Goal: Task Accomplishment & Management: Complete application form

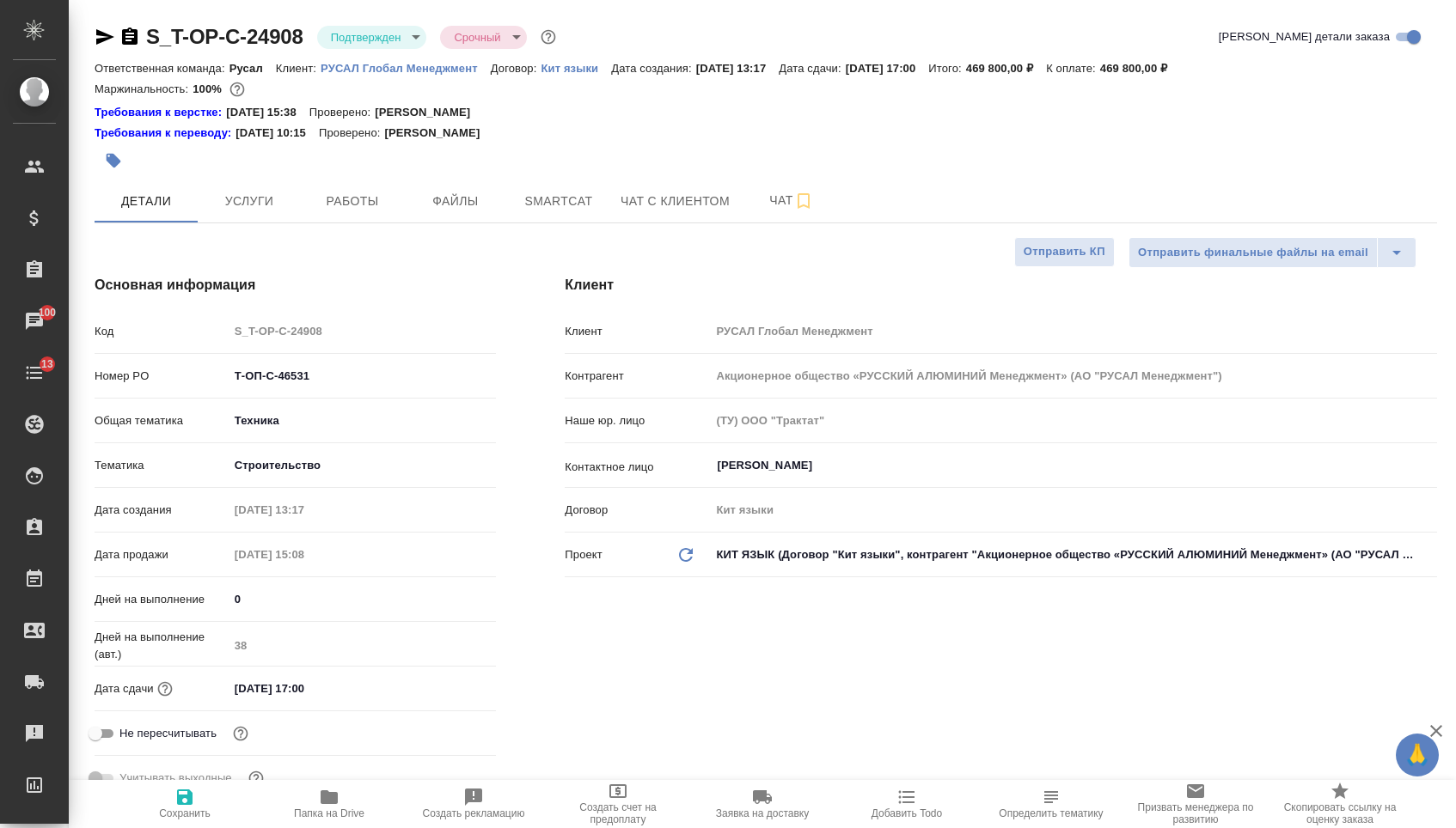
select select "RU"
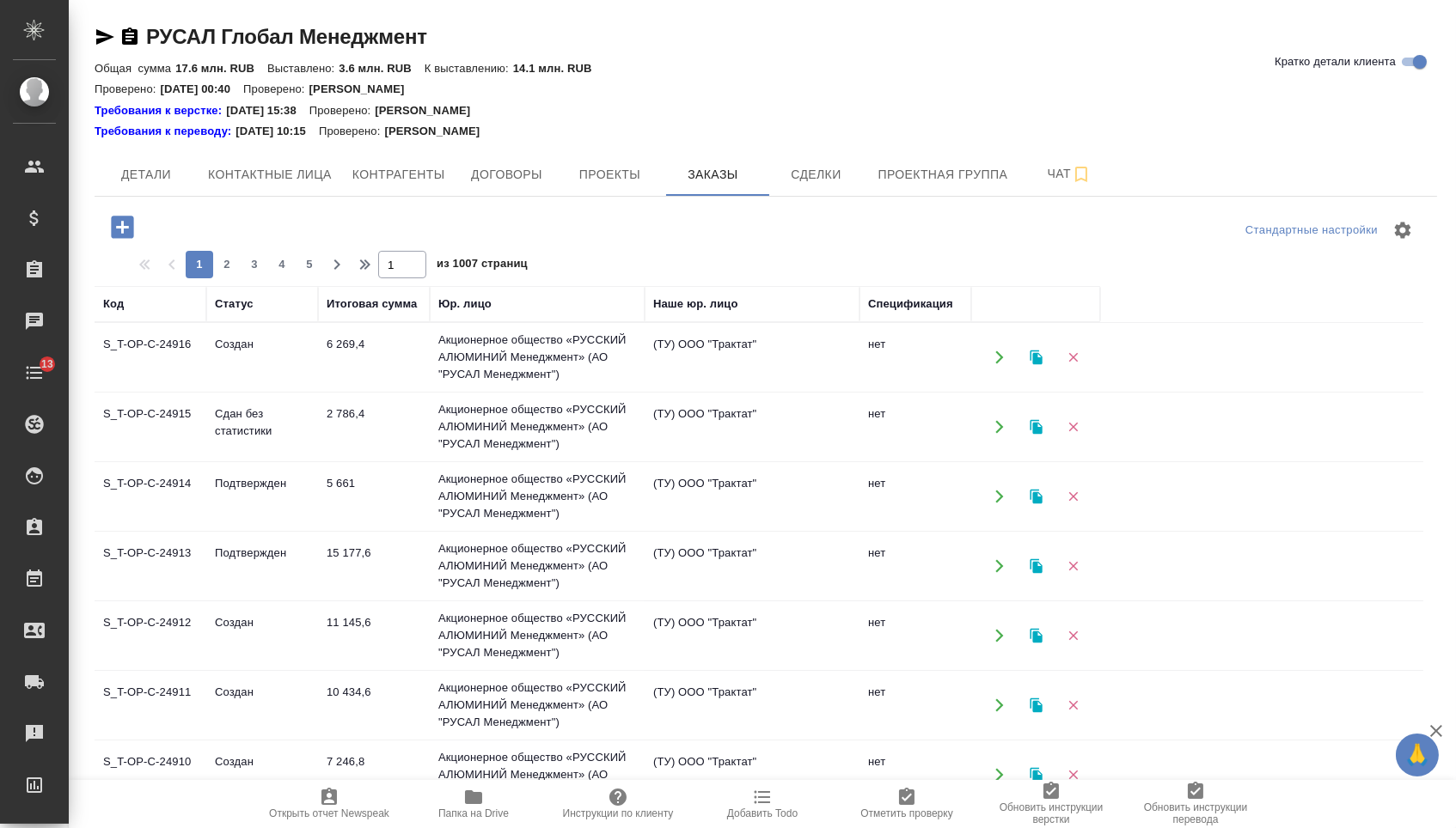
click at [124, 216] on icon "button" at bounding box center [122, 227] width 30 height 30
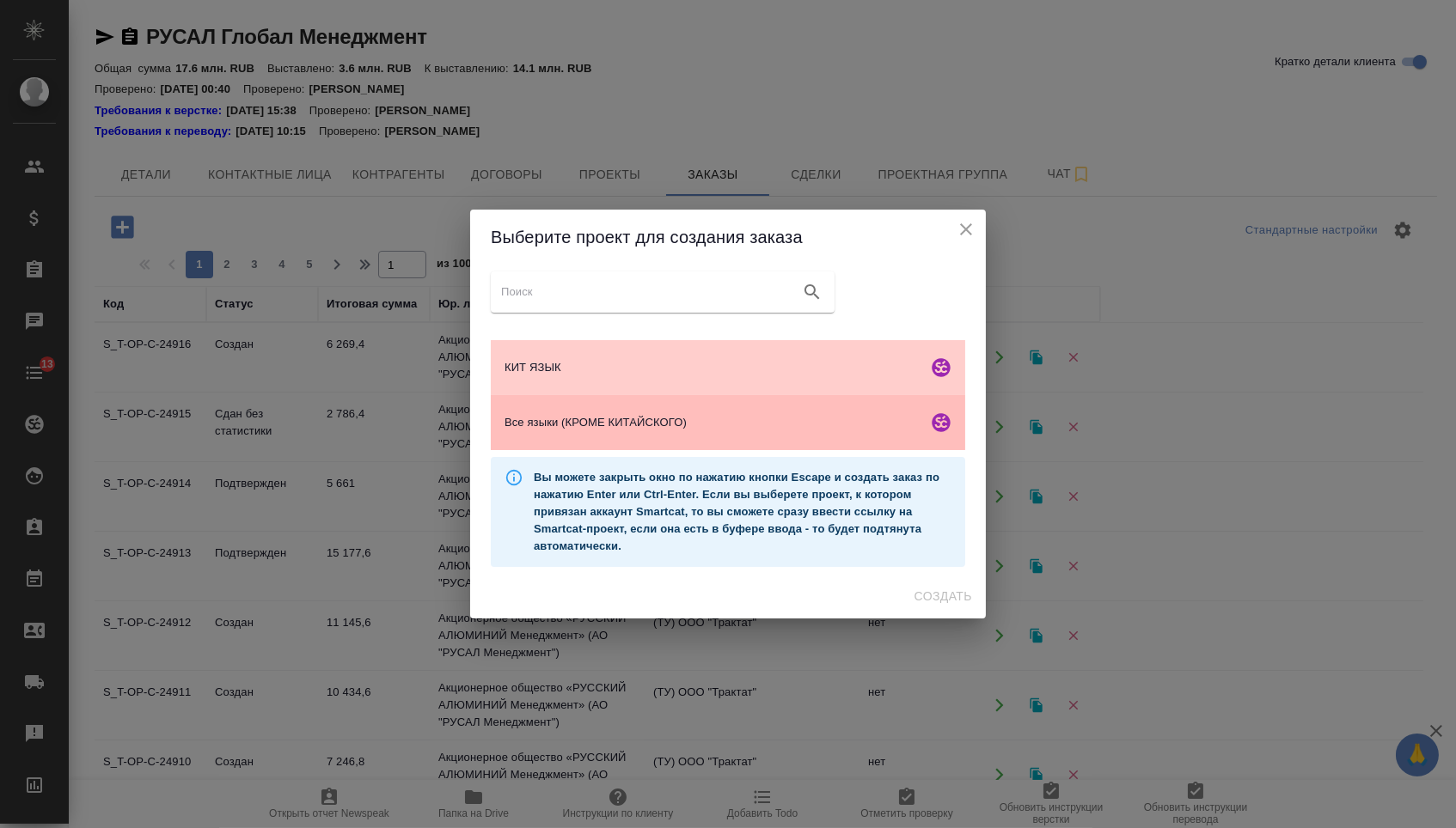
click at [526, 428] on span "Все языки (КРОМЕ КИТАЙСКОГО)" at bounding box center [712, 422] width 416 height 18
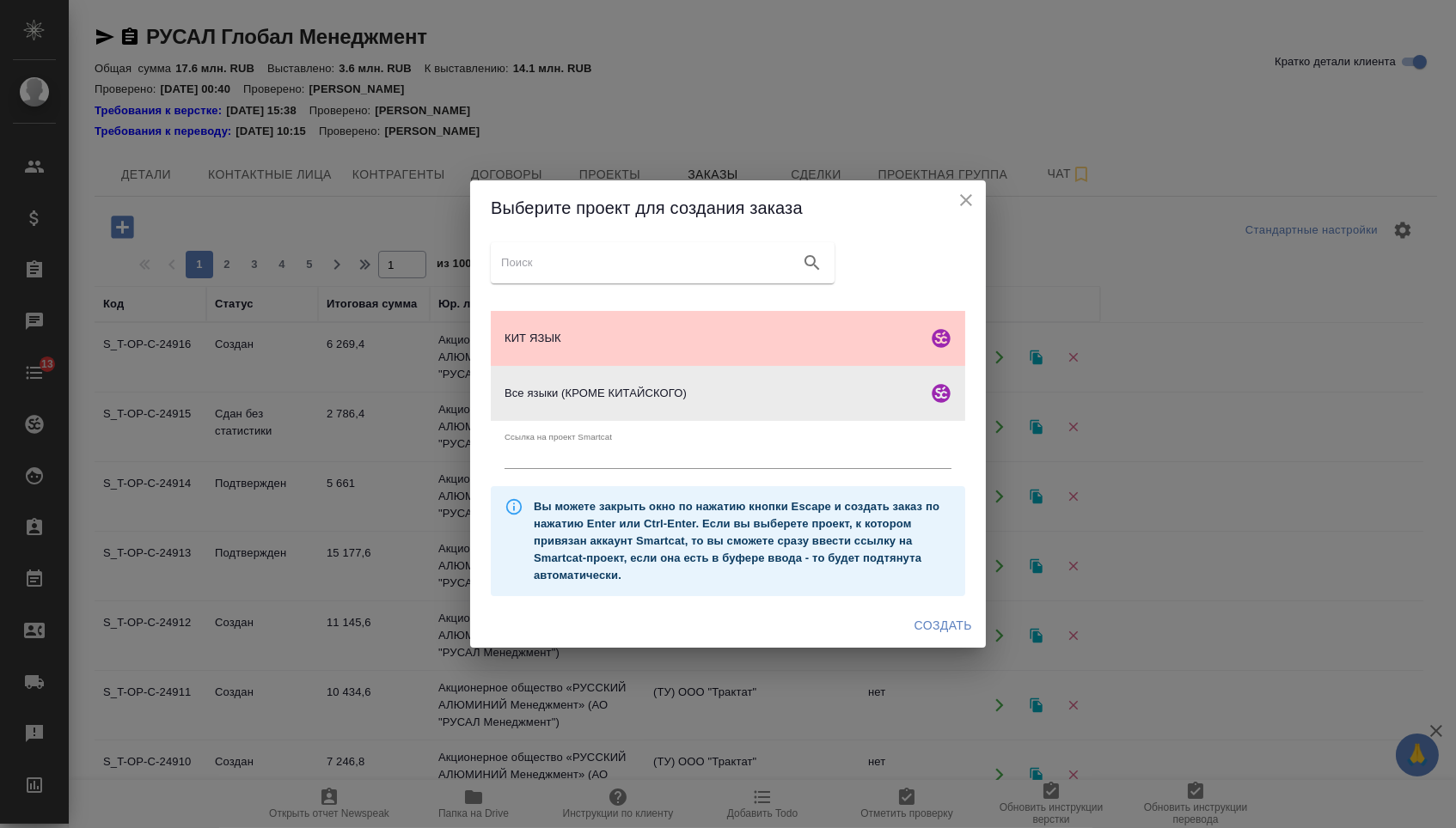
click at [922, 631] on span "Создать" at bounding box center [943, 625] width 57 height 21
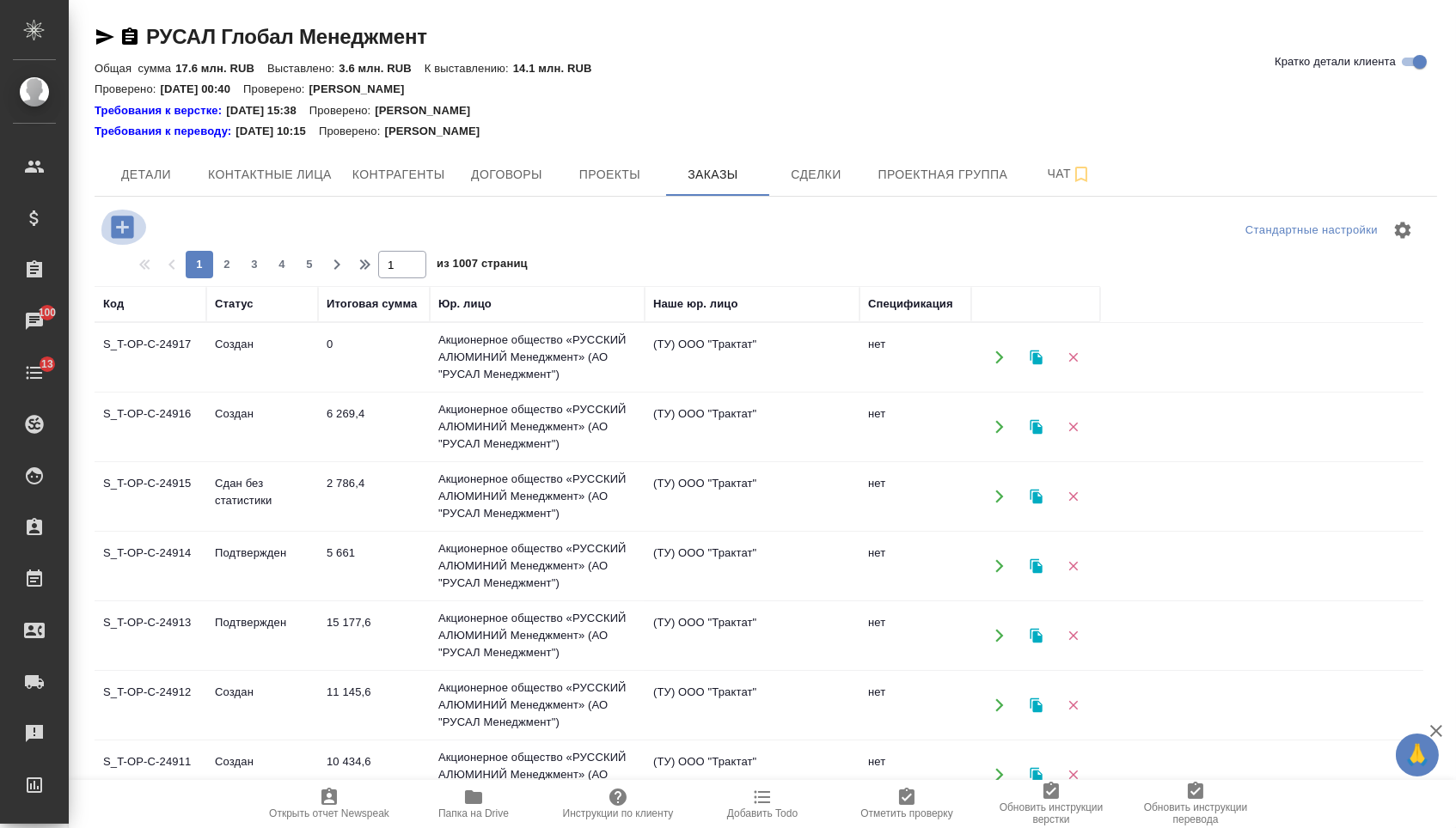
click at [137, 220] on icon "button" at bounding box center [122, 227] width 30 height 30
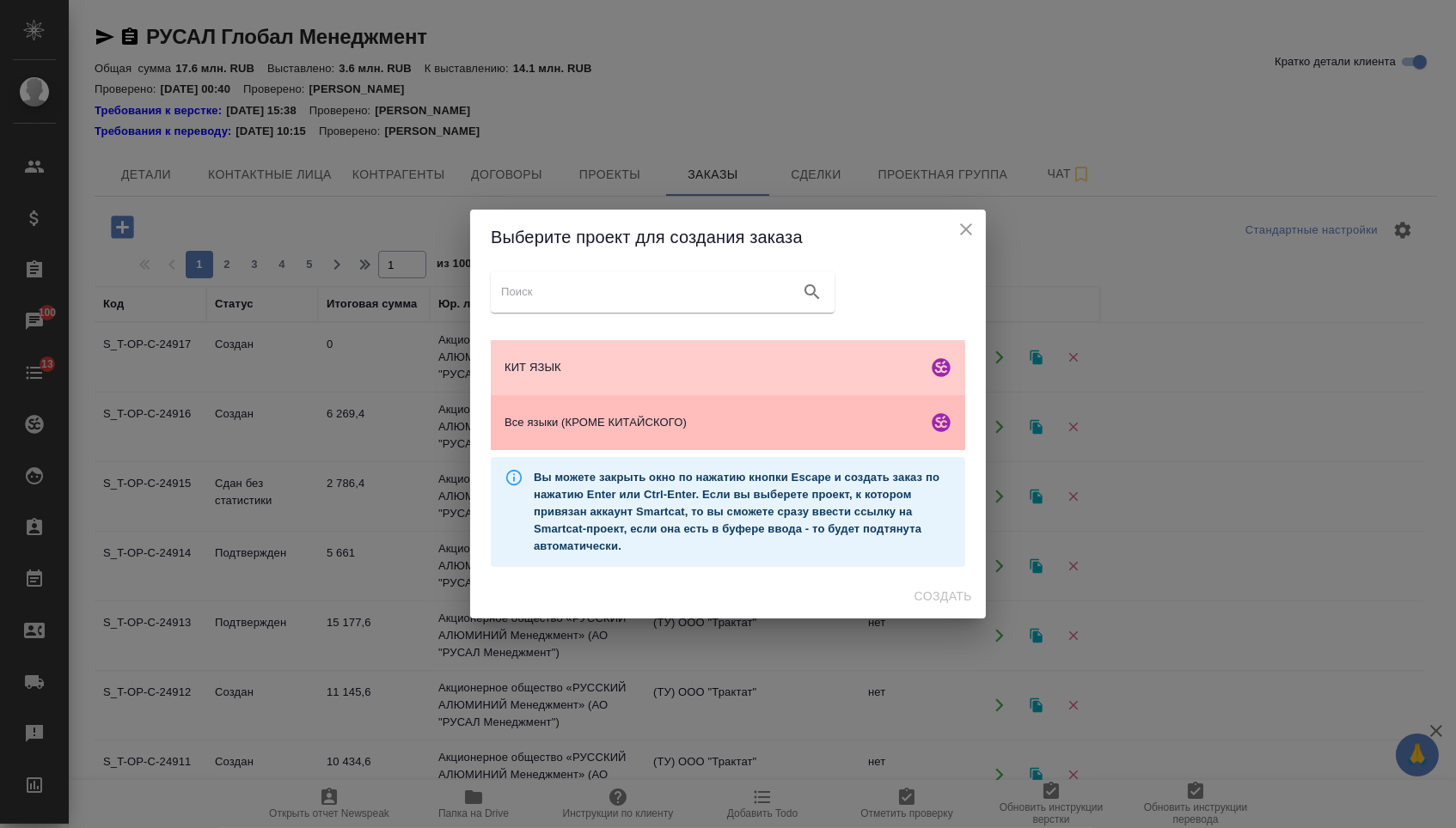
click at [730, 420] on span "Все языки (КРОМЕ КИТАЙСКОГО)" at bounding box center [712, 422] width 416 height 18
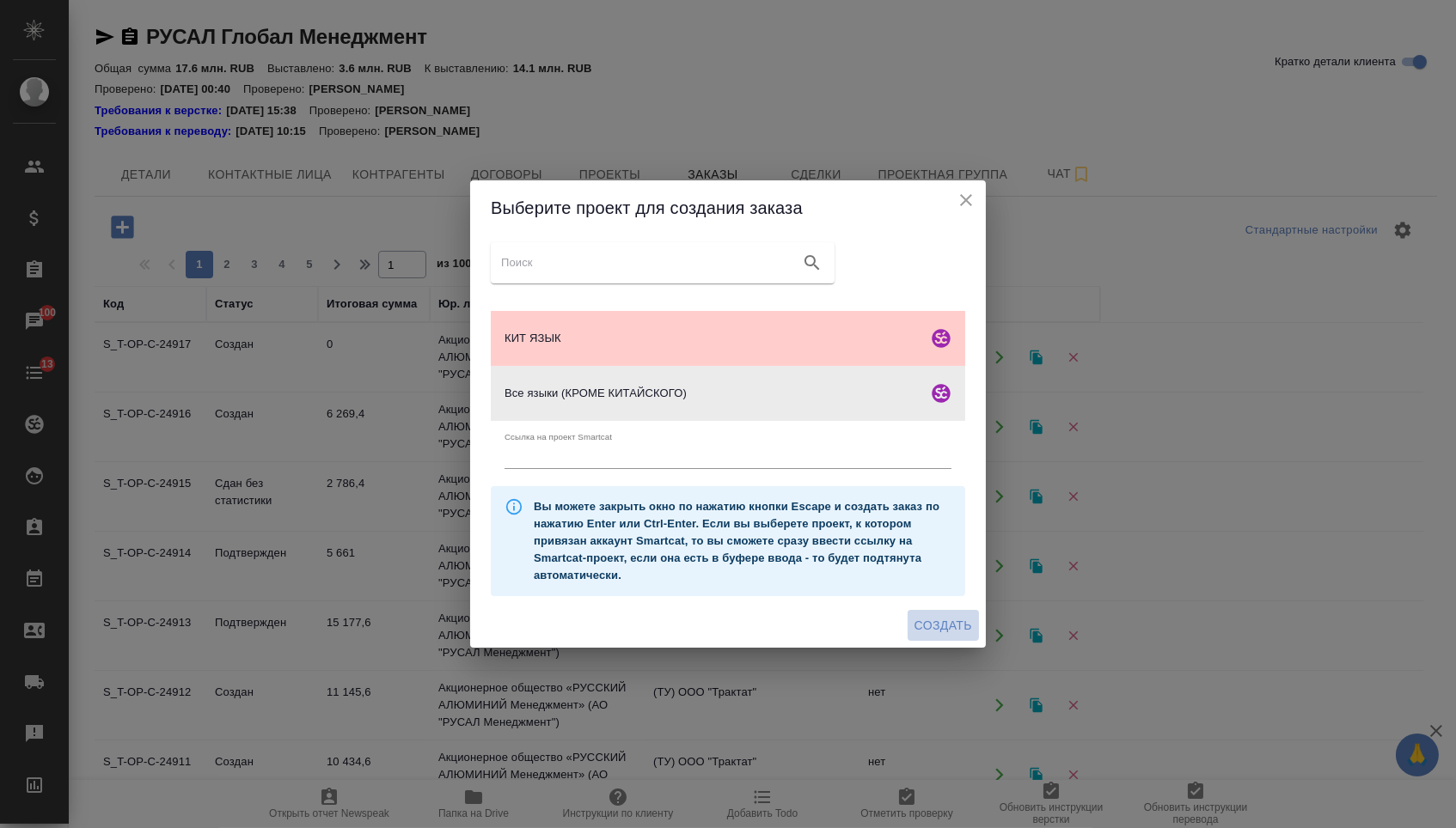
click at [914, 636] on span "Создать" at bounding box center [943, 625] width 57 height 21
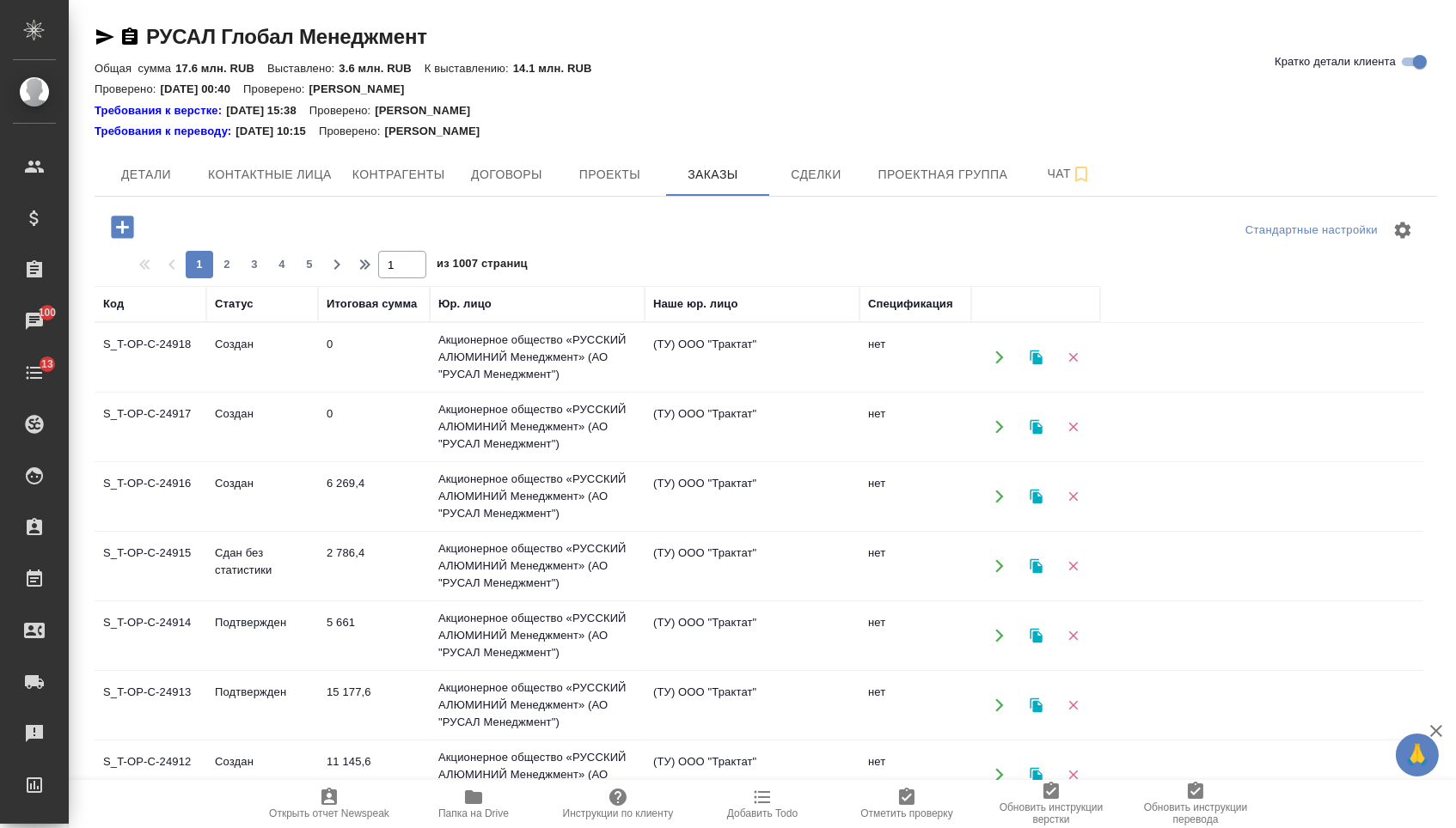
click at [133, 216] on icon "button" at bounding box center [122, 227] width 22 height 22
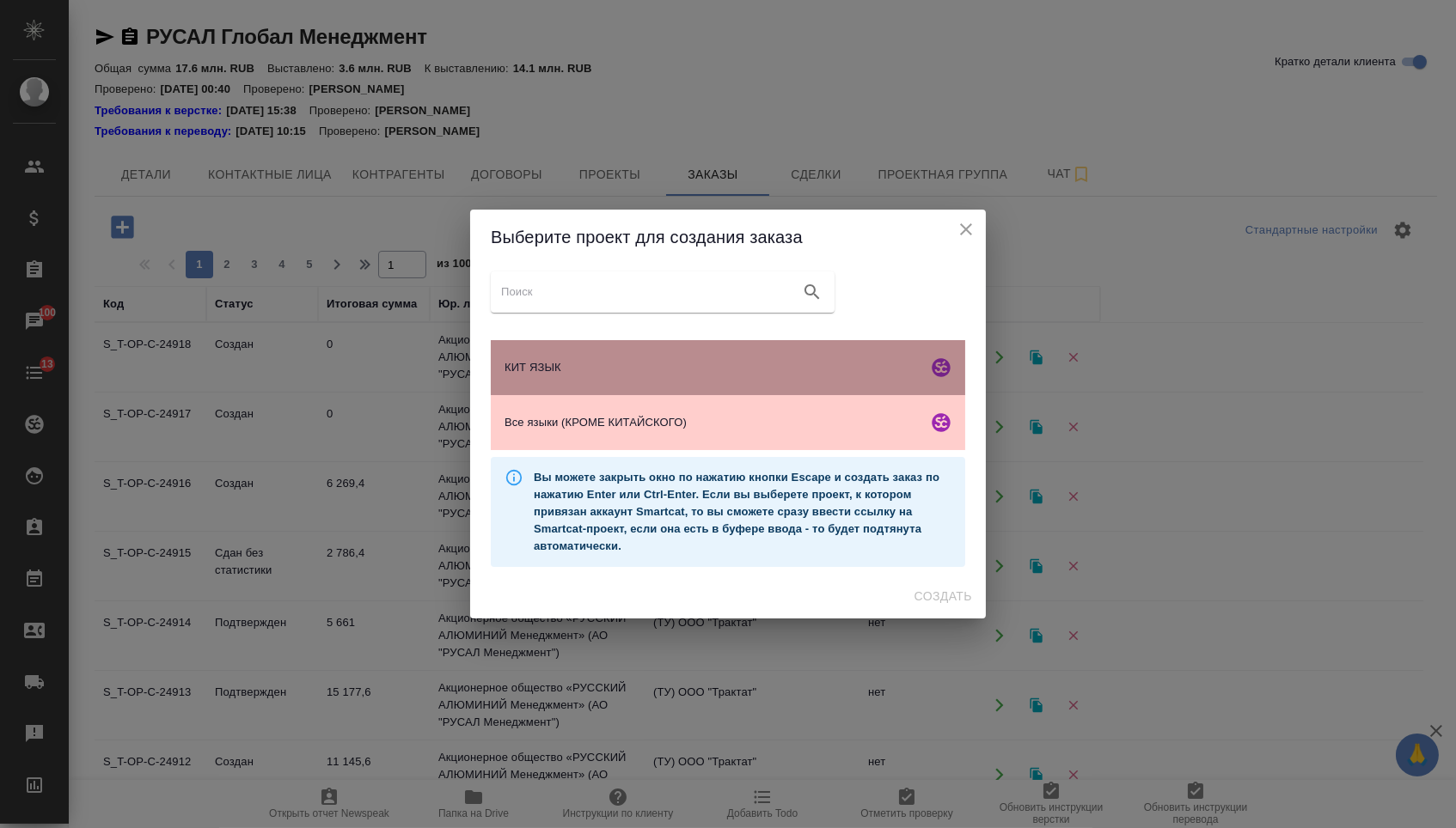
click at [738, 364] on span "КИТ ЯЗЫК" at bounding box center [712, 368] width 416 height 18
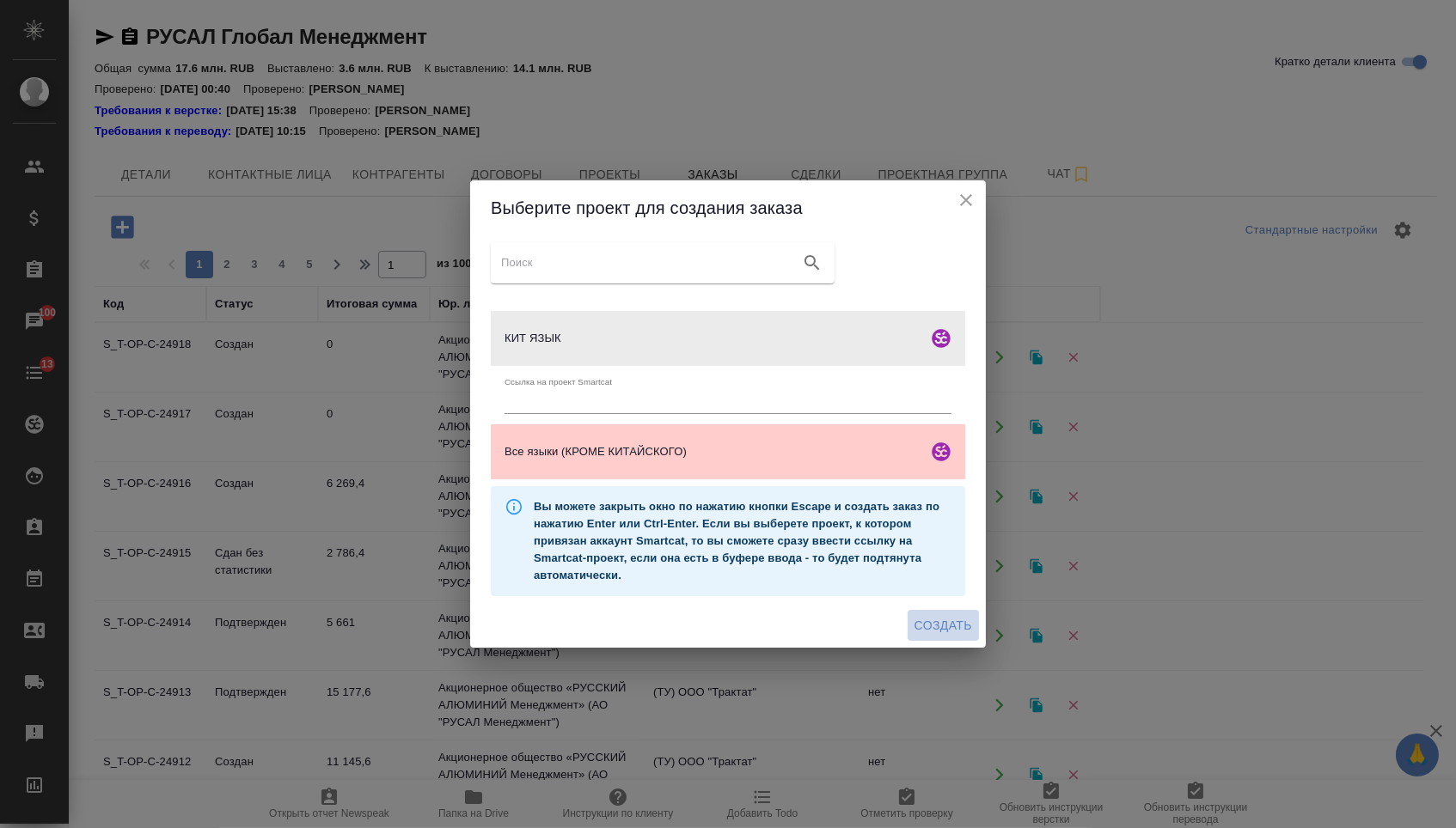
click at [946, 617] on button "Создать" at bounding box center [943, 626] width 71 height 31
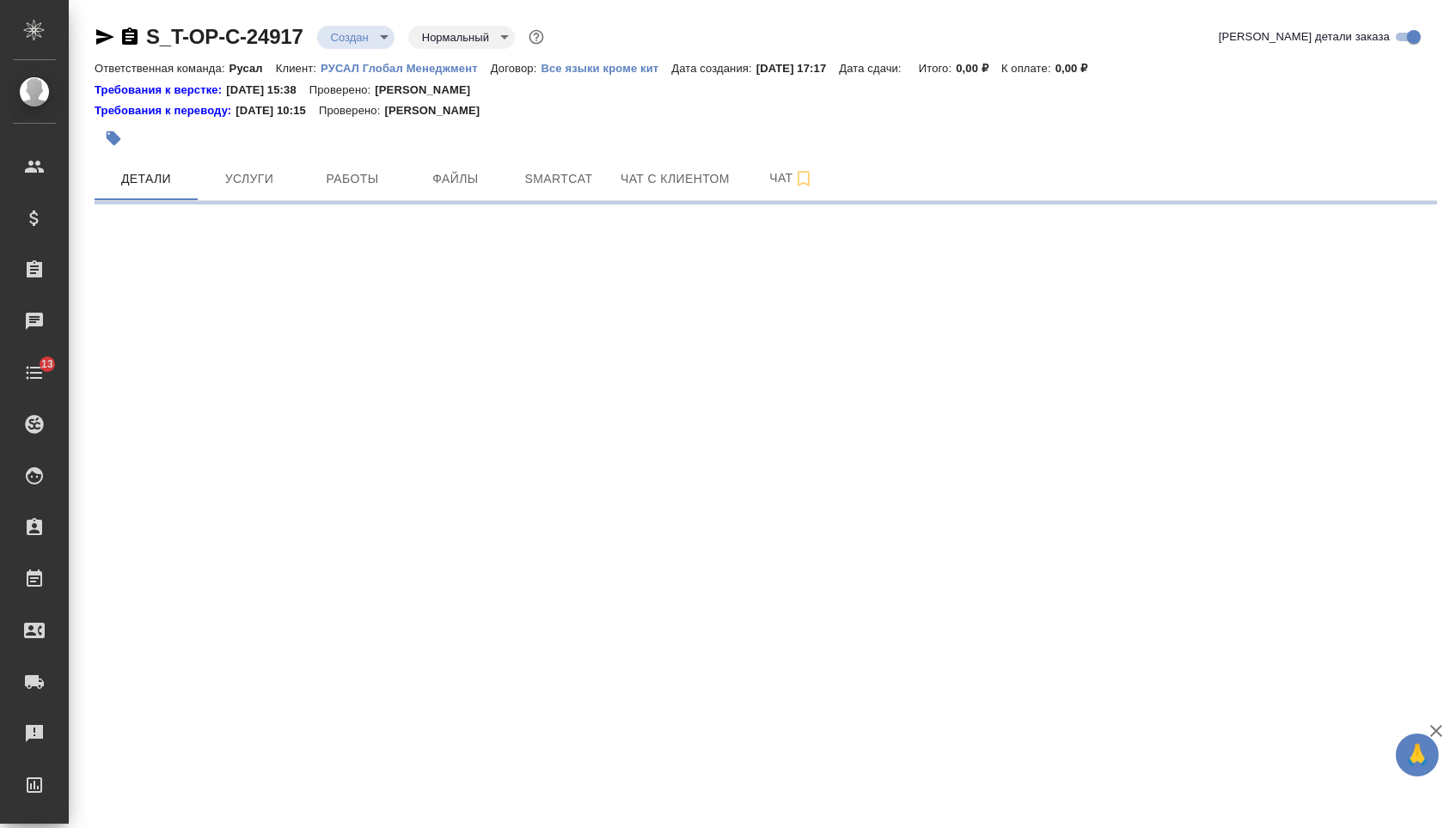
select select "RU"
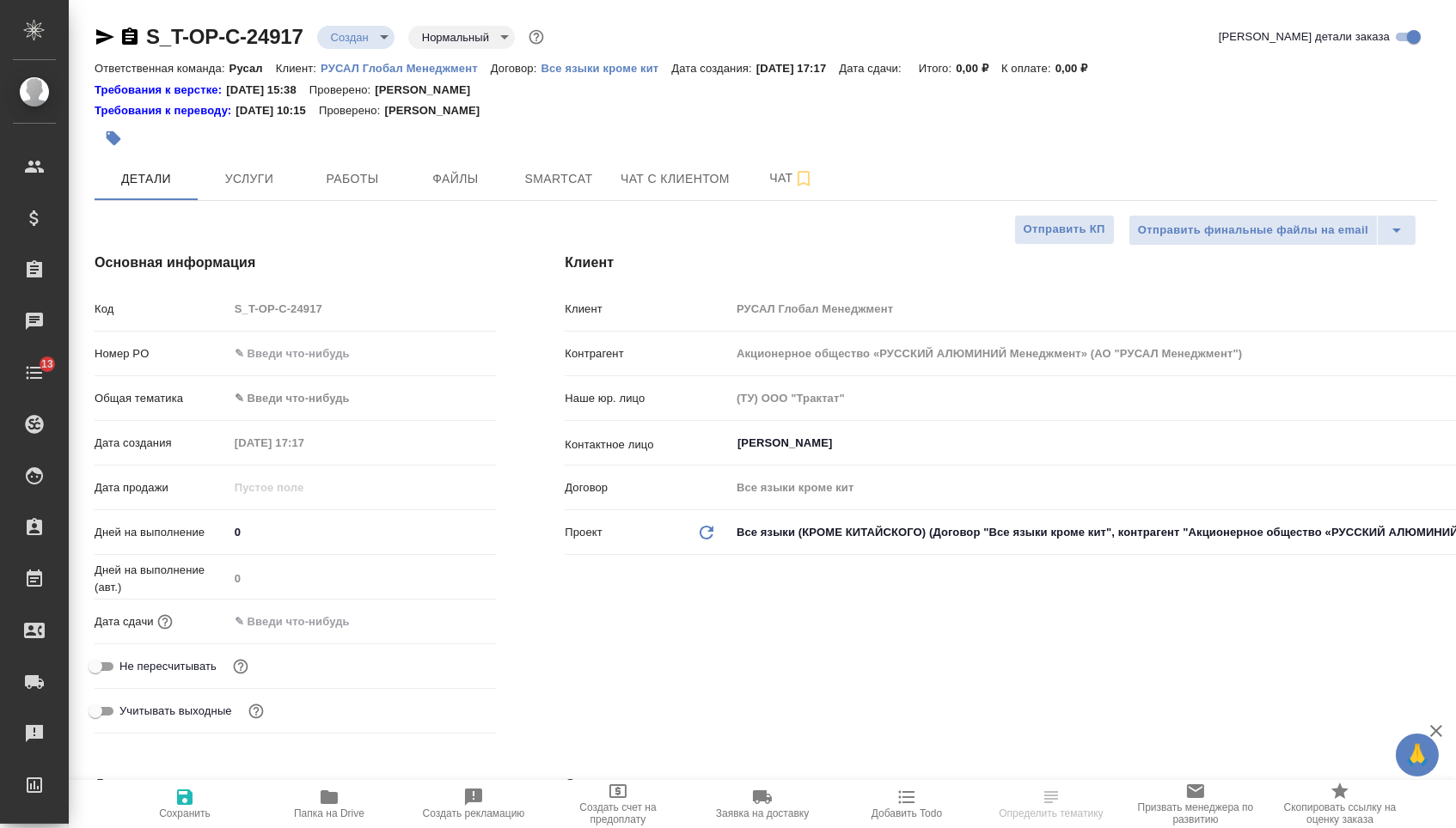
type input "[PERSON_NAME]"
type textarea "x"
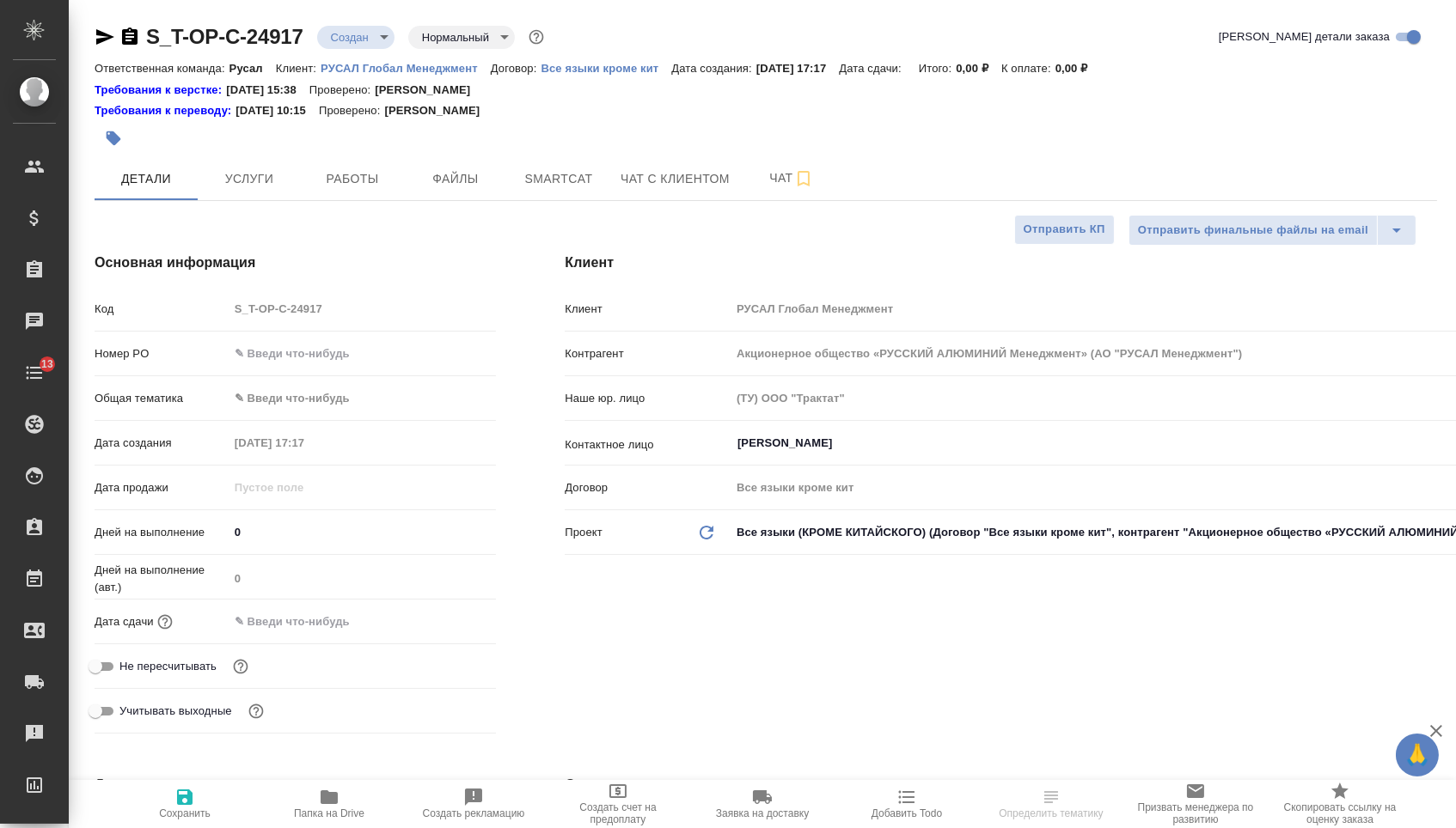
type textarea "x"
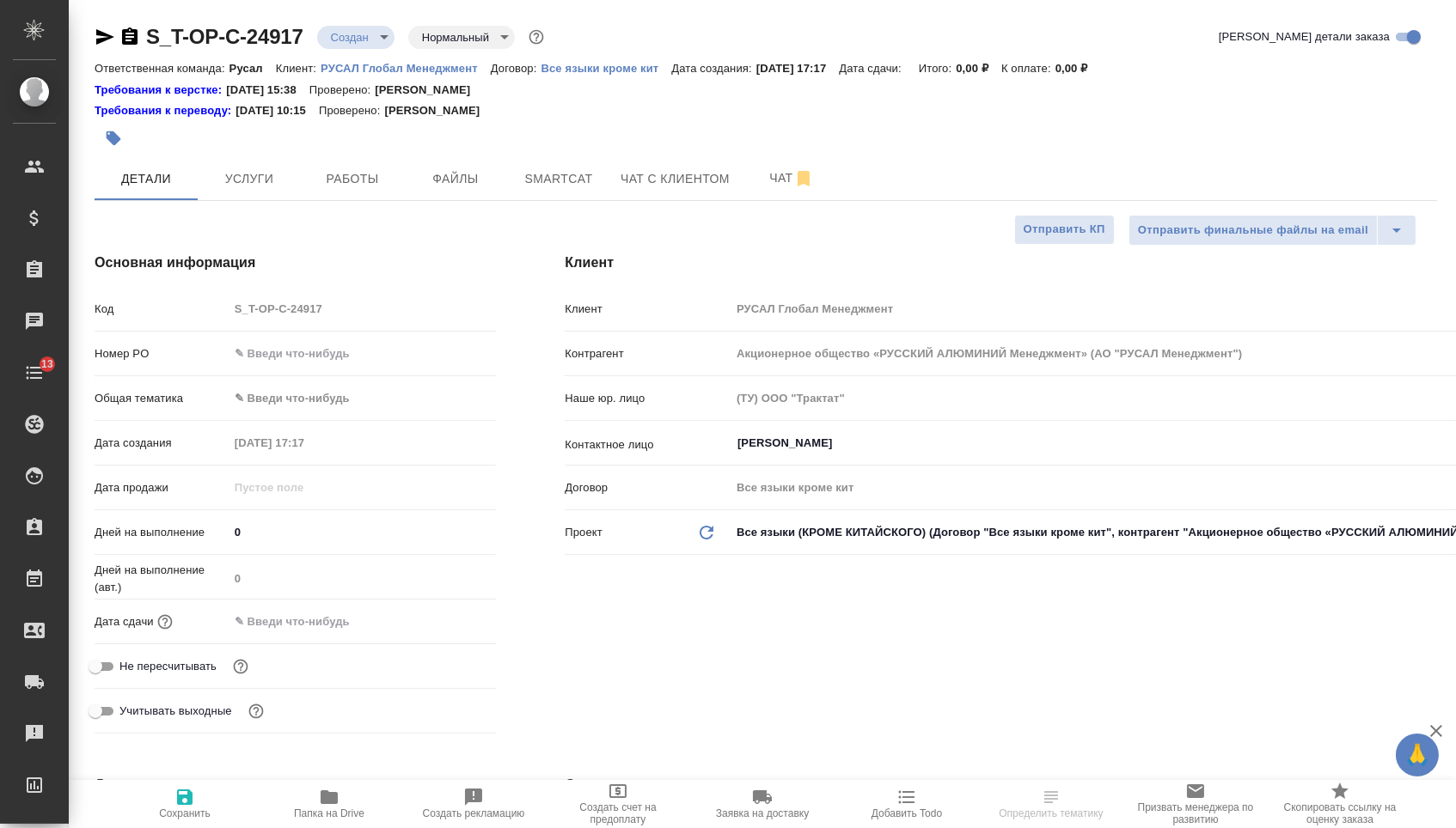
type textarea "x"
select select "RU"
type textarea "x"
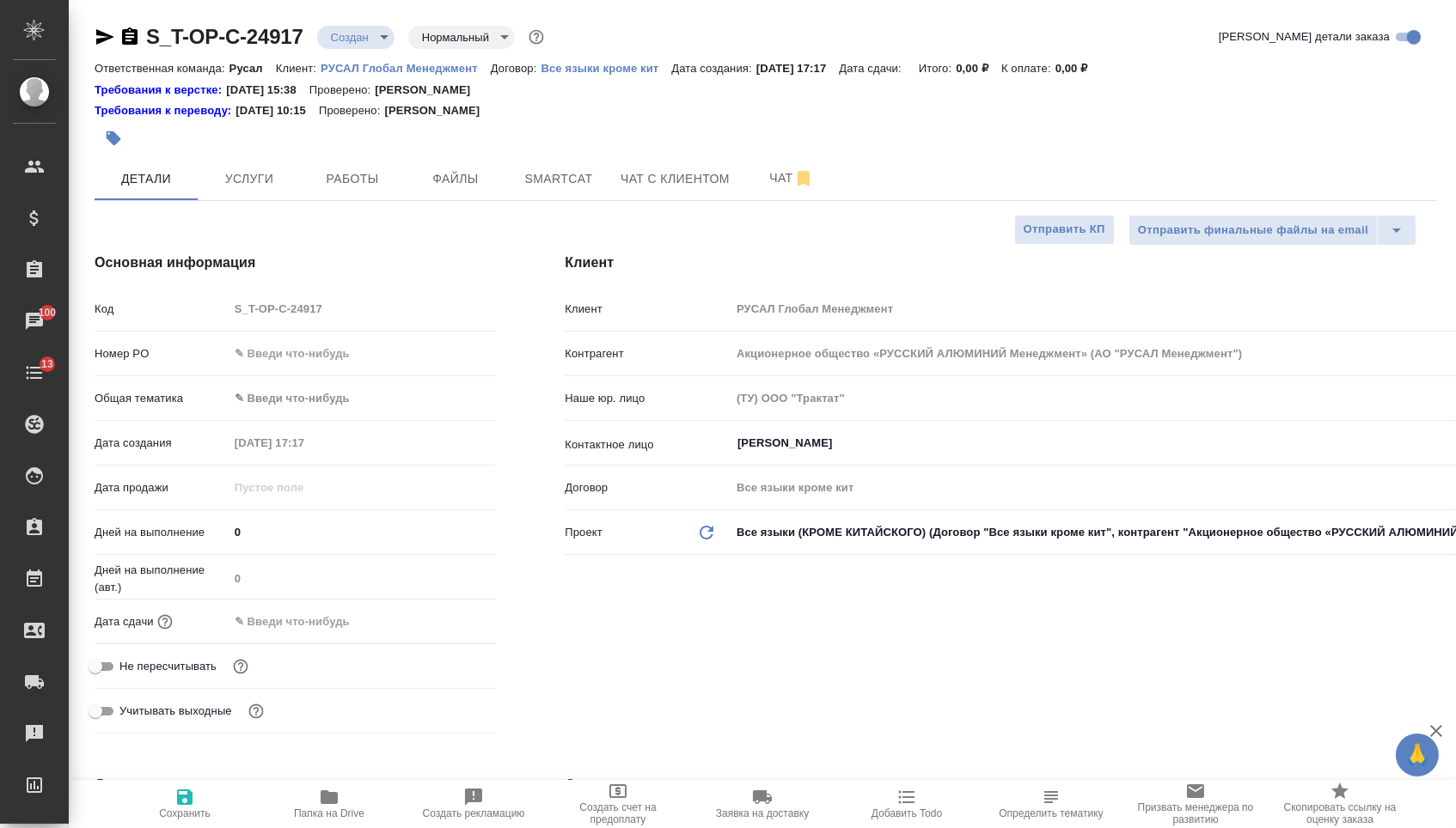
type textarea "x"
click at [345, 366] on input "text" at bounding box center [363, 353] width 267 height 25
paste input "Т-ОП-С-46540"
type input "Т-ОП-С-46540"
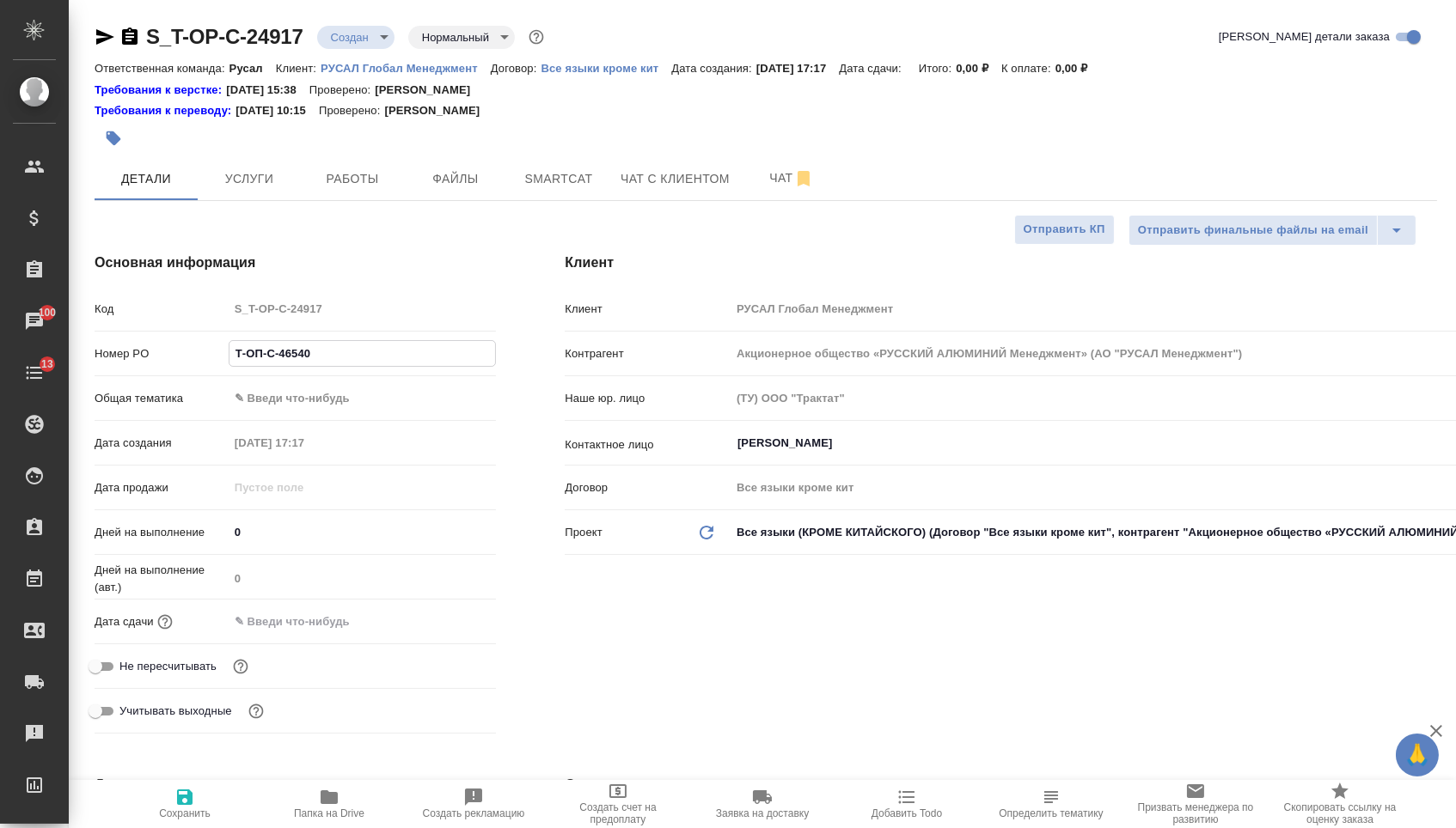
type textarea "x"
type input "Т-ОП-С-46540"
click at [304, 611] on div "Дата сдачи" at bounding box center [295, 621] width 401 height 30
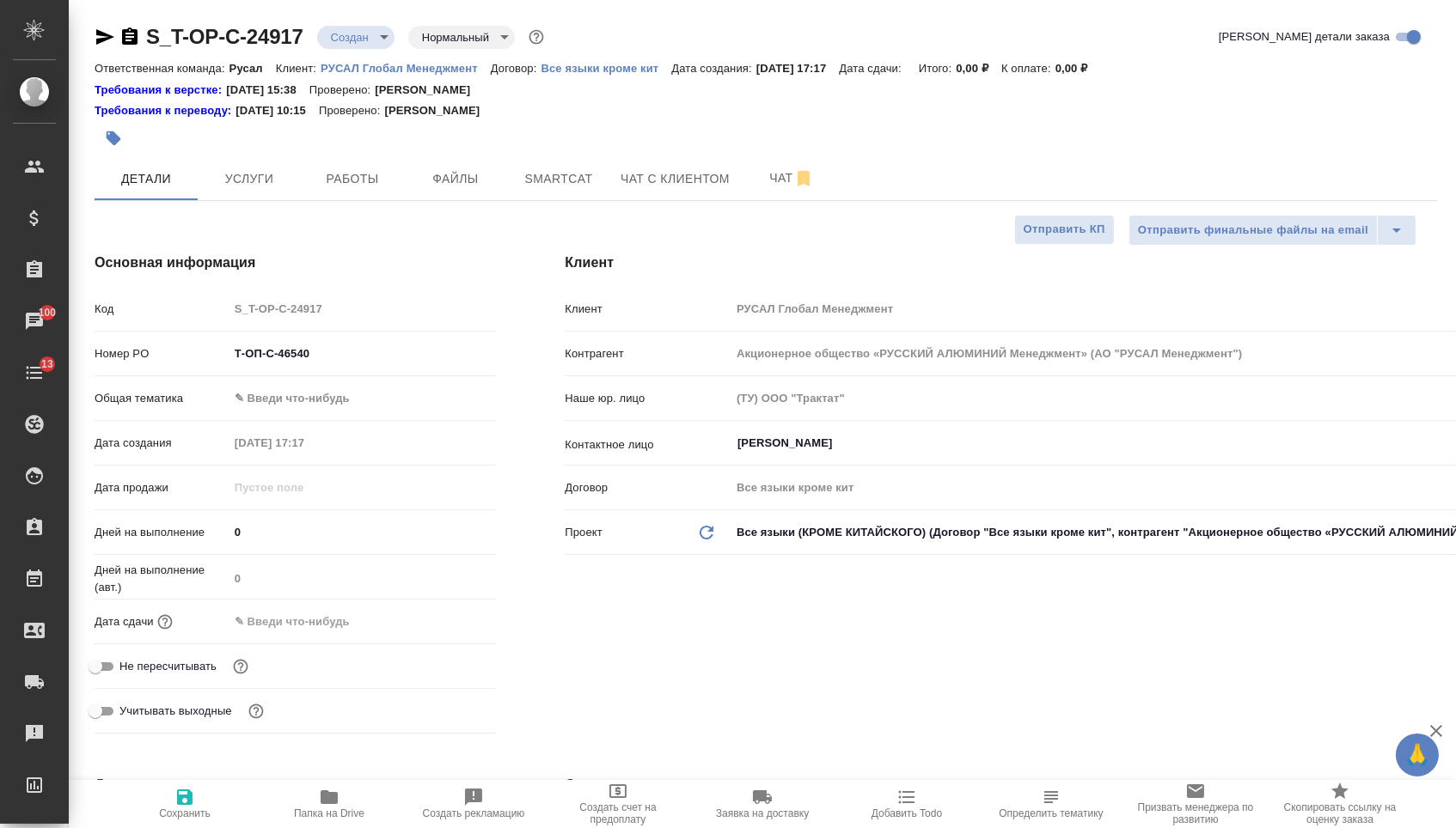
click at [379, 634] on input "text" at bounding box center [304, 621] width 150 height 25
click at [448, 626] on icon "button" at bounding box center [446, 621] width 20 height 20
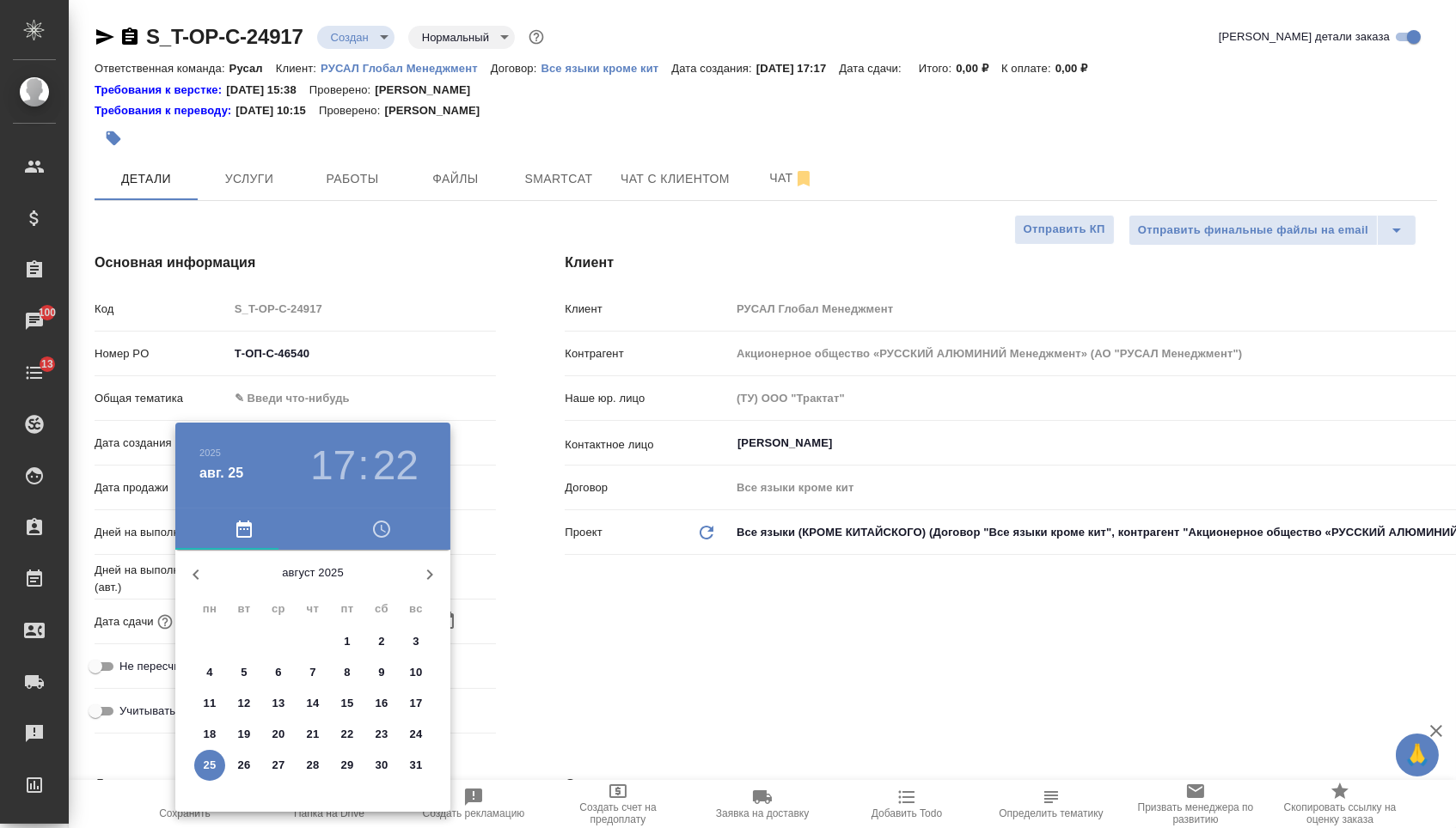
click at [240, 772] on p "26" at bounding box center [245, 765] width 13 height 18
type input "26.08.2025 17:22"
type textarea "x"
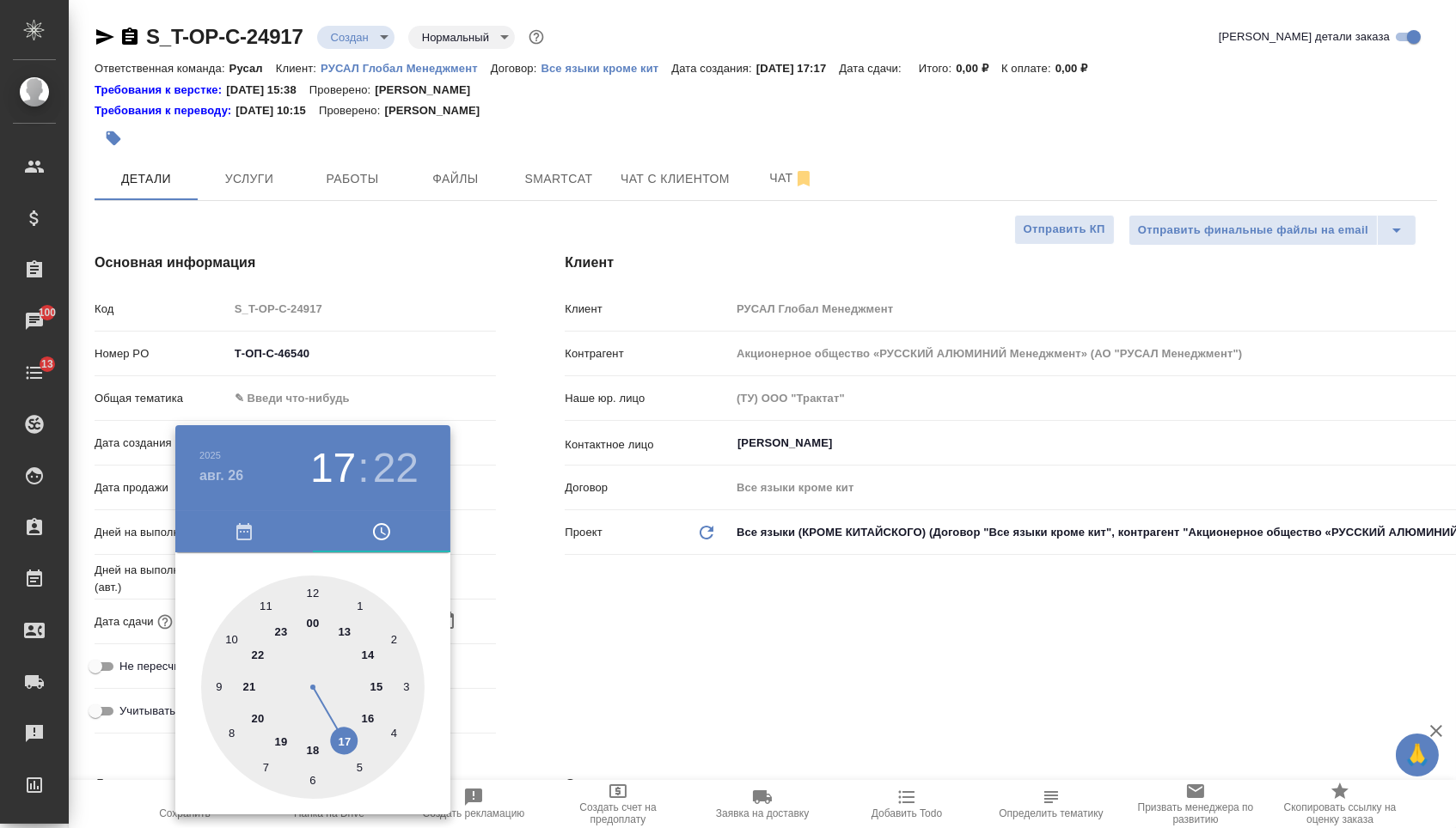
type textarea "x"
type input "26.08.2025 09:22"
click at [220, 679] on div at bounding box center [312, 687] width 223 height 223
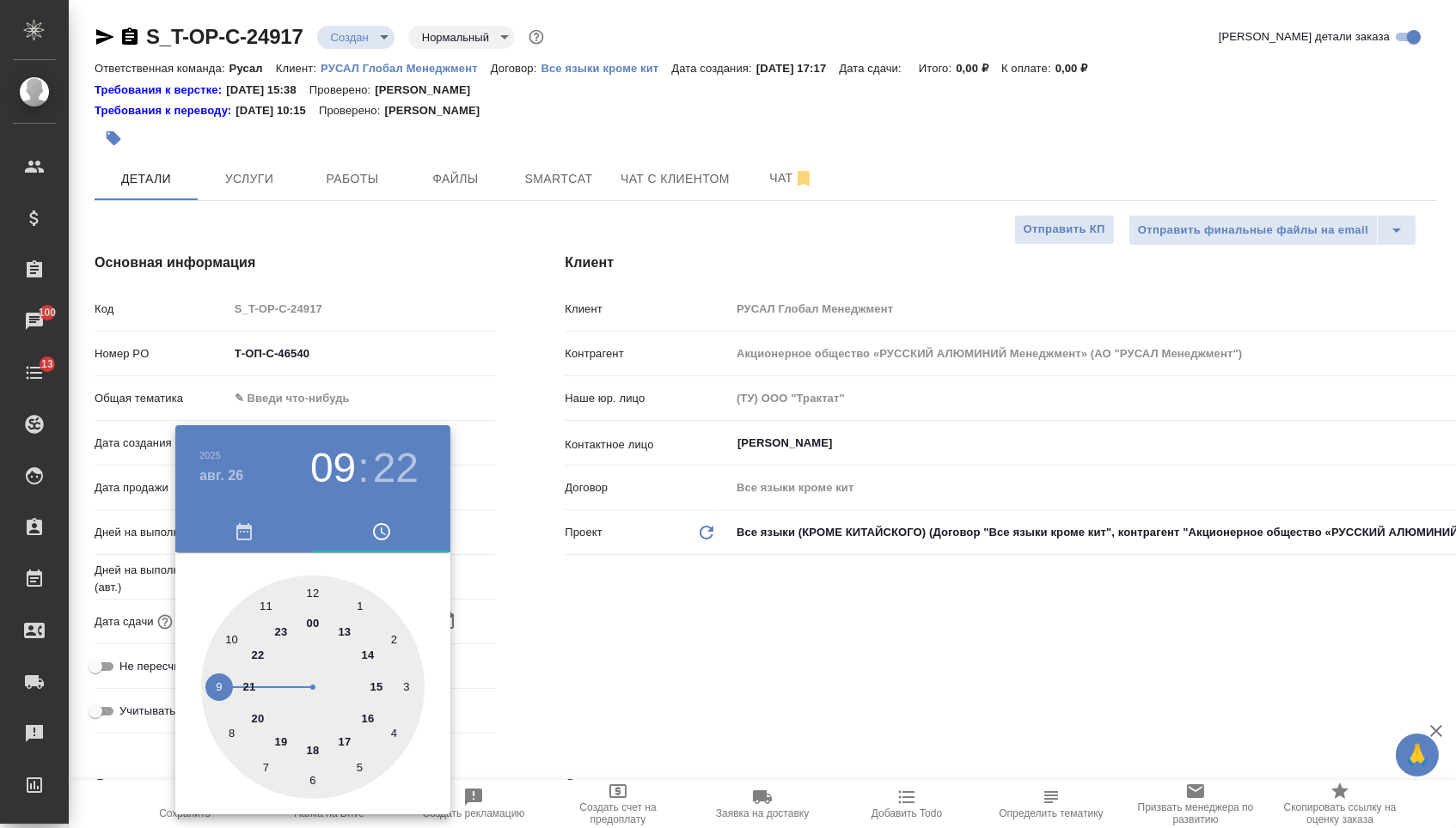
type textarea "x"
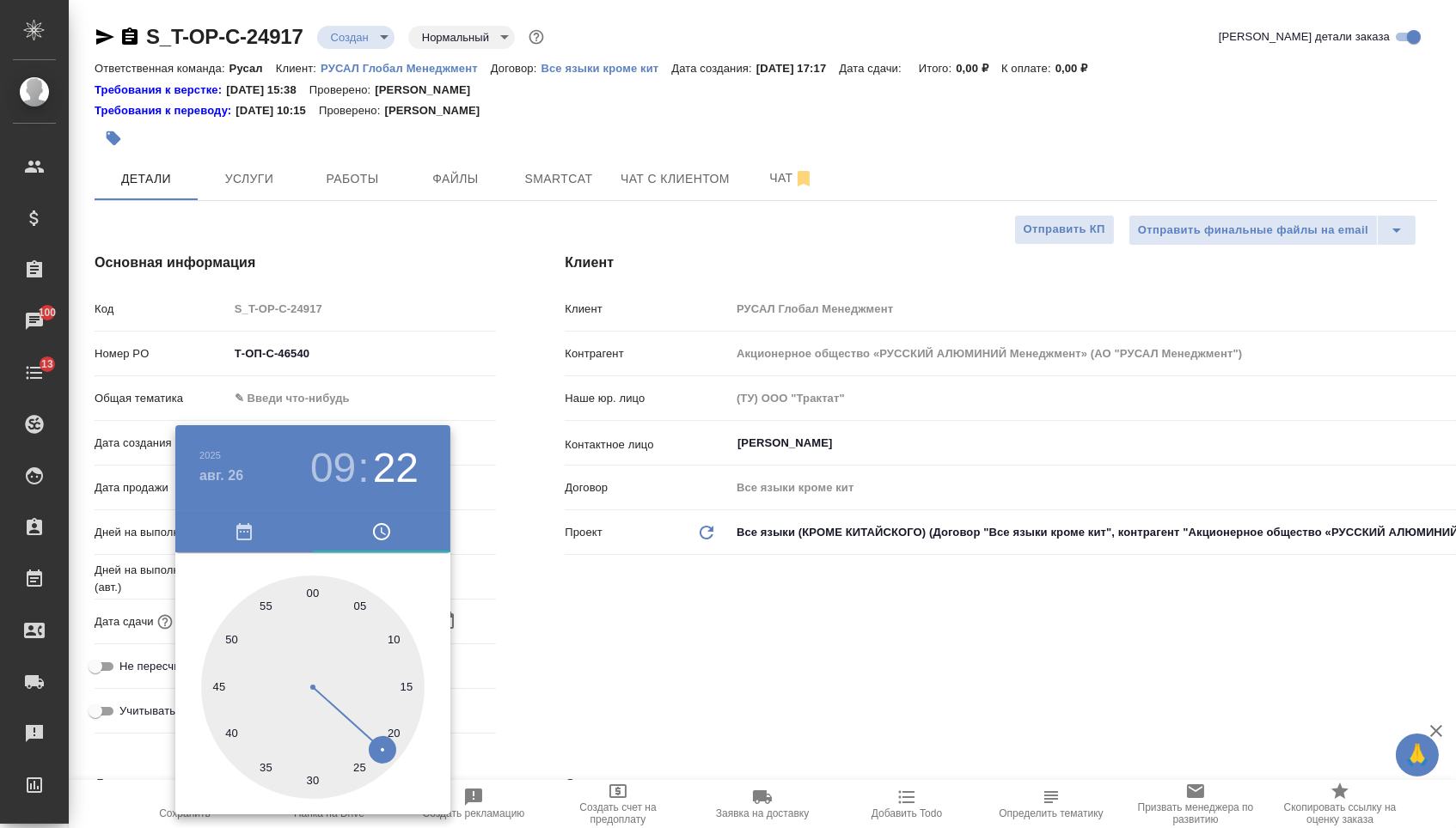
type textarea "x"
click at [310, 782] on div at bounding box center [312, 687] width 223 height 223
type input "26.08.2025 09:30"
type textarea "x"
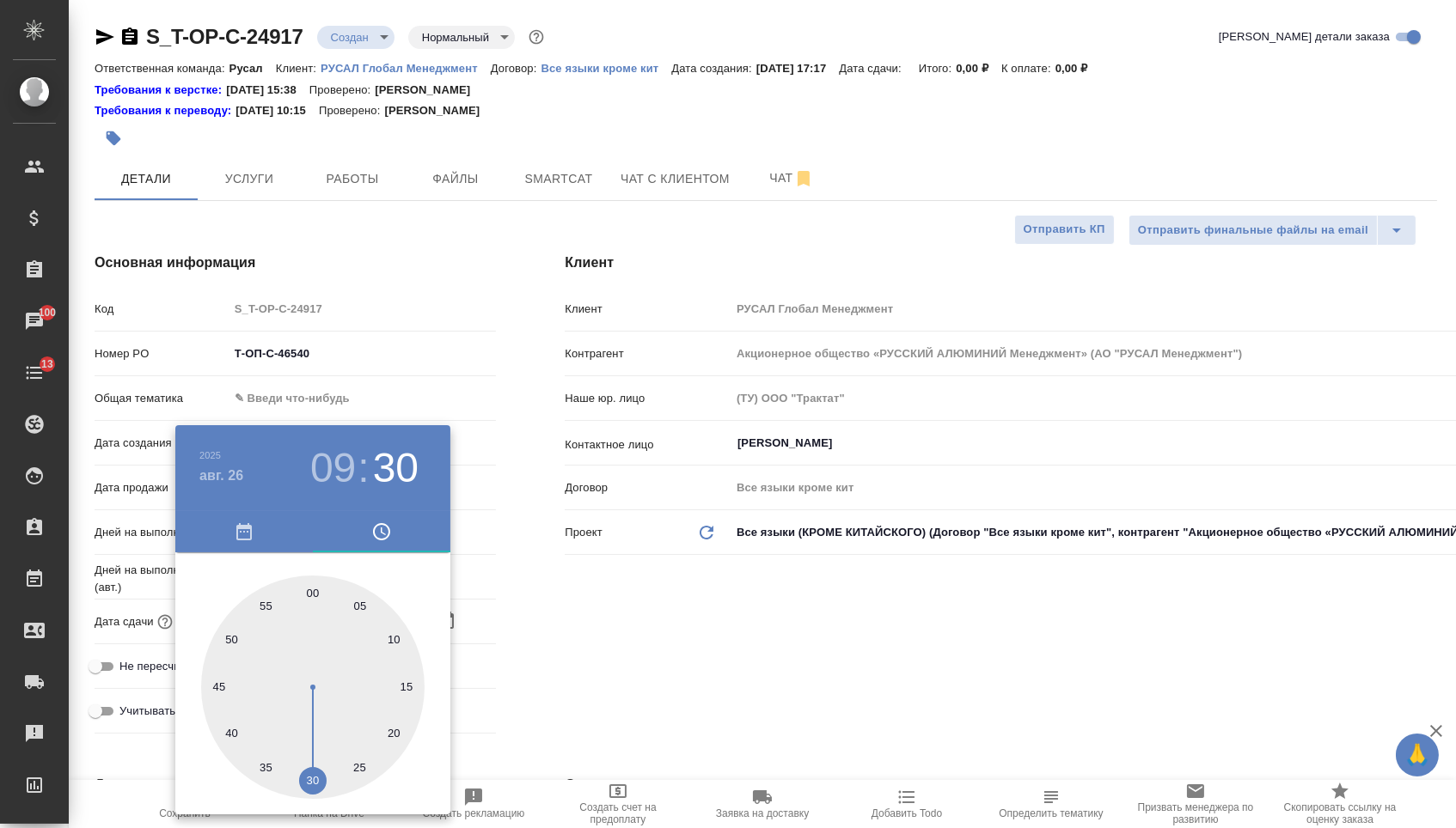
type textarea "x"
click at [688, 657] on div at bounding box center [728, 414] width 1456 height 828
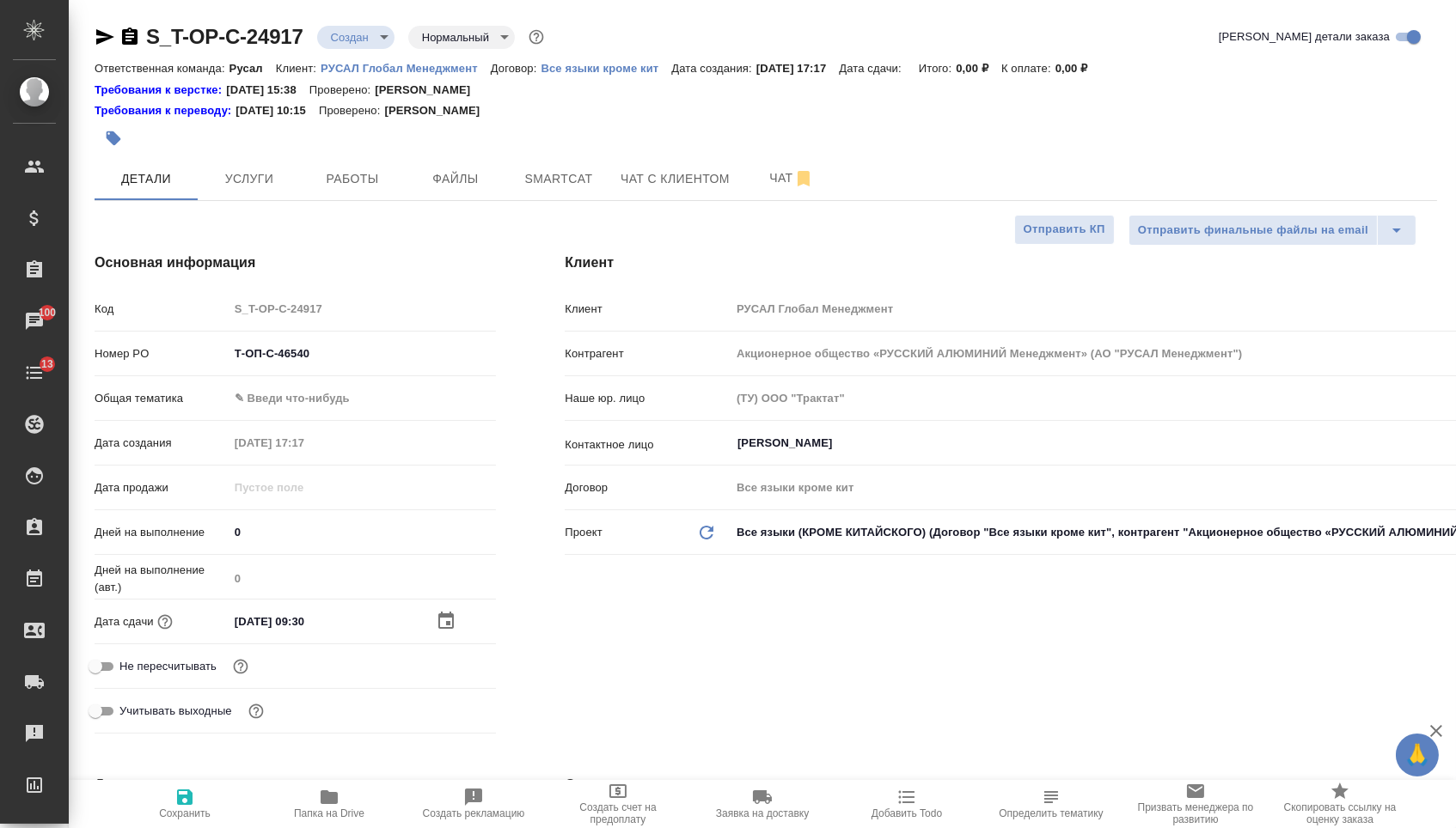
type textarea "x"
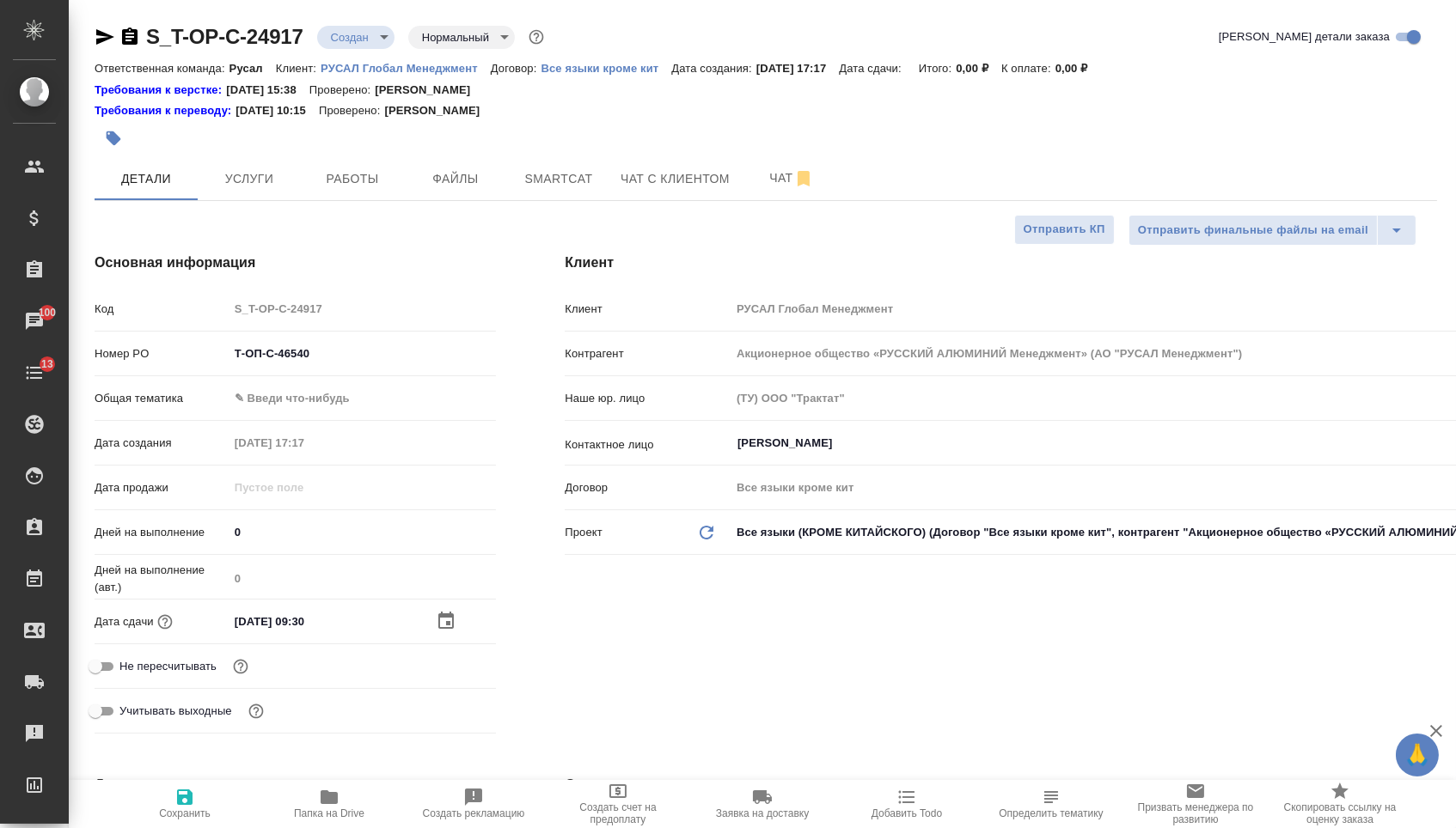
type textarea "x"
click at [325, 404] on body "🙏 .cls-1 fill:#fff; AWATERA Menshikova Aleksandra Клиенты Спецификации Заказы 1…" at bounding box center [728, 414] width 1456 height 828
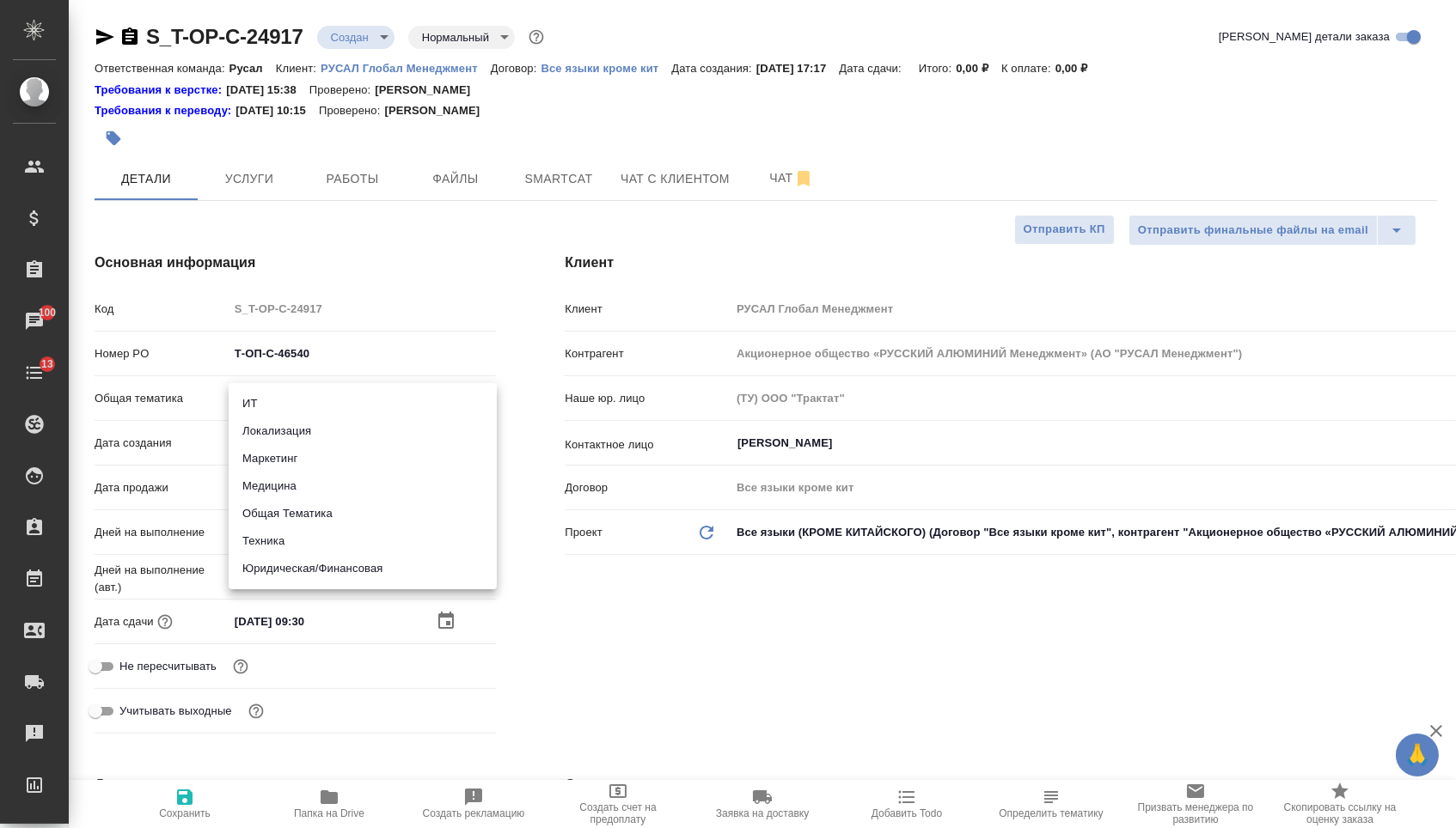
click at [320, 559] on li "Юридическая/Финансовая" at bounding box center [362, 569] width 268 height 28
type input "yr-fn"
type textarea "x"
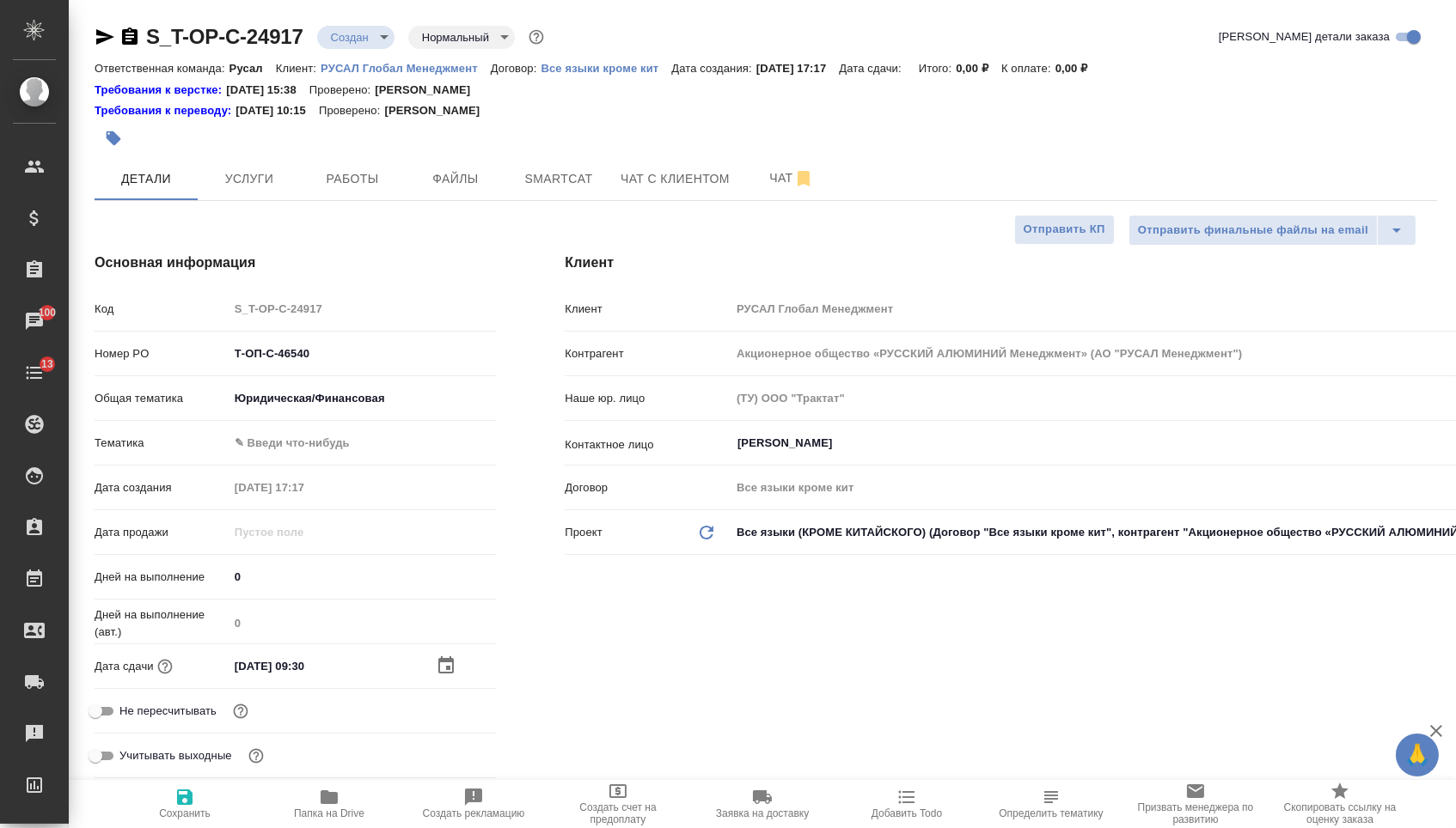
click at [317, 422] on div "Общая тематика Юридическая/Финансовая yr-fn" at bounding box center [295, 406] width 401 height 44
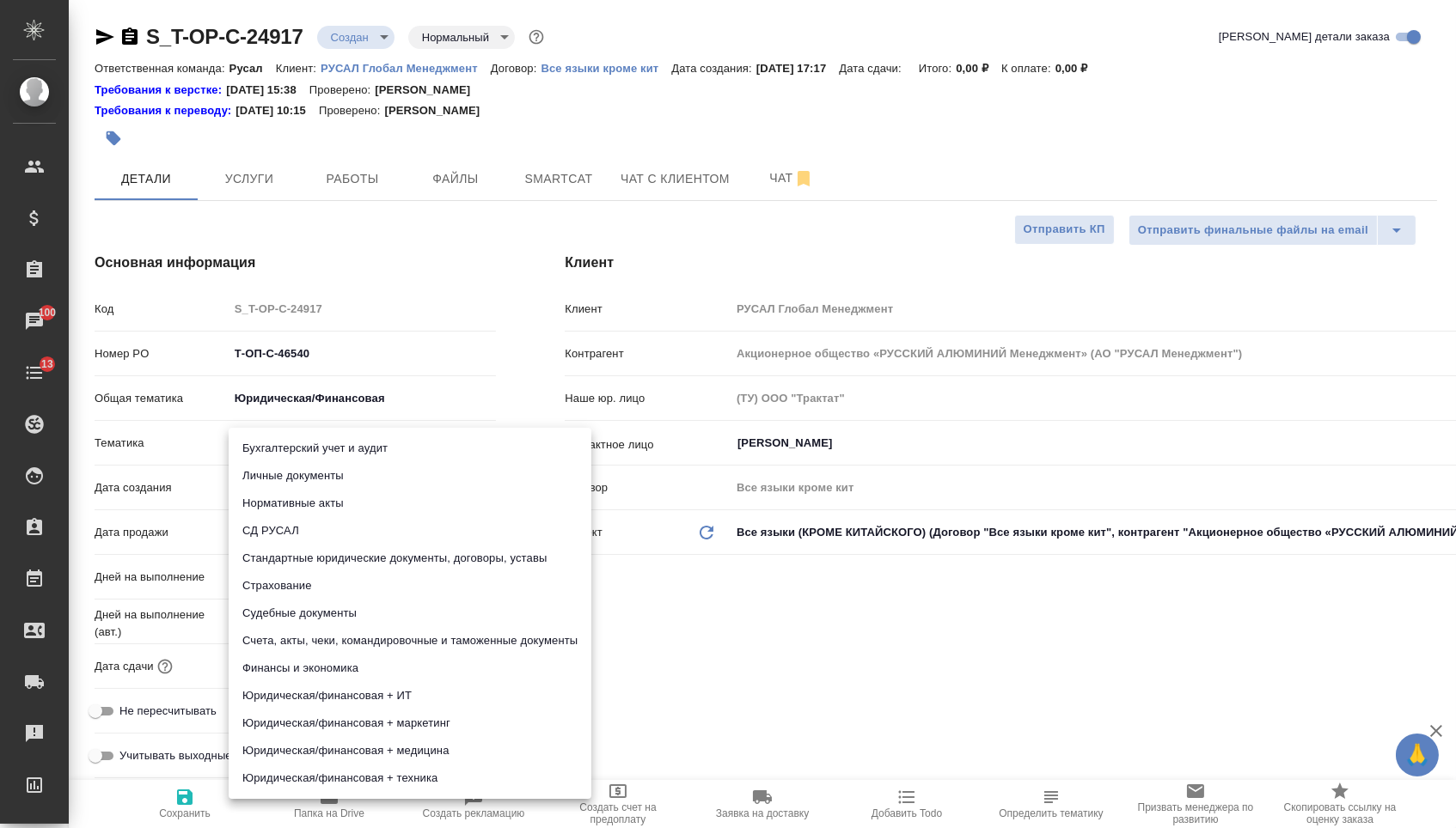
click at [319, 444] on body "🙏 .cls-1 fill:#fff; AWATERA Menshikova Aleksandra Клиенты Спецификации Заказы 1…" at bounding box center [728, 414] width 1456 height 828
click at [308, 479] on li "Личные документы" at bounding box center [410, 476] width 363 height 28
type textarea "x"
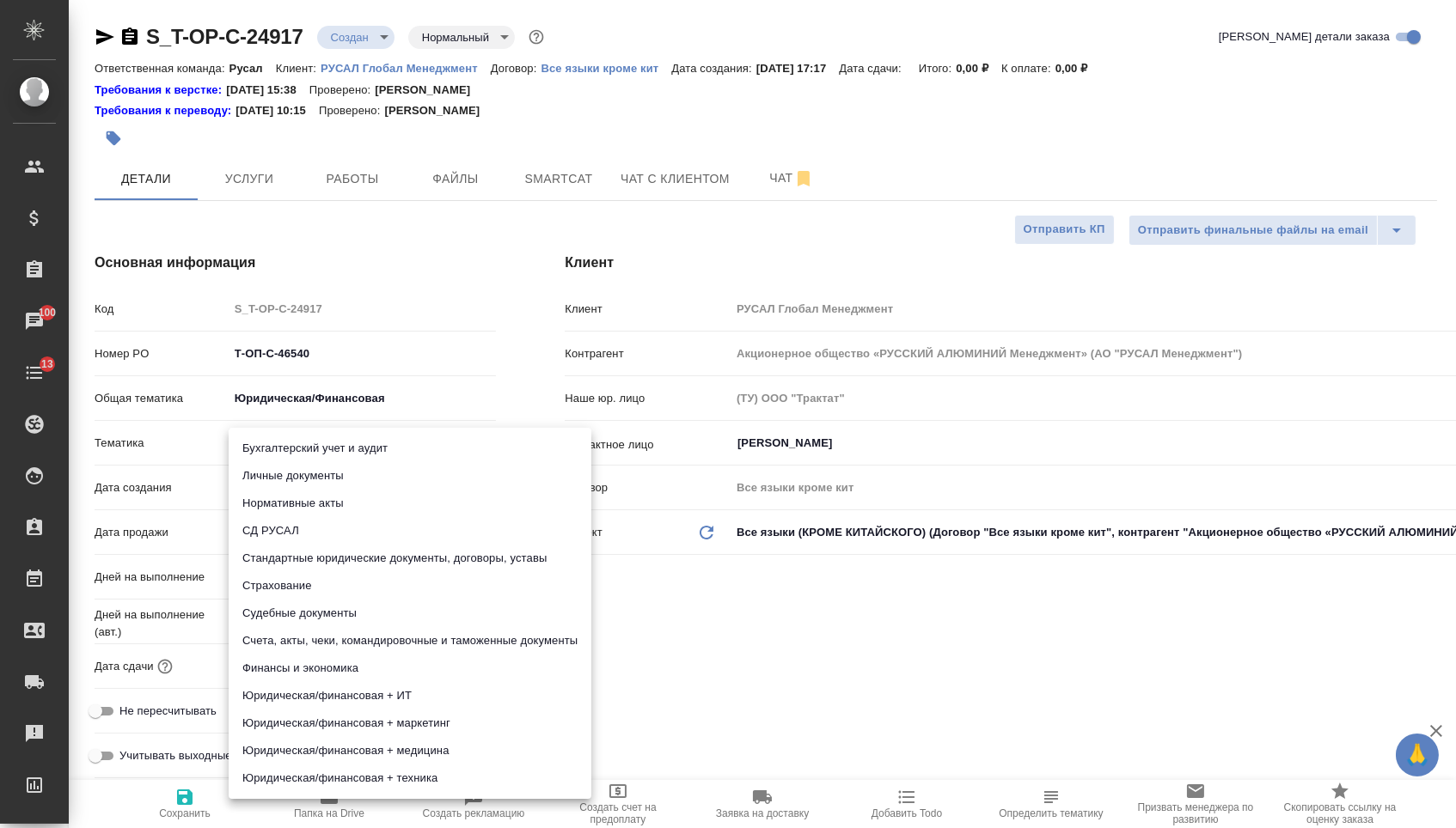
type input "5a8b8b956a9677013d343cfe"
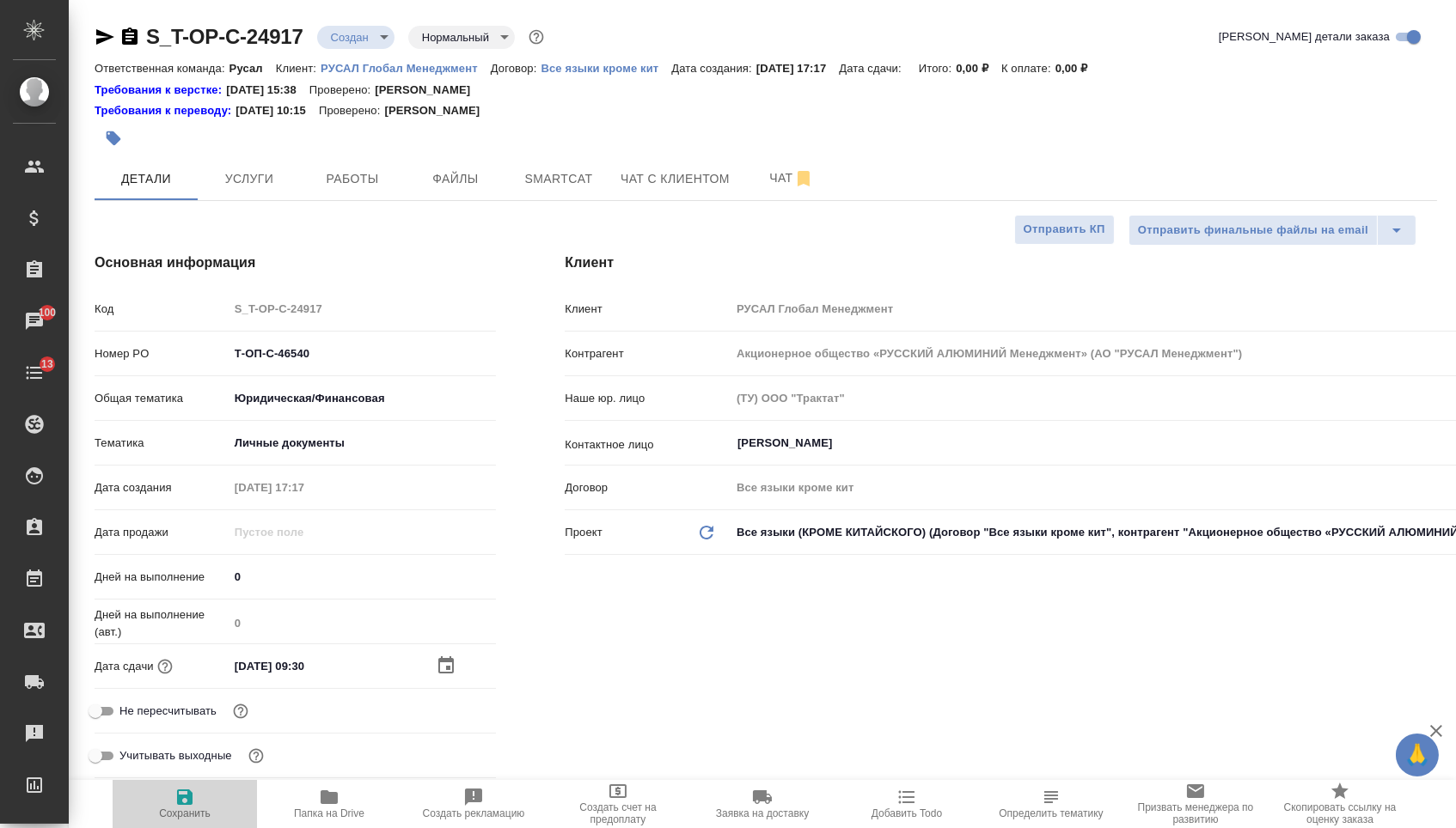
click at [202, 822] on button "Сохранить" at bounding box center [185, 804] width 144 height 48
type textarea "x"
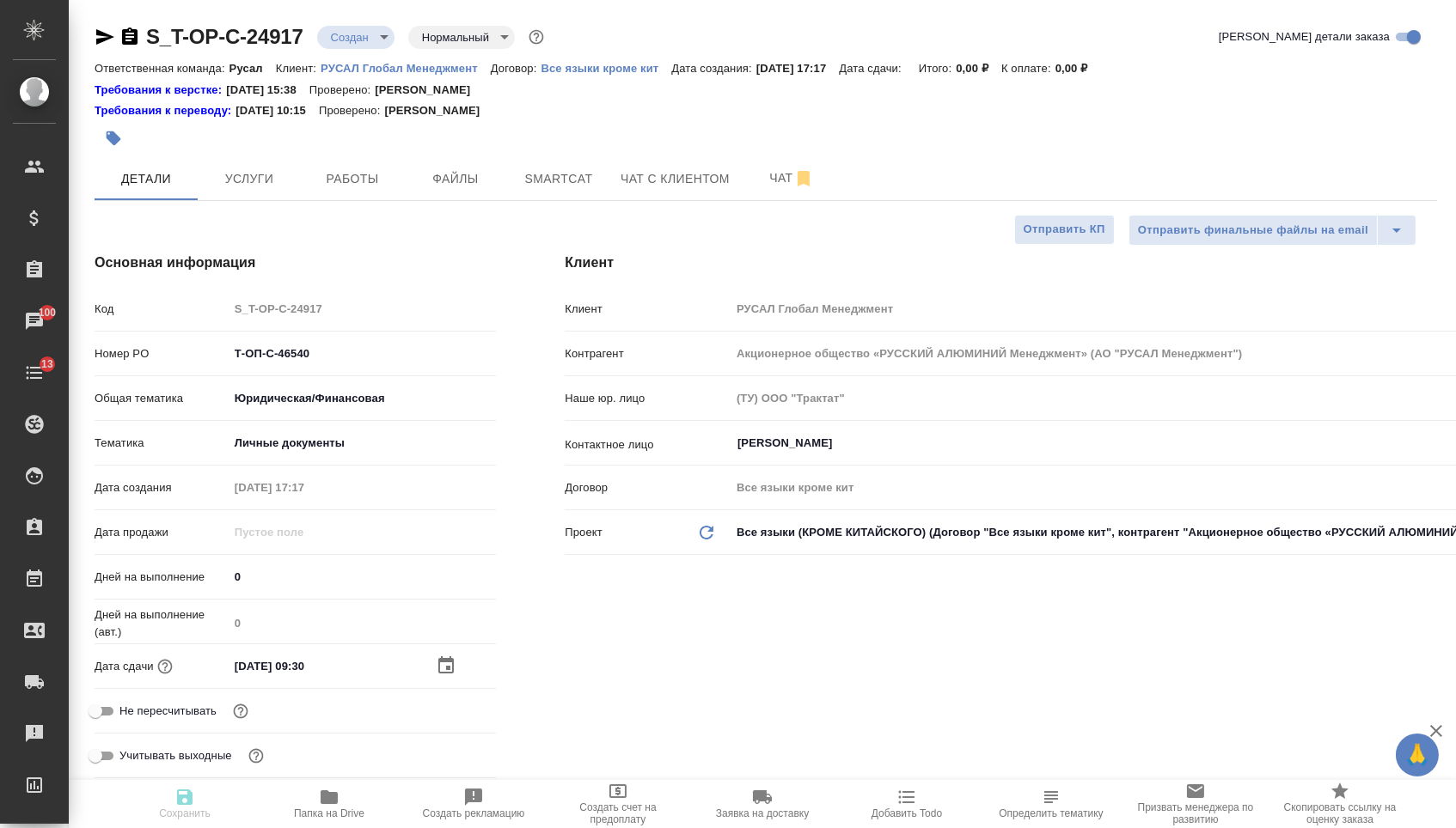
type textarea "x"
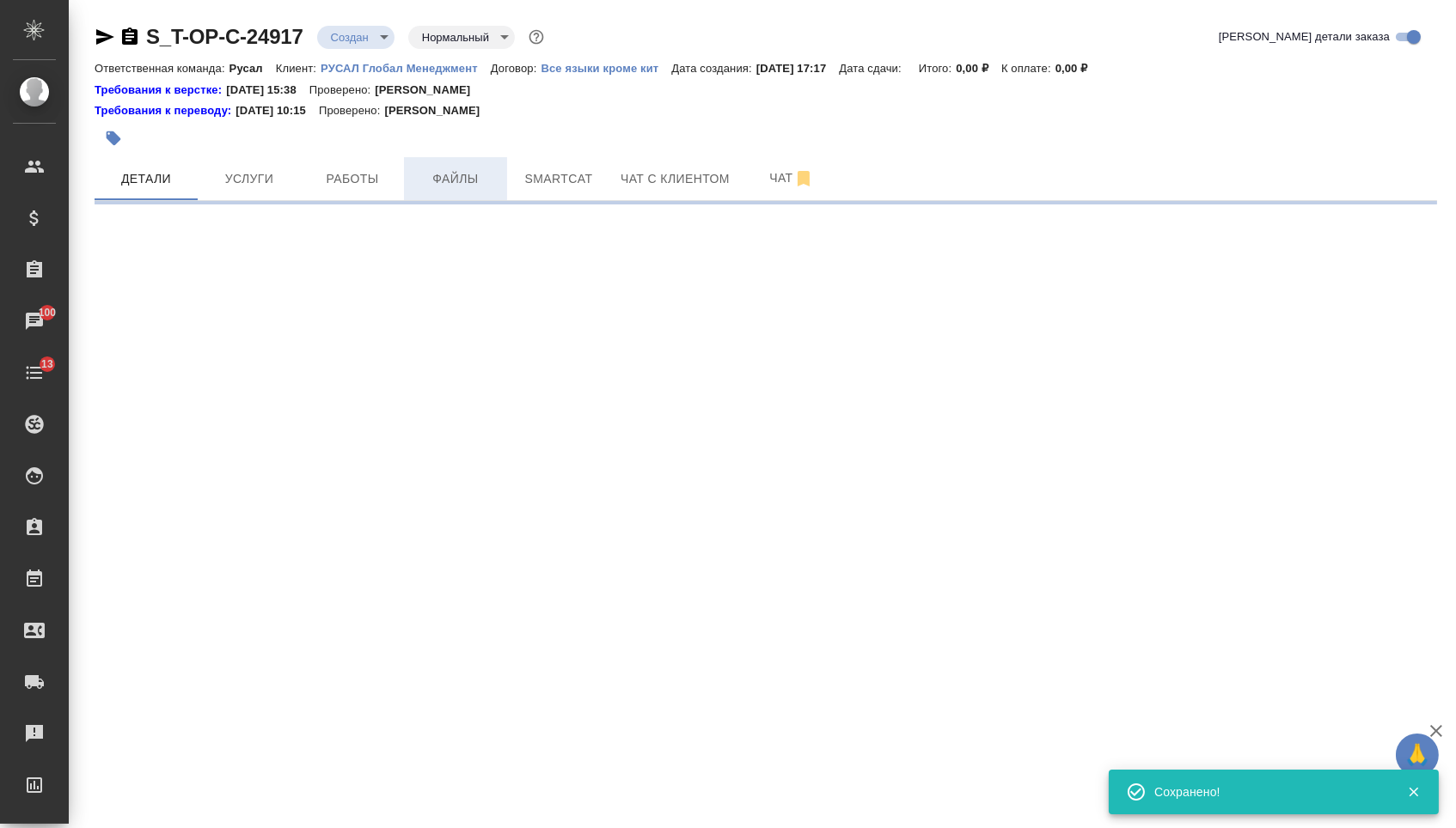
select select "RU"
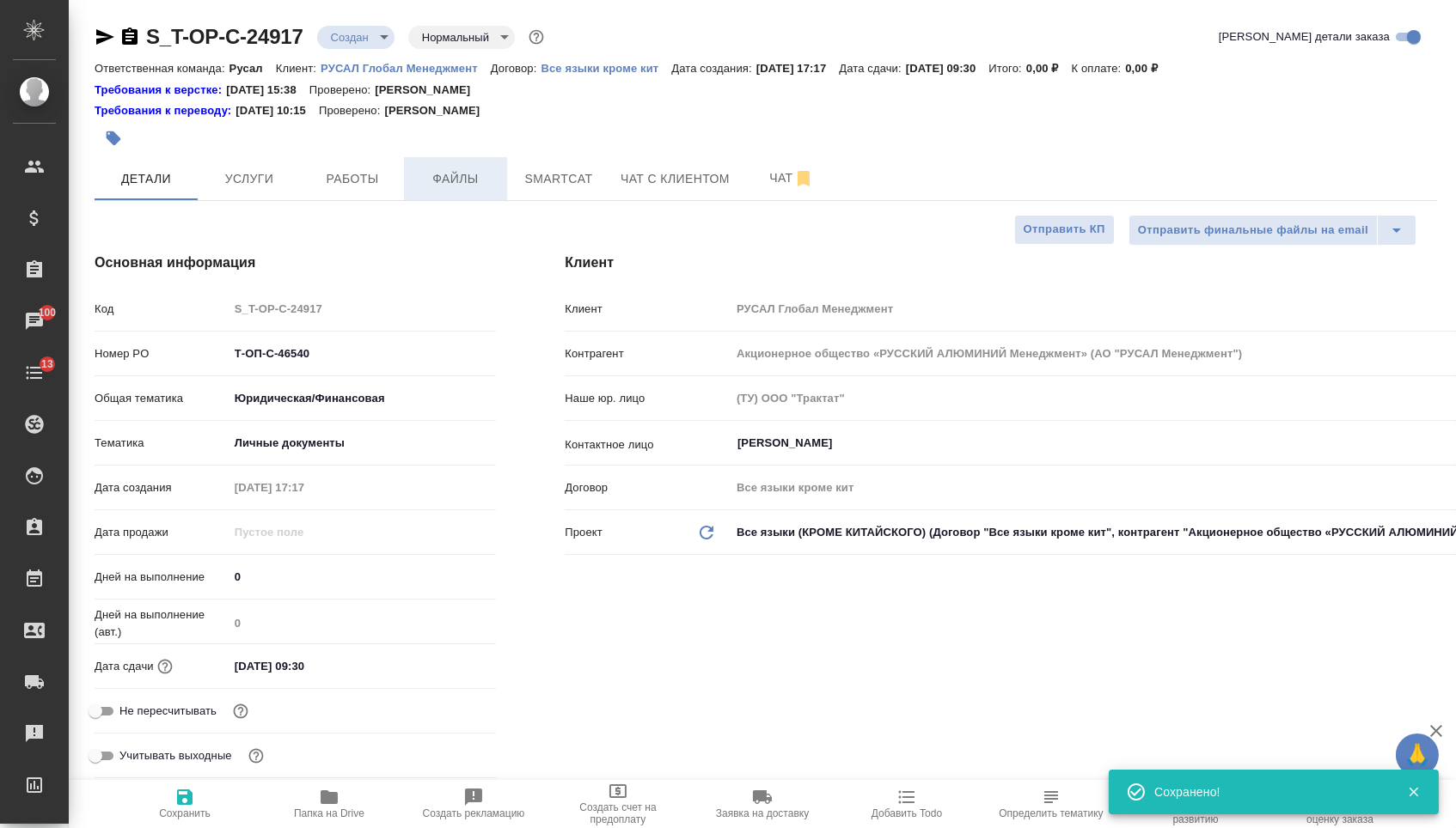
click at [472, 193] on button "Файлы" at bounding box center [455, 179] width 103 height 43
type textarea "x"
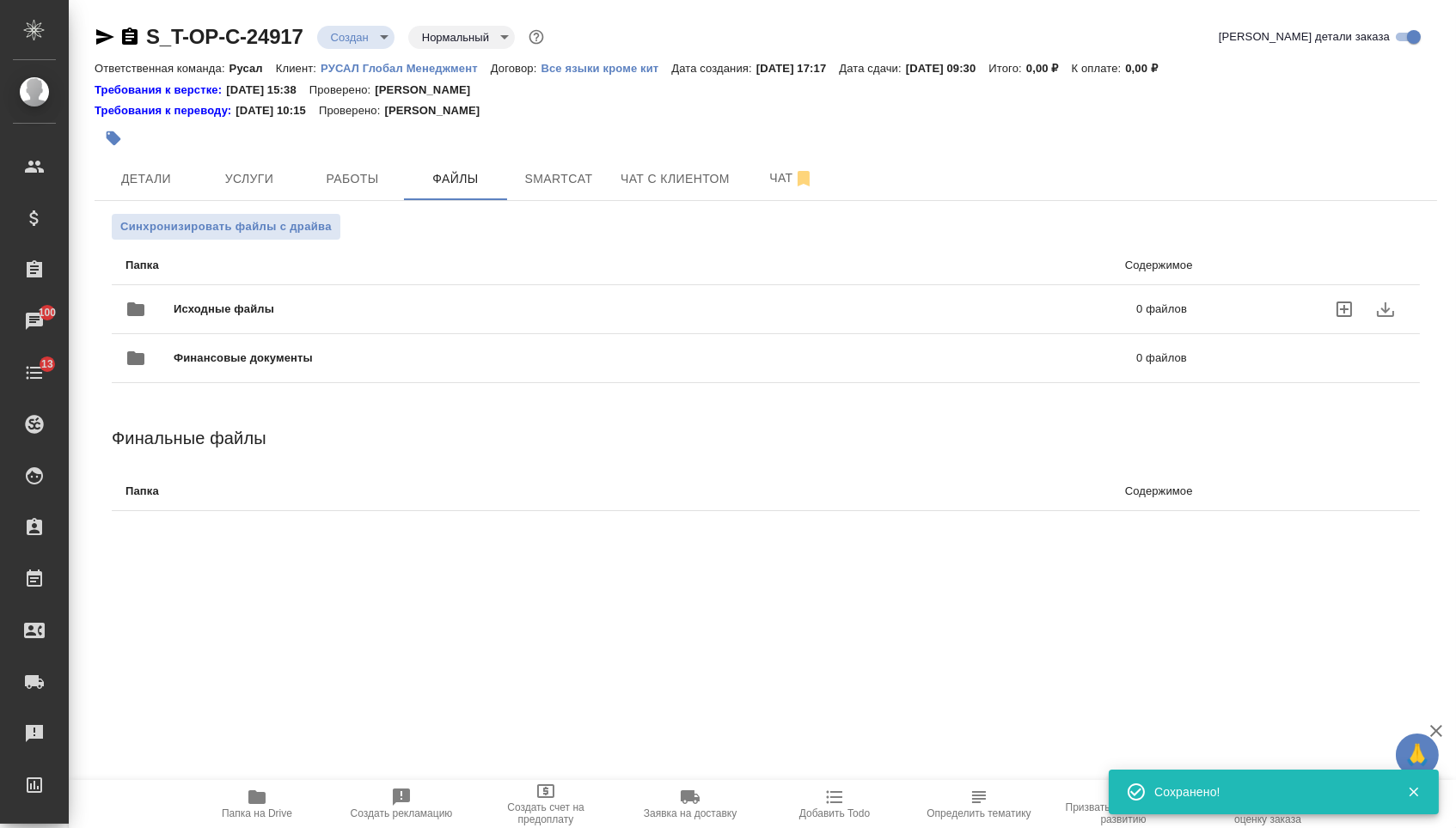
click at [315, 306] on span "Исходные файлы" at bounding box center [439, 309] width 532 height 18
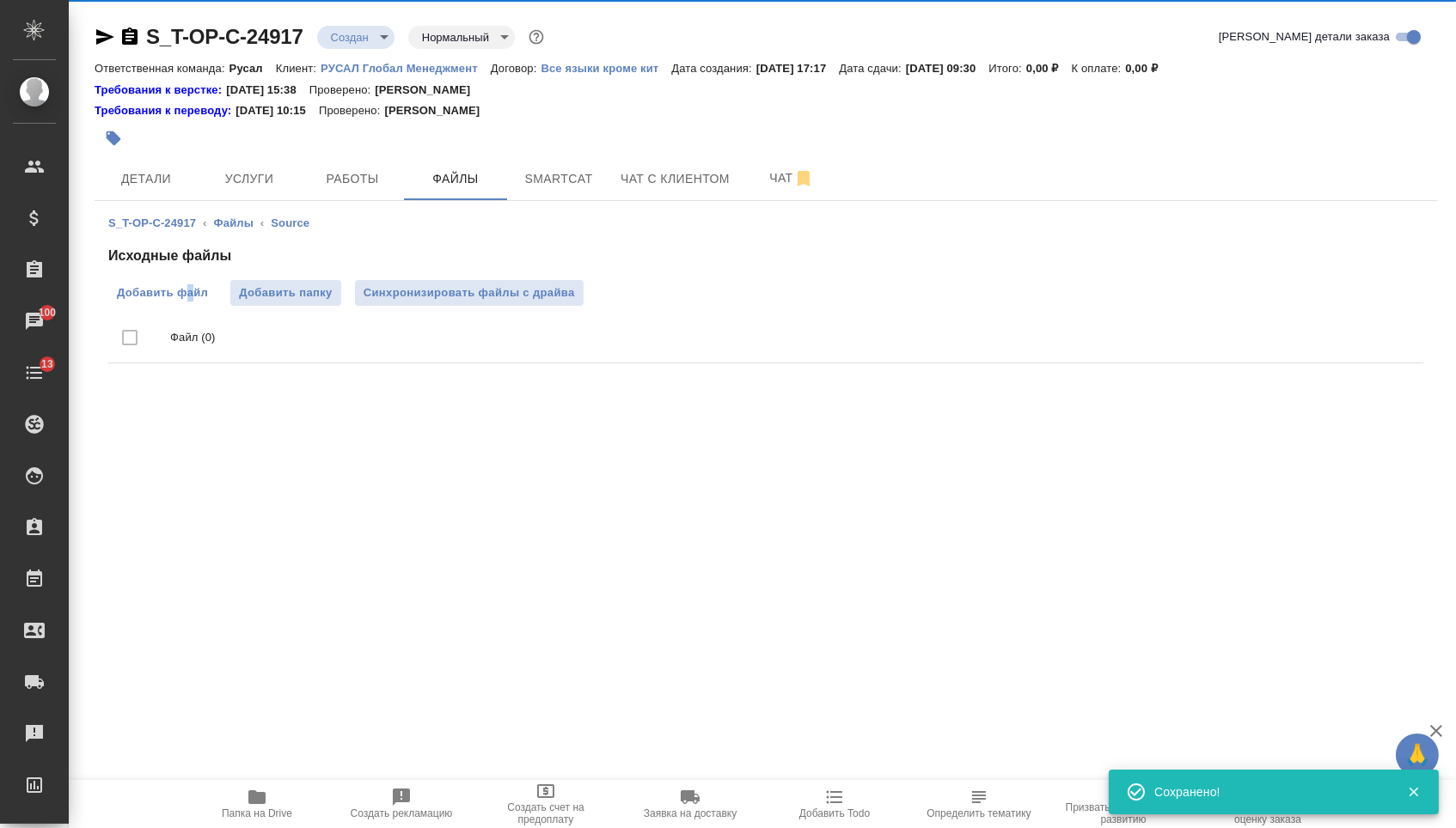
click at [188, 296] on span "Добавить файл" at bounding box center [162, 293] width 91 height 18
click at [0, 0] on input "Добавить файл" at bounding box center [0, 0] width 0 height 0
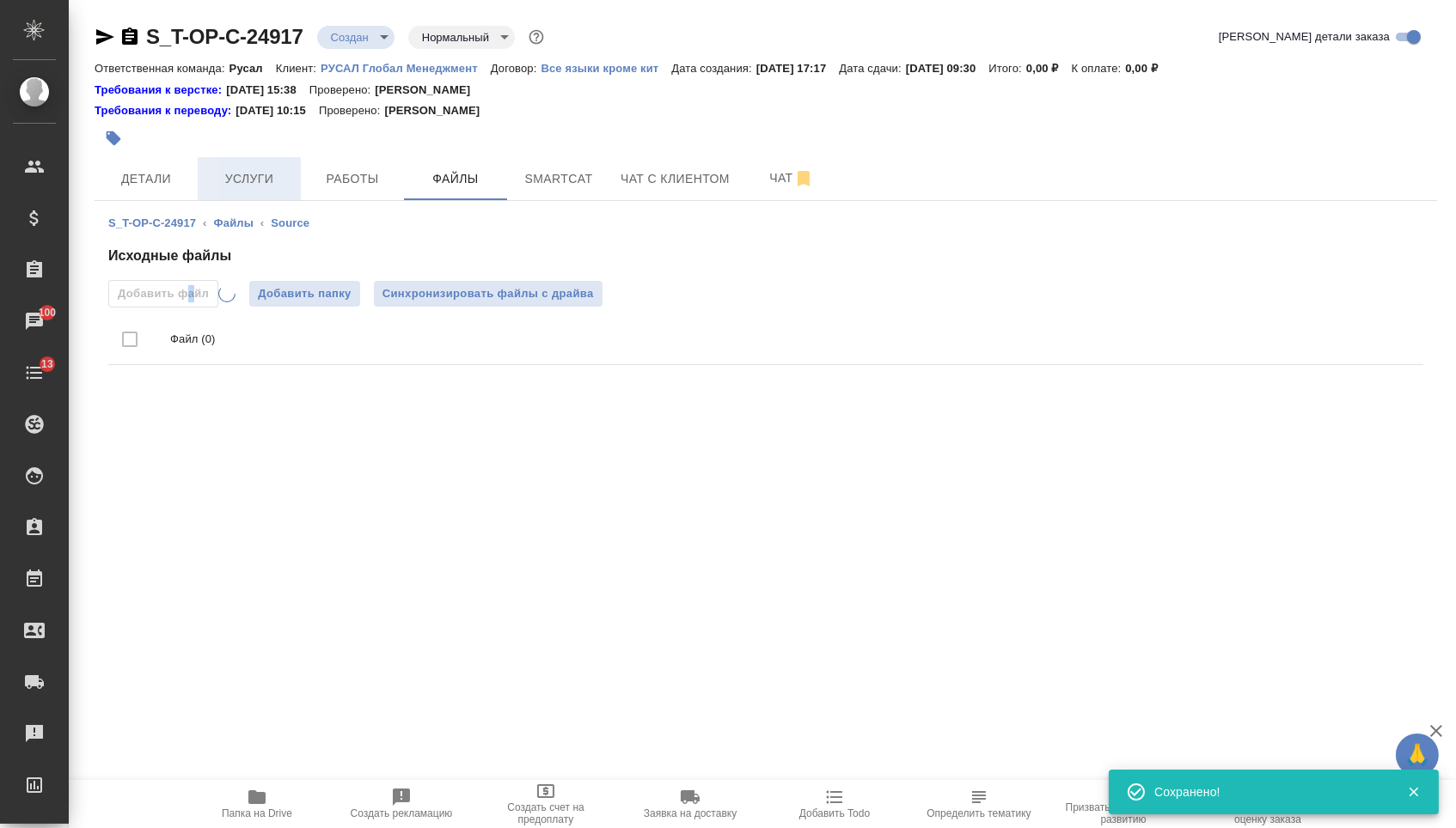
click at [258, 170] on span "Услуги" at bounding box center [249, 179] width 82 height 21
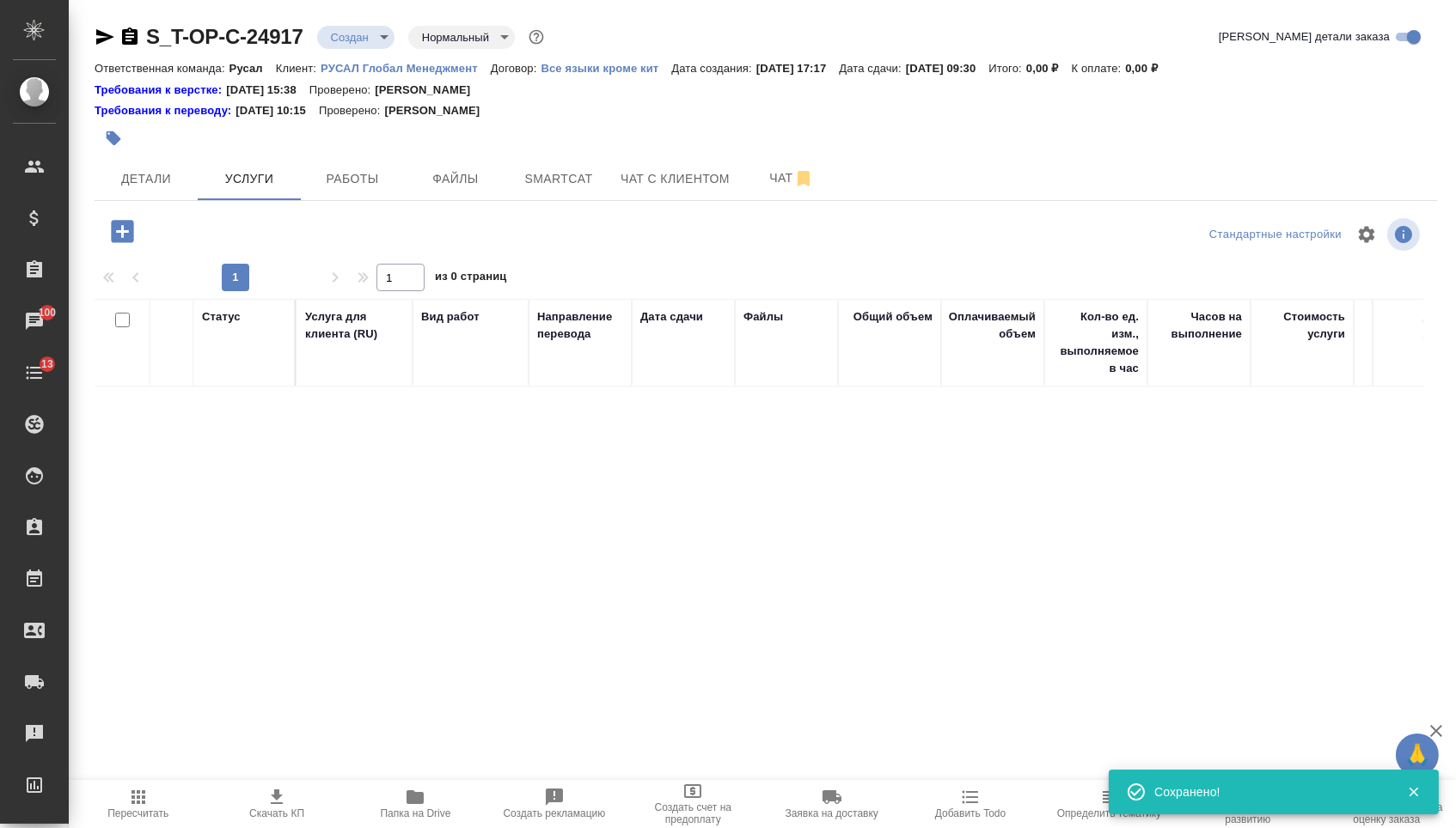
click at [119, 235] on icon "button" at bounding box center [122, 232] width 30 height 30
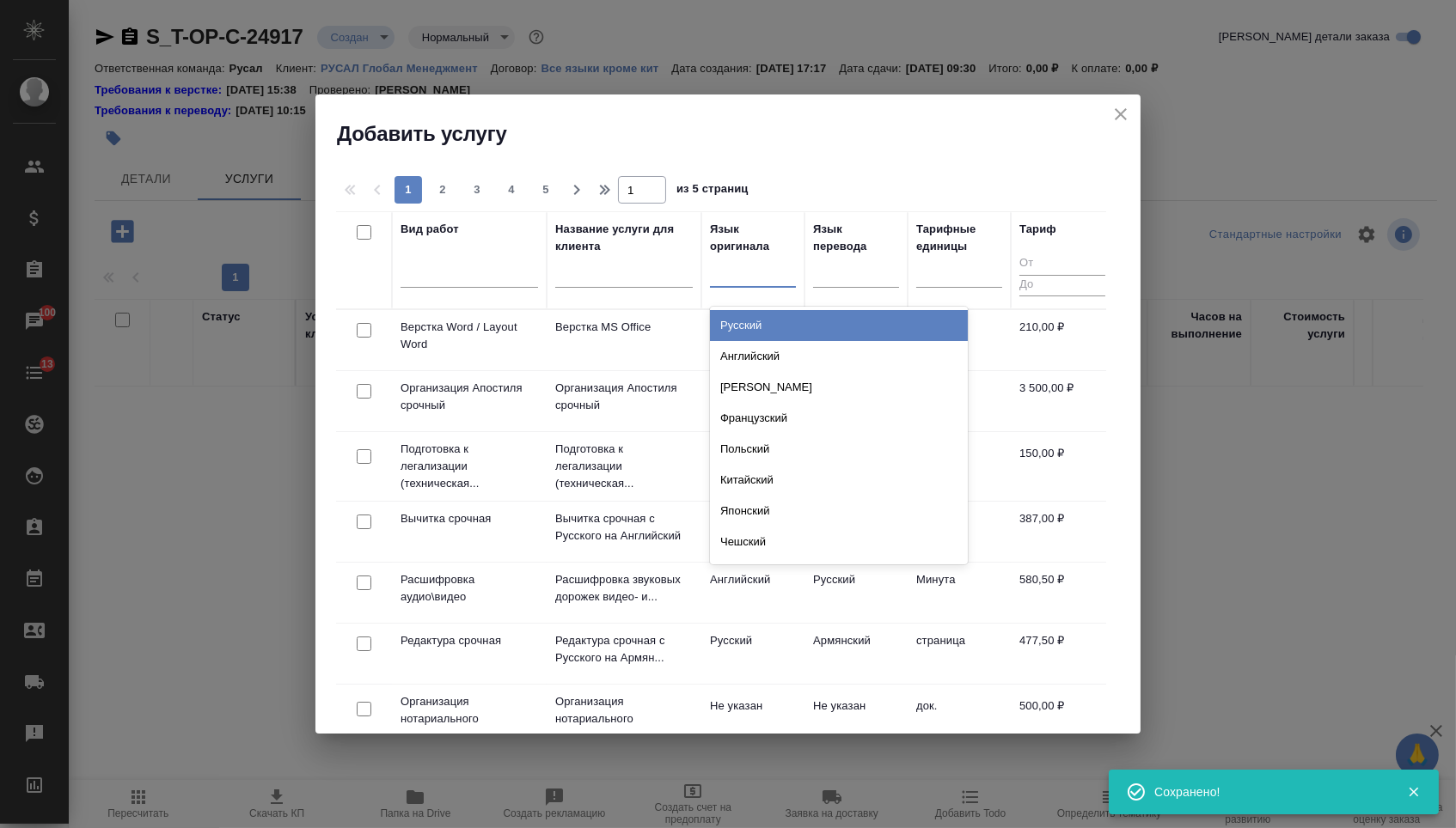
click at [754, 280] on div at bounding box center [752, 270] width 86 height 25
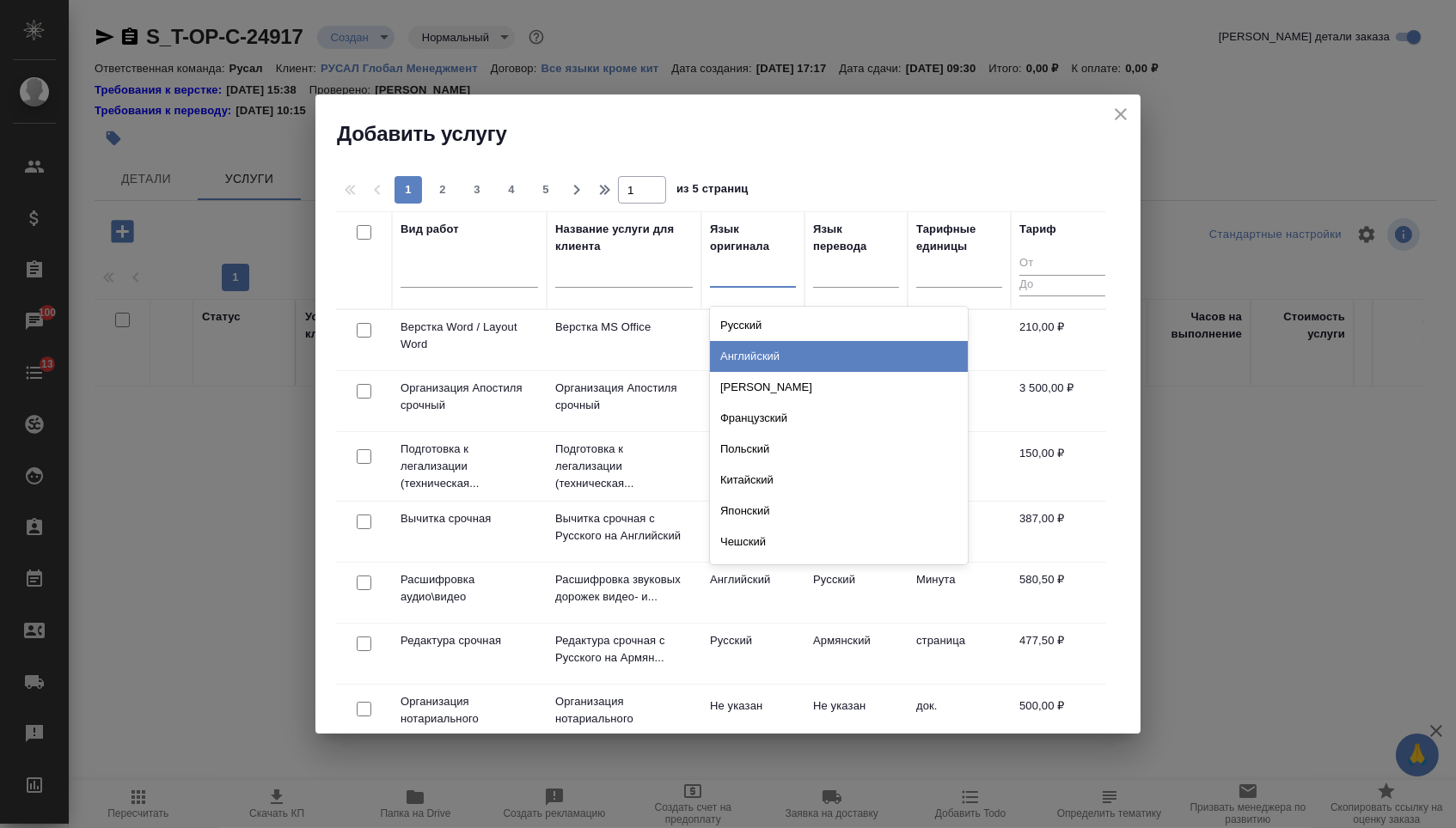
click at [754, 348] on div "Английский" at bounding box center [838, 356] width 257 height 31
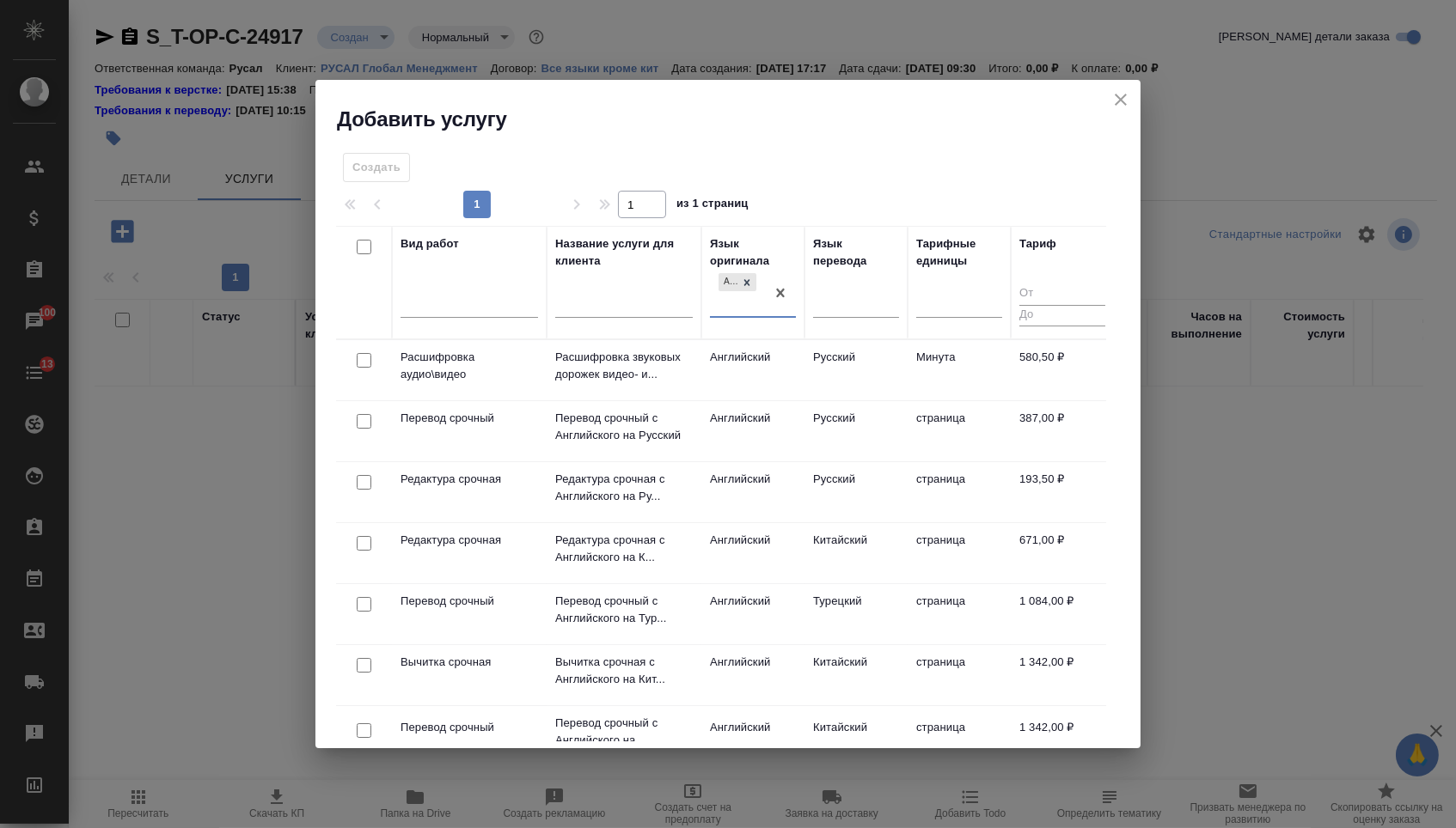
drag, startPoint x: 846, startPoint y: 288, endPoint x: 847, endPoint y: 327, distance: 39.0
click at [847, 289] on div at bounding box center [856, 301] width 86 height 25
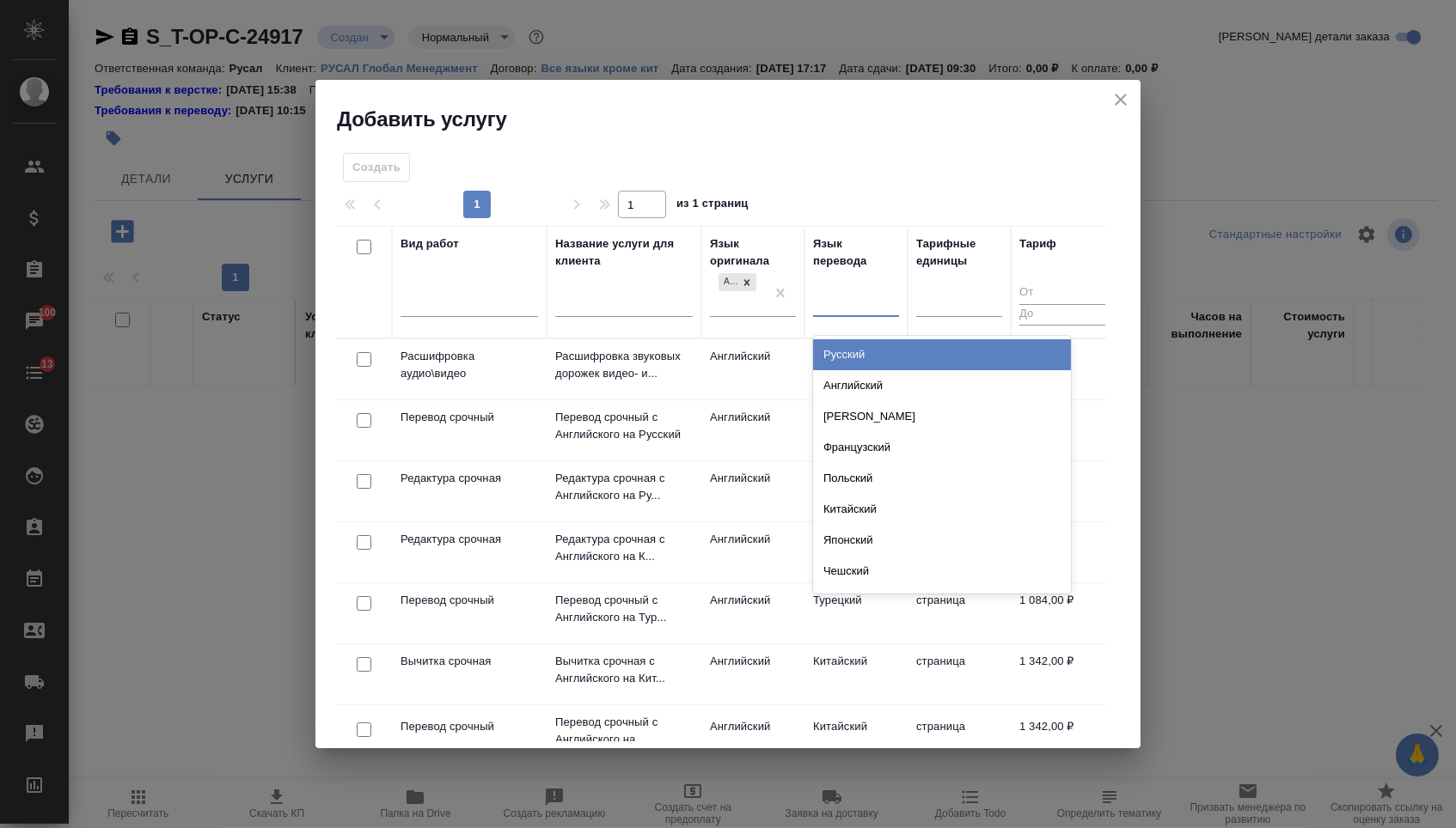
click at [847, 352] on div "Русский" at bounding box center [942, 354] width 257 height 31
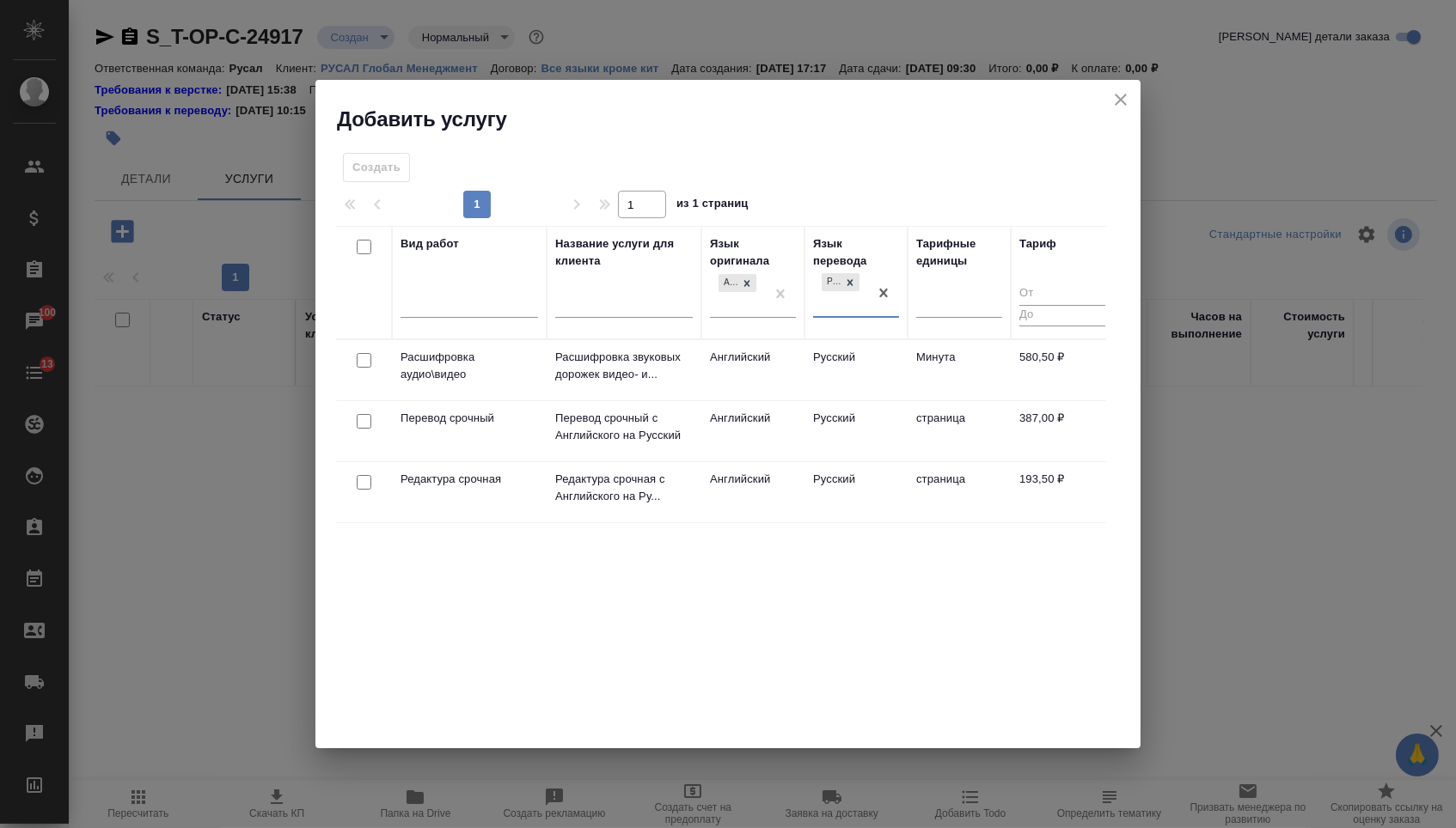
click at [358, 426] on input "checkbox" at bounding box center [364, 421] width 15 height 15
checkbox input "true"
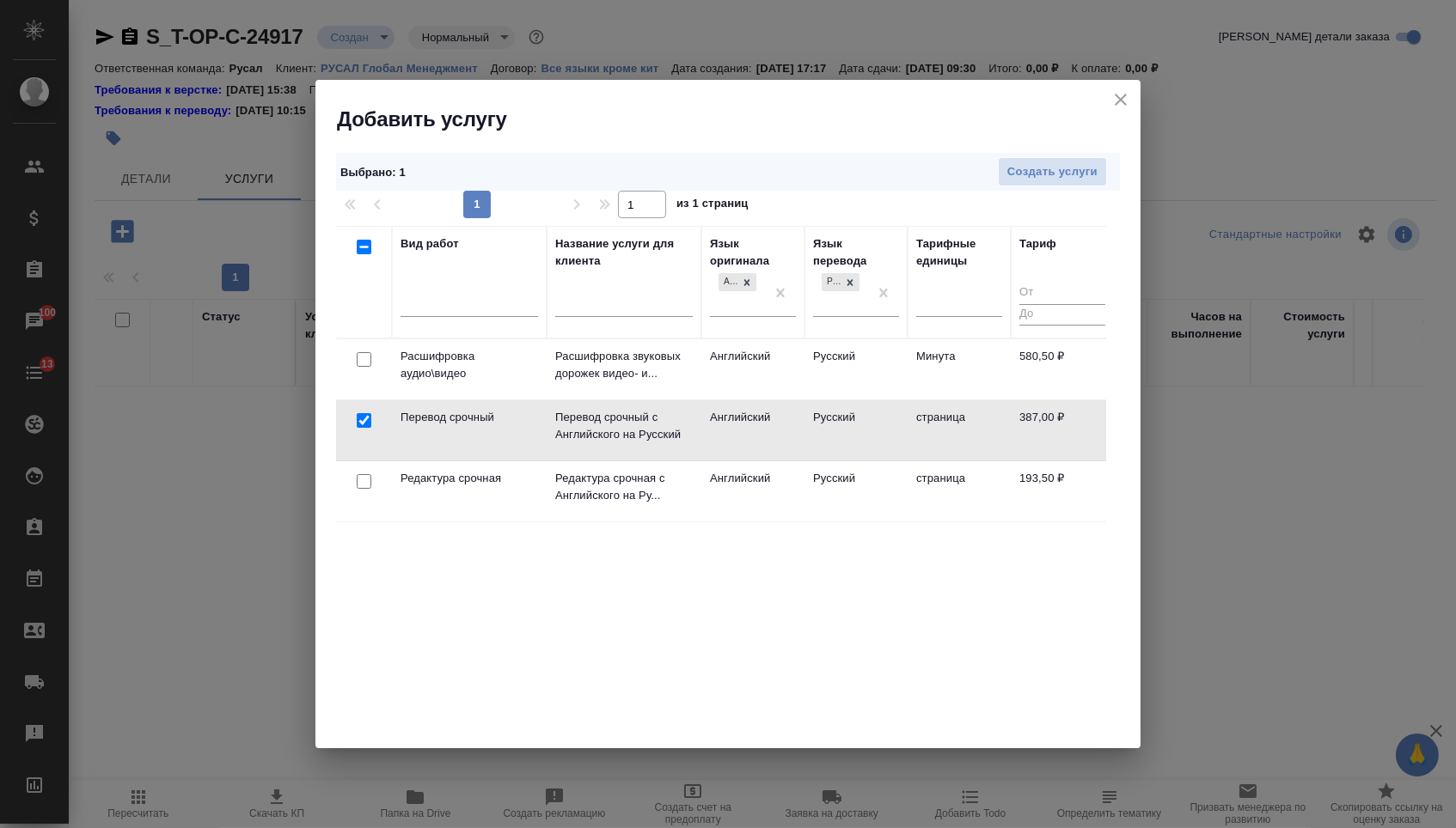
click at [362, 483] on input "checkbox" at bounding box center [364, 482] width 15 height 15
checkbox input "true"
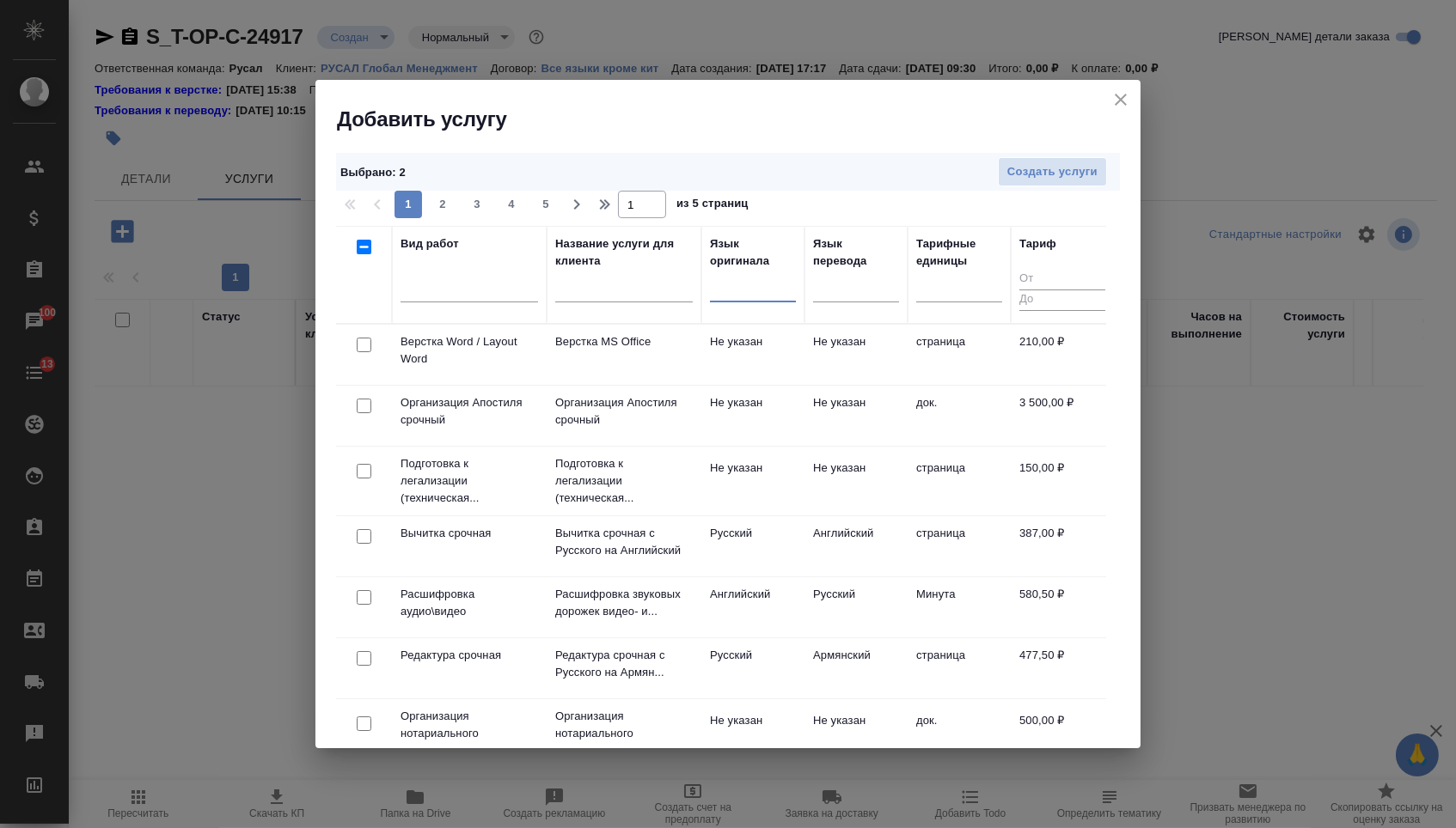
click at [362, 348] on input "checkbox" at bounding box center [364, 345] width 15 height 15
checkbox input "true"
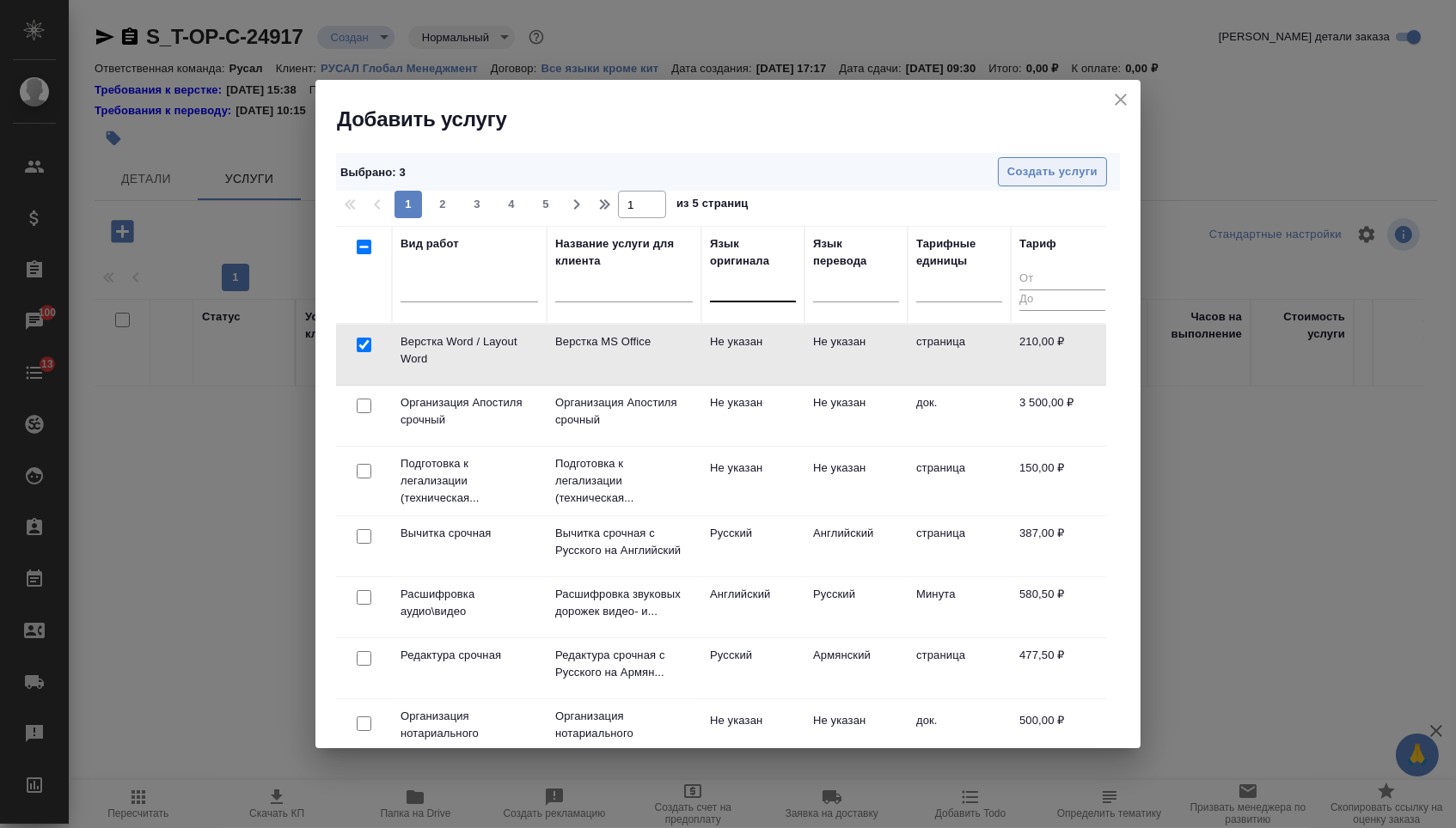
click at [1061, 175] on span "Создать услуги" at bounding box center [1051, 171] width 90 height 19
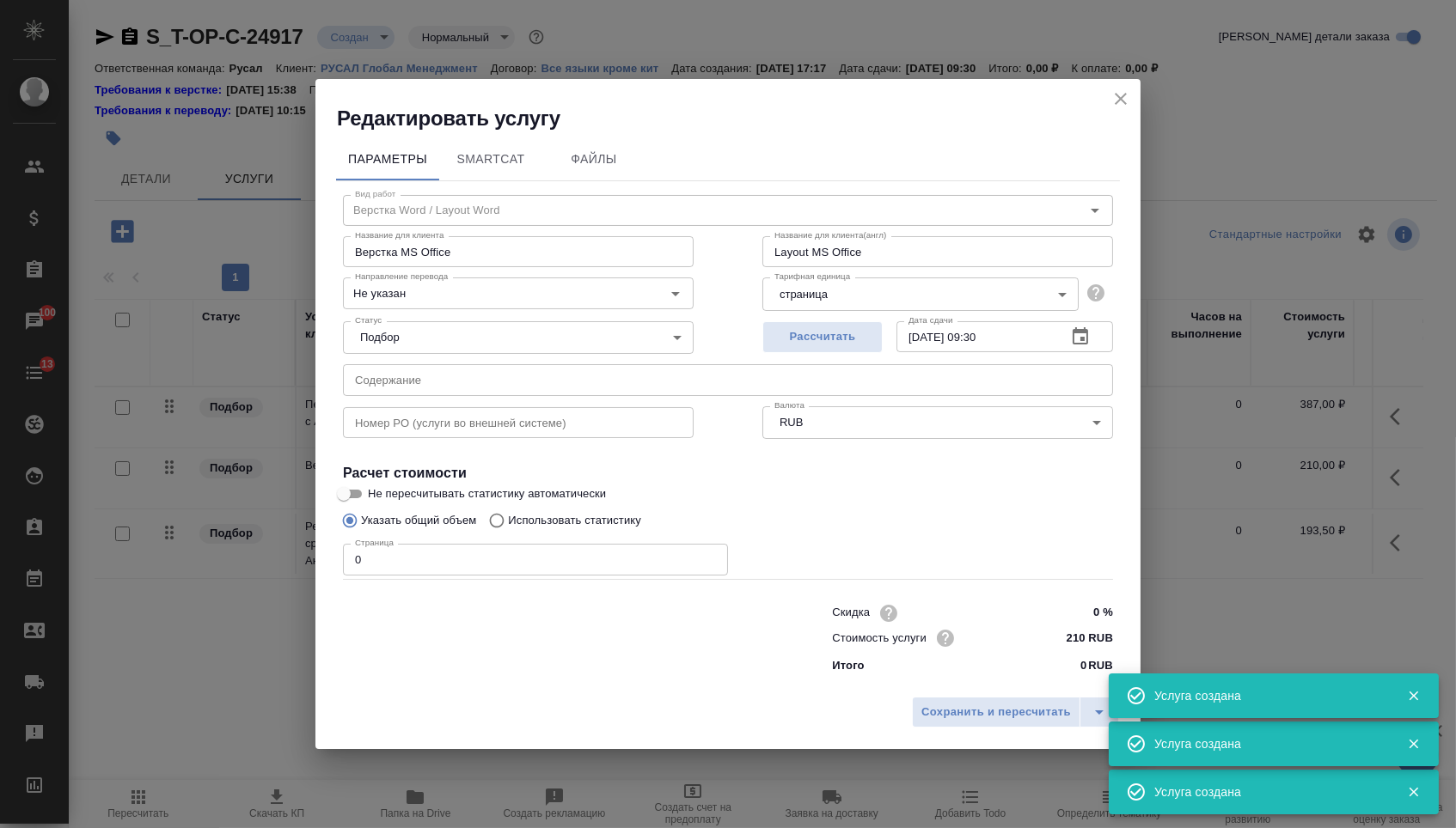
type input "Верстка Word / Layout Word"
type input "Верстка MS Office"
type input "Layout MS Office"
type input "Не указан"
type input "210 RUB"
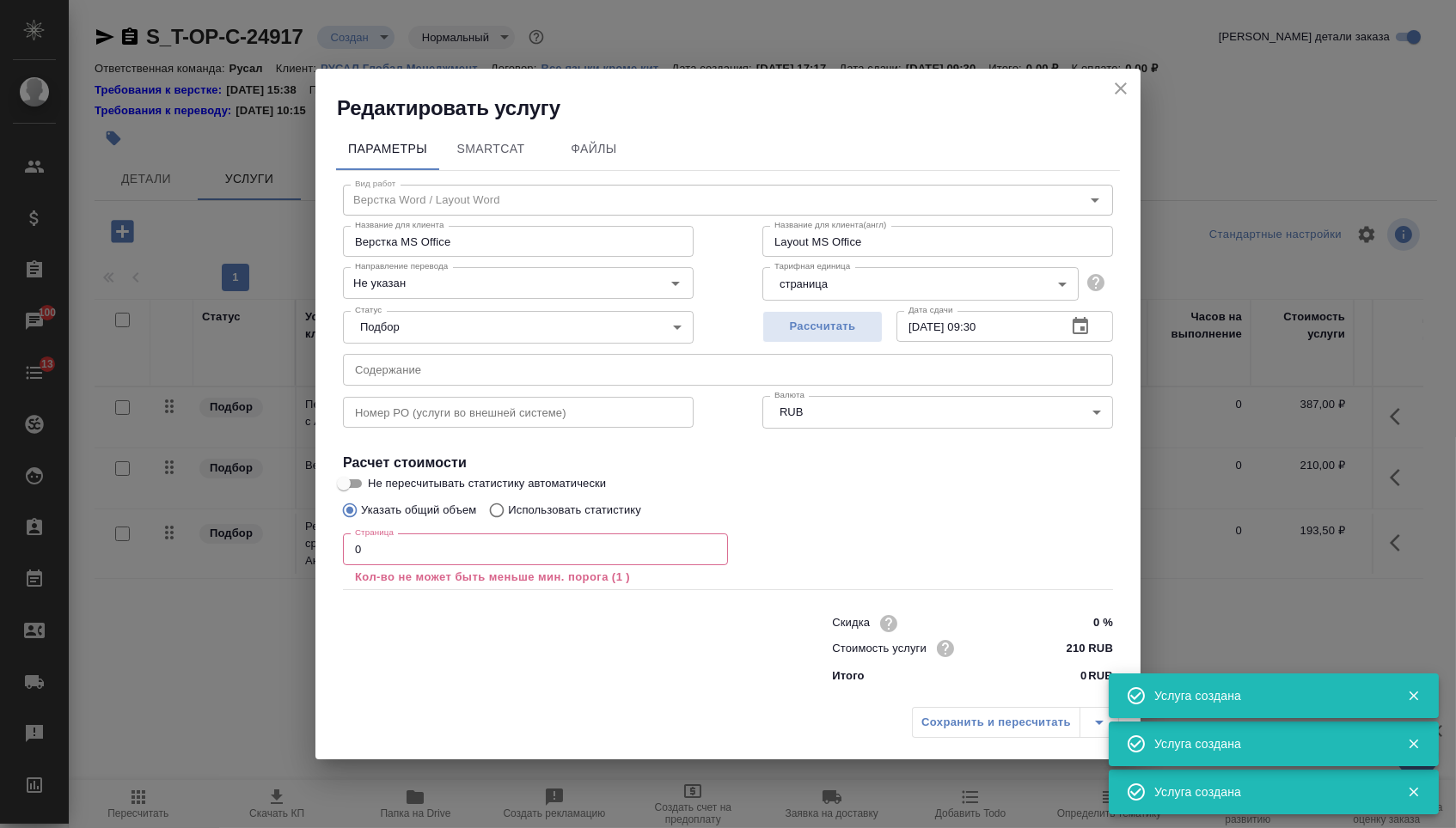
click at [537, 375] on input "text" at bounding box center [727, 369] width 770 height 31
drag, startPoint x: 371, startPoint y: 549, endPoint x: 319, endPoint y: 549, distance: 52.0
click at [322, 549] on div "Параметры SmartCat Файлы Вид работ Верстка Word / Layout Word Вид работ Названи…" at bounding box center [727, 410] width 825 height 577
type input "3"
click at [975, 684] on div "Итого 0 RUB" at bounding box center [972, 676] width 281 height 18
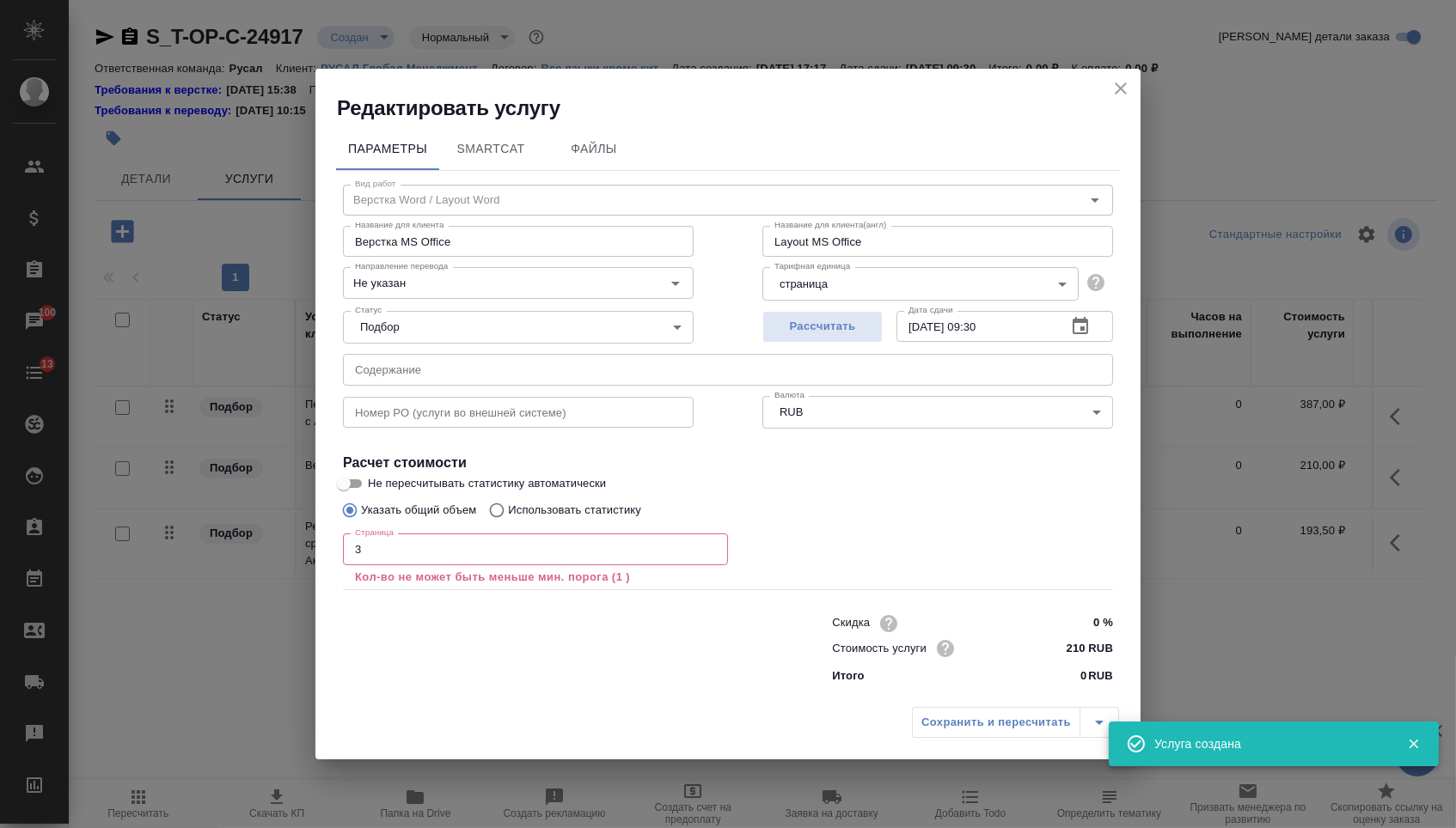
click at [621, 558] on input "3" at bounding box center [535, 548] width 385 height 31
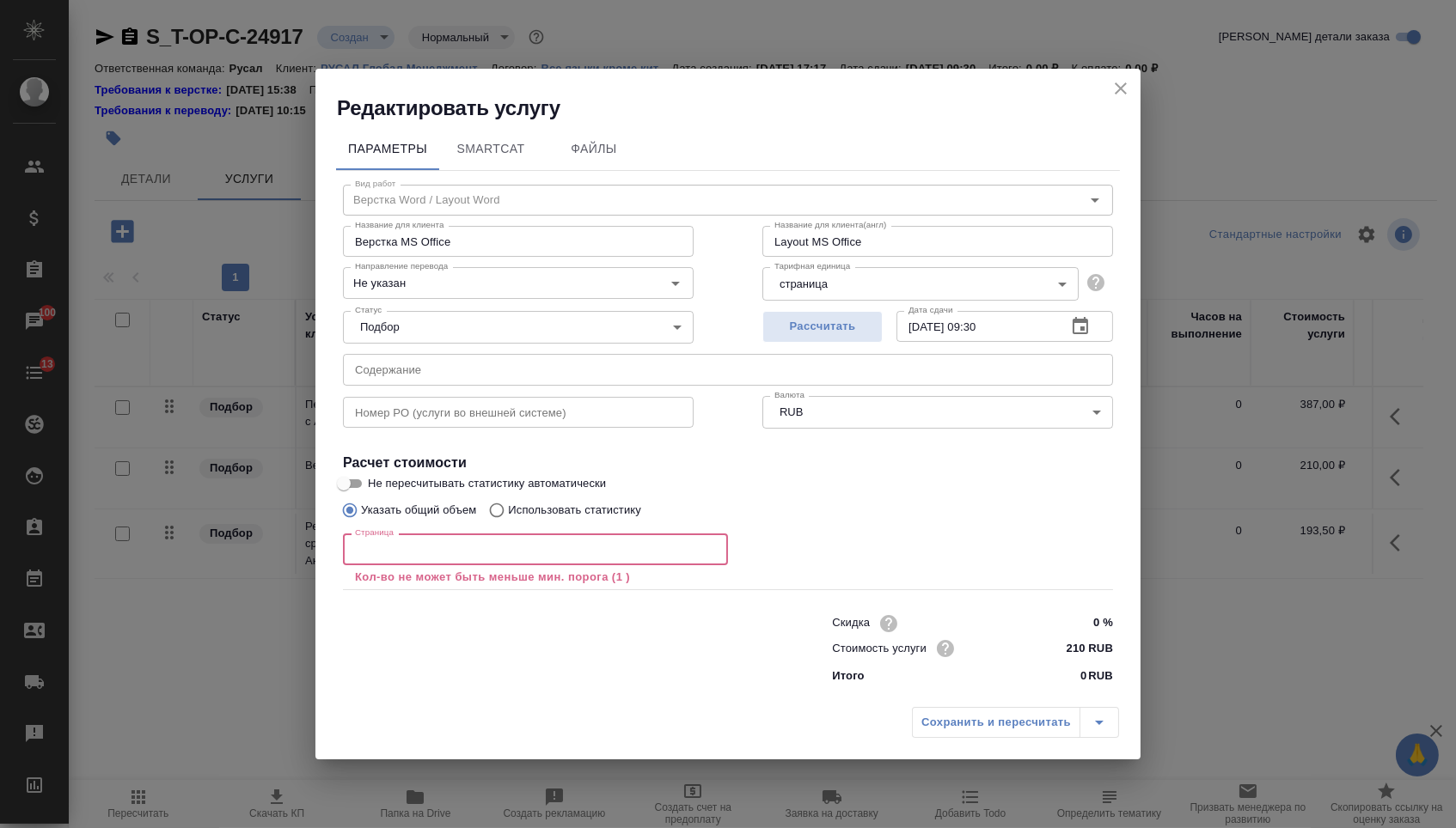
type input "3"
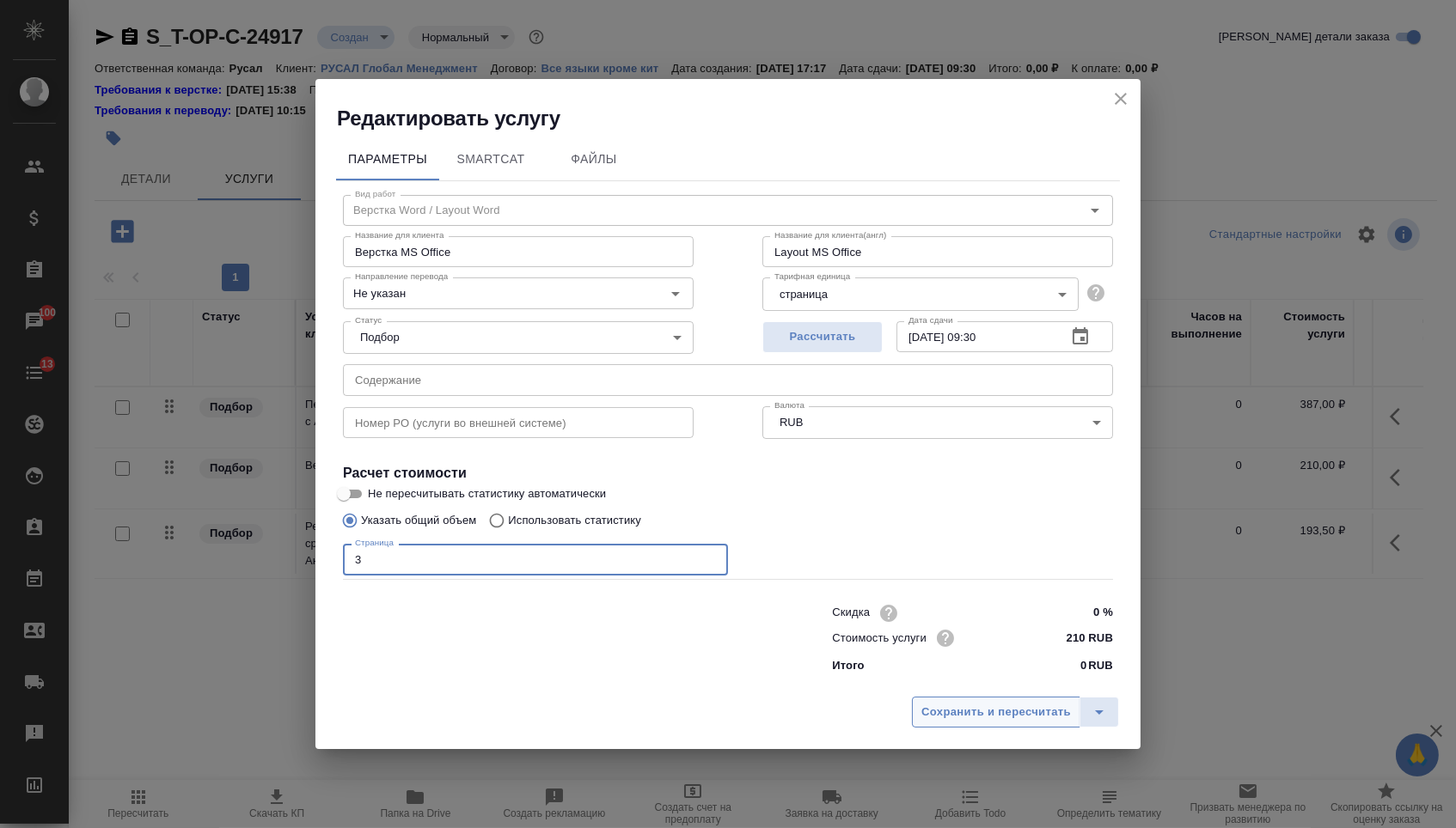
click at [958, 704] on button "Сохранить и пересчитать" at bounding box center [996, 711] width 169 height 31
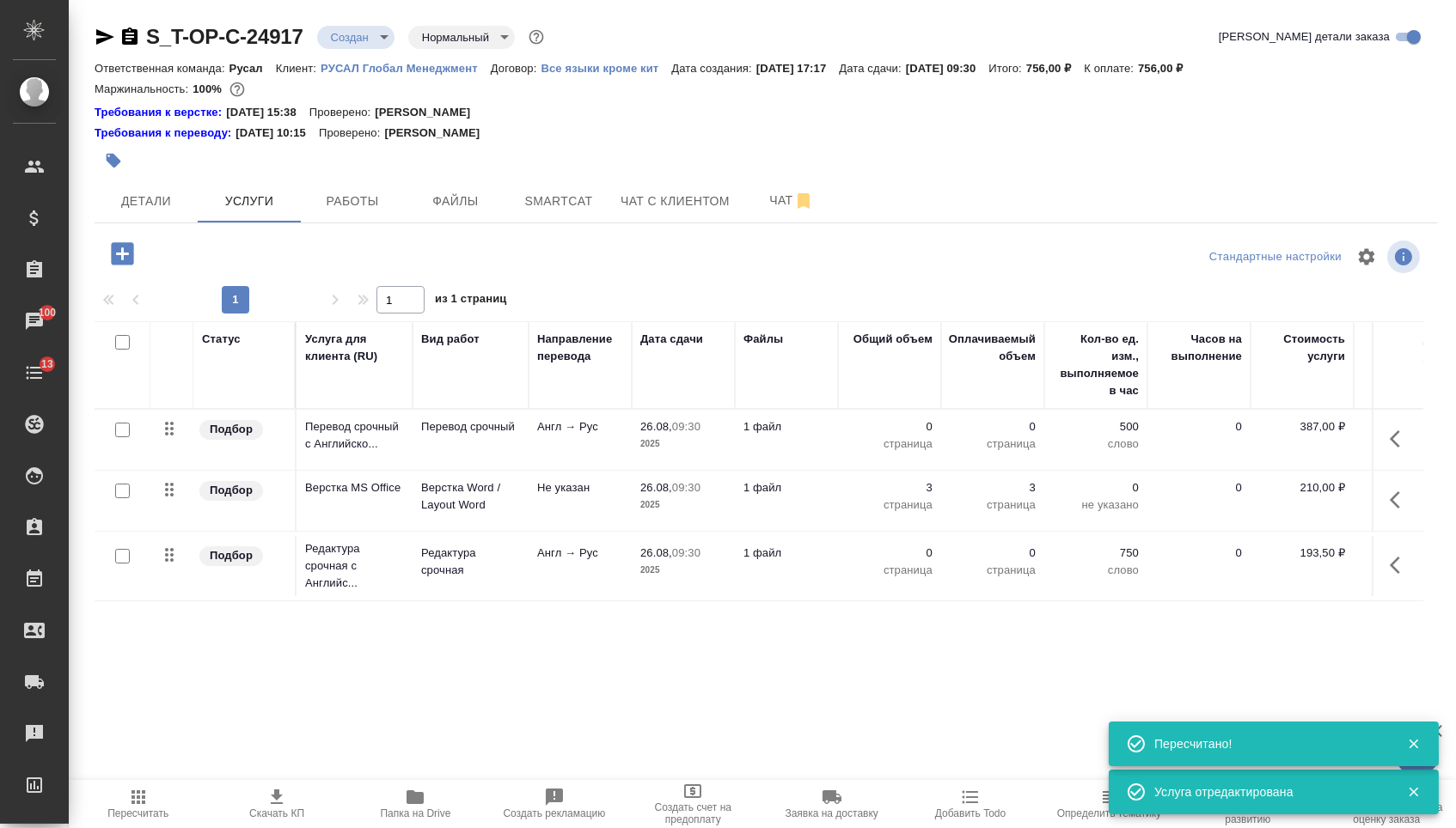
click at [1389, 447] on icon "button" at bounding box center [1394, 439] width 10 height 18
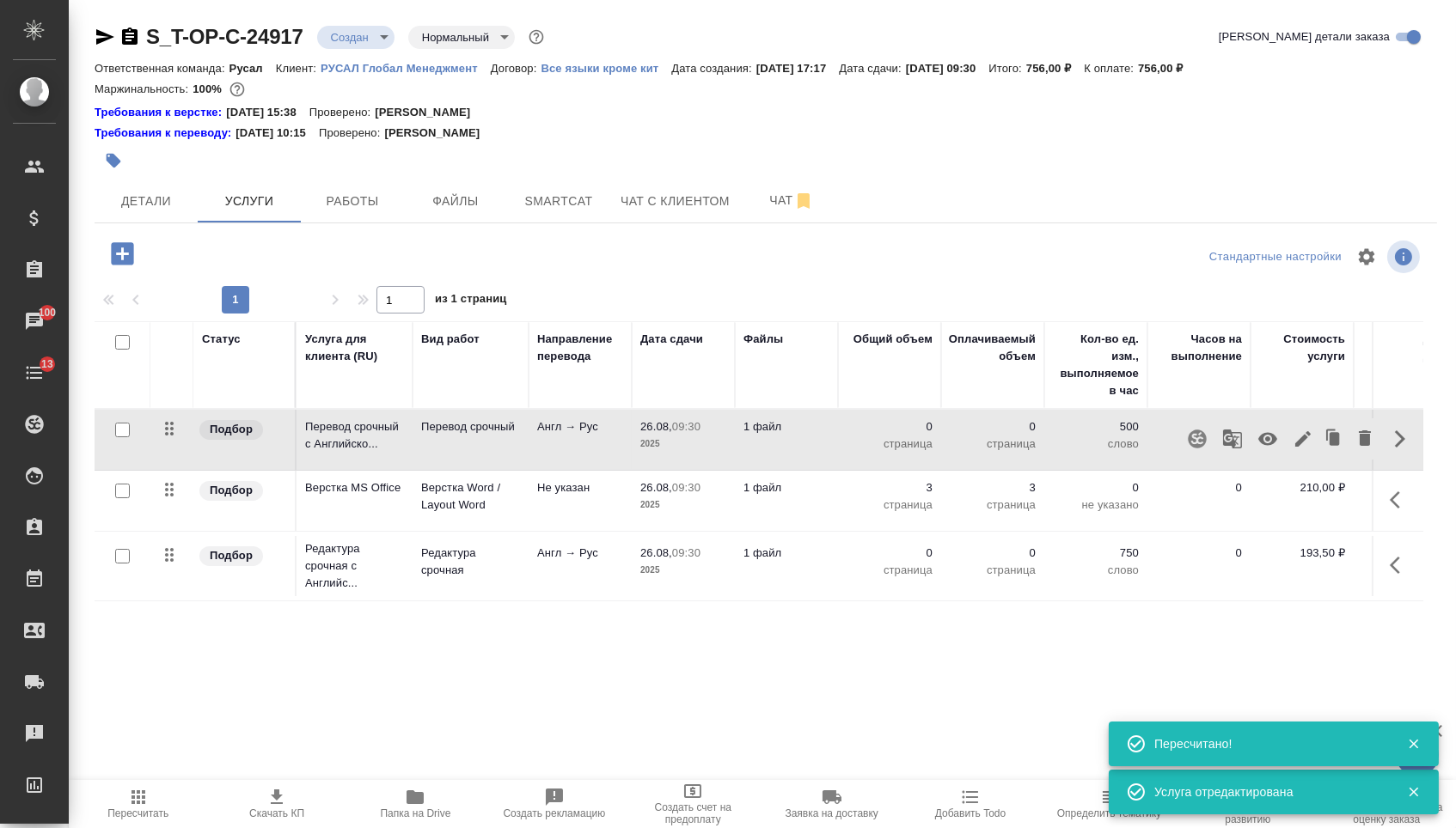
click at [1295, 446] on icon "button" at bounding box center [1302, 439] width 16 height 16
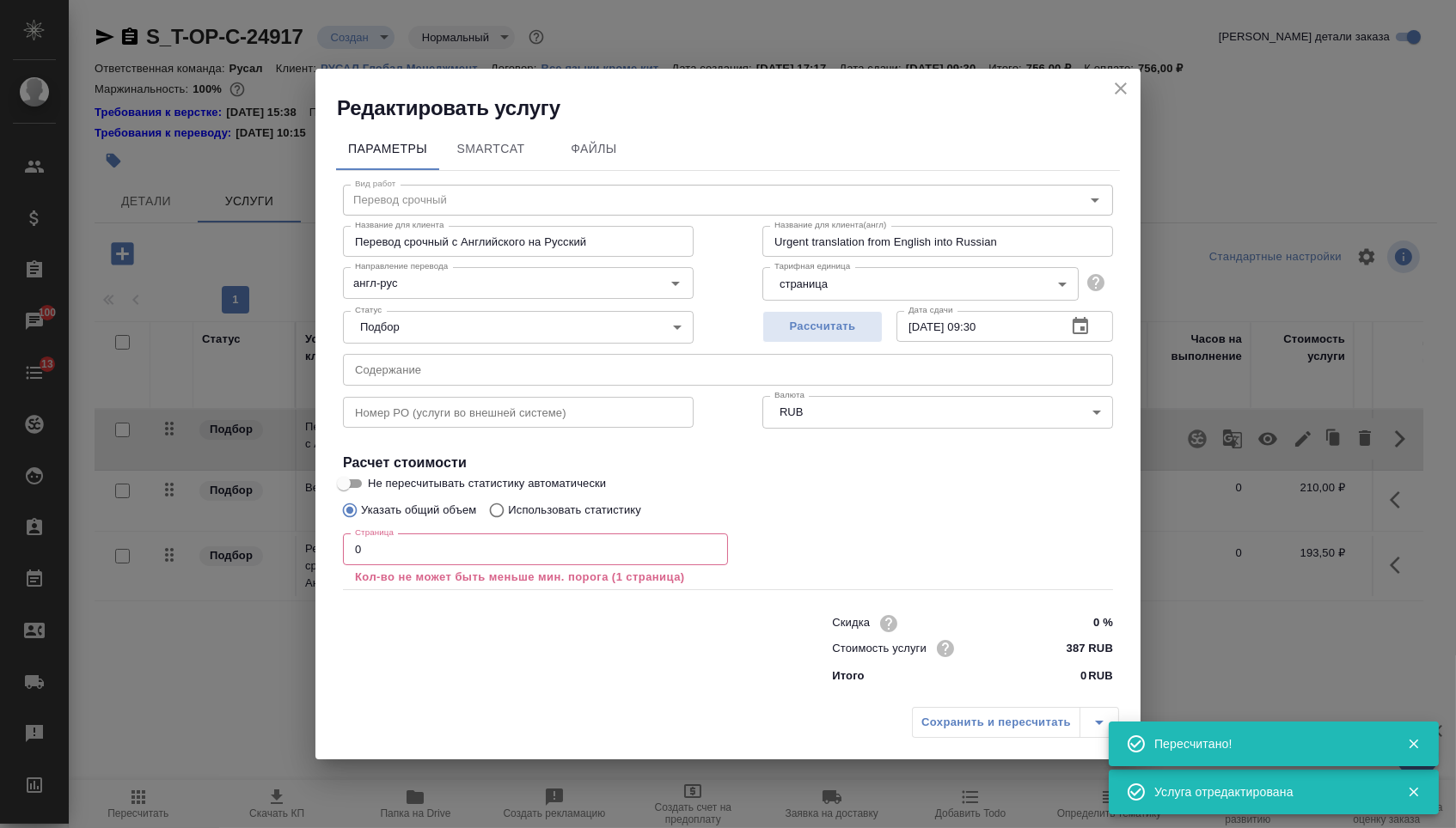
click at [640, 373] on input "text" at bounding box center [727, 369] width 770 height 31
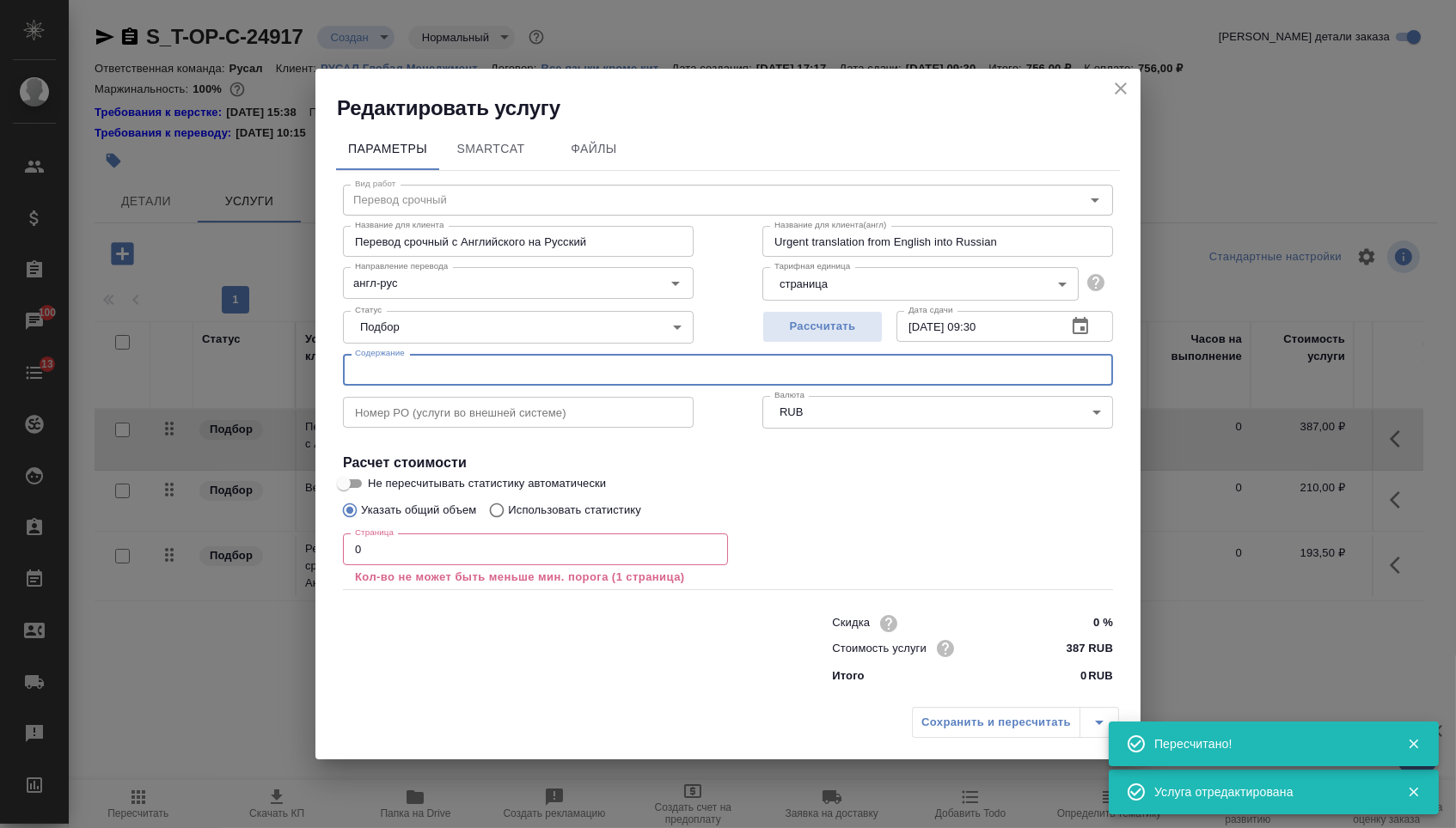
paste input "Letter-KERUI plan to vist RUSAL Volgograd plant 20250825"
type input "Letter-KERUI plan to vist RUSAL Volgograd plant 20250825"
click at [437, 546] on input "0" at bounding box center [535, 548] width 385 height 31
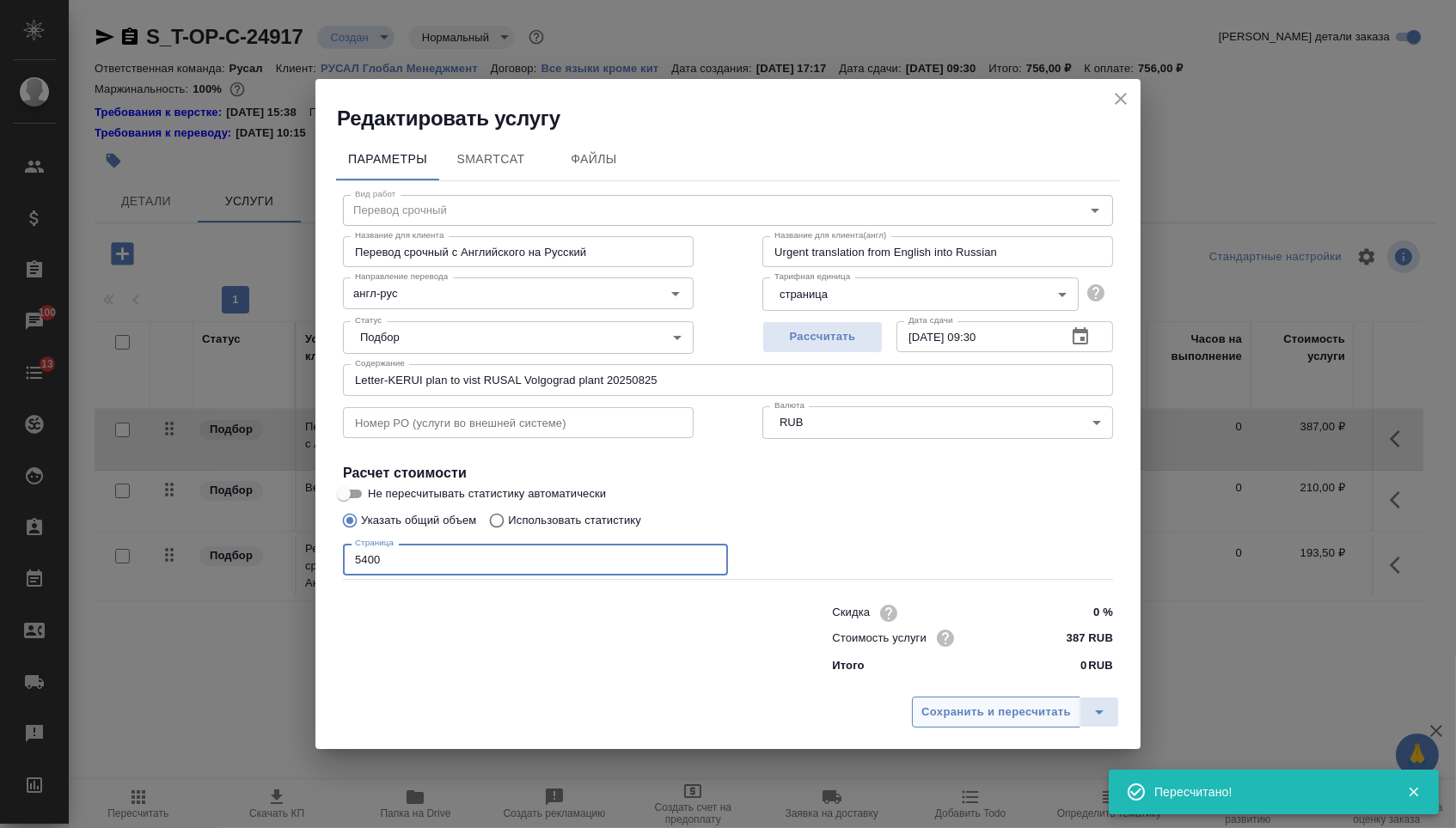
type input "5400"
click at [945, 728] on button "Сохранить и пересчитать" at bounding box center [996, 711] width 169 height 31
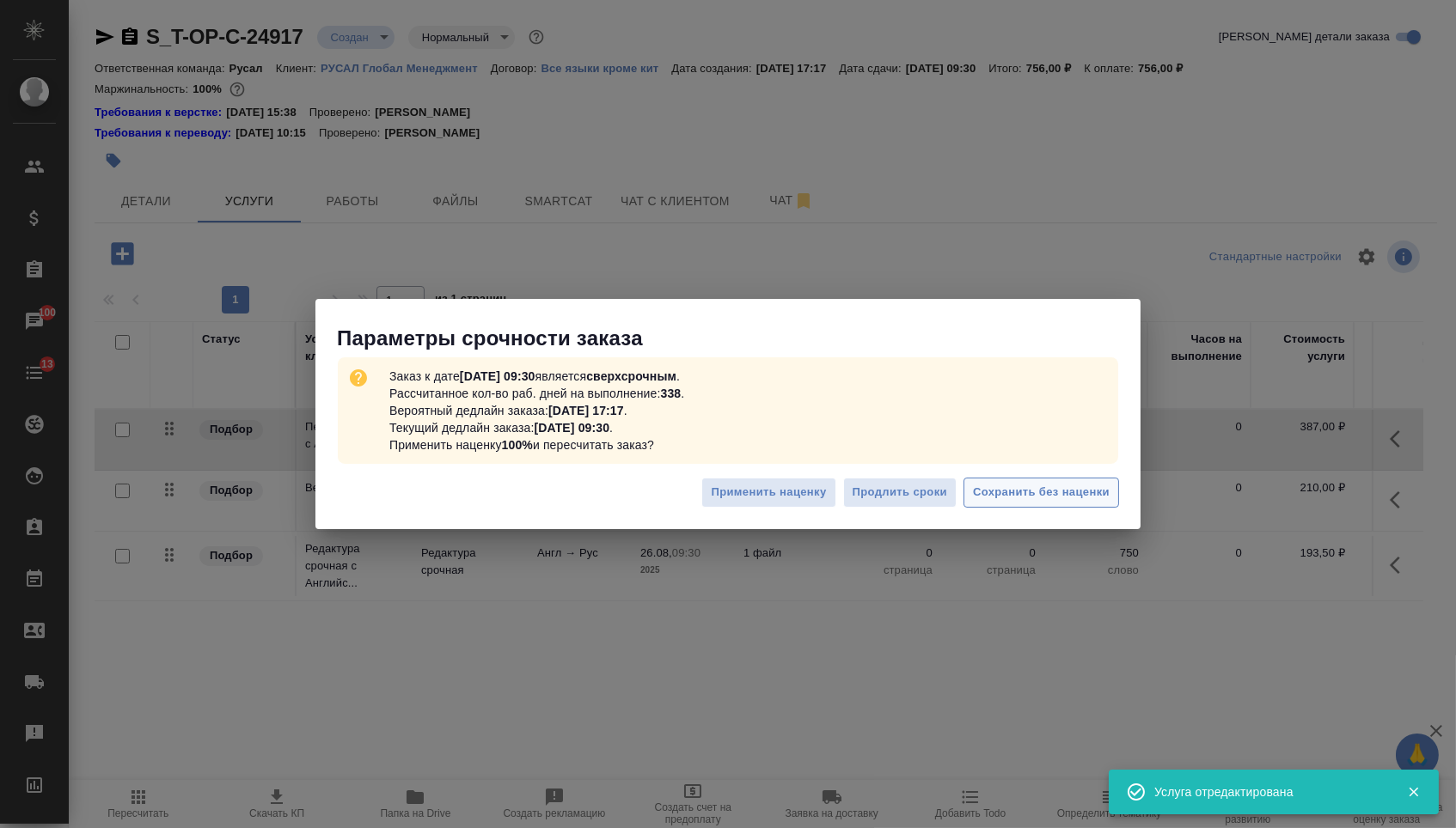
click at [1084, 503] on button "Сохранить без наценки" at bounding box center [1041, 493] width 156 height 30
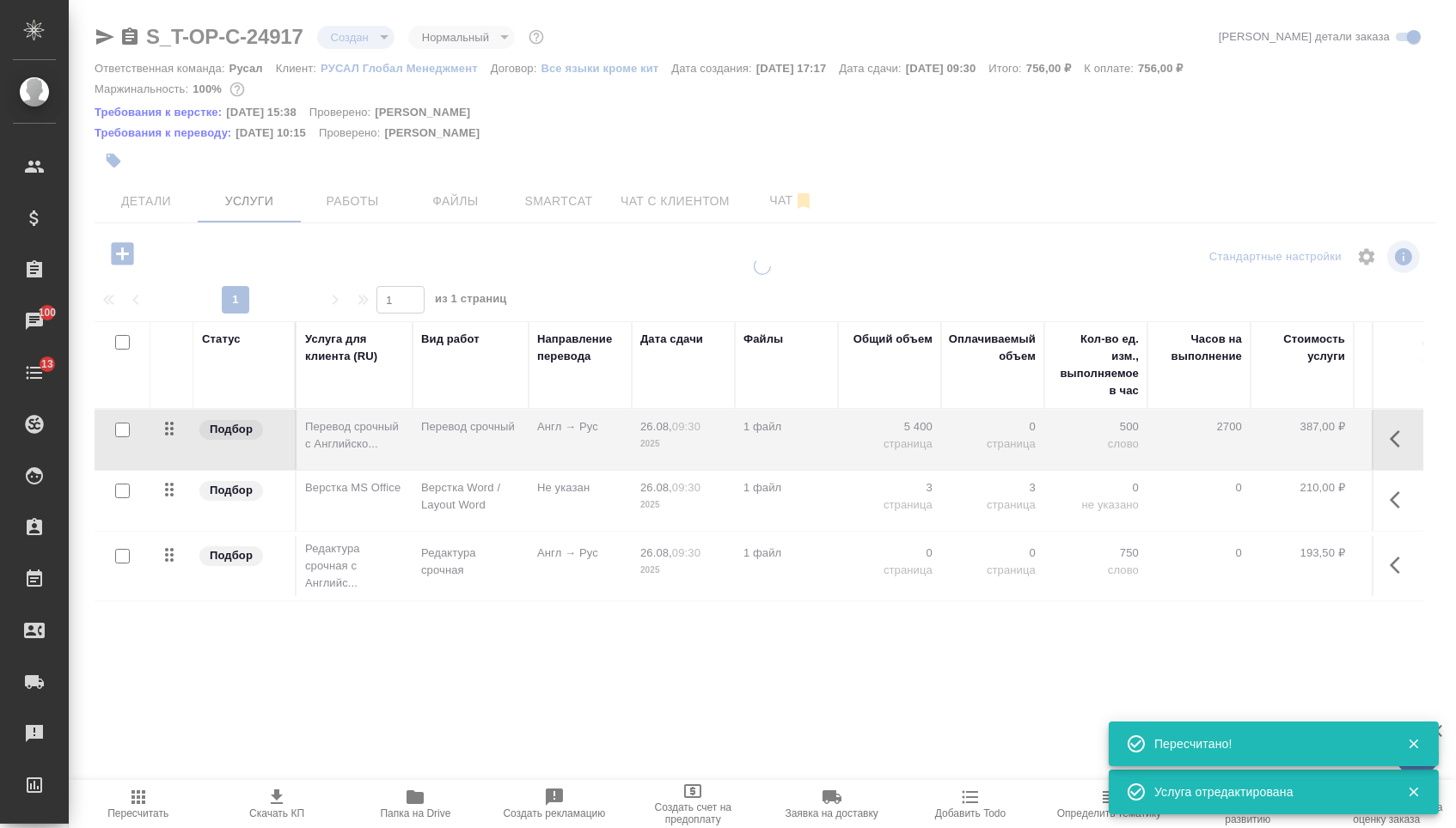
type input "urgent"
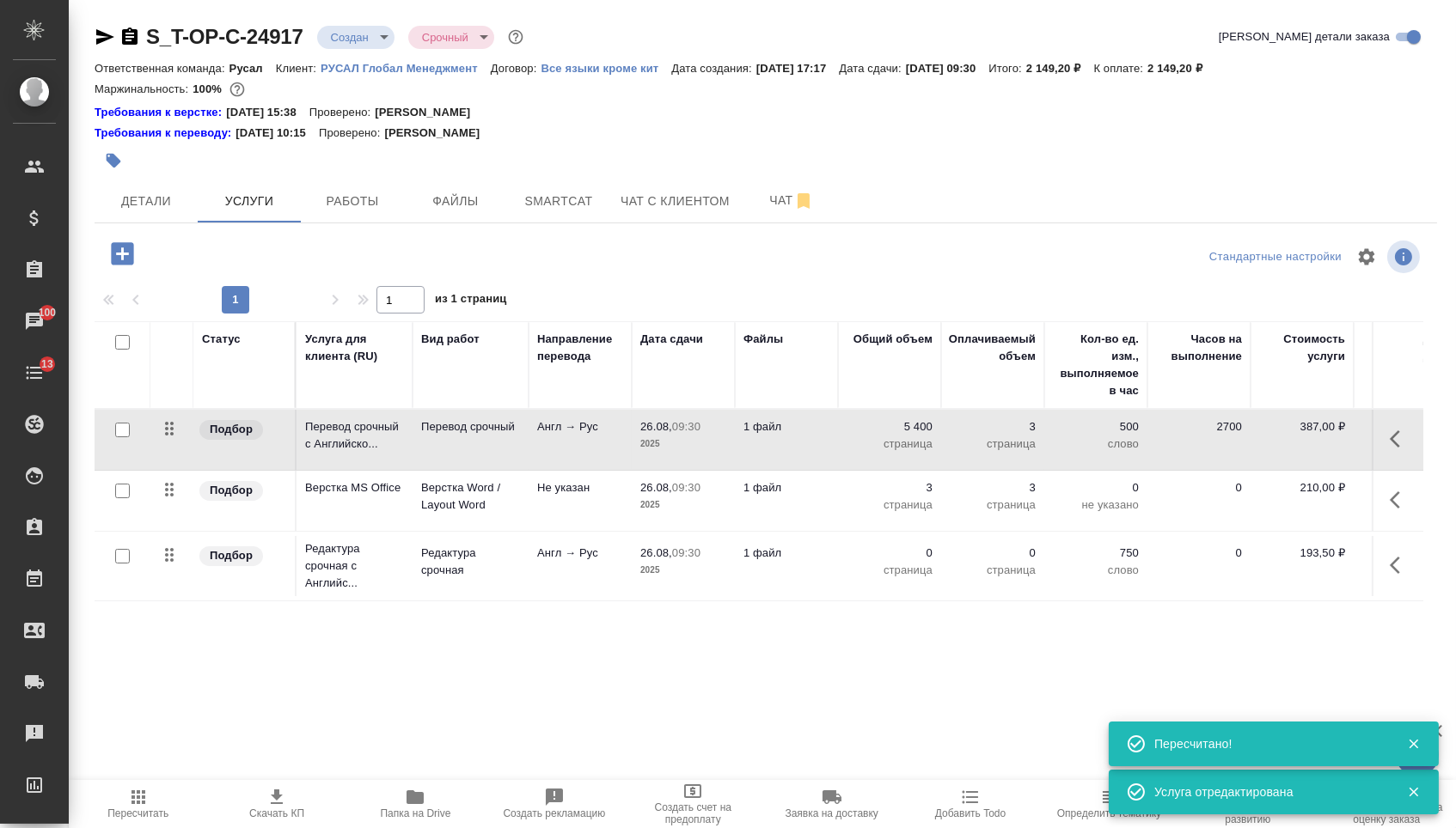
click at [910, 579] on p "страница" at bounding box center [889, 571] width 86 height 18
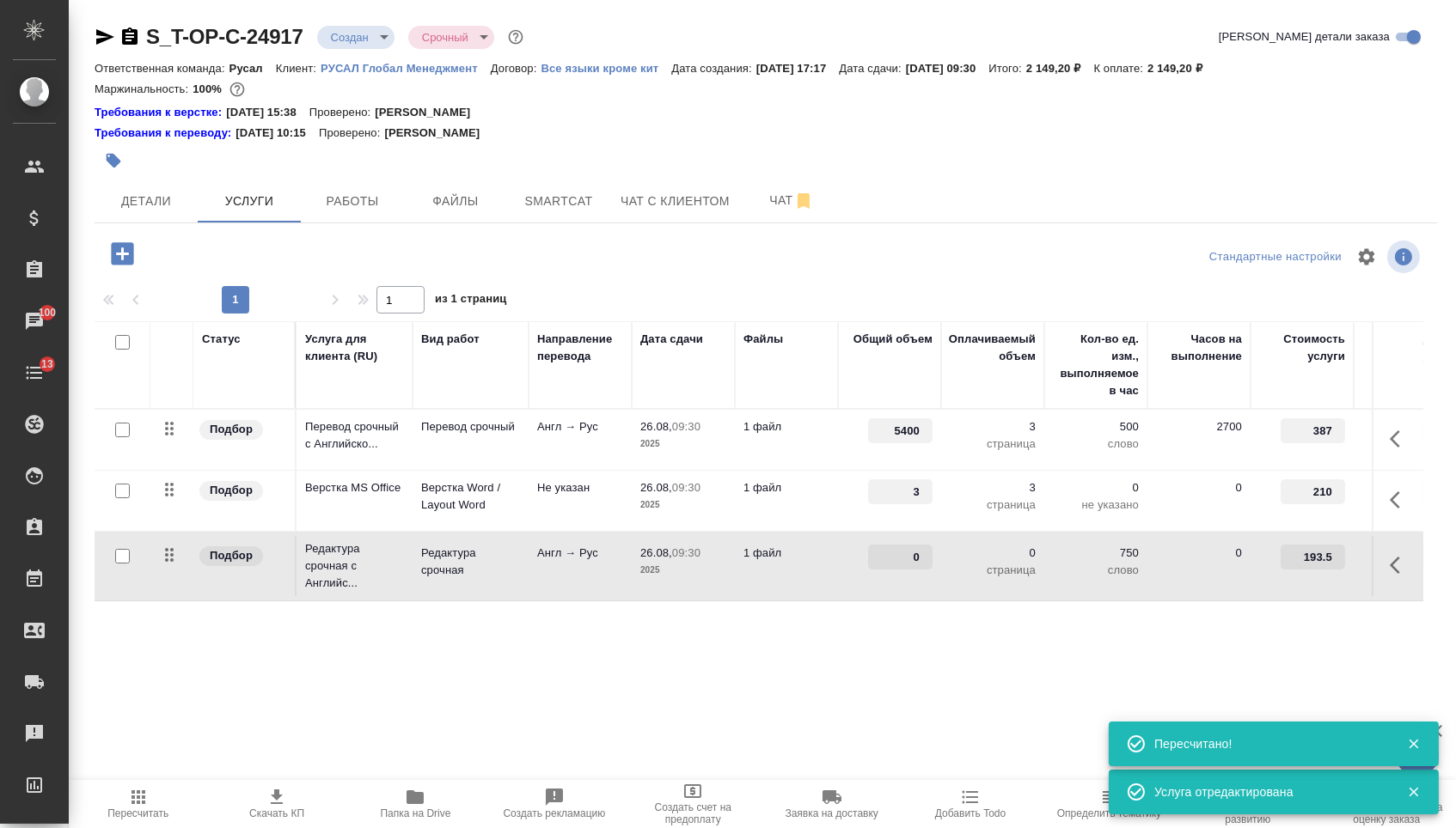
click at [906, 570] on input "0" at bounding box center [900, 557] width 65 height 25
click at [896, 571] on input "0" at bounding box center [900, 558] width 63 height 25
type input "5400"
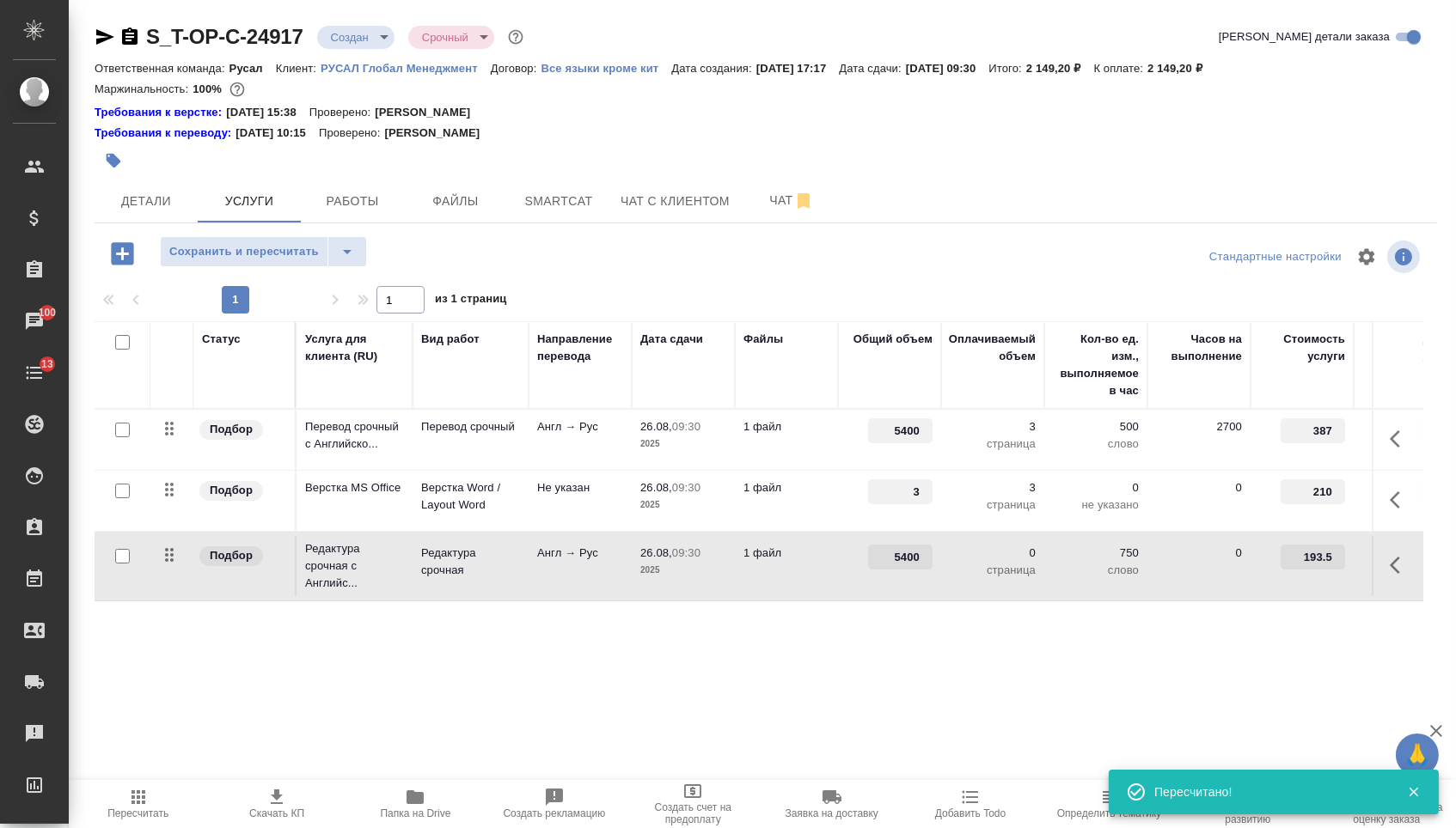
click at [872, 666] on div "Статус Услуга для клиента (RU) Вид работ Направление перевода Дата сдачи Файлы …" at bounding box center [759, 506] width 1328 height 370
click at [299, 250] on span "Сохранить и пересчитать" at bounding box center [244, 252] width 149 height 19
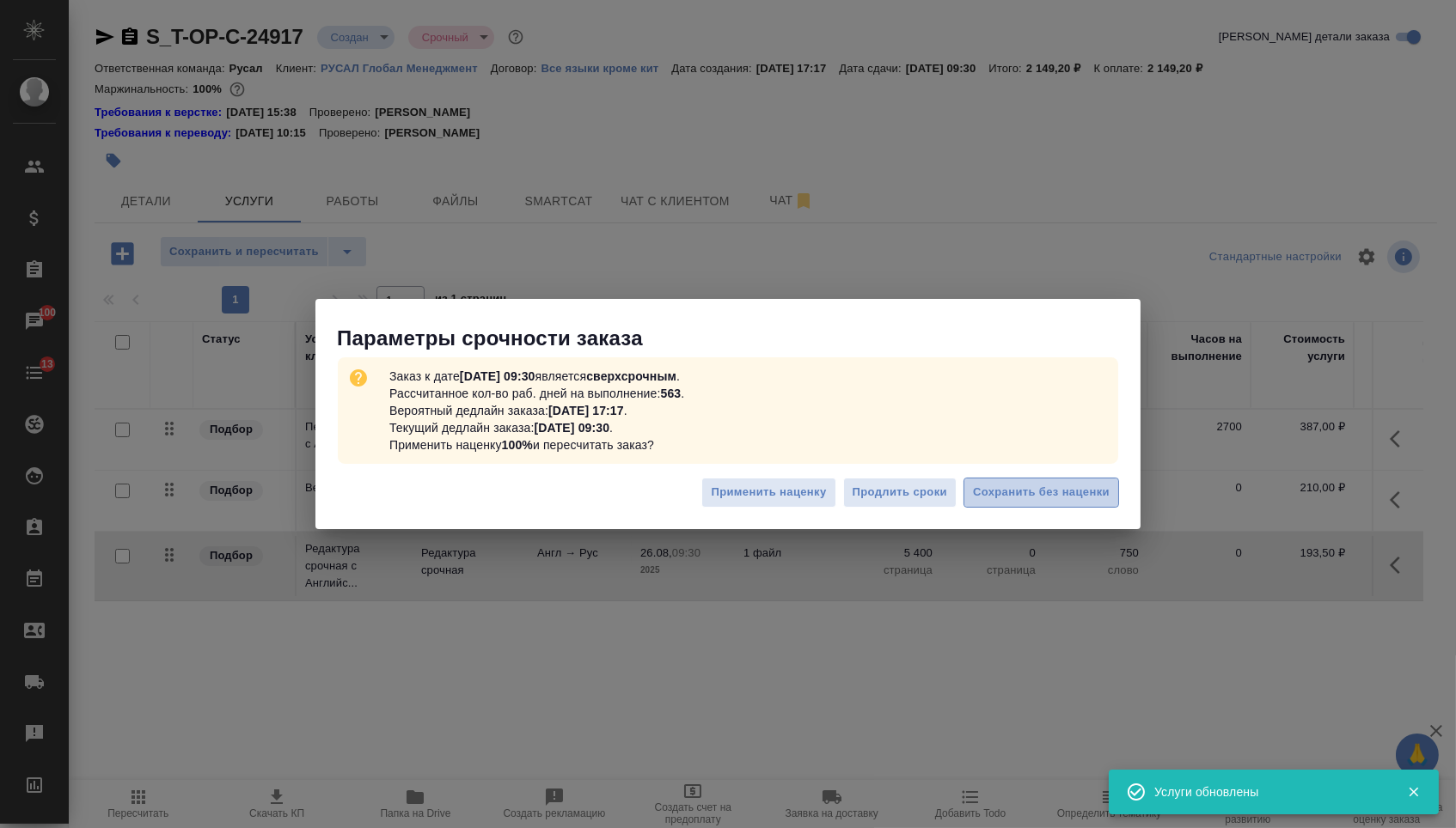
click at [1011, 479] on button "Сохранить без наценки" at bounding box center [1041, 493] width 156 height 30
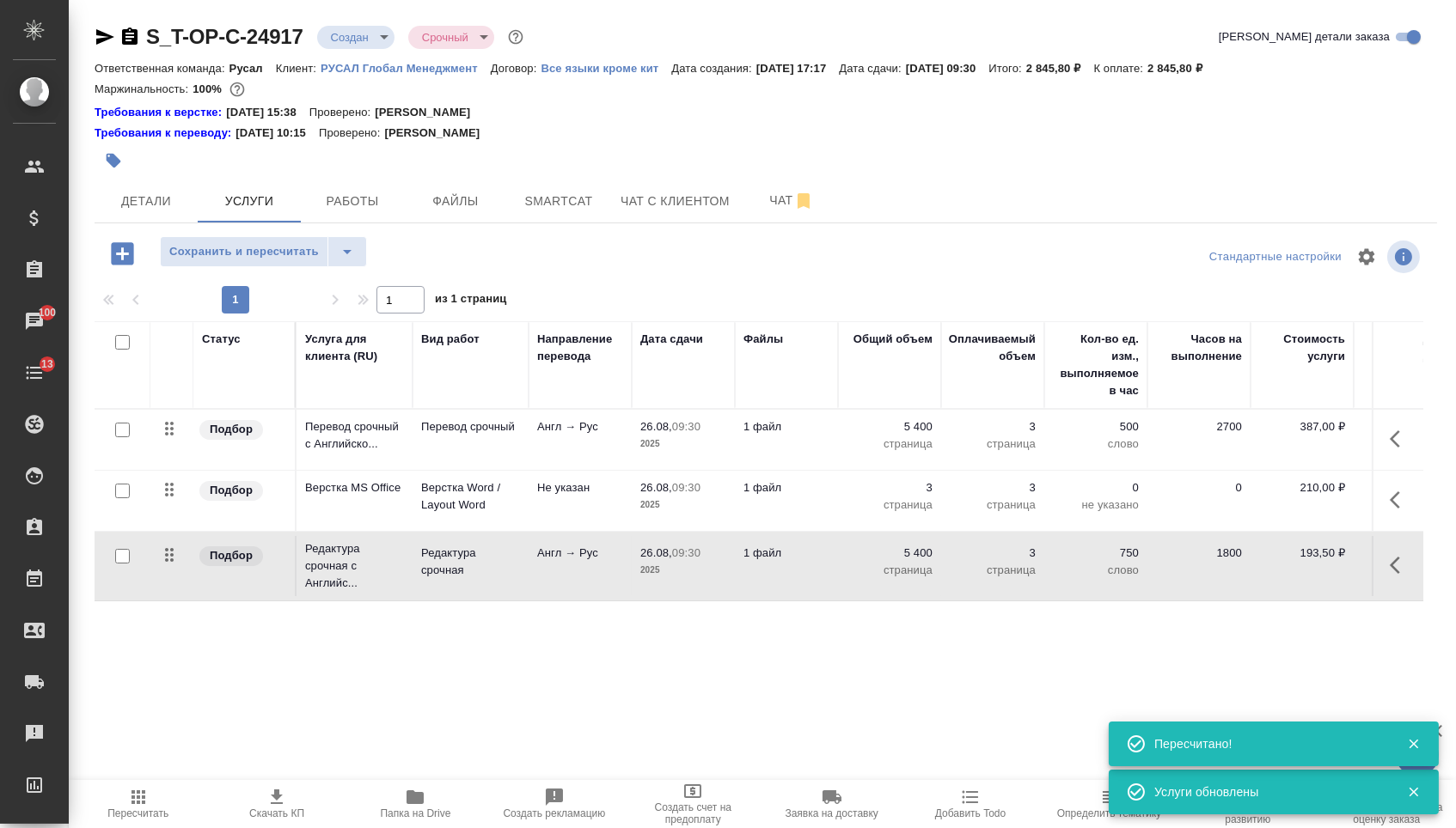
drag, startPoint x: 171, startPoint y: 508, endPoint x: 171, endPoint y: 604, distance: 96.0
click at [171, 601] on table "Статус Услуга для клиента (RU) Вид работ Направление перевода Дата сдачи Файлы …" at bounding box center [904, 461] width 1620 height 280
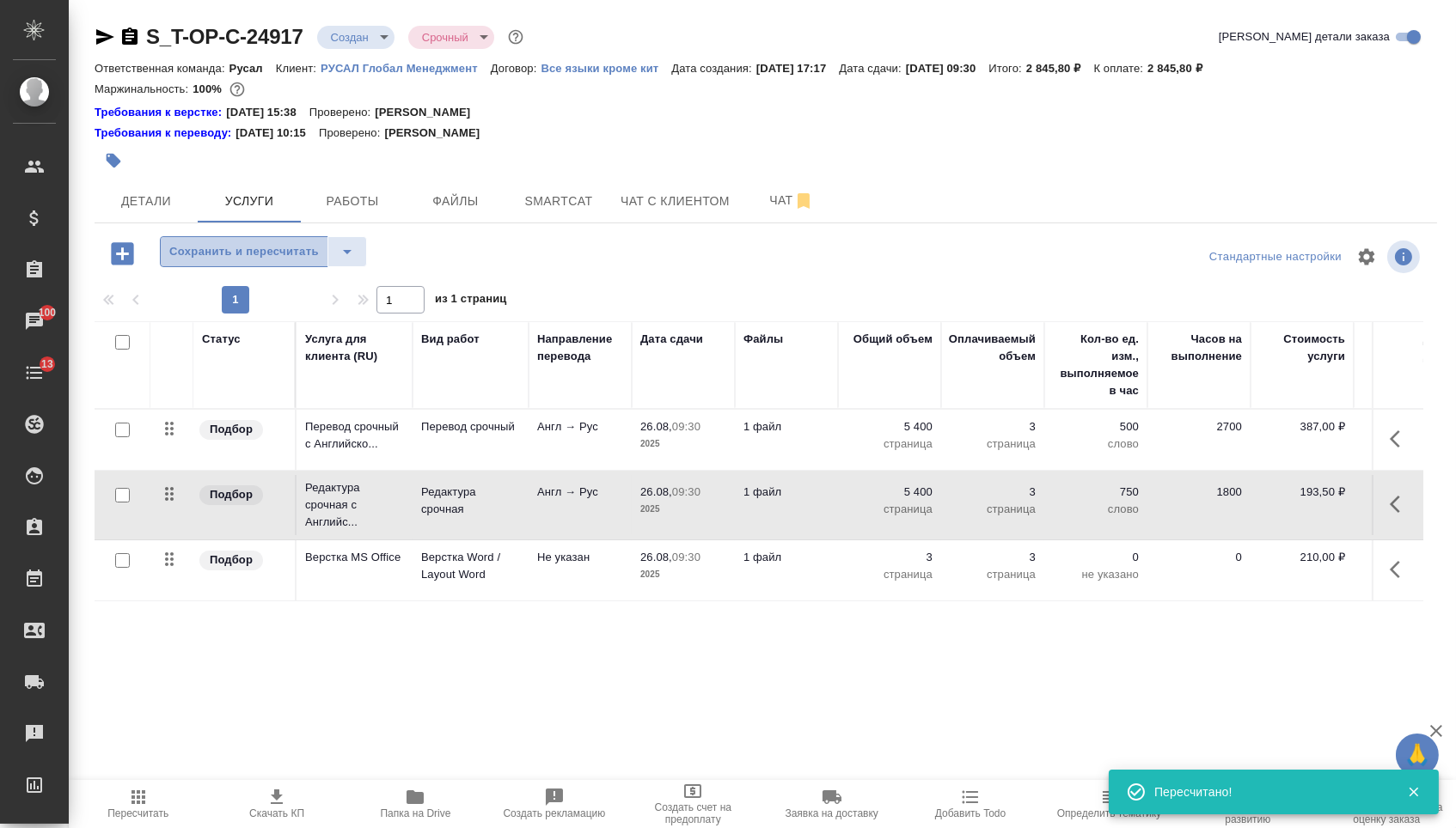
click at [272, 262] on span "Сохранить и пересчитать" at bounding box center [244, 252] width 149 height 19
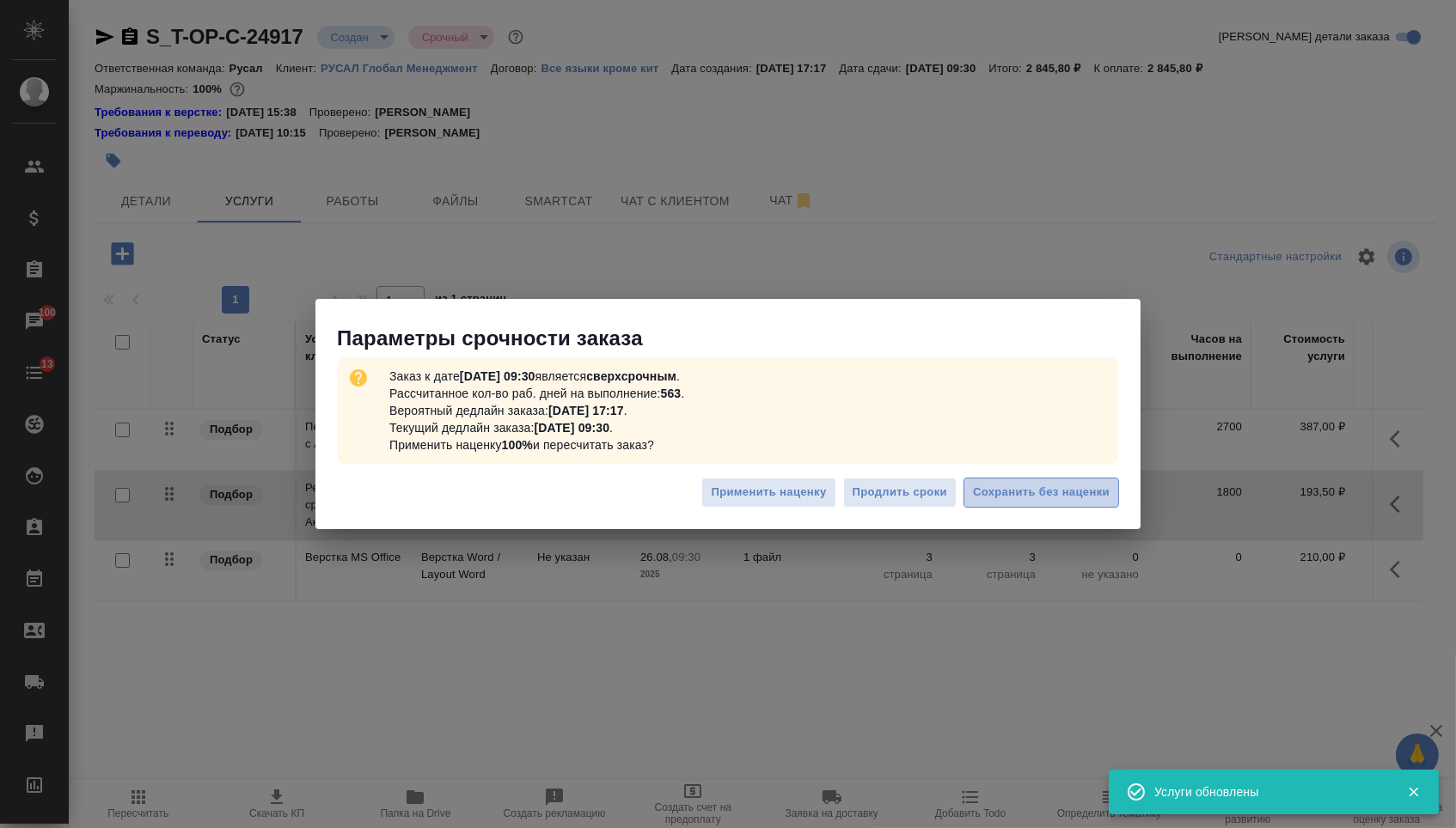
click at [1041, 485] on span "Сохранить без наценки" at bounding box center [1041, 492] width 137 height 19
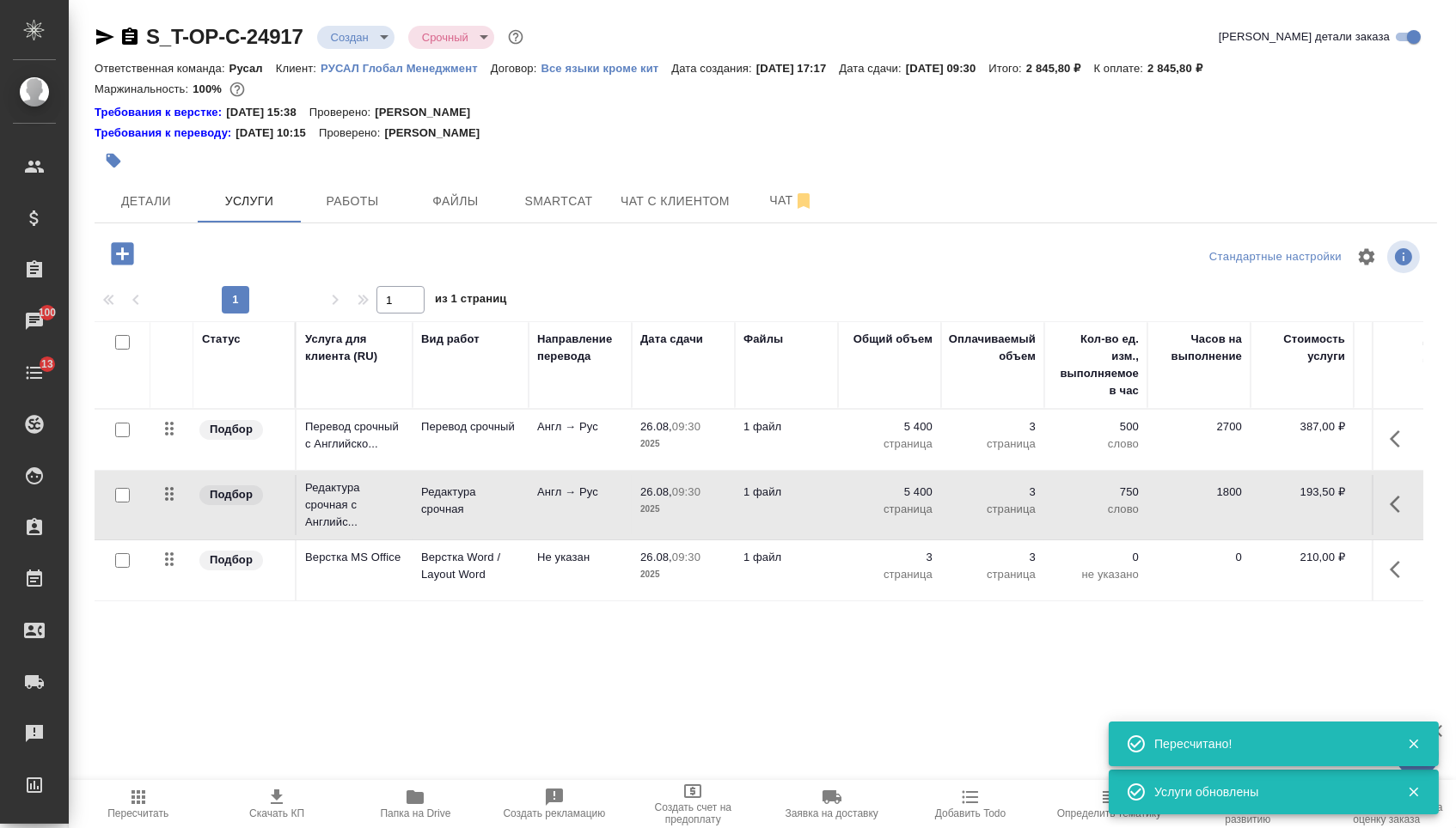
click at [363, 43] on body "🙏 .cls-1 fill:#fff; AWATERA Menshikova Aleksandra Клиенты Спецификации Заказы 1…" at bounding box center [728, 414] width 1456 height 828
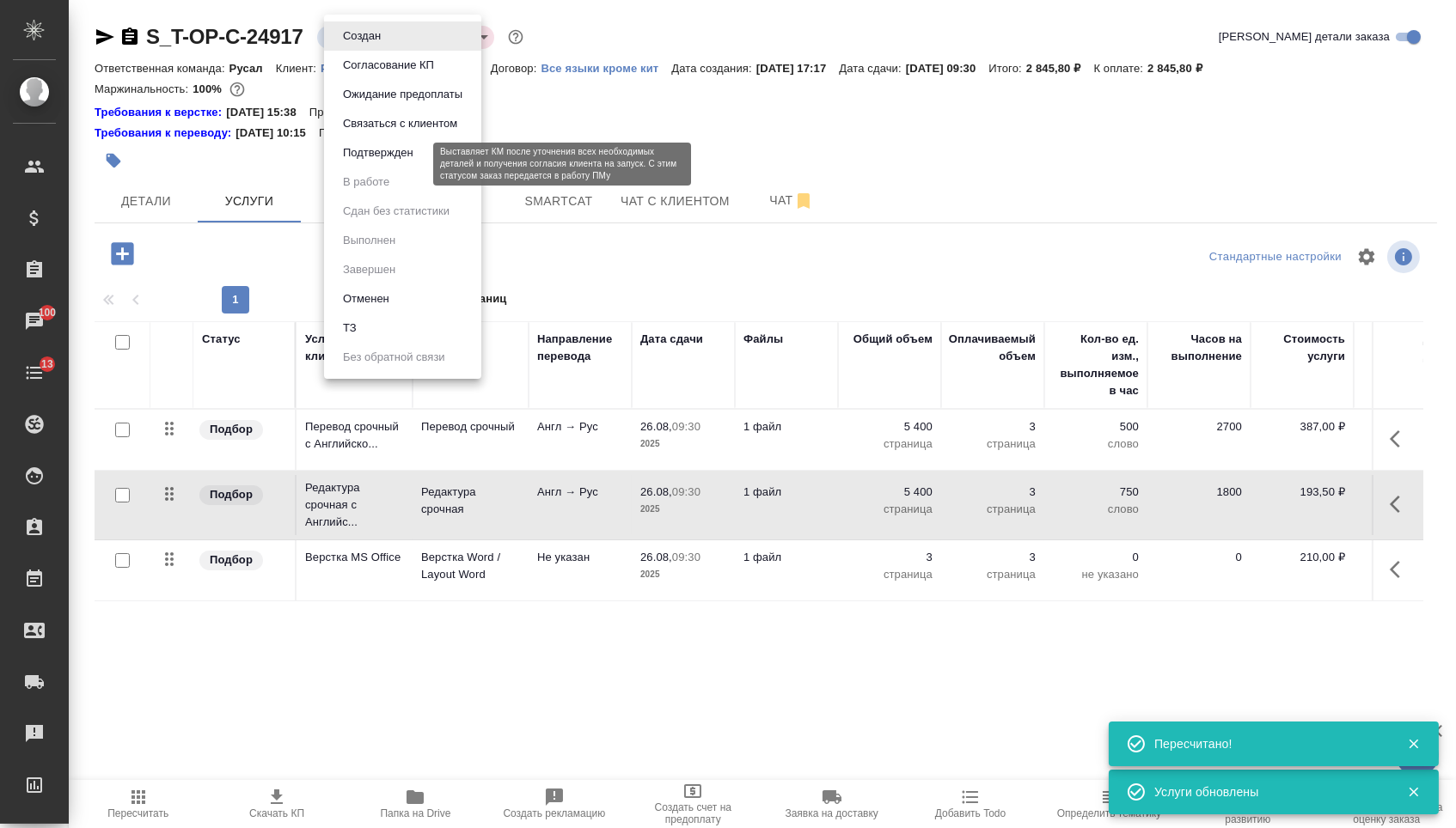
click at [373, 162] on button "Подтвержден" at bounding box center [378, 153] width 81 height 19
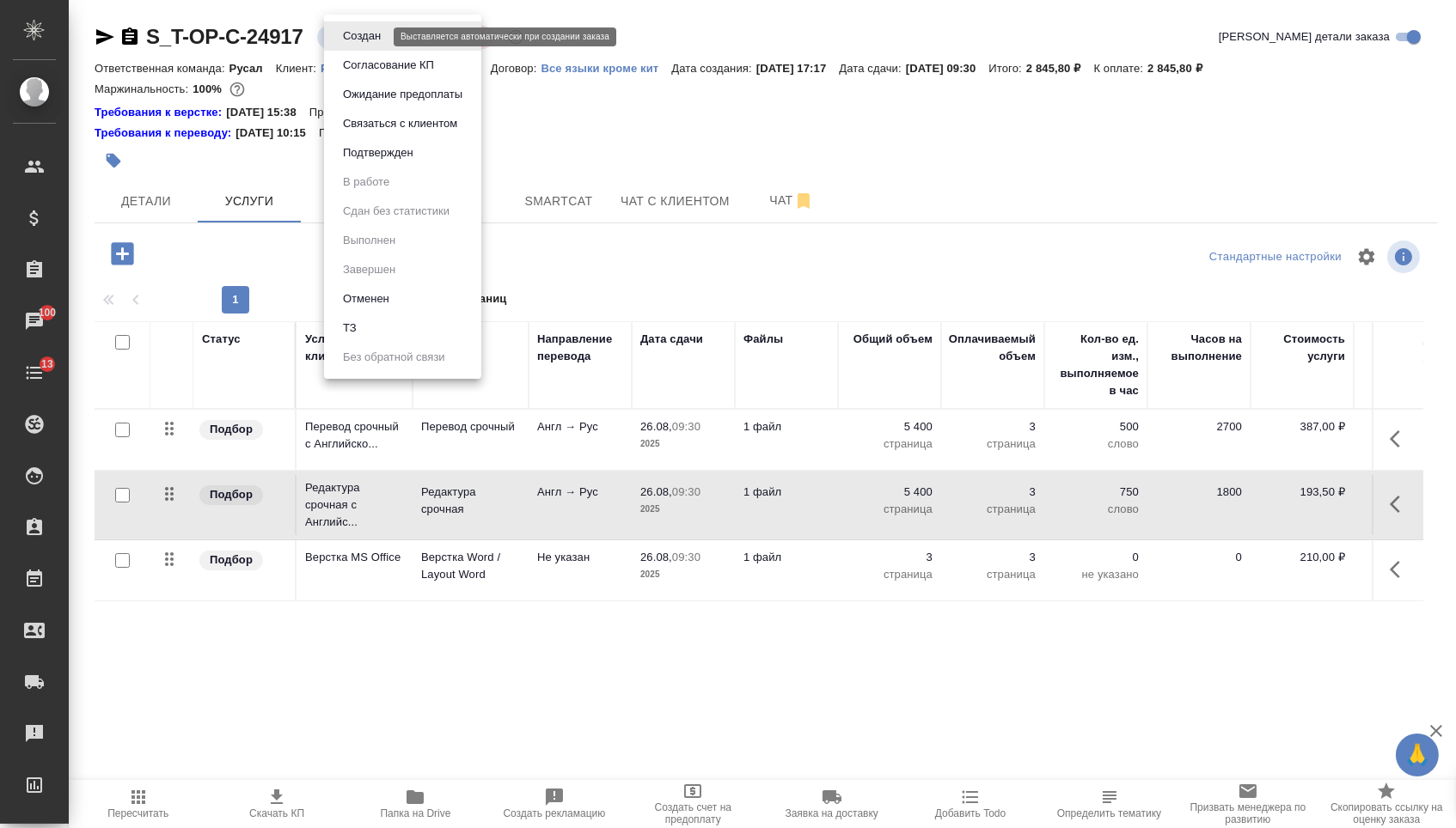
click at [363, 39] on body "🙏 .cls-1 fill:#fff; AWATERA Menshikova Aleksandra Клиенты Спецификации Заказы 1…" at bounding box center [728, 414] width 1456 height 828
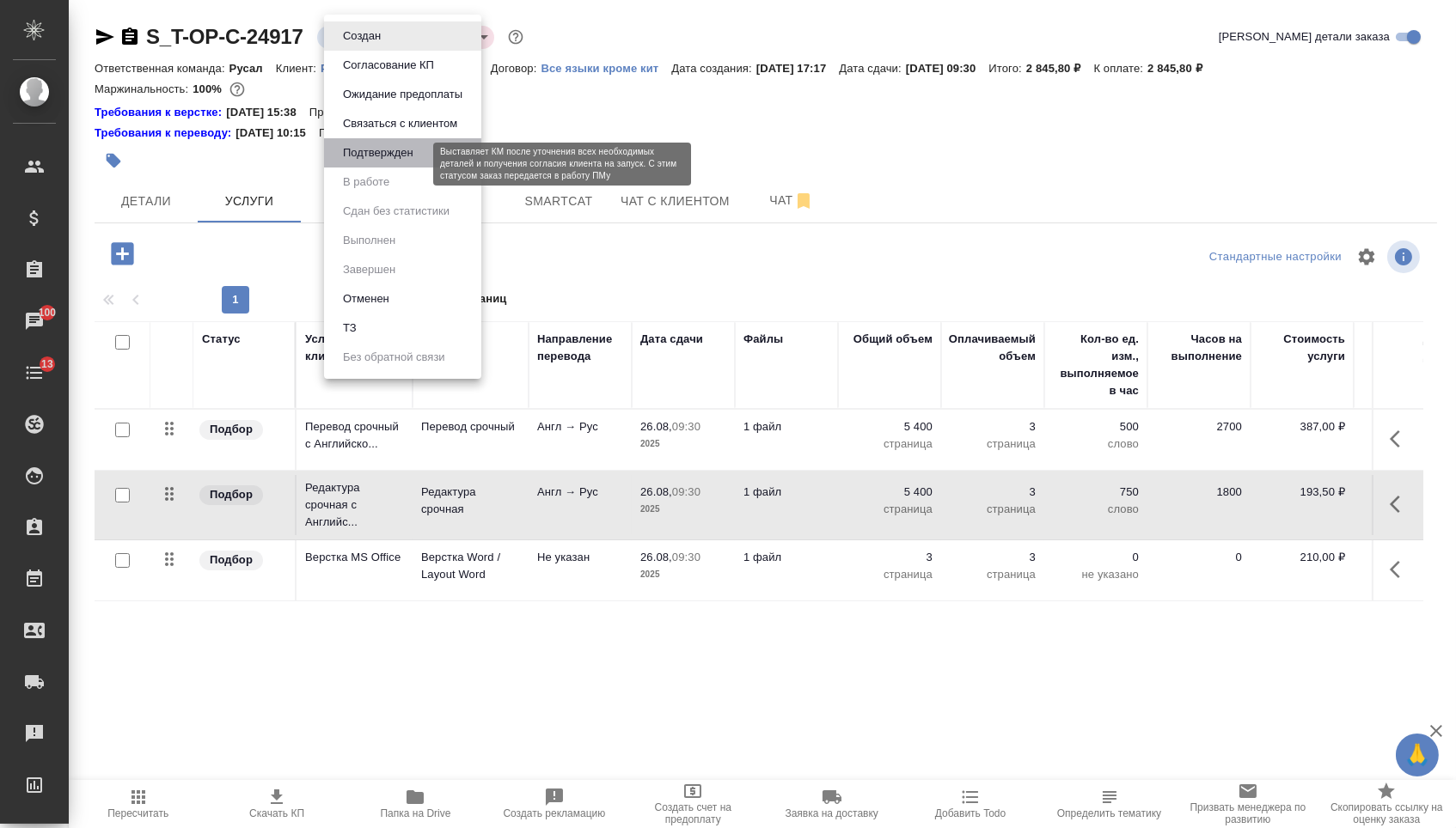
click at [365, 162] on button "Подтвержден" at bounding box center [378, 153] width 81 height 19
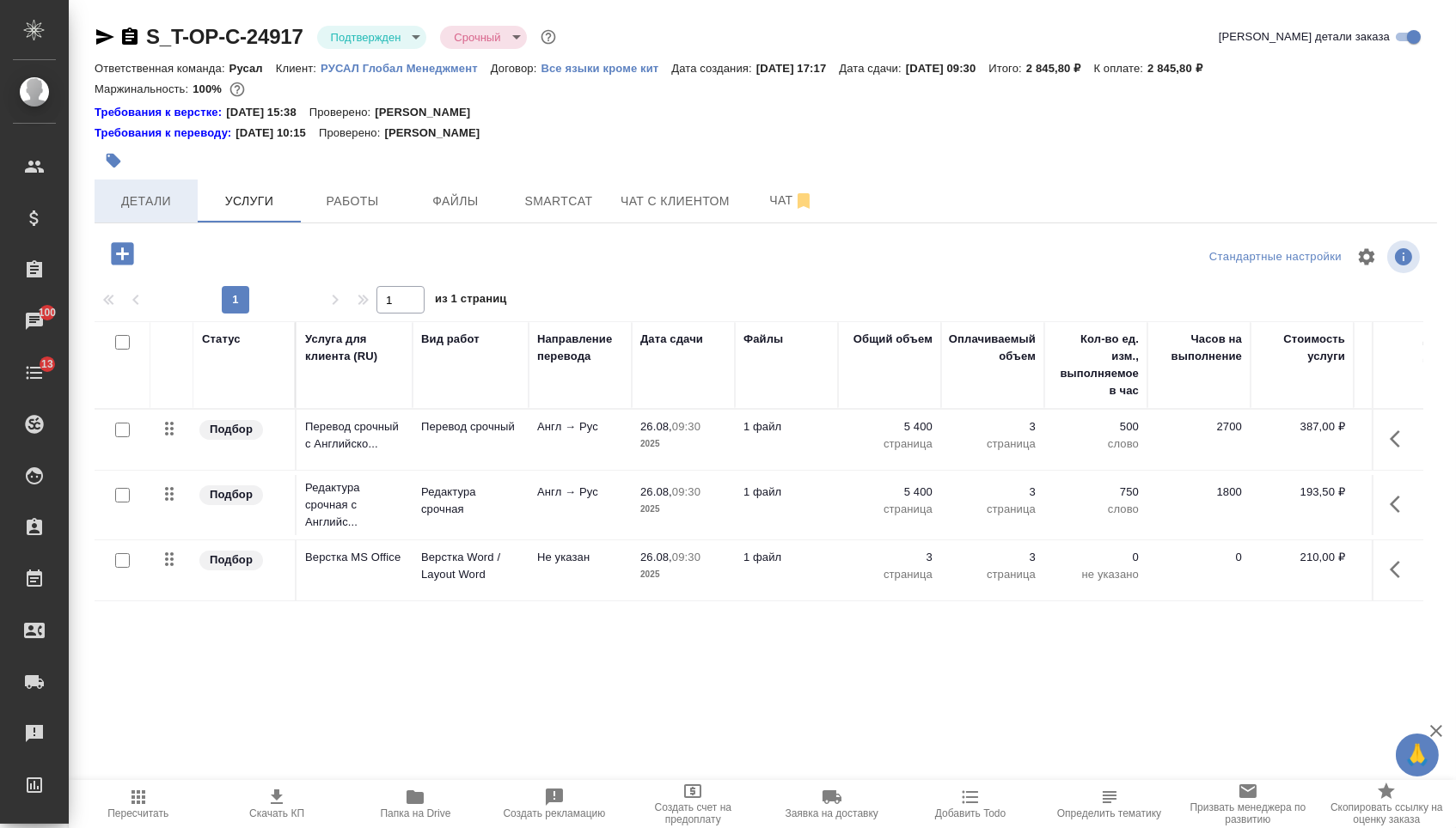
click at [140, 208] on span "Детали" at bounding box center [145, 201] width 82 height 21
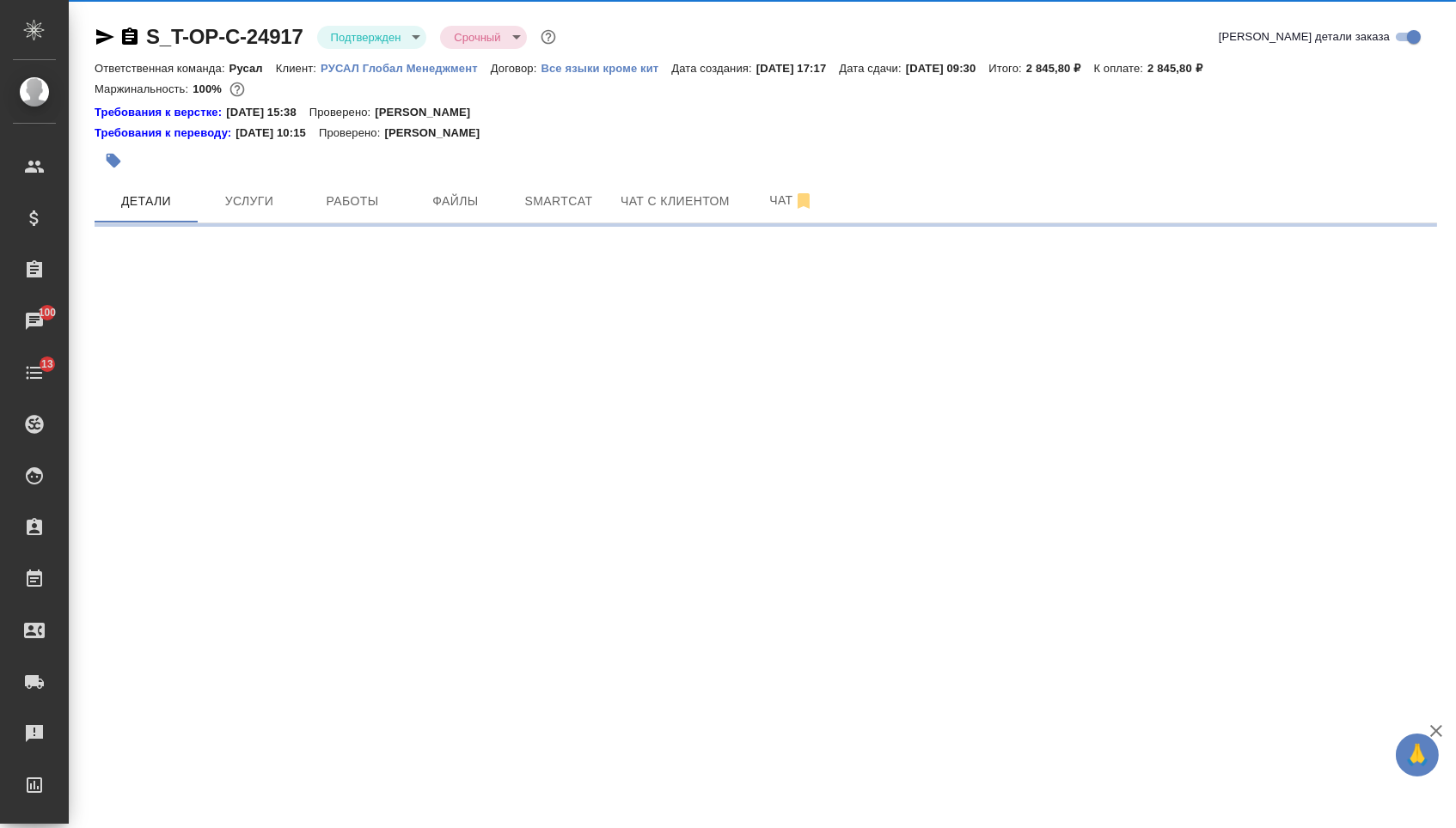
select select "RU"
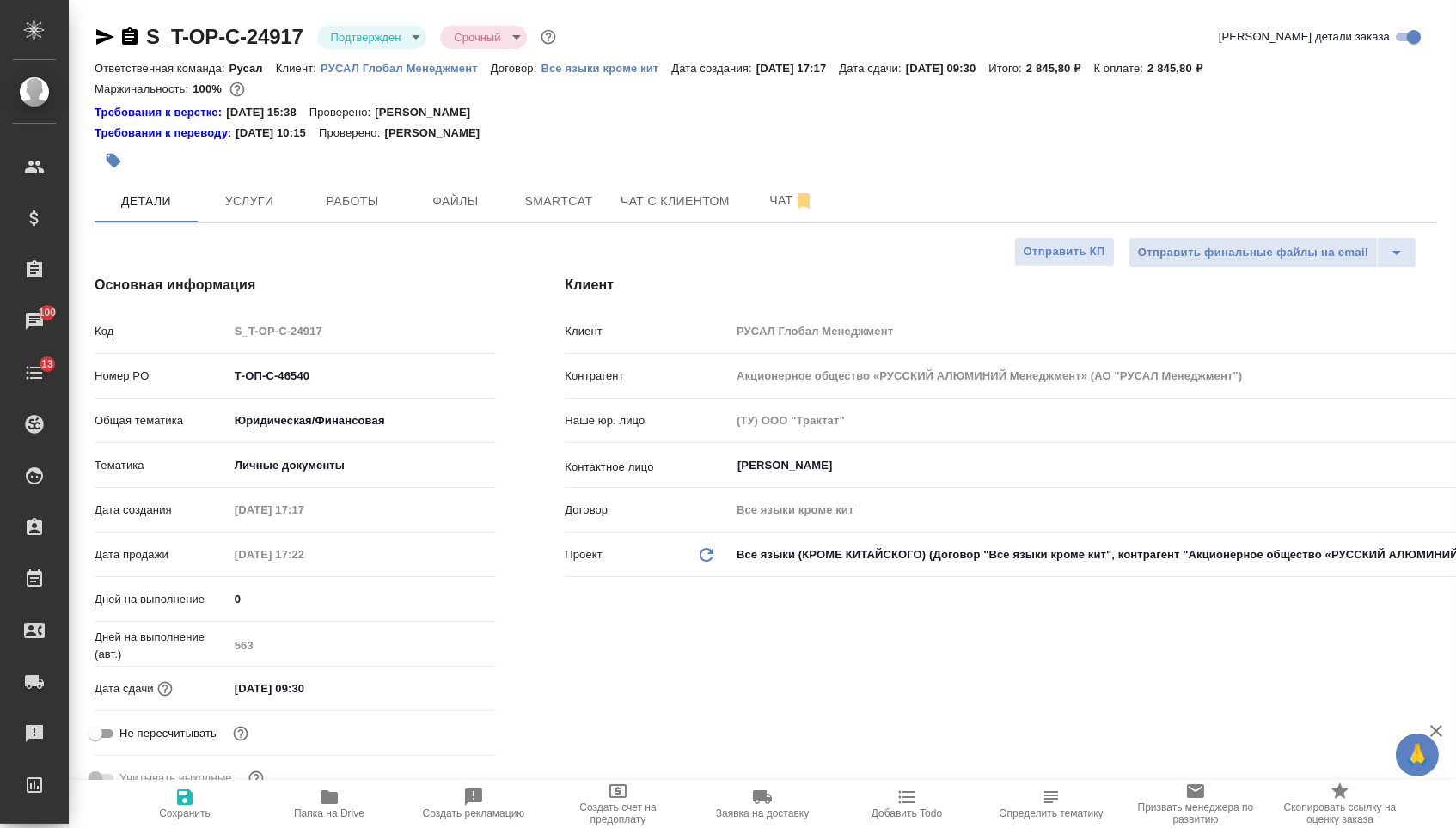
type textarea "x"
drag, startPoint x: 348, startPoint y: 394, endPoint x: 176, endPoint y: 369, distance: 173.8
click at [176, 370] on div "Номер PO Т-ОП-С-46540" at bounding box center [295, 376] width 401 height 30
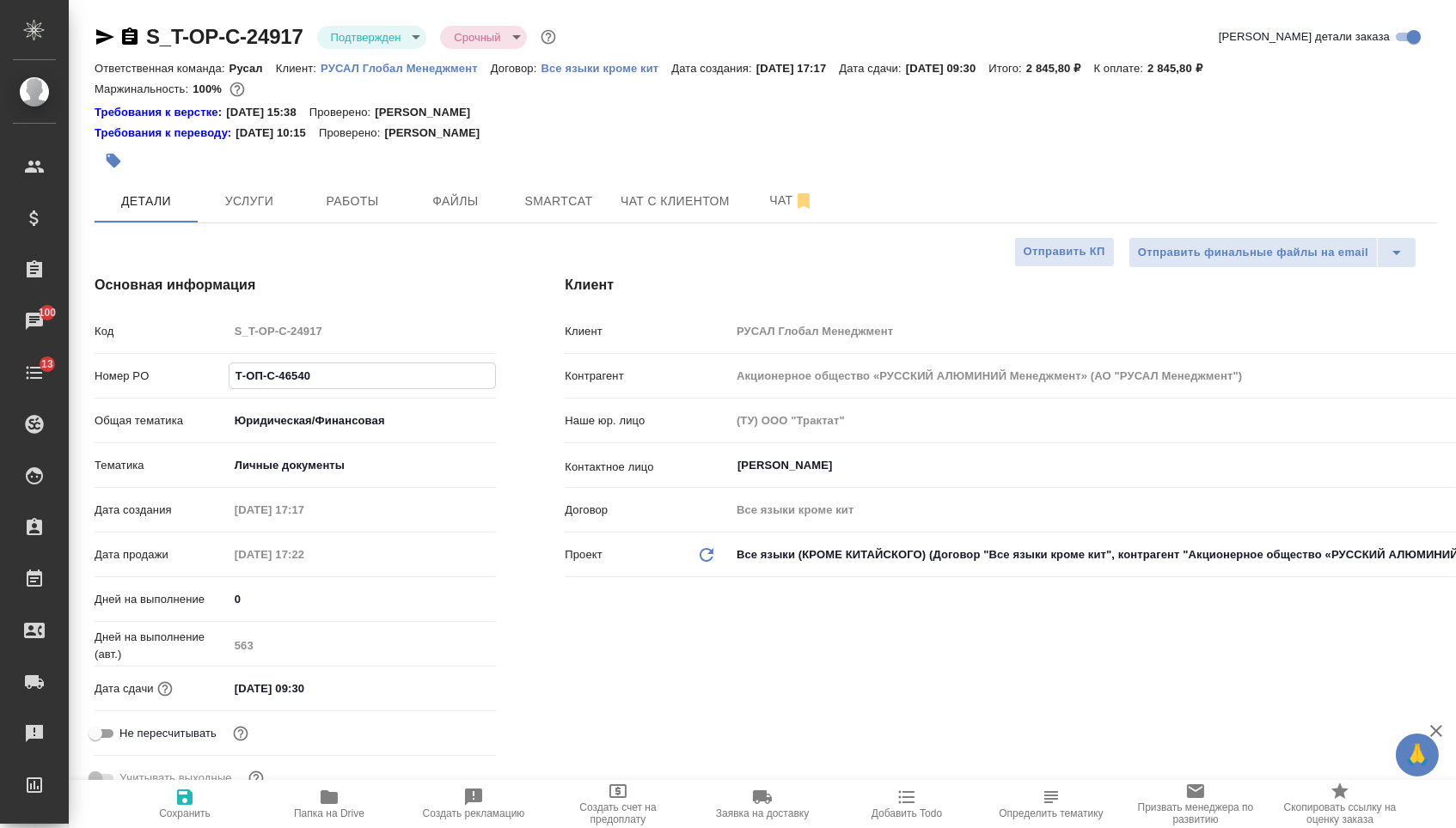
type textarea "x"
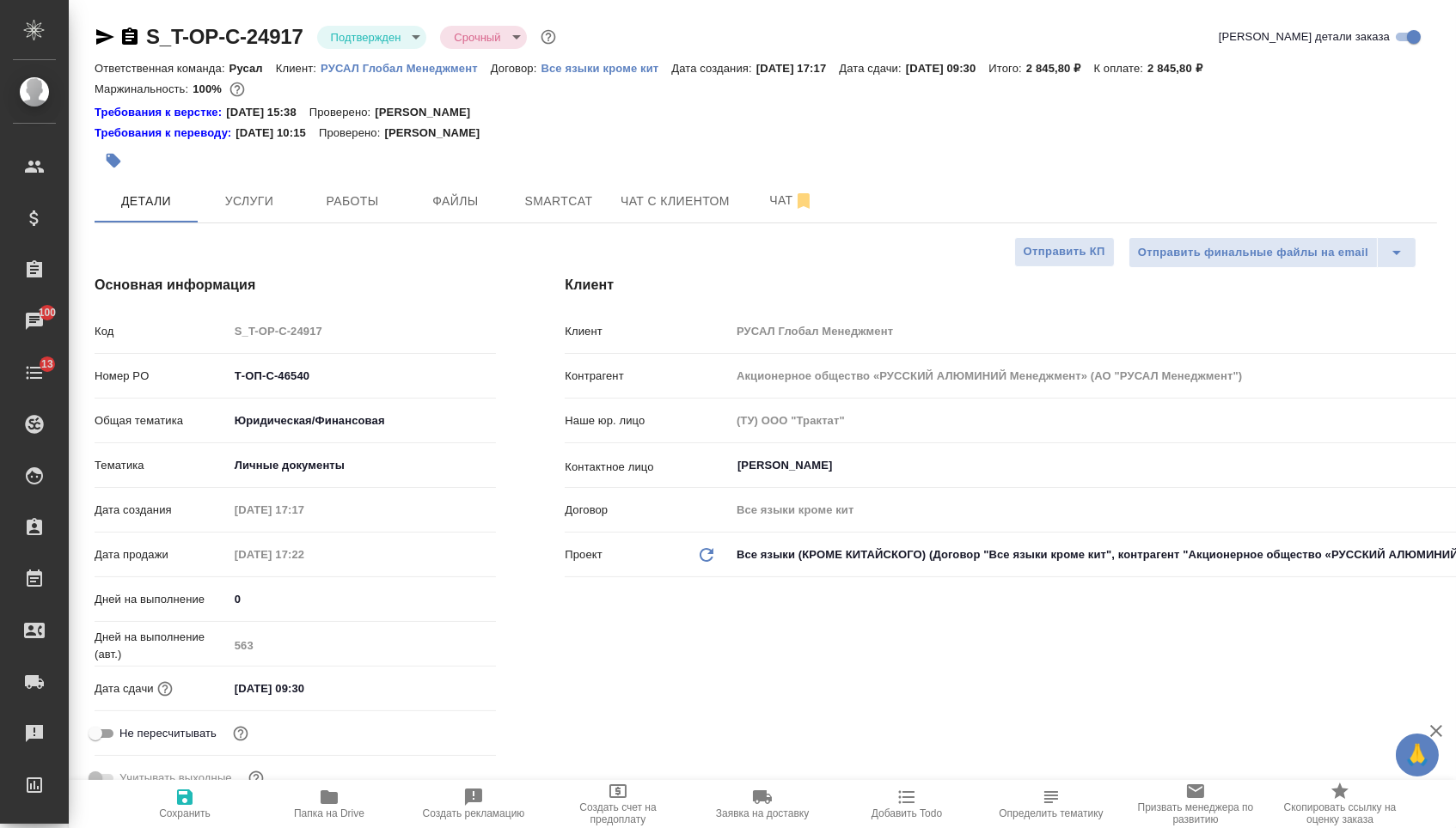
type textarea "x"
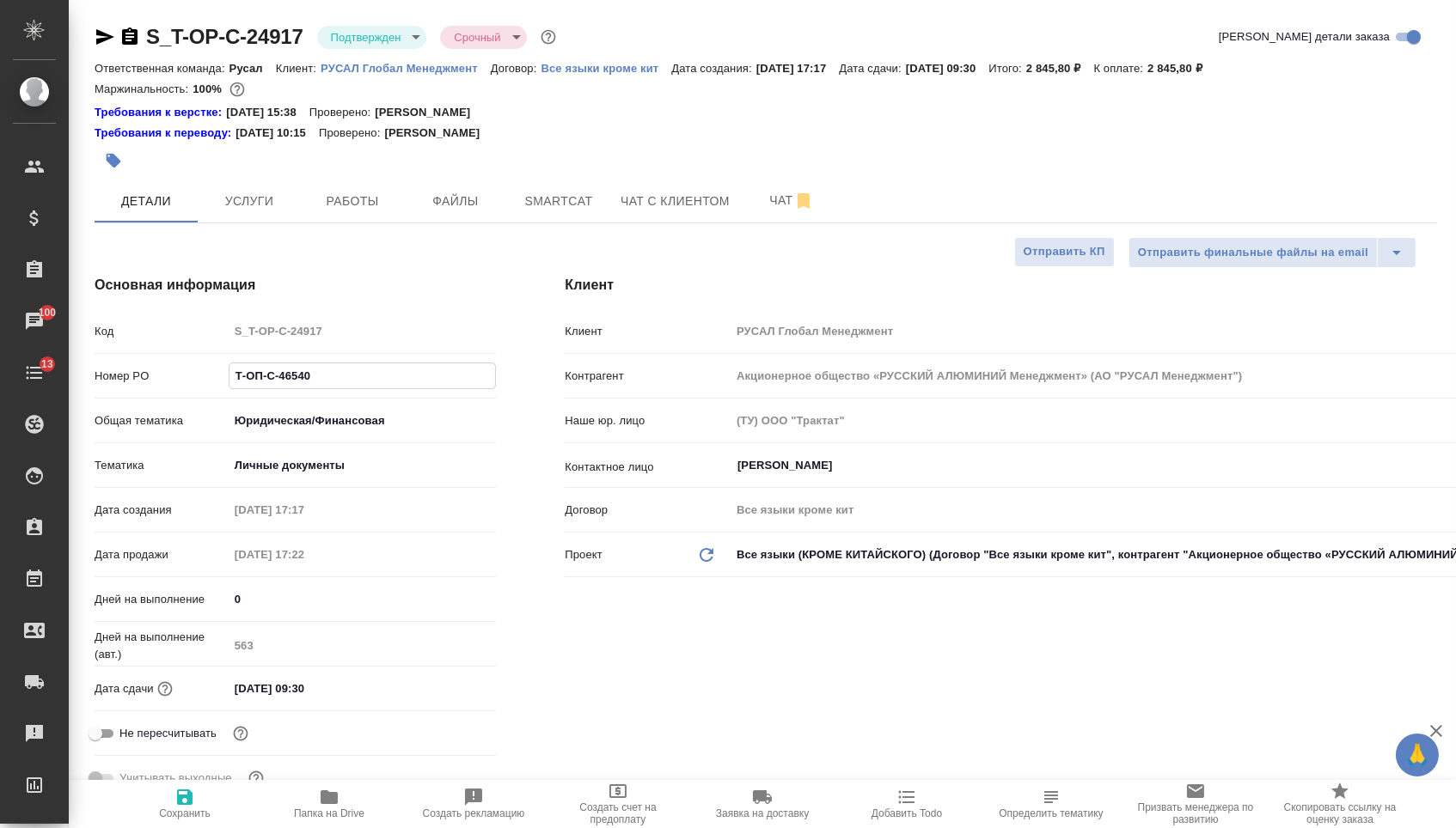
type textarea "x"
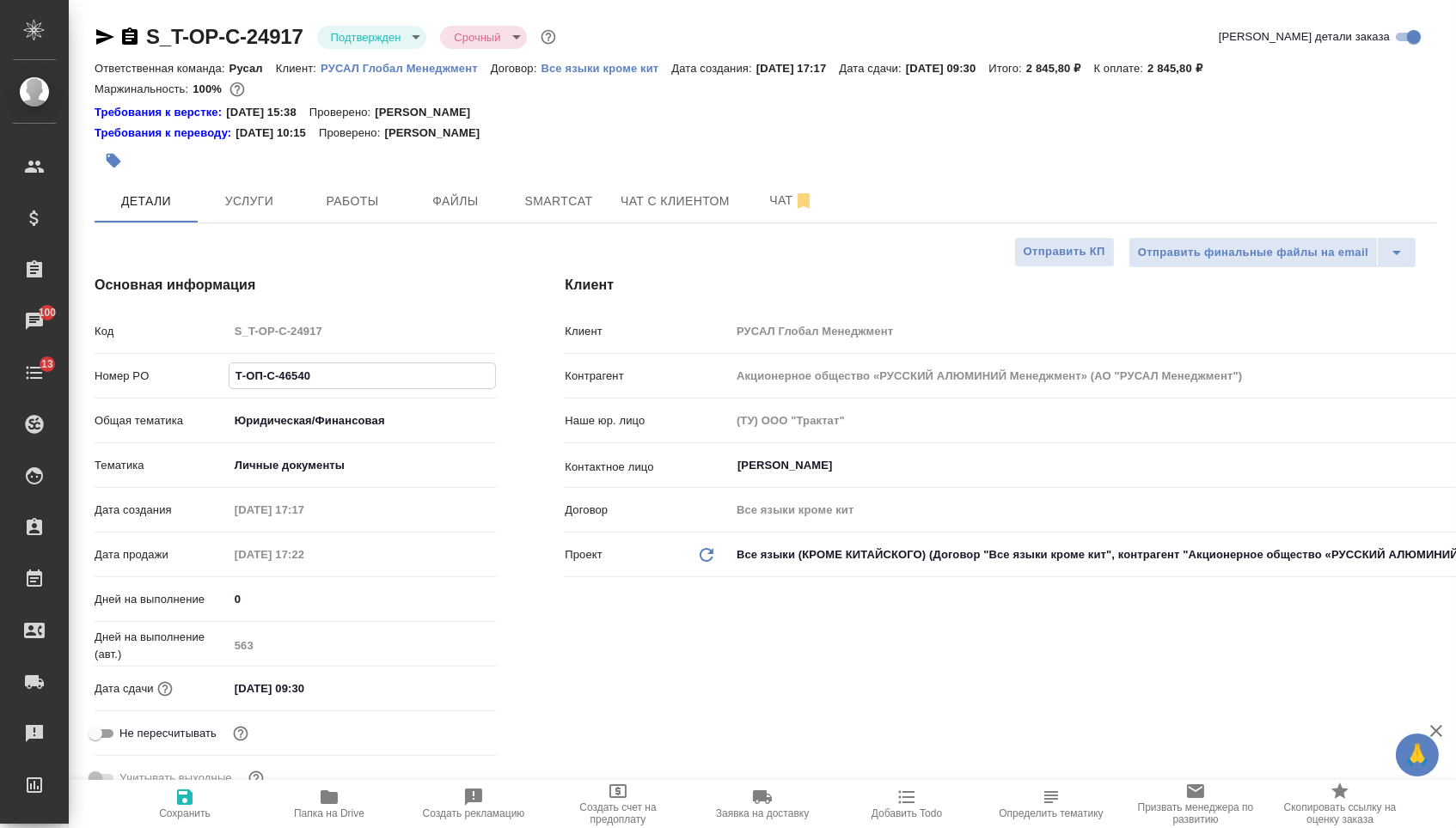
type textarea "x"
drag, startPoint x: 136, startPoint y: 41, endPoint x: 176, endPoint y: 37, distance: 40.2
click at [136, 41] on icon "button" at bounding box center [130, 37] width 20 height 20
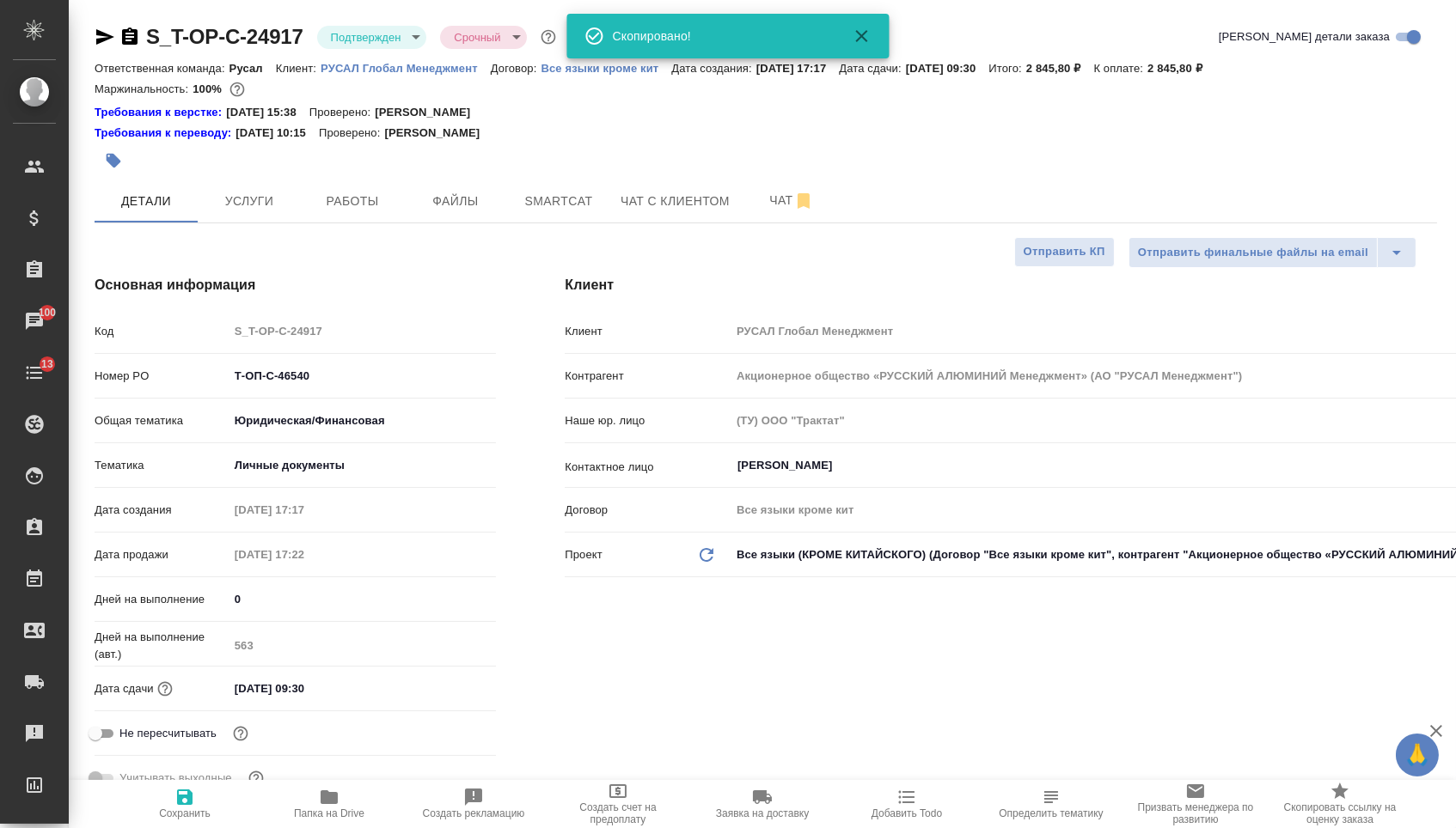
type textarea "x"
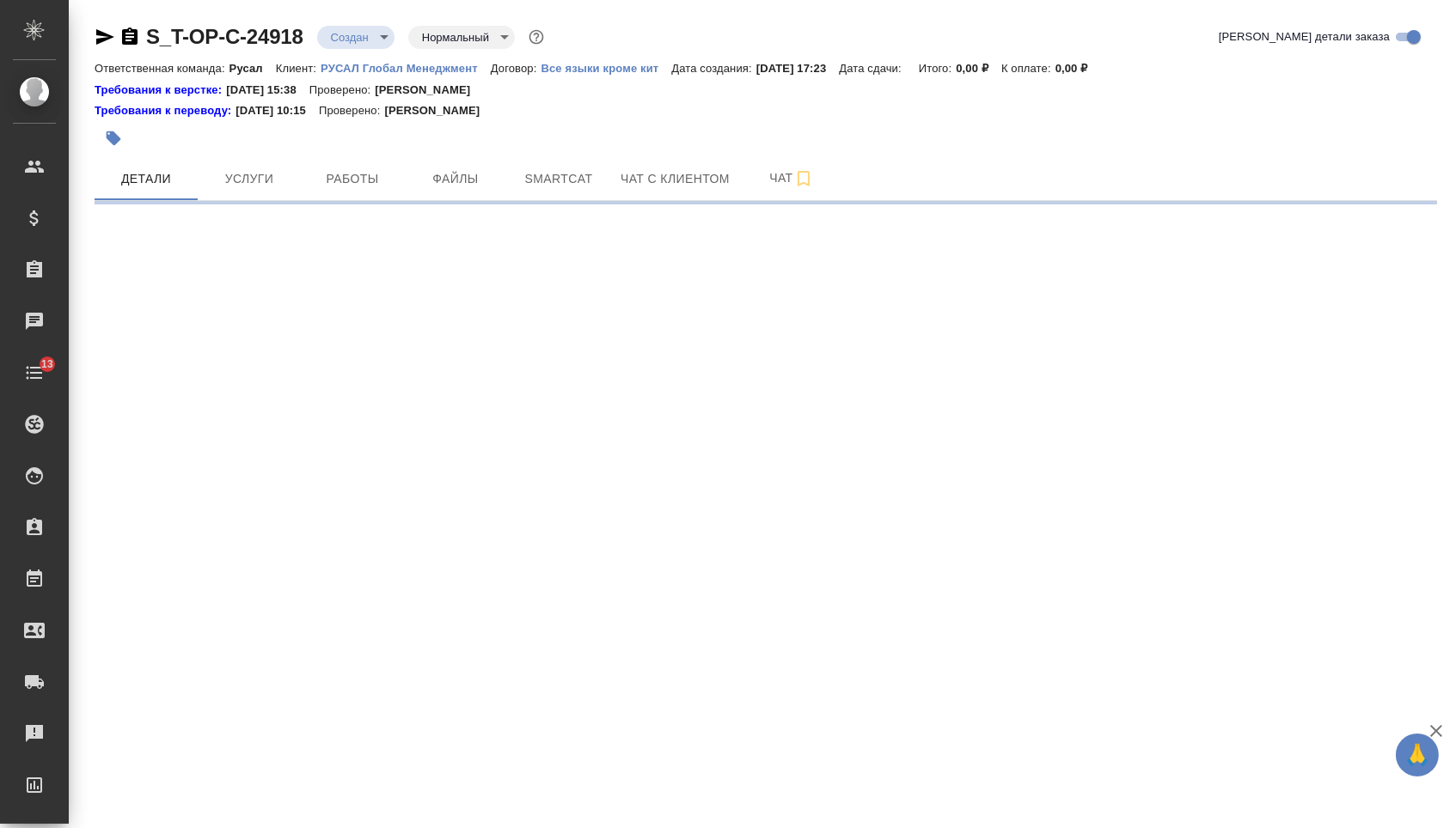
select select "RU"
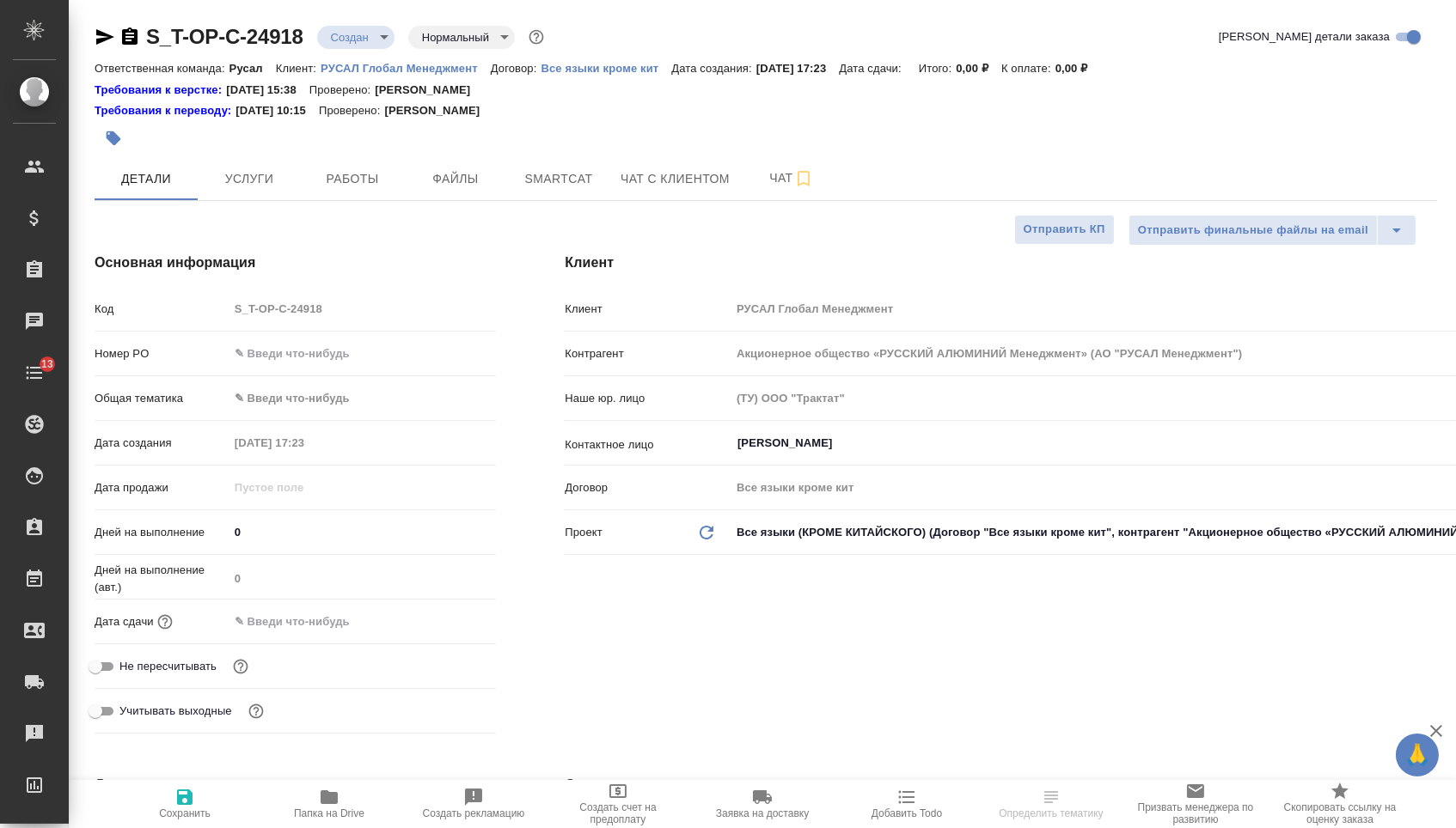
type textarea "x"
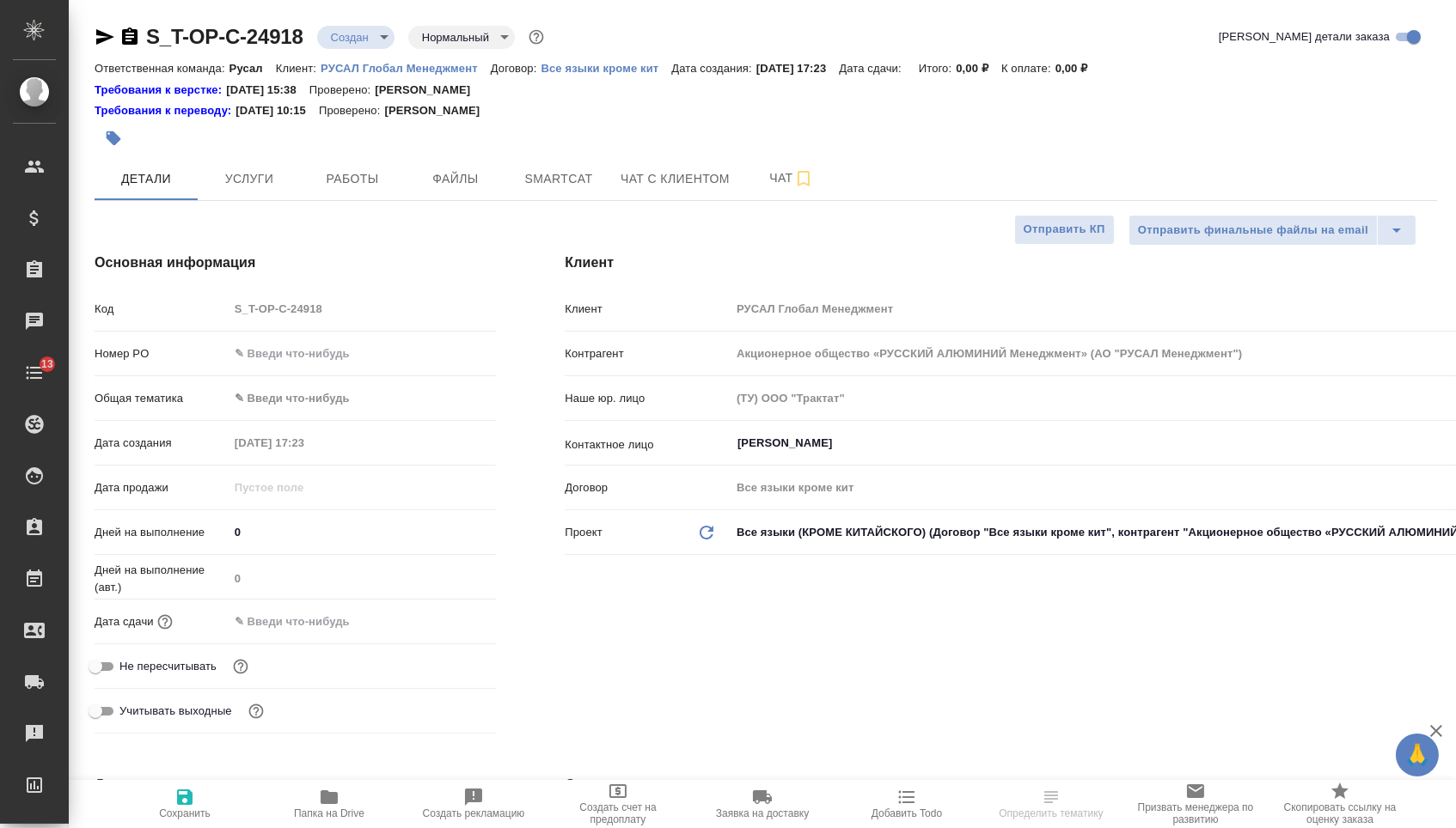
type textarea "x"
click at [325, 363] on input "text" at bounding box center [362, 353] width 268 height 25
type textarea "x"
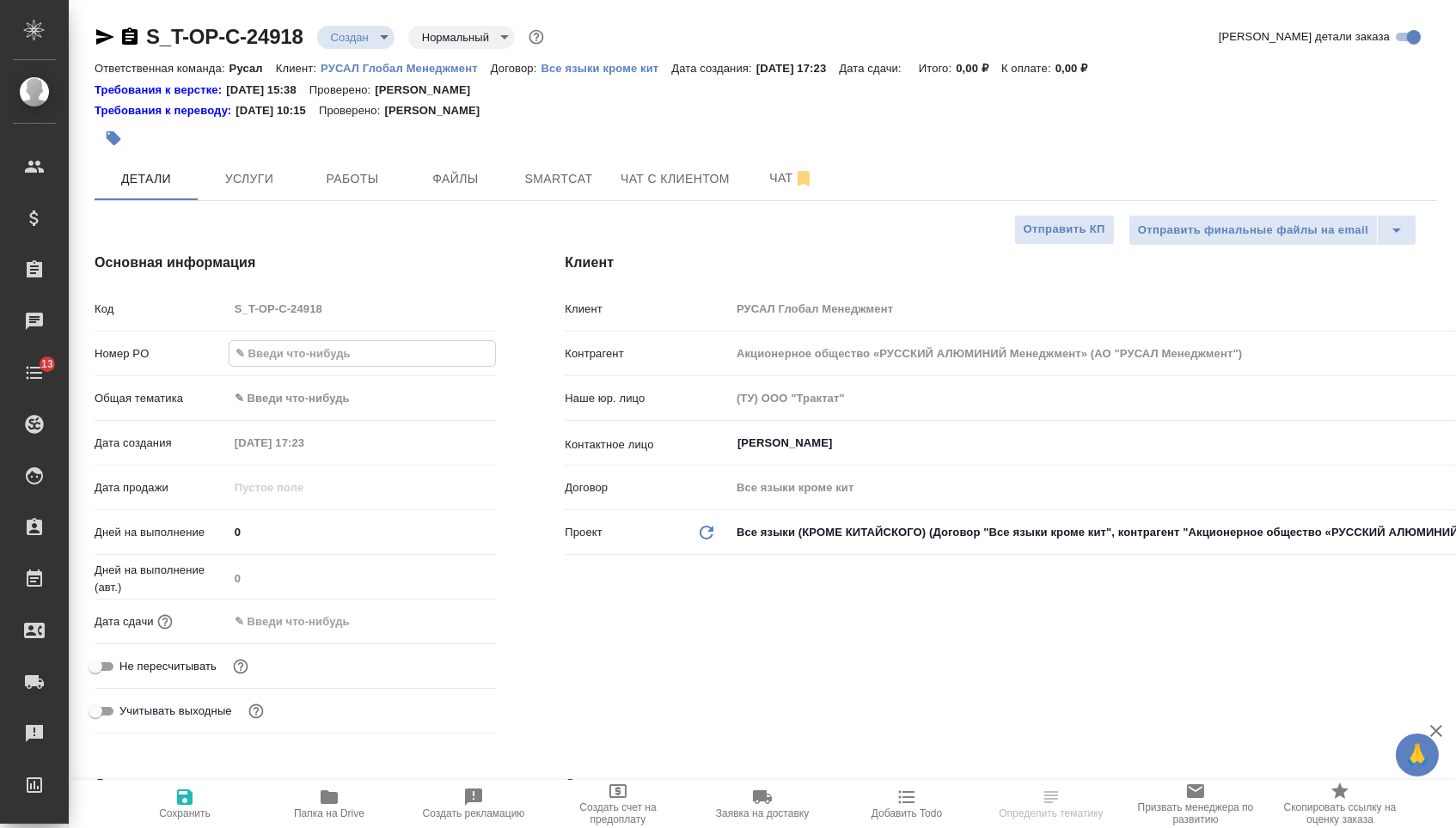
paste input "Т-ОП-С-46541"
type input "Т-ОП-С-46541"
type textarea "x"
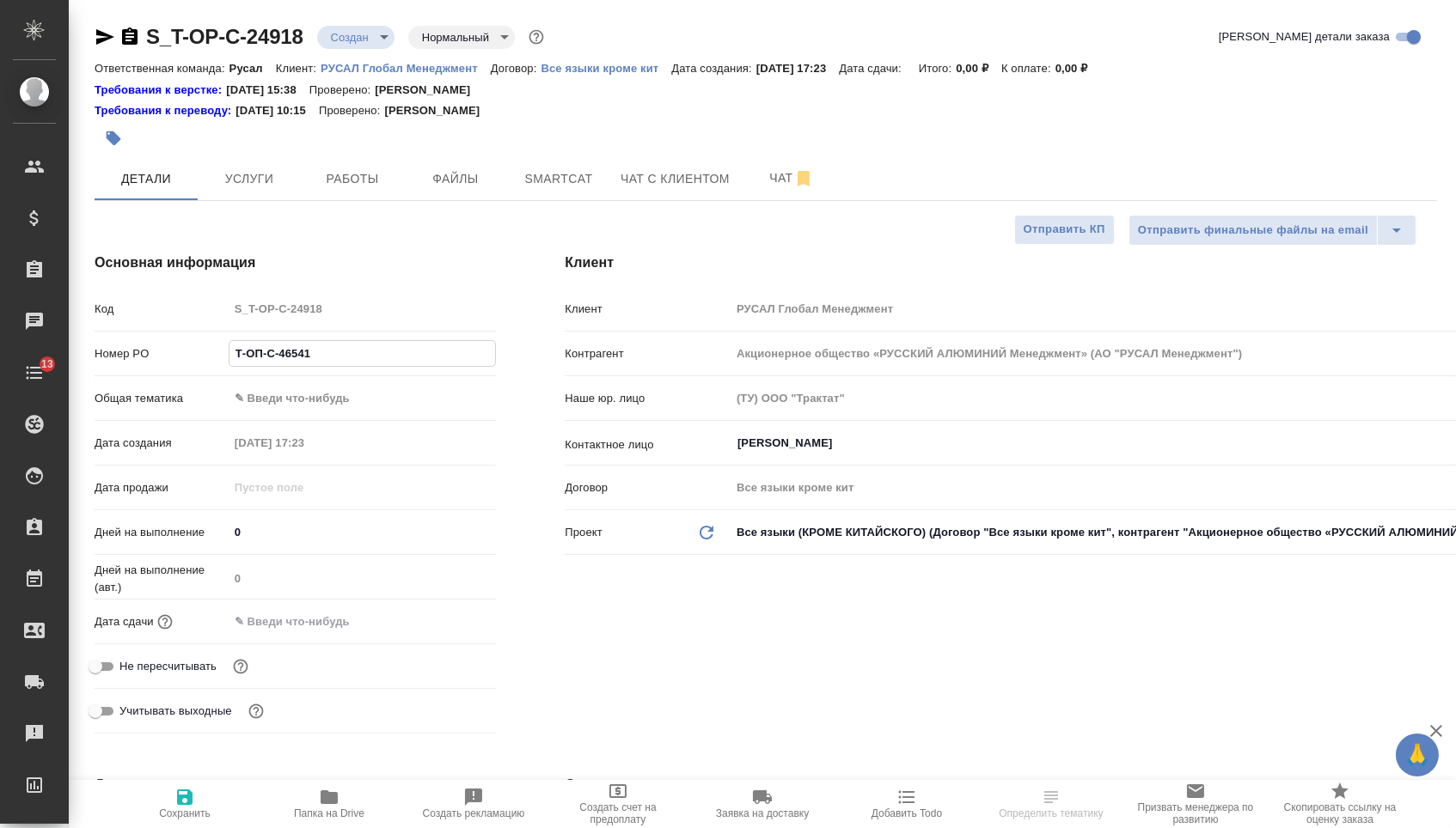
type input "Т-ОП-С-46541"
click at [305, 645] on div "Дата сдачи" at bounding box center [295, 629] width 401 height 44
click at [351, 631] on input "text" at bounding box center [304, 621] width 150 height 25
click at [446, 632] on icon "button" at bounding box center [446, 621] width 20 height 20
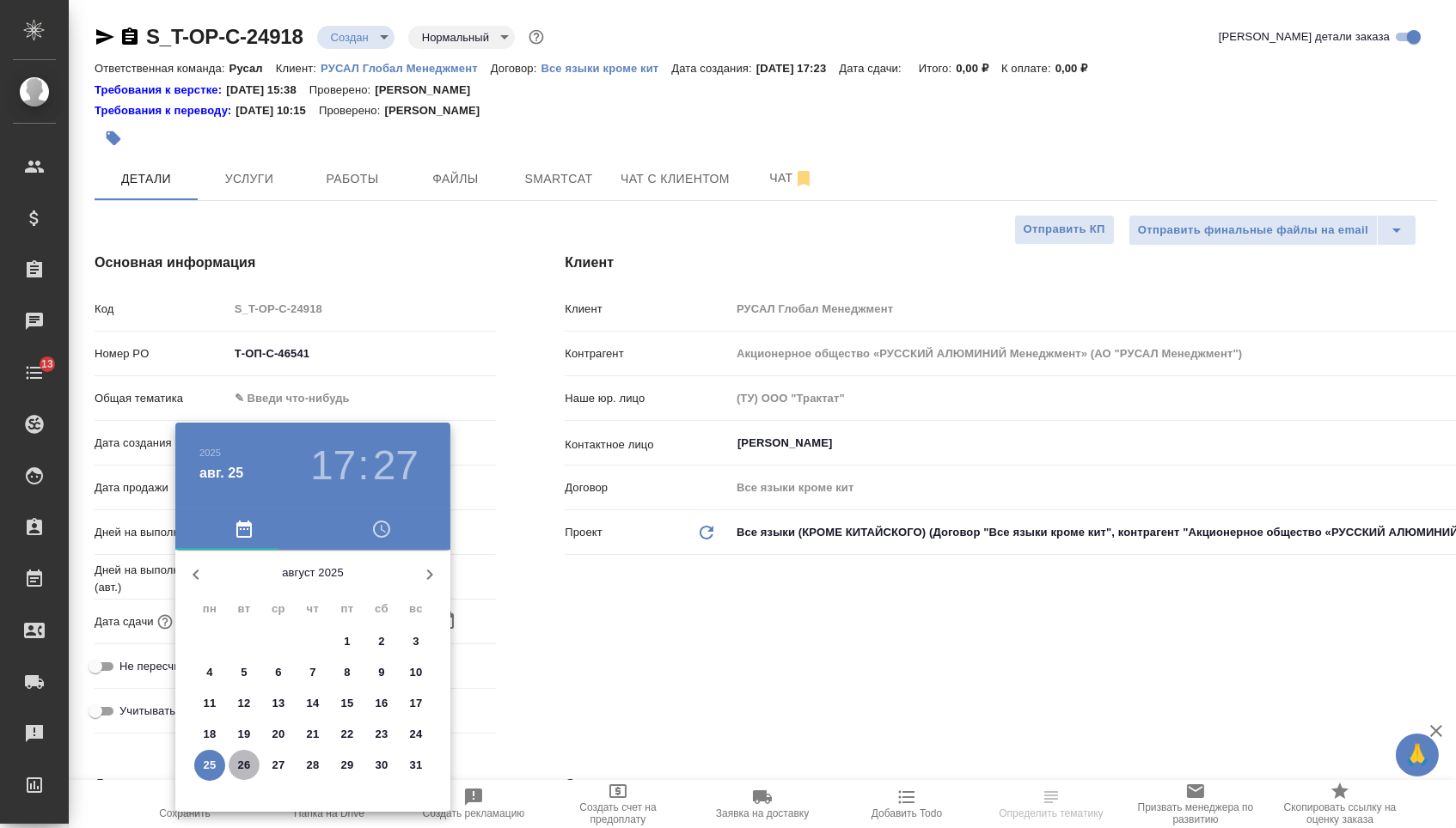
click at [240, 768] on p "26" at bounding box center [245, 765] width 13 height 18
type input "26.08.2025 17:27"
type textarea "x"
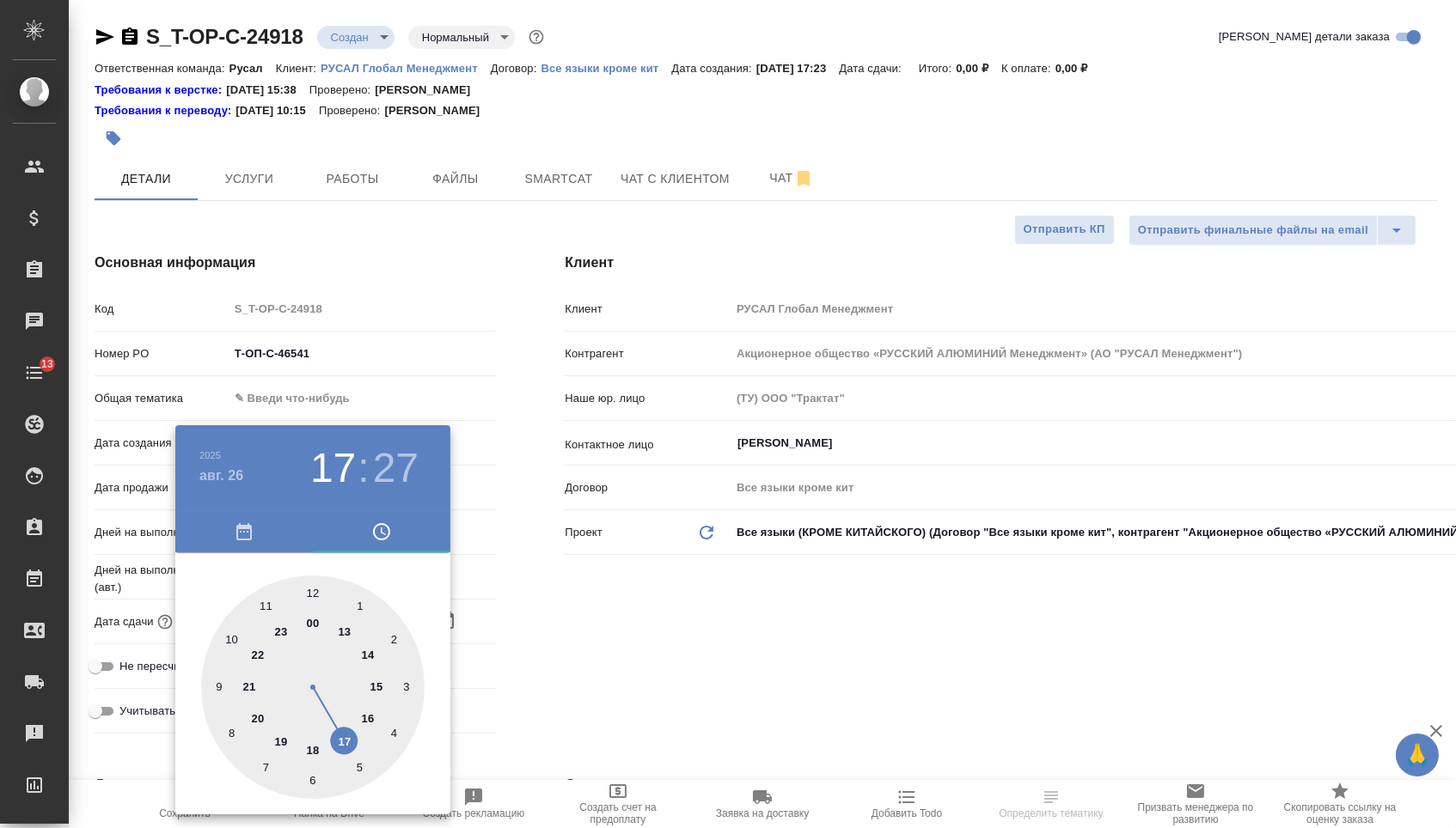
type textarea "x"
type input "26.08.2025 16:27"
click at [369, 714] on div at bounding box center [312, 687] width 223 height 223
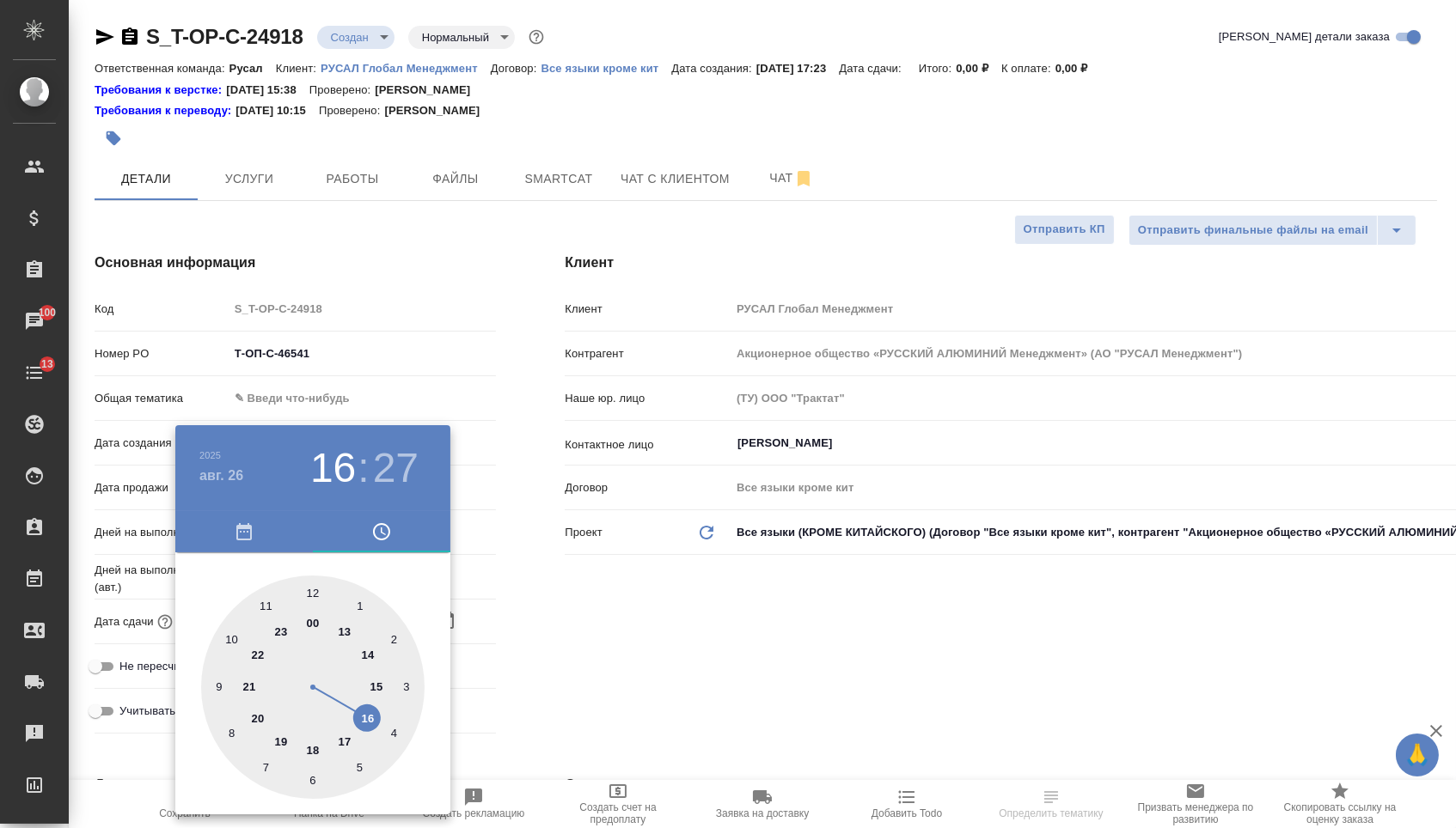
type textarea "x"
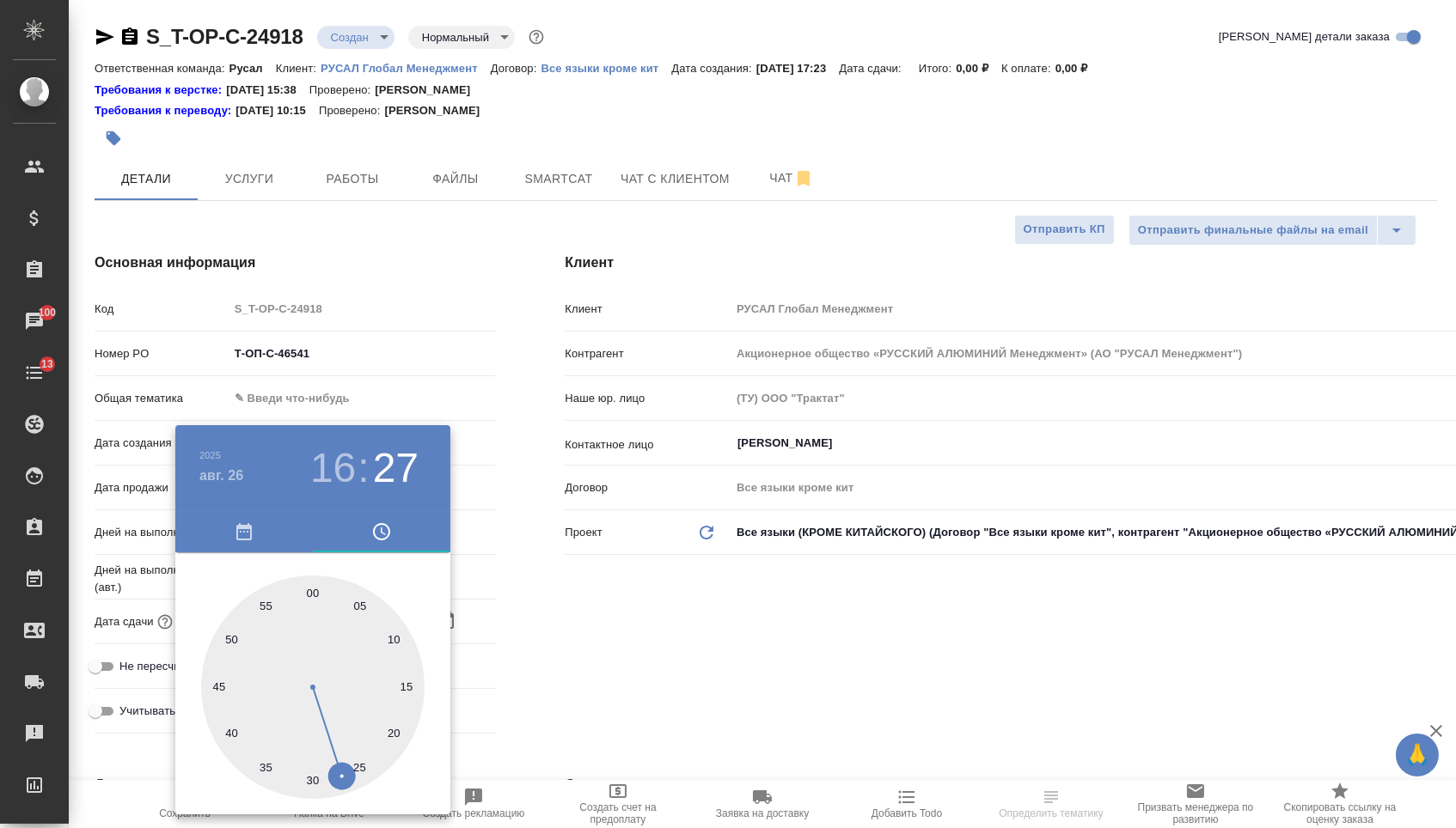
type textarea "x"
type input "26.08.2025 16:00"
click at [313, 596] on div at bounding box center [312, 687] width 223 height 223
type textarea "x"
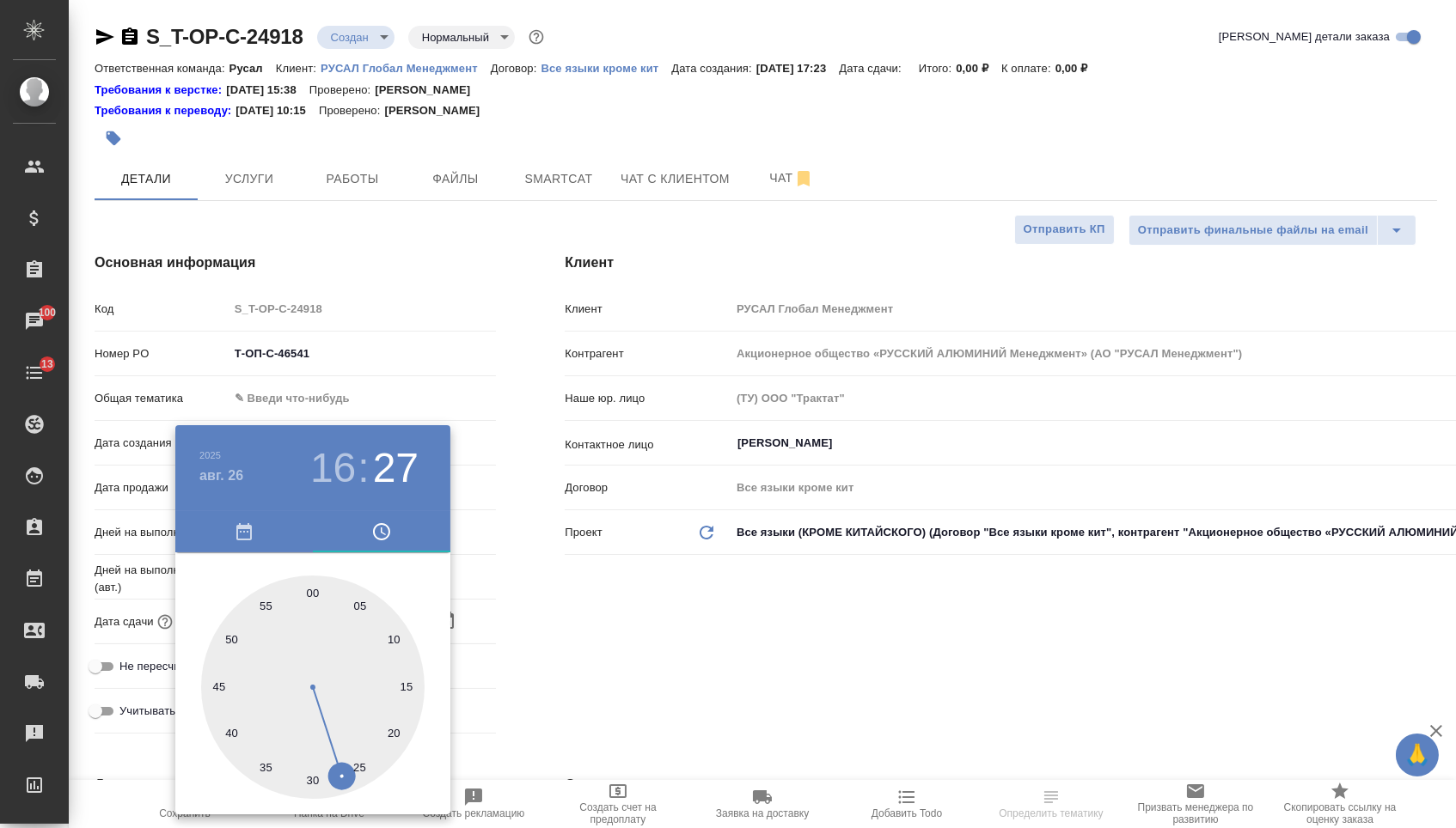
type textarea "x"
click at [629, 616] on div at bounding box center [728, 414] width 1456 height 828
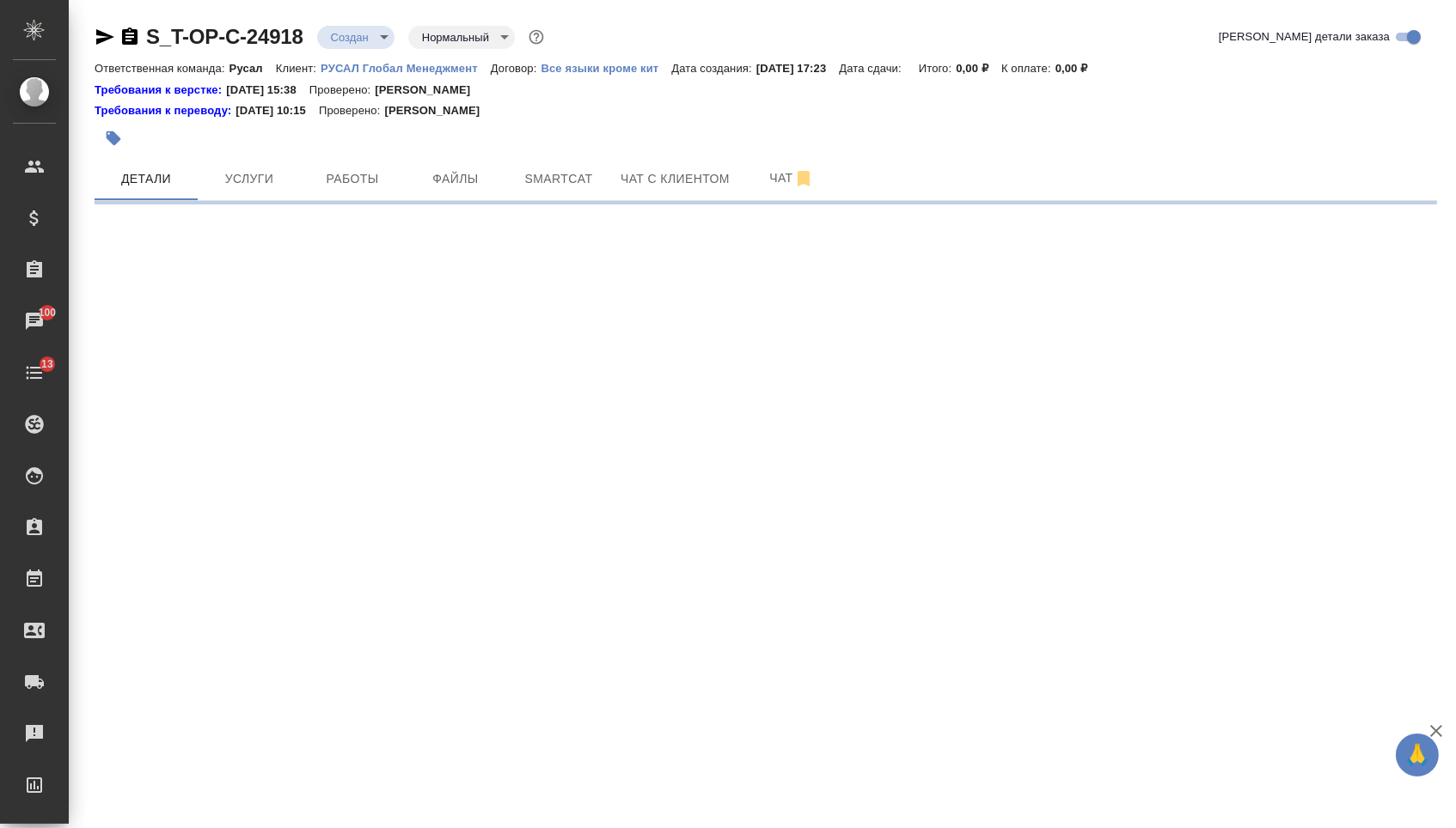
select select "RU"
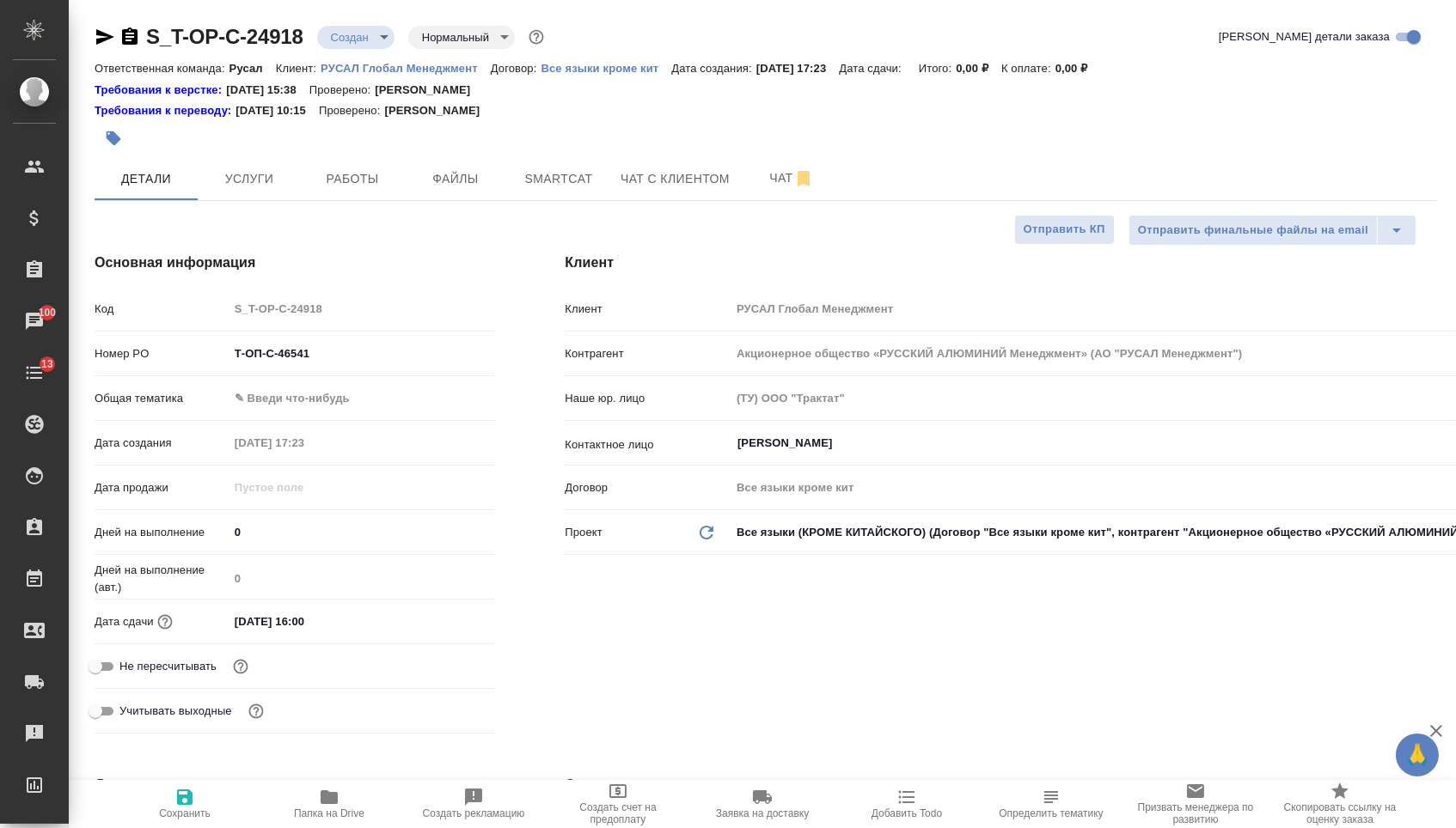
type textarea "x"
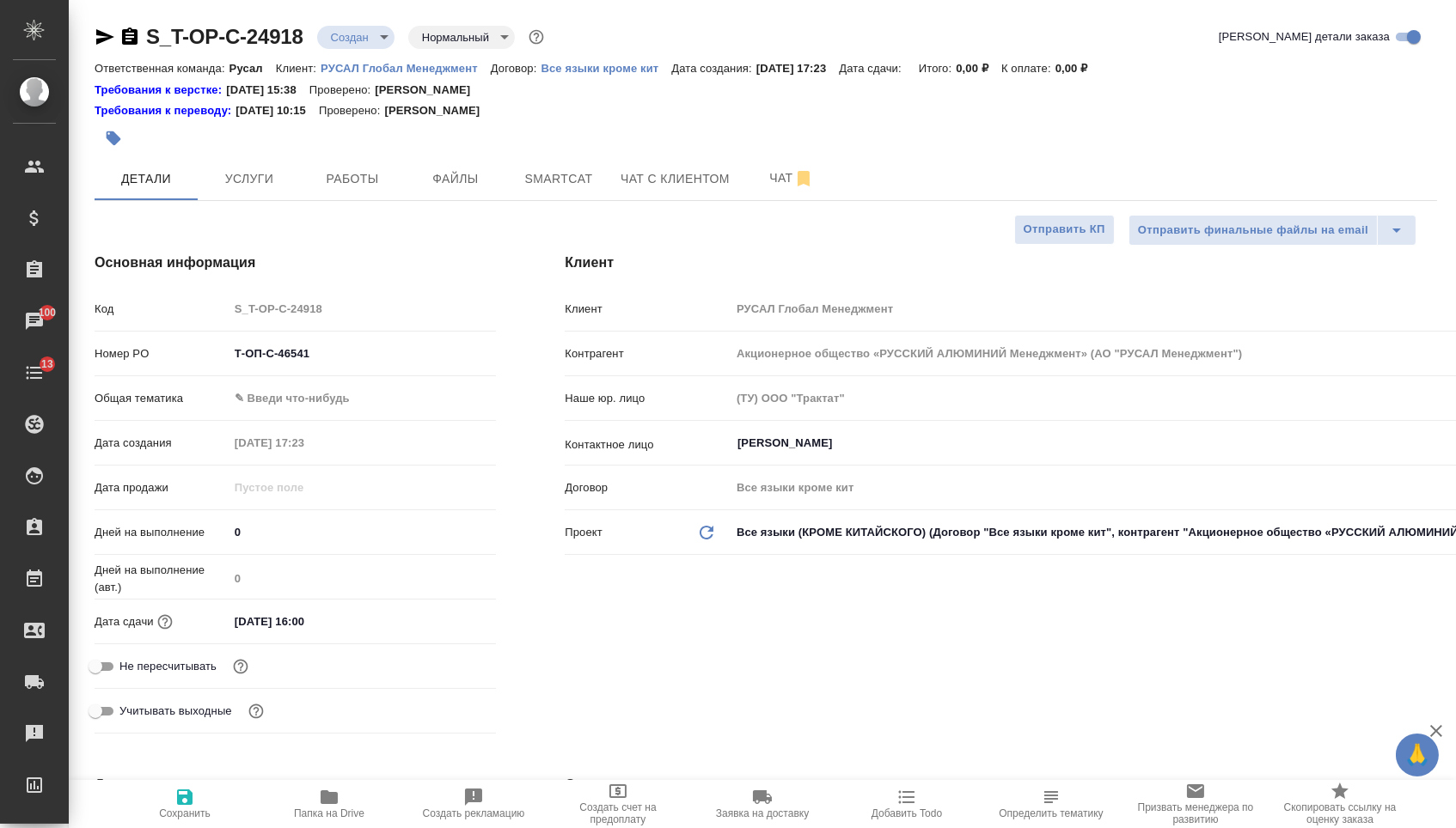
type textarea "x"
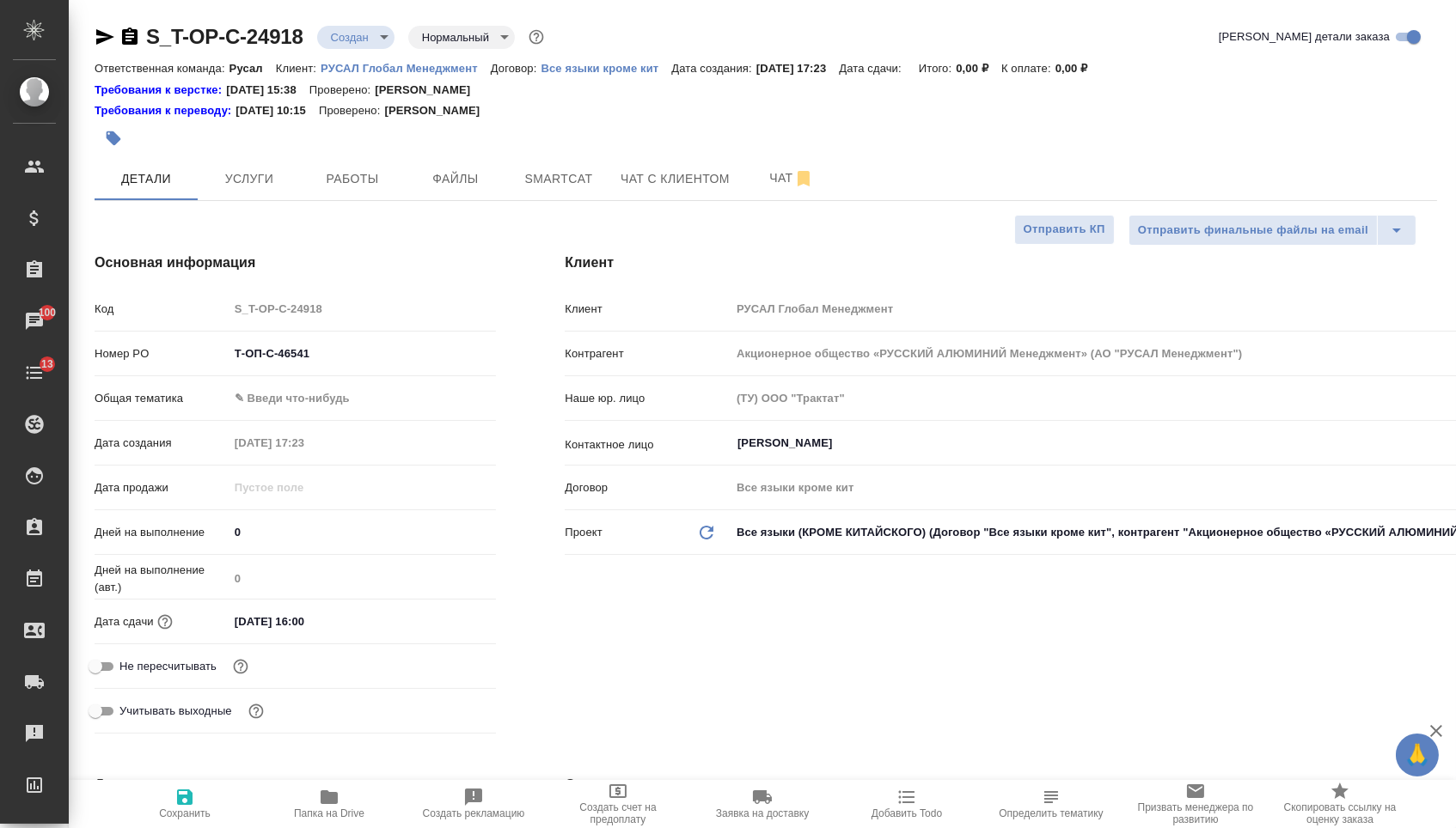
type textarea "x"
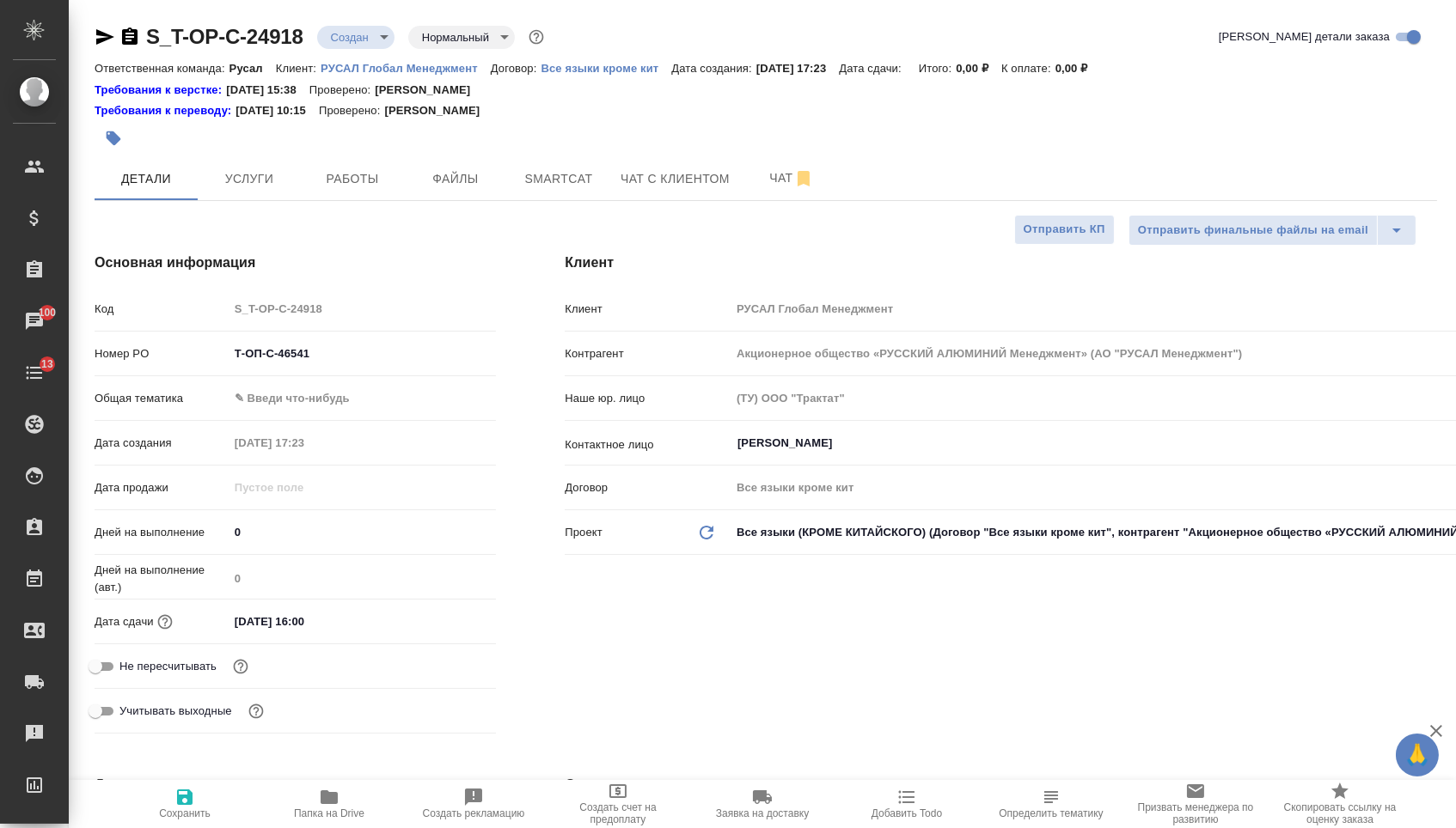
click at [362, 413] on body "🙏 .cls-1 fill:#fff; AWATERA Menshikova Aleksandra Клиенты Спецификации Заказы 1…" at bounding box center [728, 414] width 1456 height 828
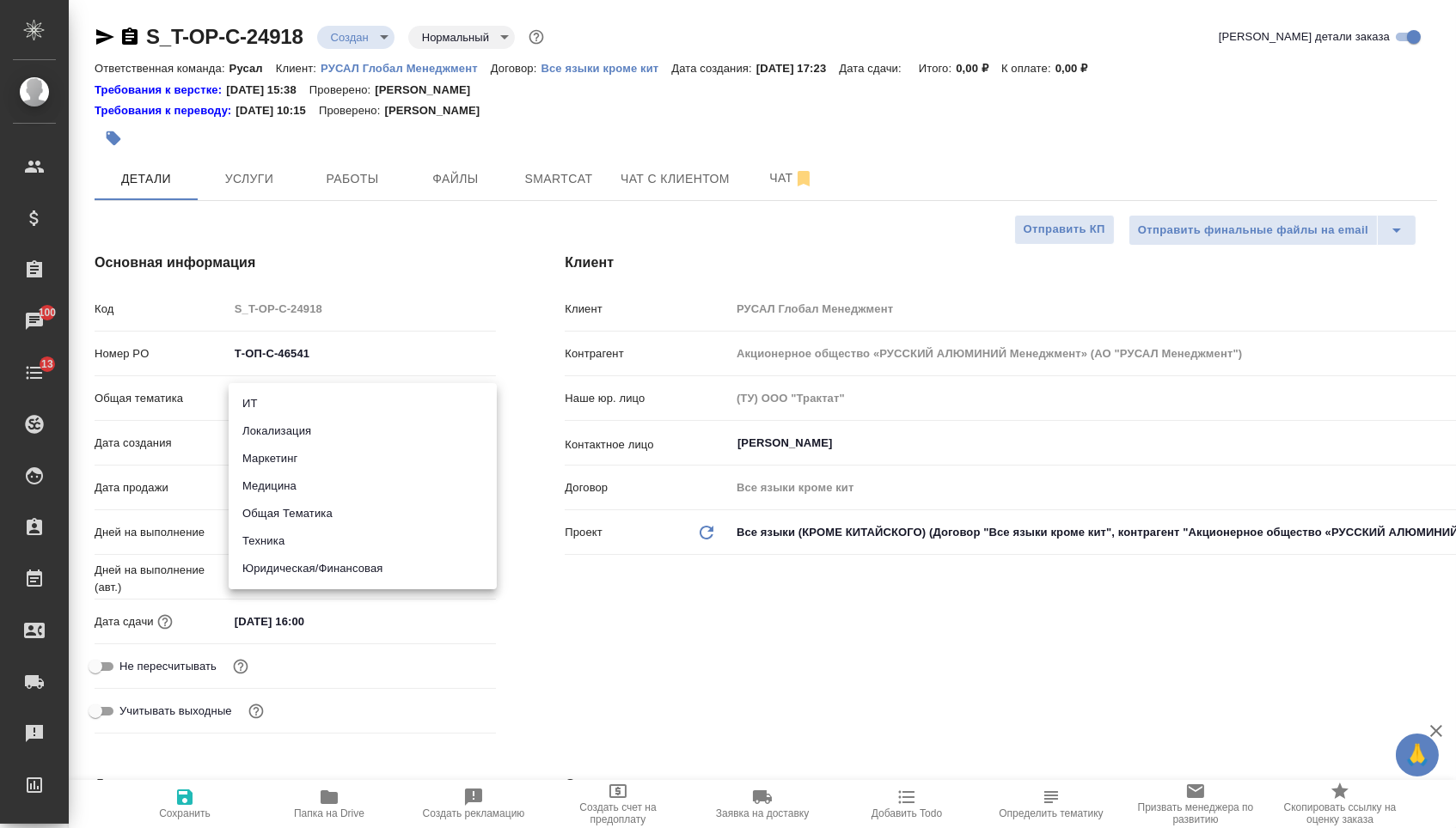
click at [351, 573] on li "Юридическая/Финансовая" at bounding box center [362, 569] width 268 height 28
type input "yr-fn"
type textarea "x"
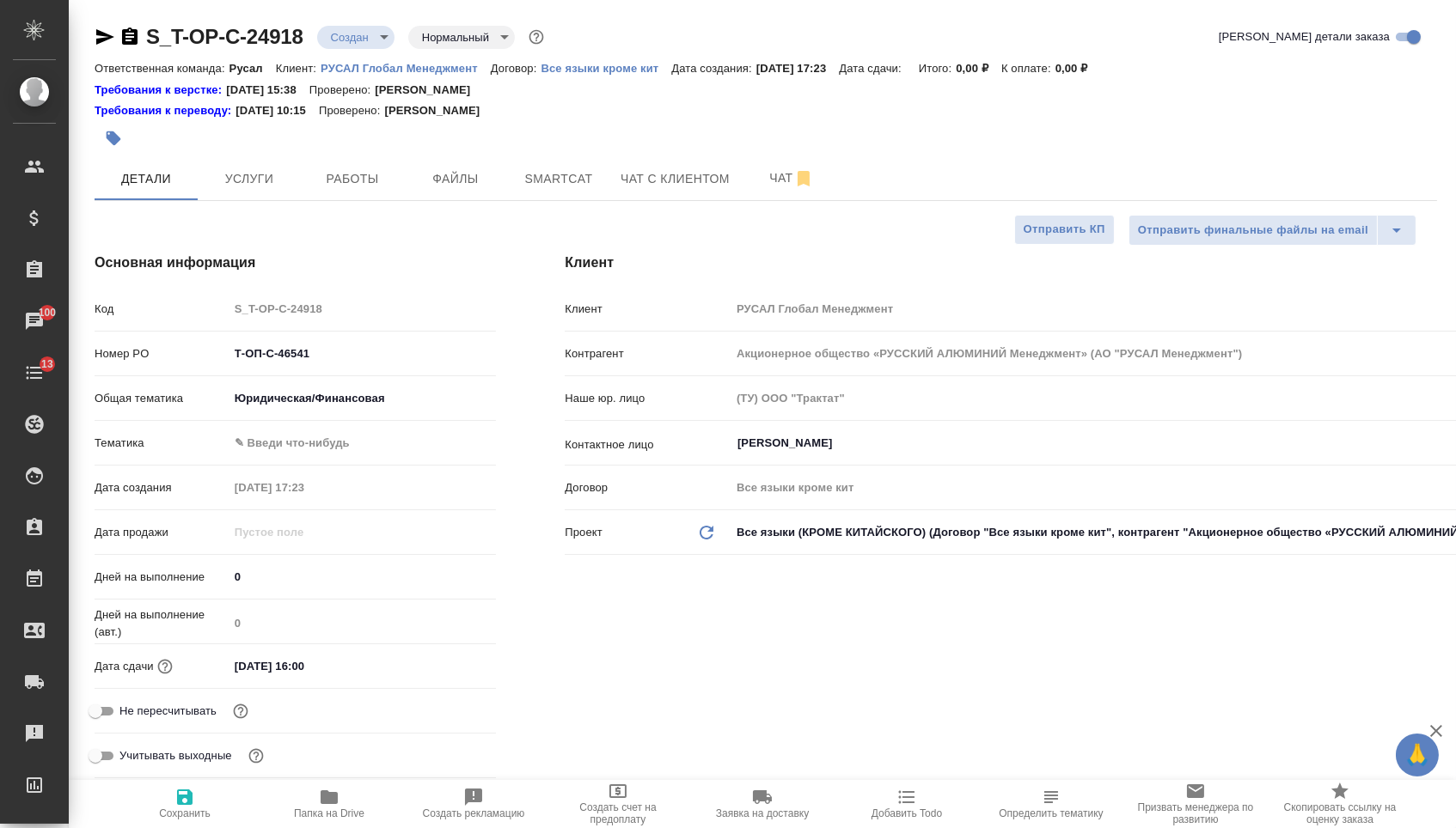
click at [357, 446] on body "🙏 .cls-1 fill:#fff; AWATERA Menshikova Aleksandra Клиенты Спецификации Заказы 1…" at bounding box center [728, 414] width 1456 height 828
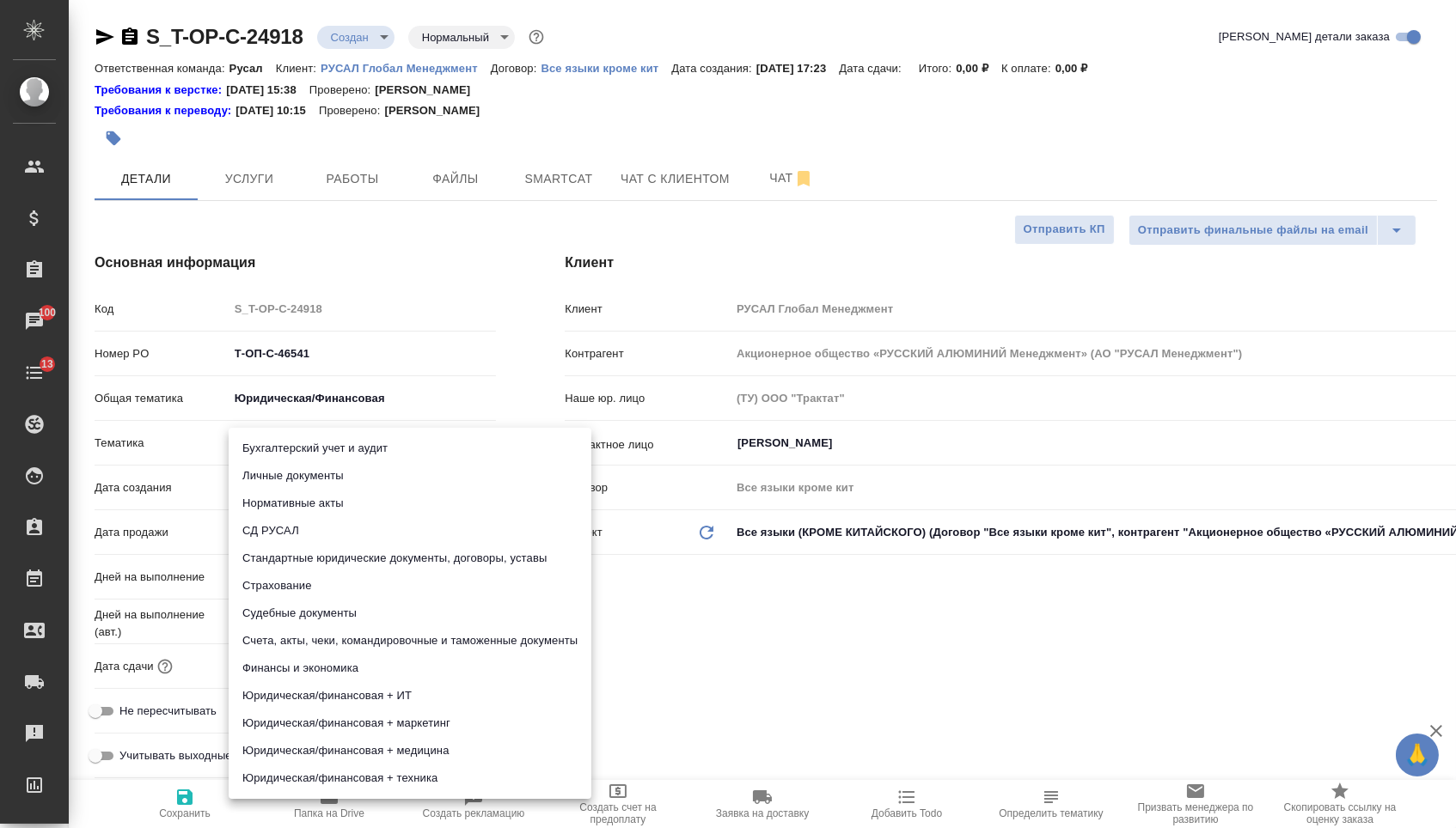
click at [351, 560] on li "Стандартные юридические документы, договоры, уставы" at bounding box center [410, 558] width 363 height 28
type textarea "x"
type input "5f647205b73bc97568ca66bf"
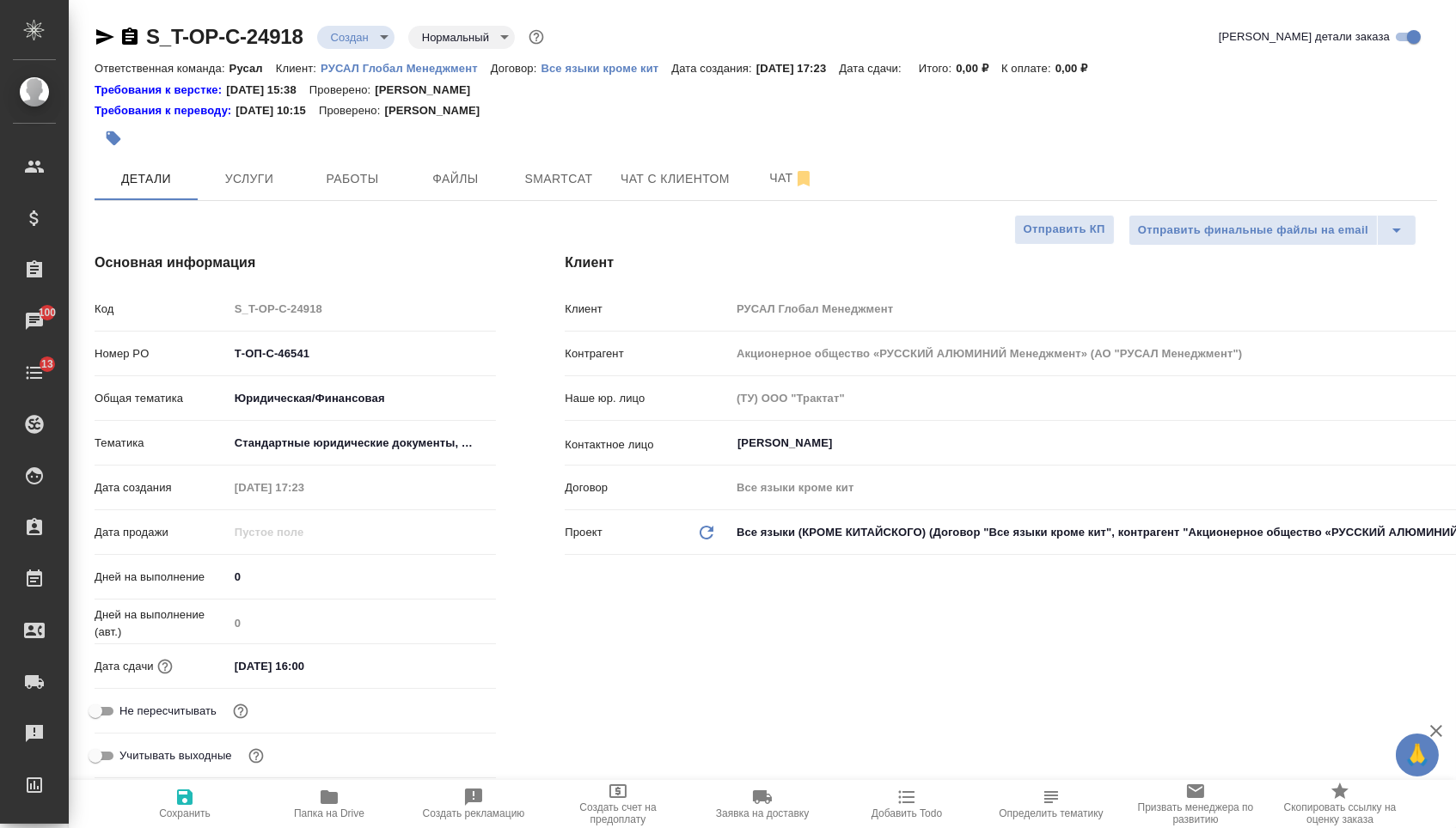
click at [174, 804] on icon "button" at bounding box center [184, 797] width 20 height 20
type textarea "x"
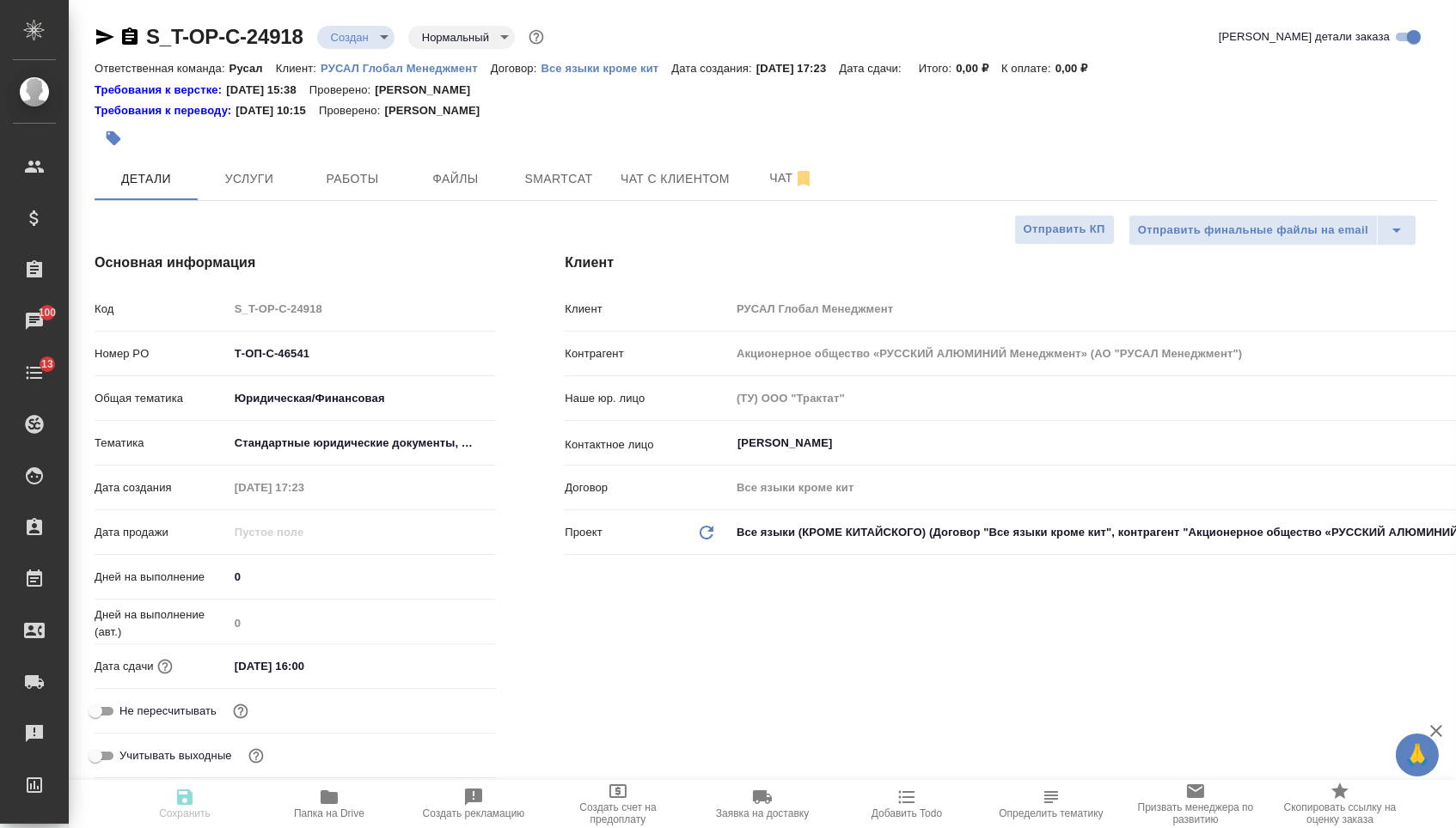
type textarea "x"
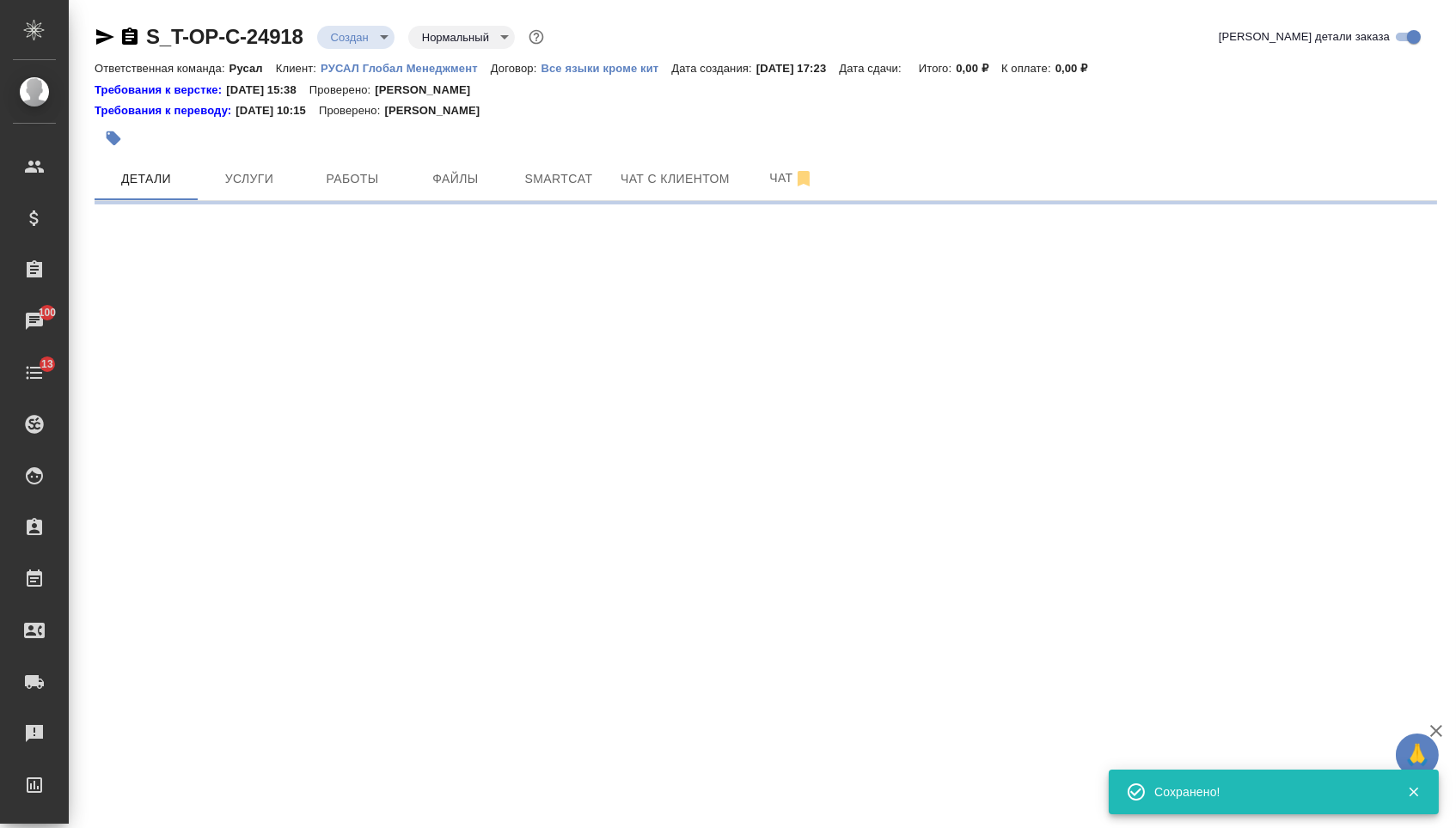
select select "RU"
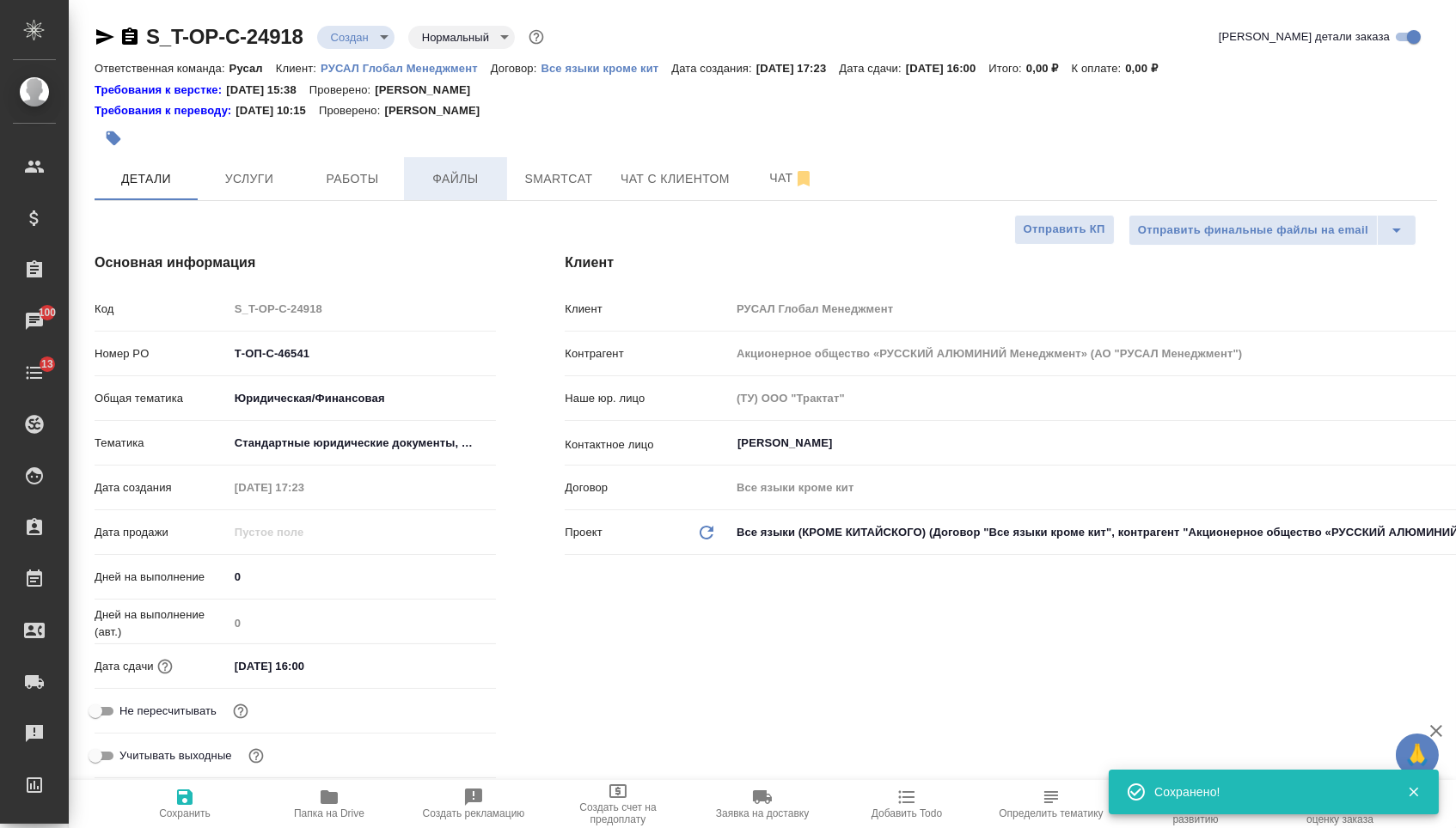
type textarea "x"
click at [439, 193] on button "Файлы" at bounding box center [455, 179] width 103 height 43
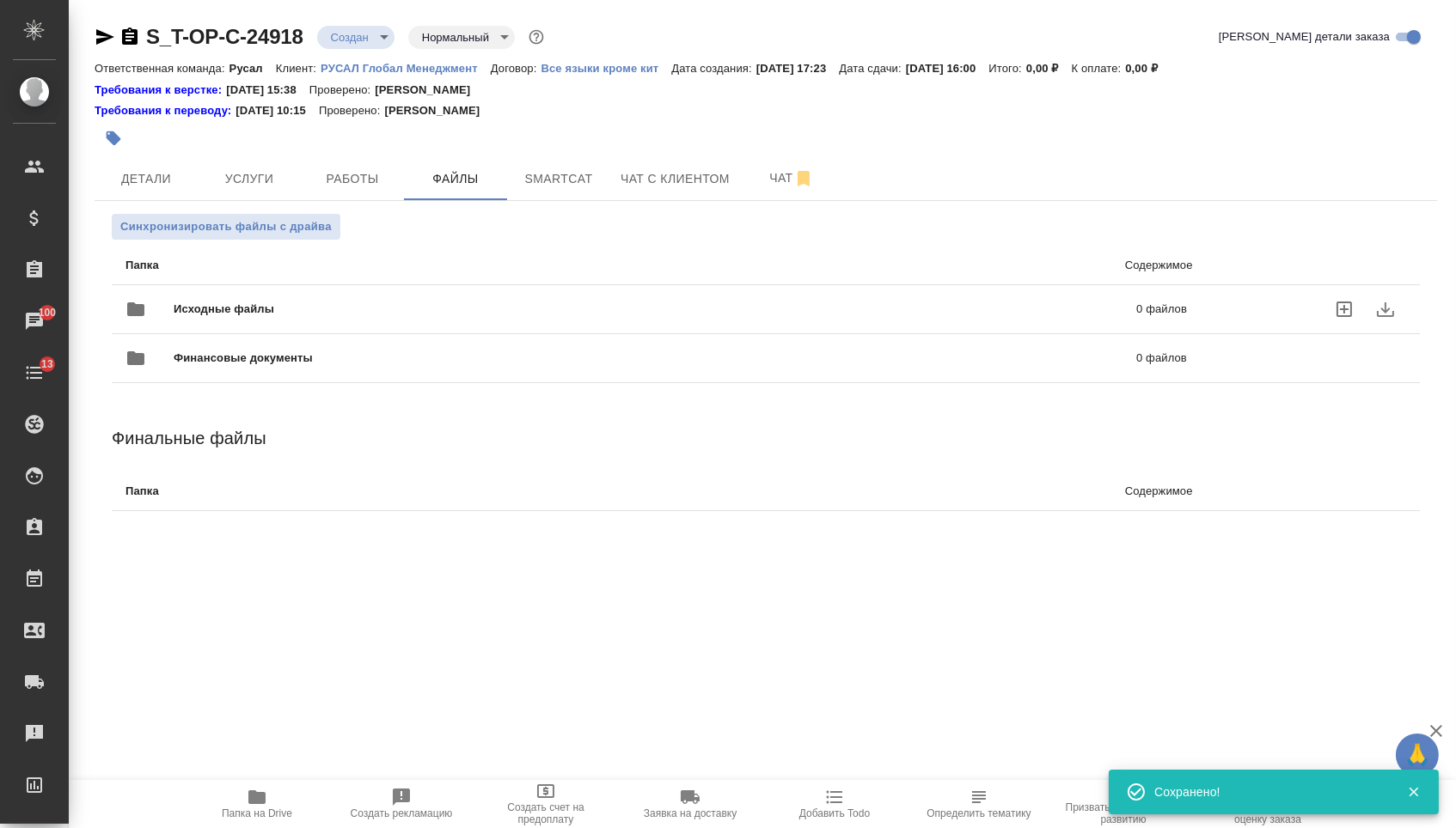
click at [265, 307] on span "Исходные файлы" at bounding box center [439, 309] width 532 height 18
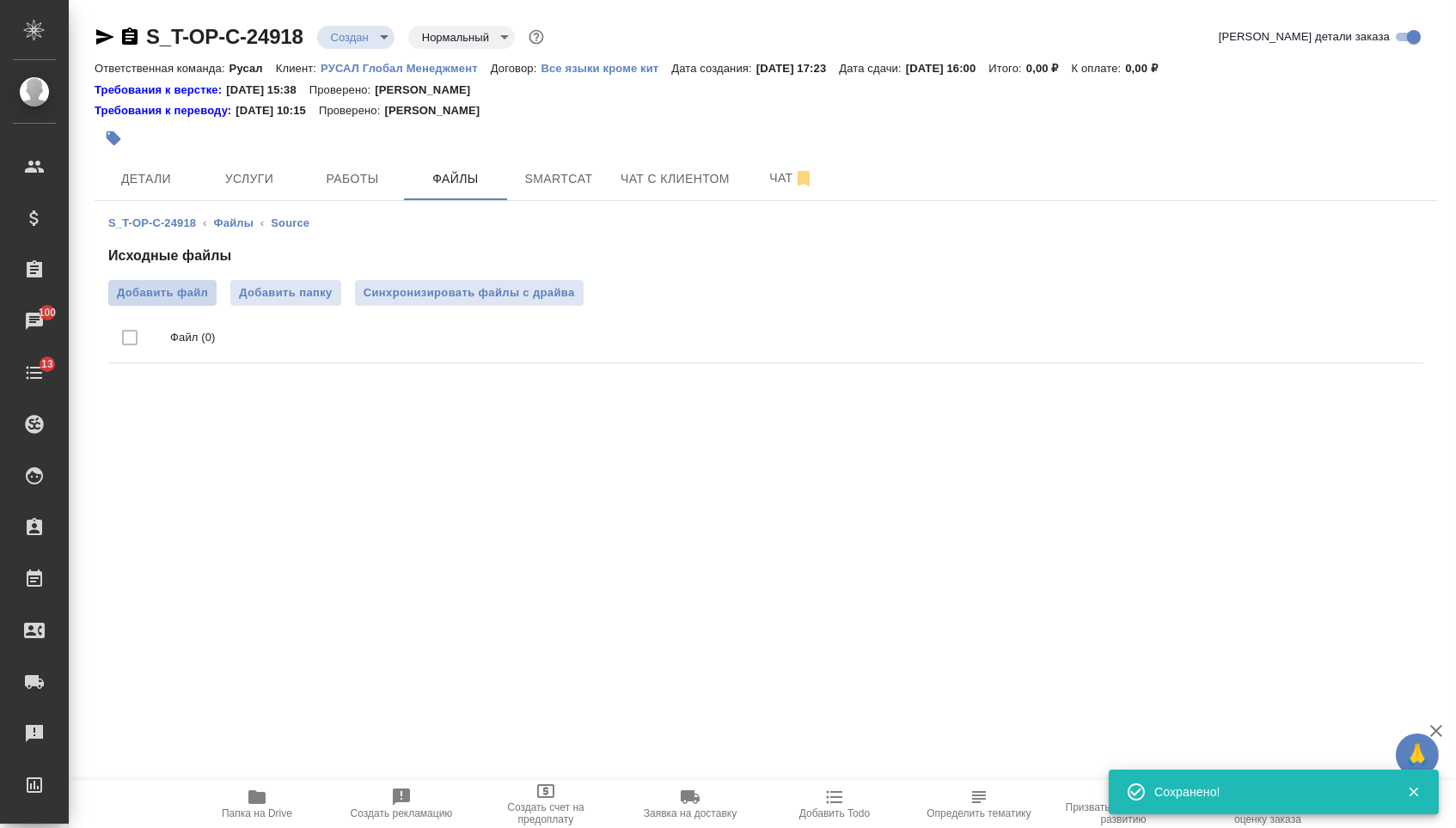
click at [170, 288] on span "Добавить файл" at bounding box center [162, 293] width 91 height 18
click at [0, 0] on input "Добавить файл" at bounding box center [0, 0] width 0 height 0
click at [236, 178] on span "Услуги" at bounding box center [249, 179] width 82 height 21
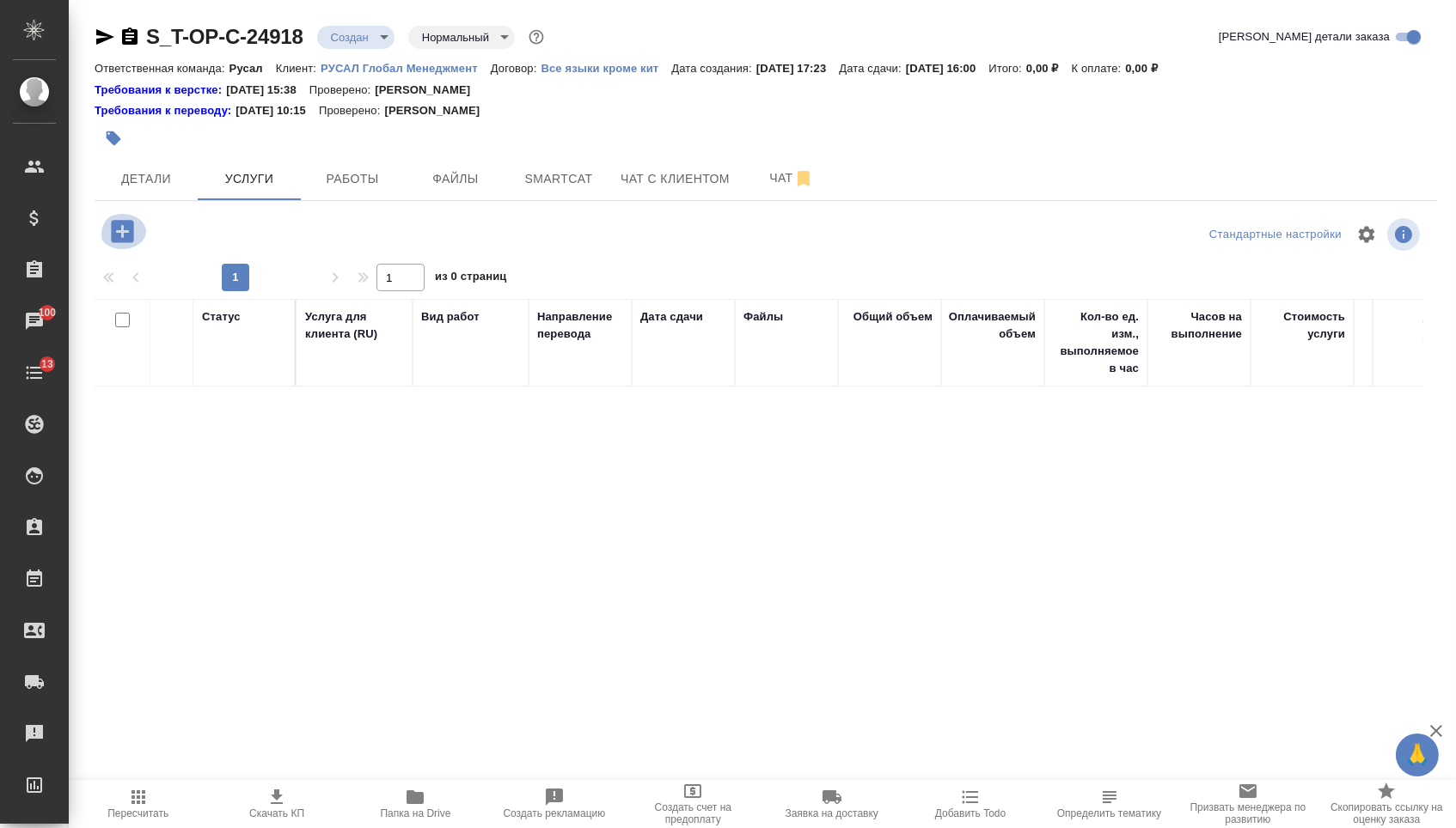
click at [118, 243] on icon "button" at bounding box center [122, 232] width 22 height 22
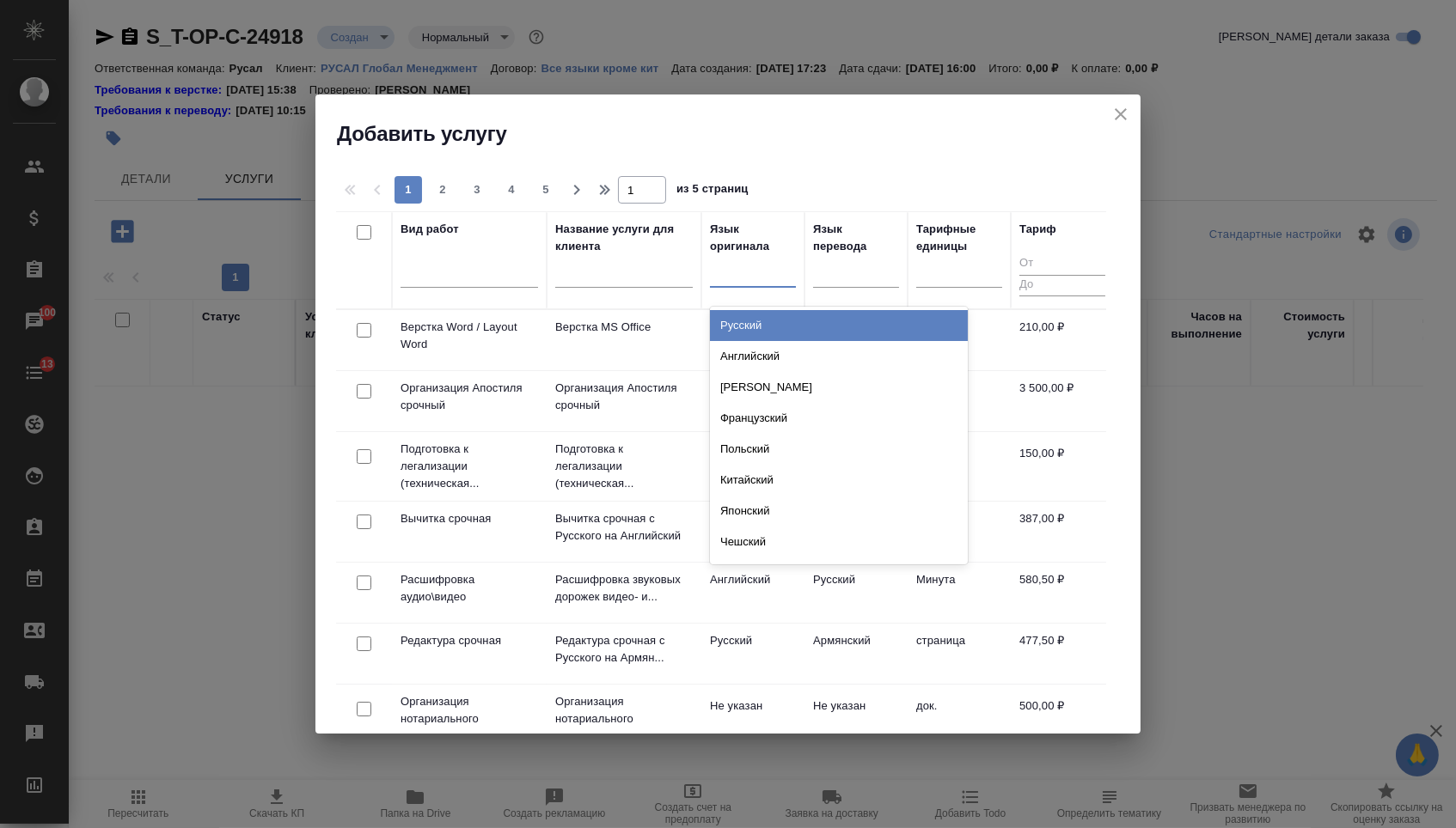
drag, startPoint x: 749, startPoint y: 268, endPoint x: 744, endPoint y: 351, distance: 83.2
click at [749, 268] on div at bounding box center [752, 270] width 86 height 25
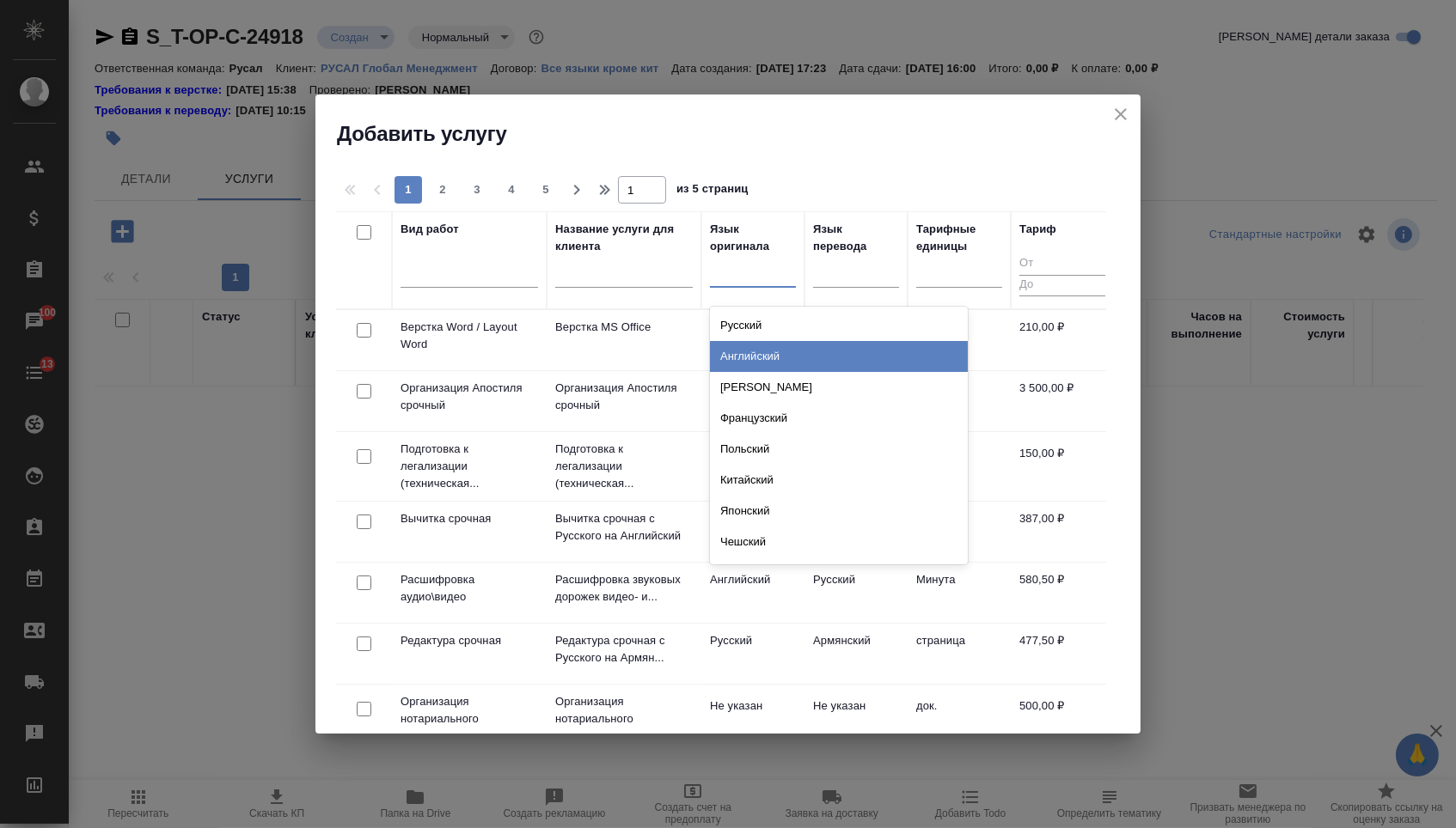
click at [743, 358] on div "Английский" at bounding box center [838, 356] width 257 height 31
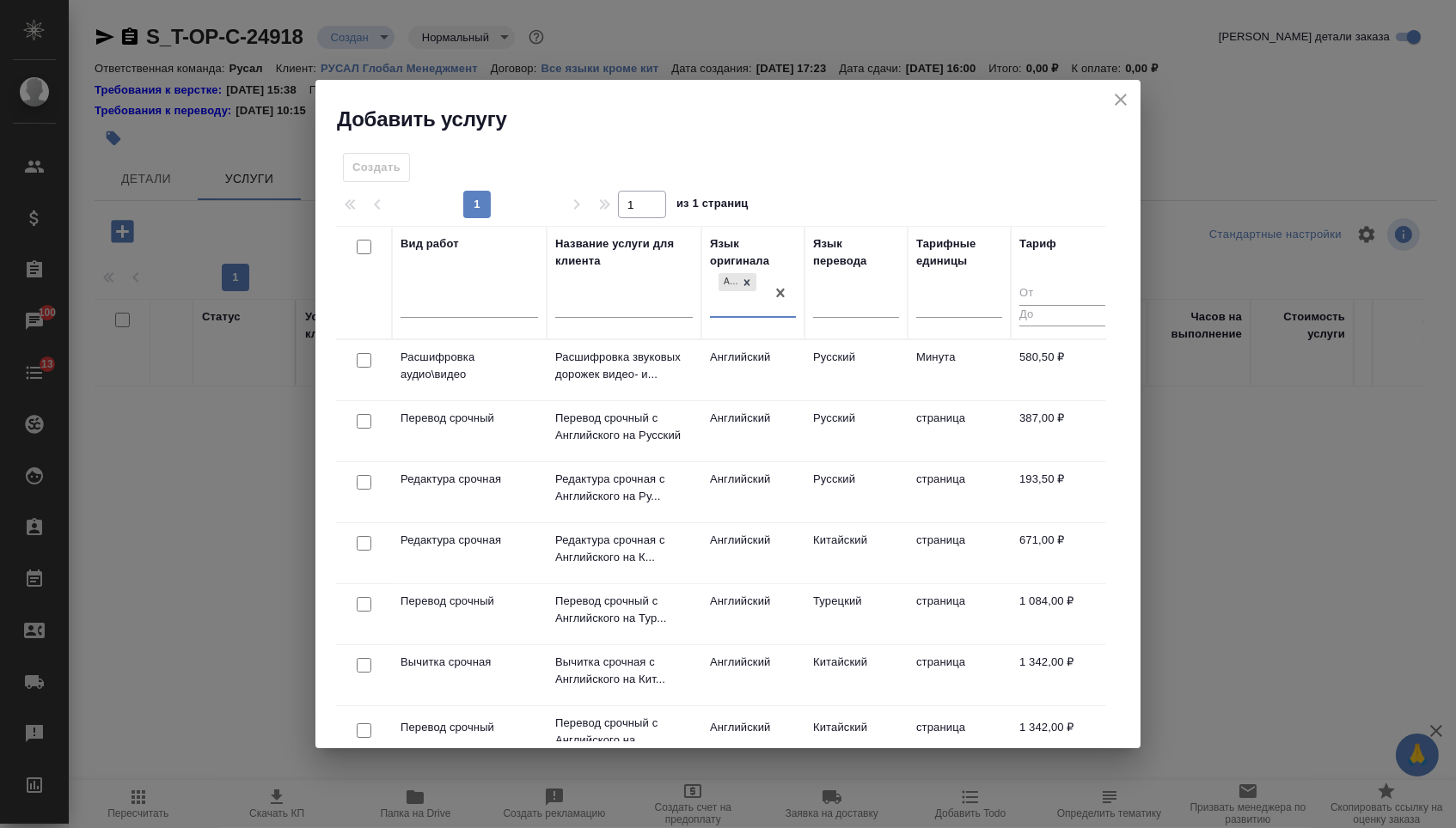
drag, startPoint x: 855, startPoint y: 305, endPoint x: 854, endPoint y: 317, distance: 12.0
click at [855, 305] on div at bounding box center [856, 301] width 86 height 25
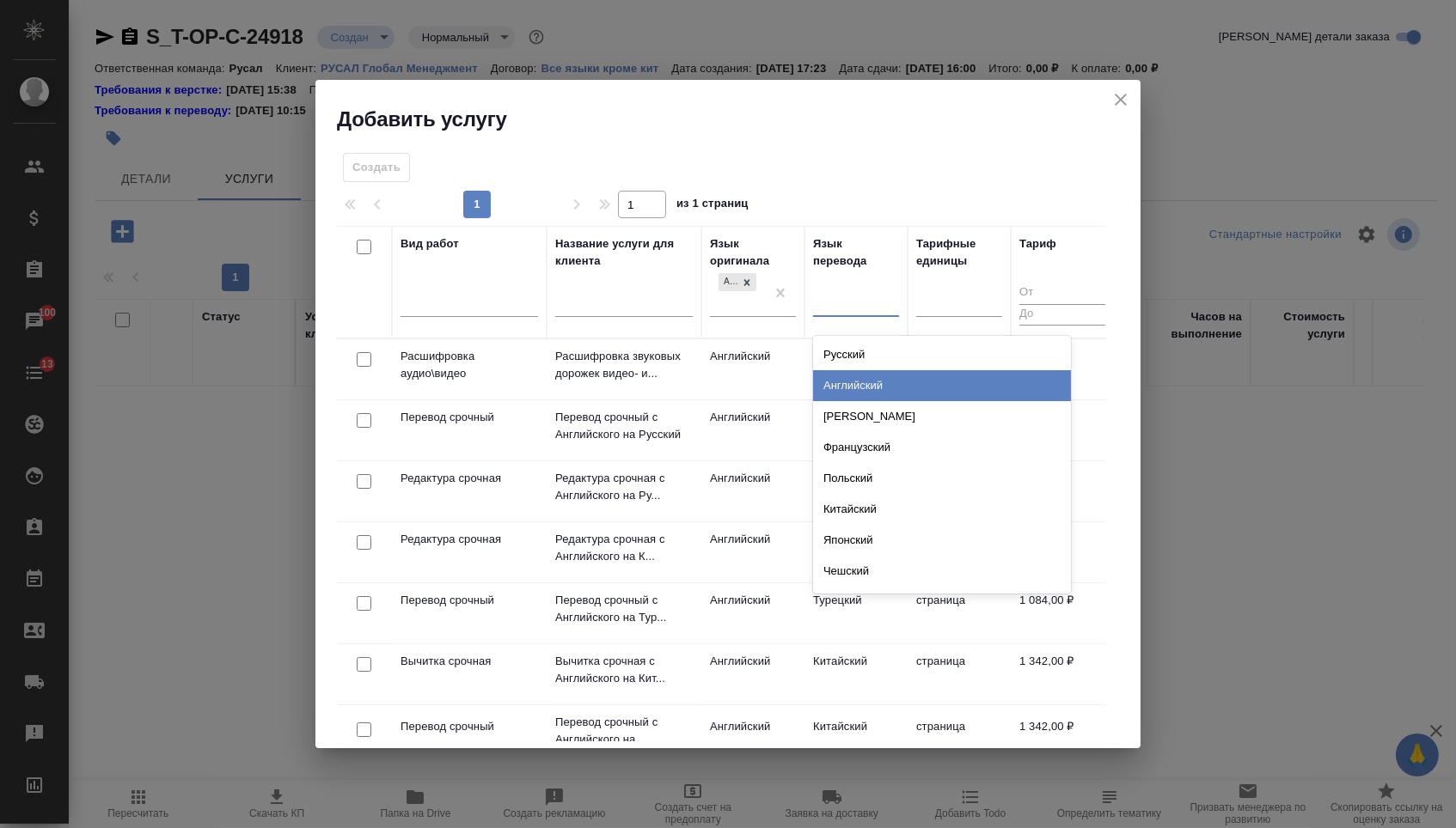
click at [854, 386] on div "Английский" at bounding box center [942, 385] width 257 height 31
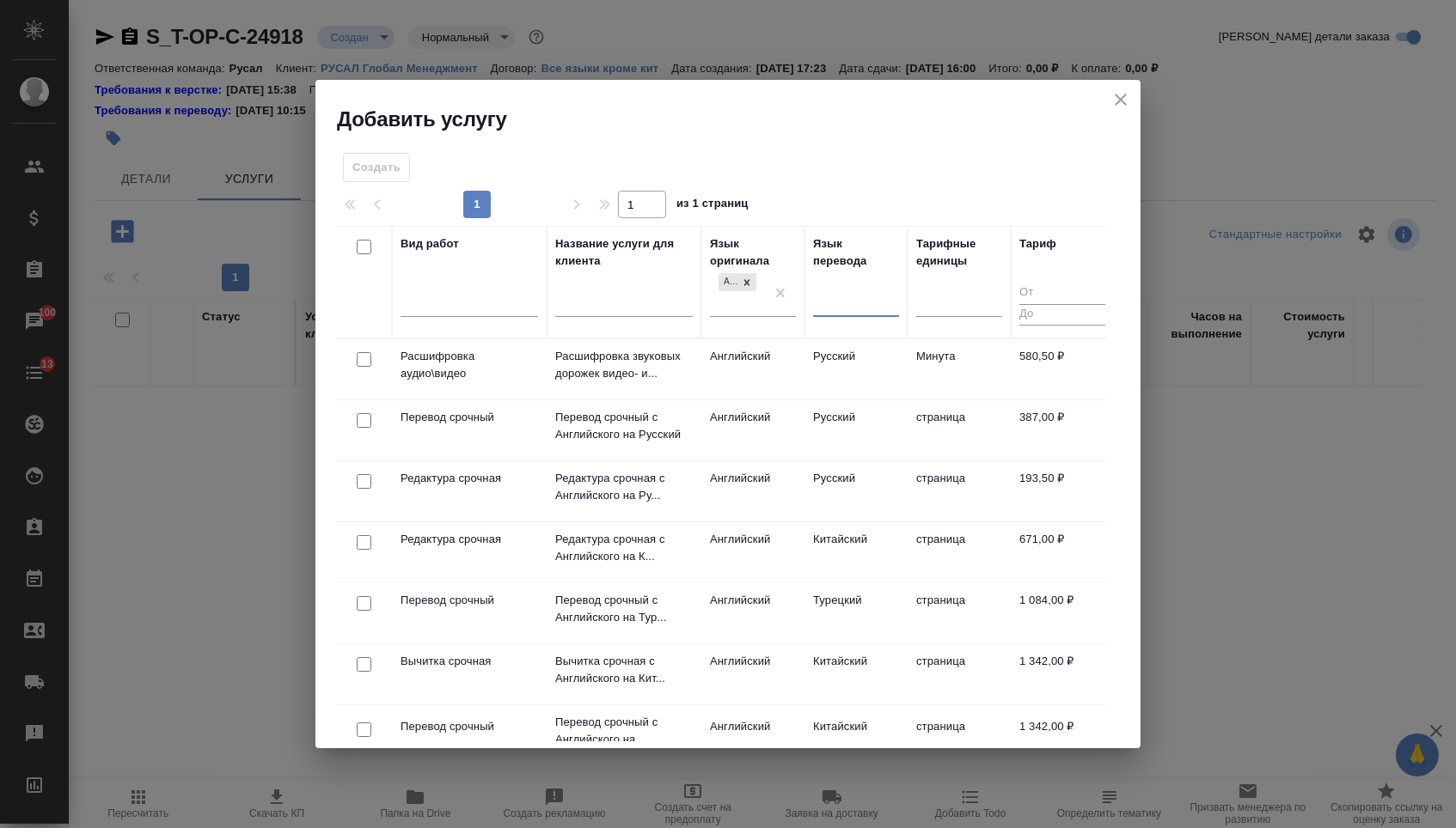
drag, startPoint x: 885, startPoint y: 304, endPoint x: 870, endPoint y: 295, distance: 17.5
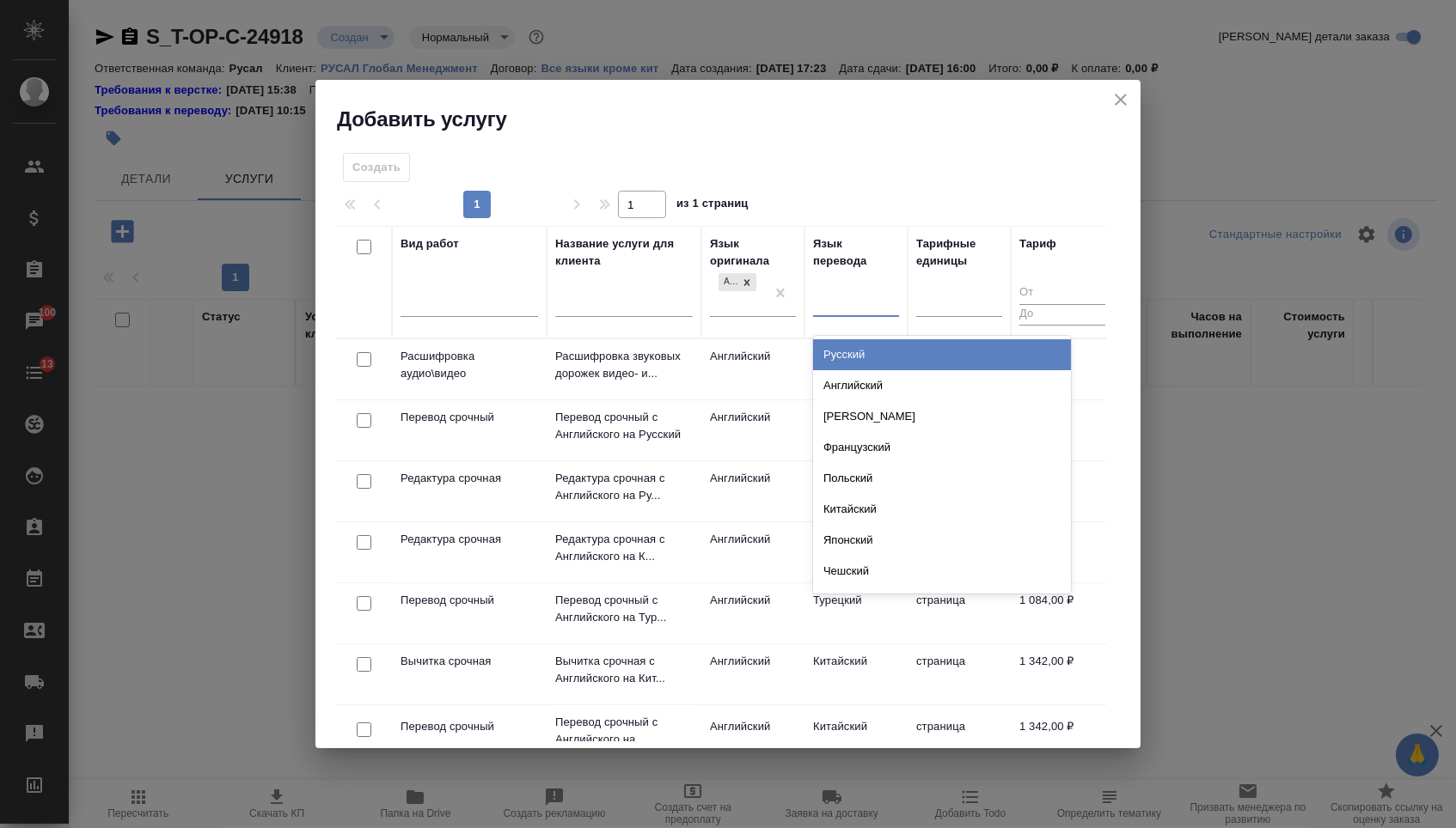
click at [869, 295] on div at bounding box center [856, 300] width 86 height 25
click at [859, 351] on div "Русский" at bounding box center [942, 354] width 257 height 31
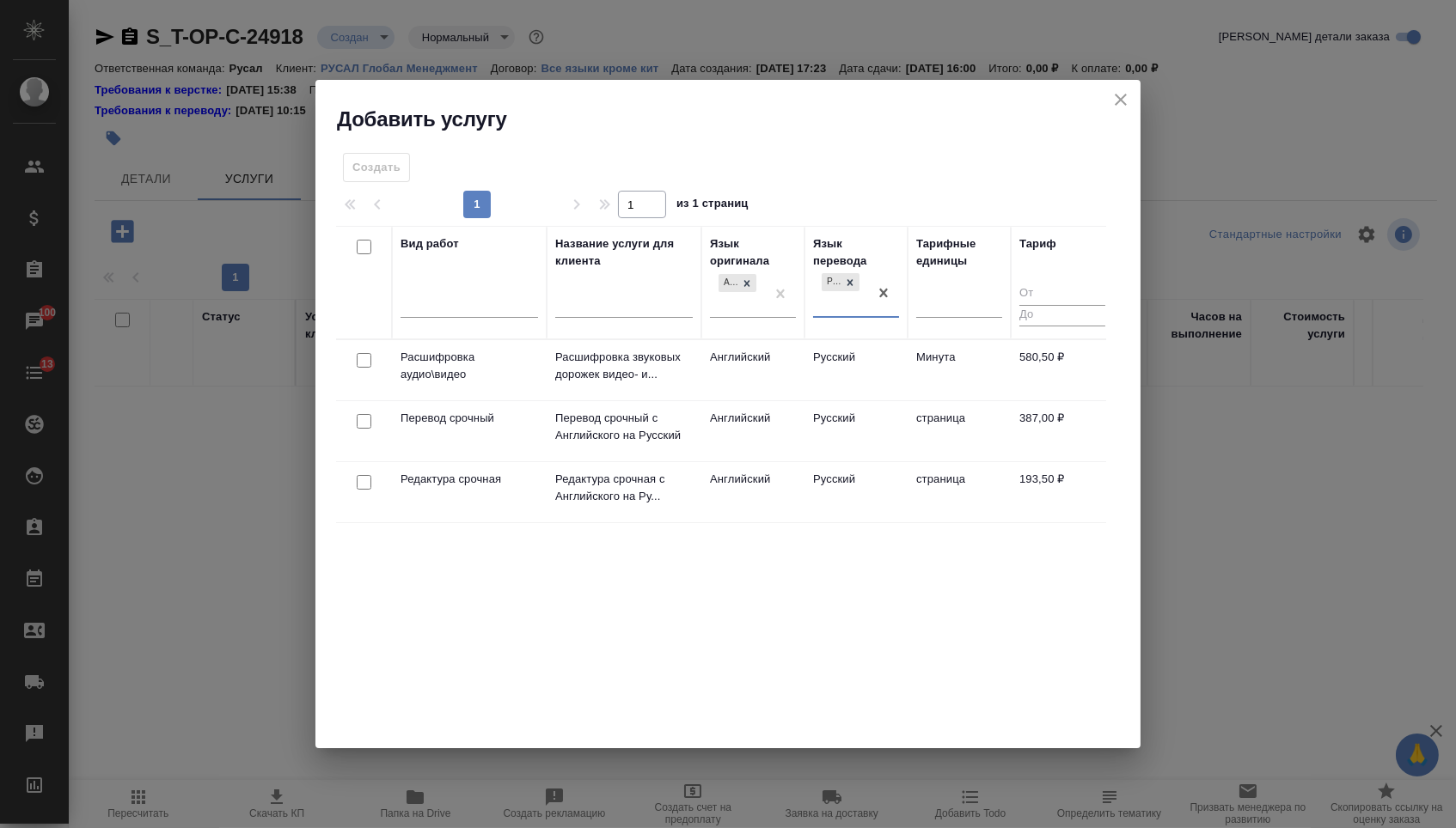
click at [357, 417] on input "checkbox" at bounding box center [364, 421] width 15 height 15
checkbox input "true"
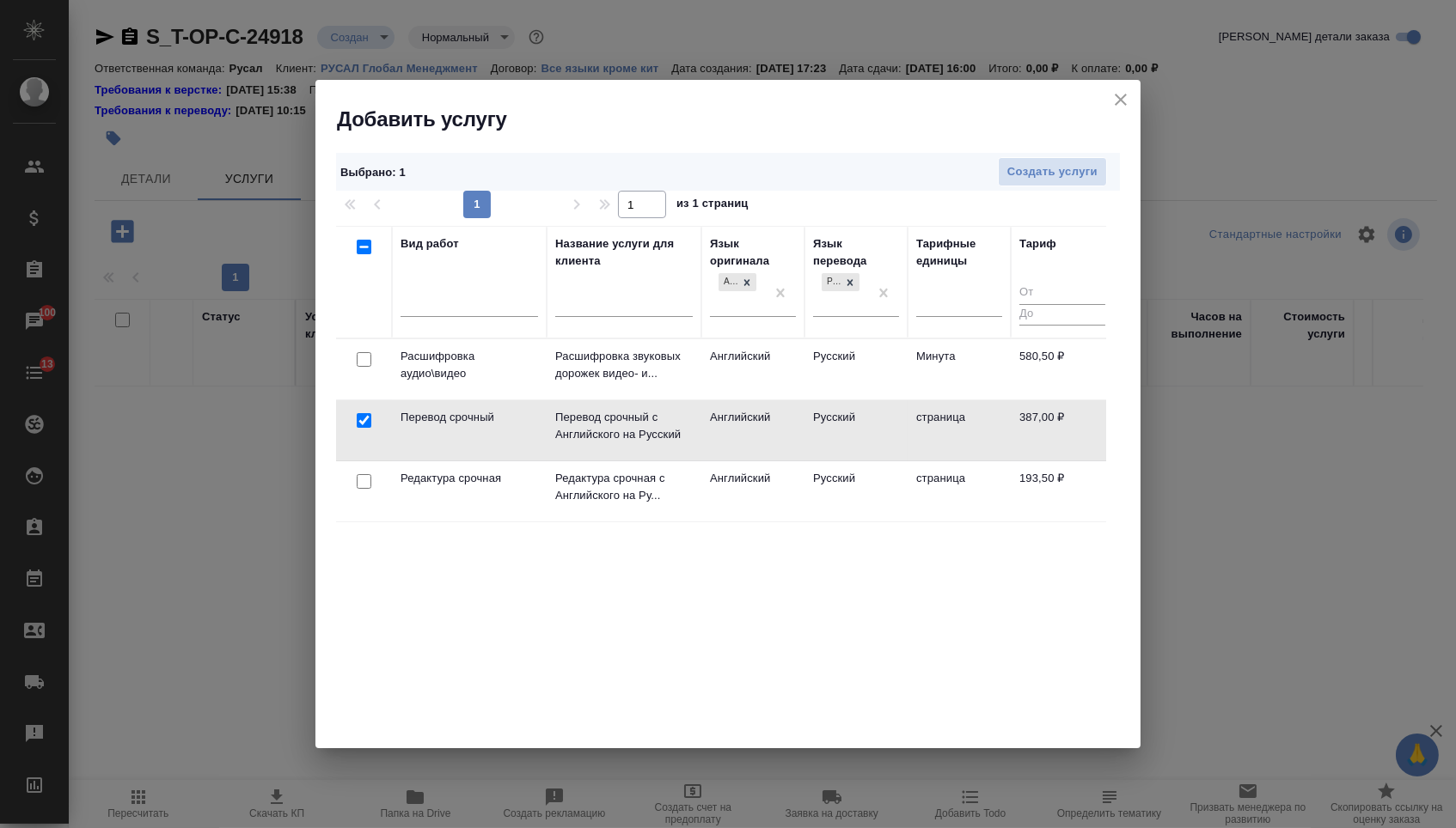
click at [363, 484] on input "checkbox" at bounding box center [364, 482] width 15 height 15
checkbox input "true"
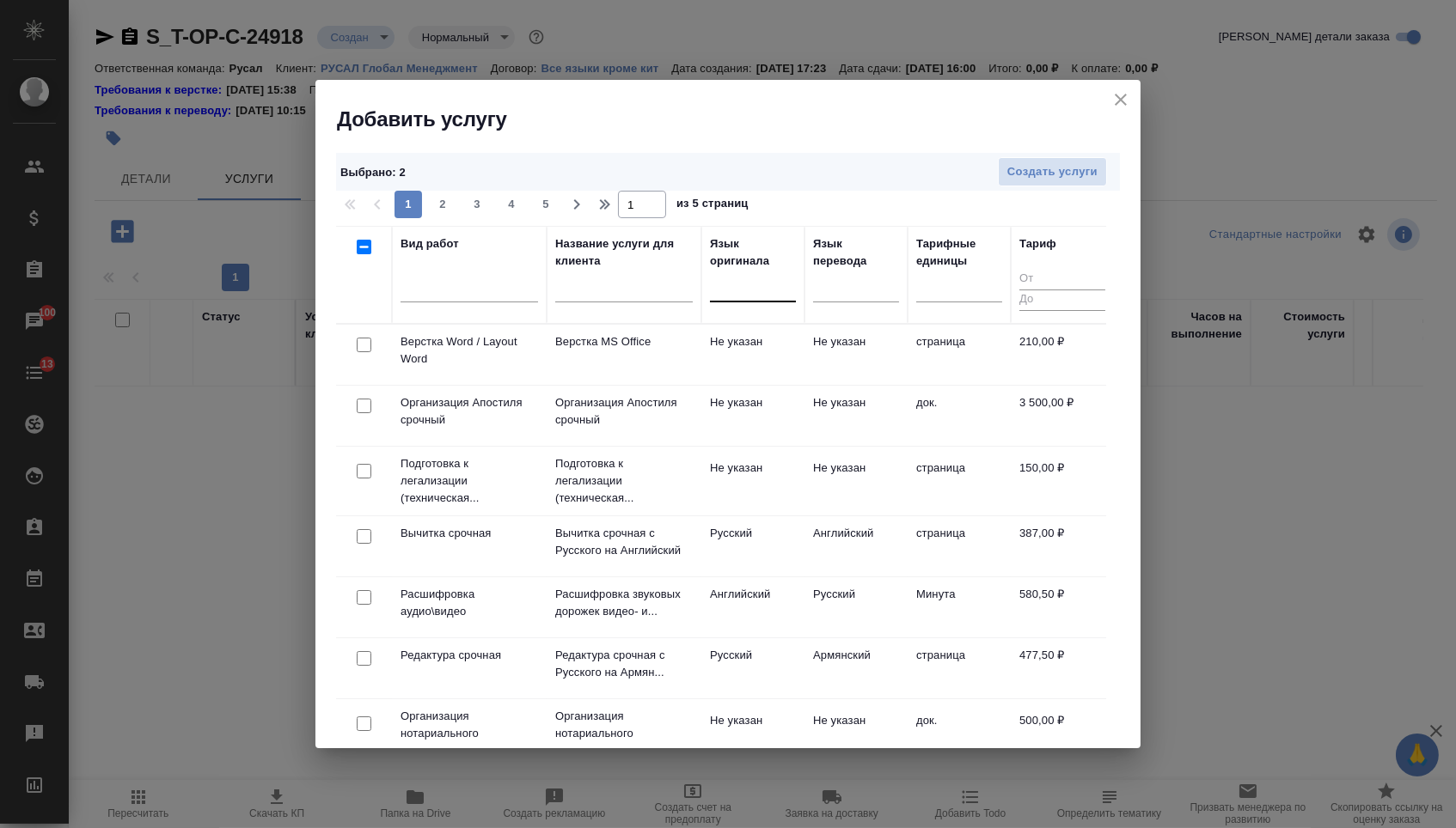
click at [360, 348] on input "checkbox" at bounding box center [364, 345] width 15 height 15
checkbox input "true"
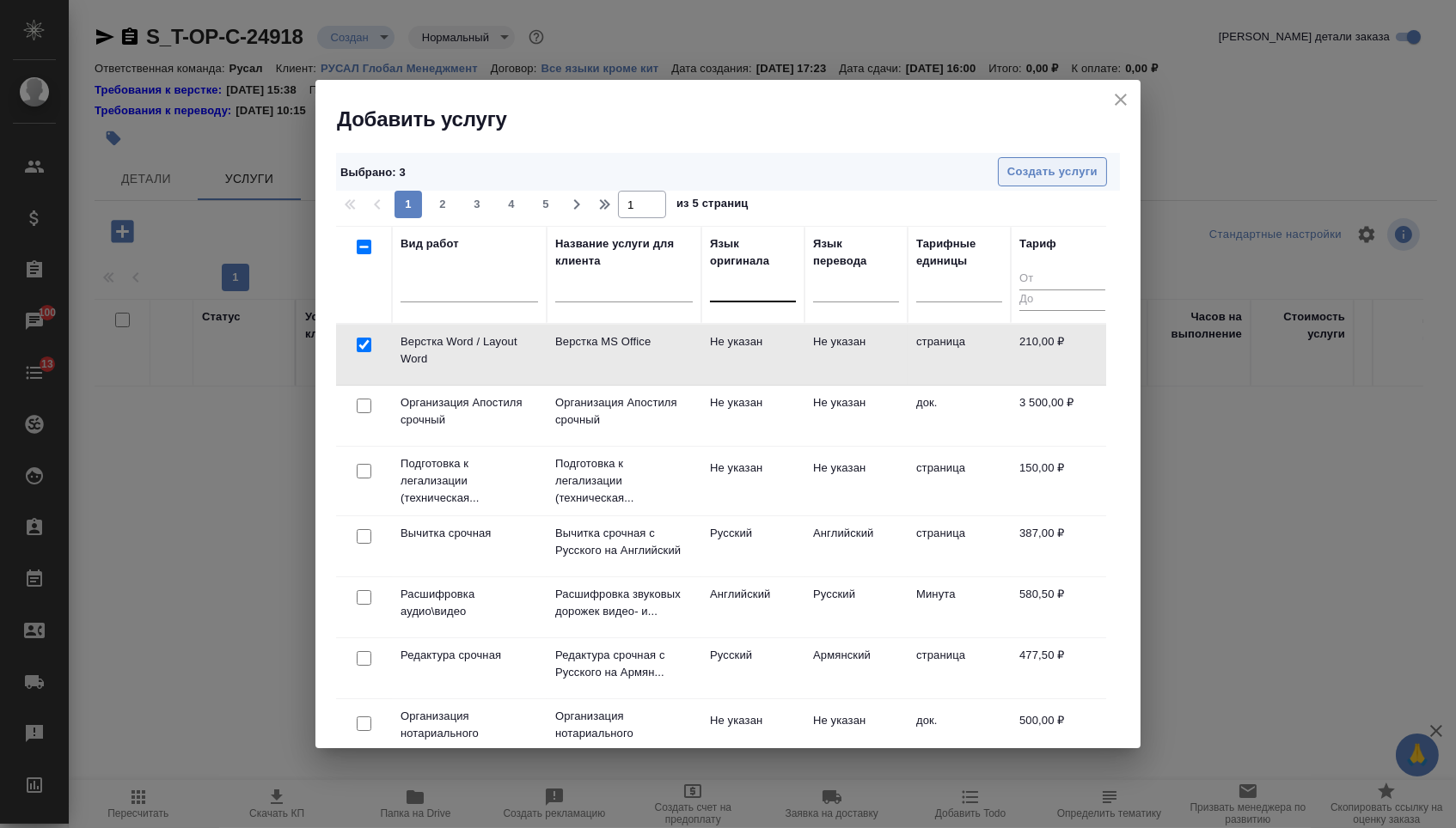
click at [1027, 178] on span "Создать услуги" at bounding box center [1051, 171] width 90 height 19
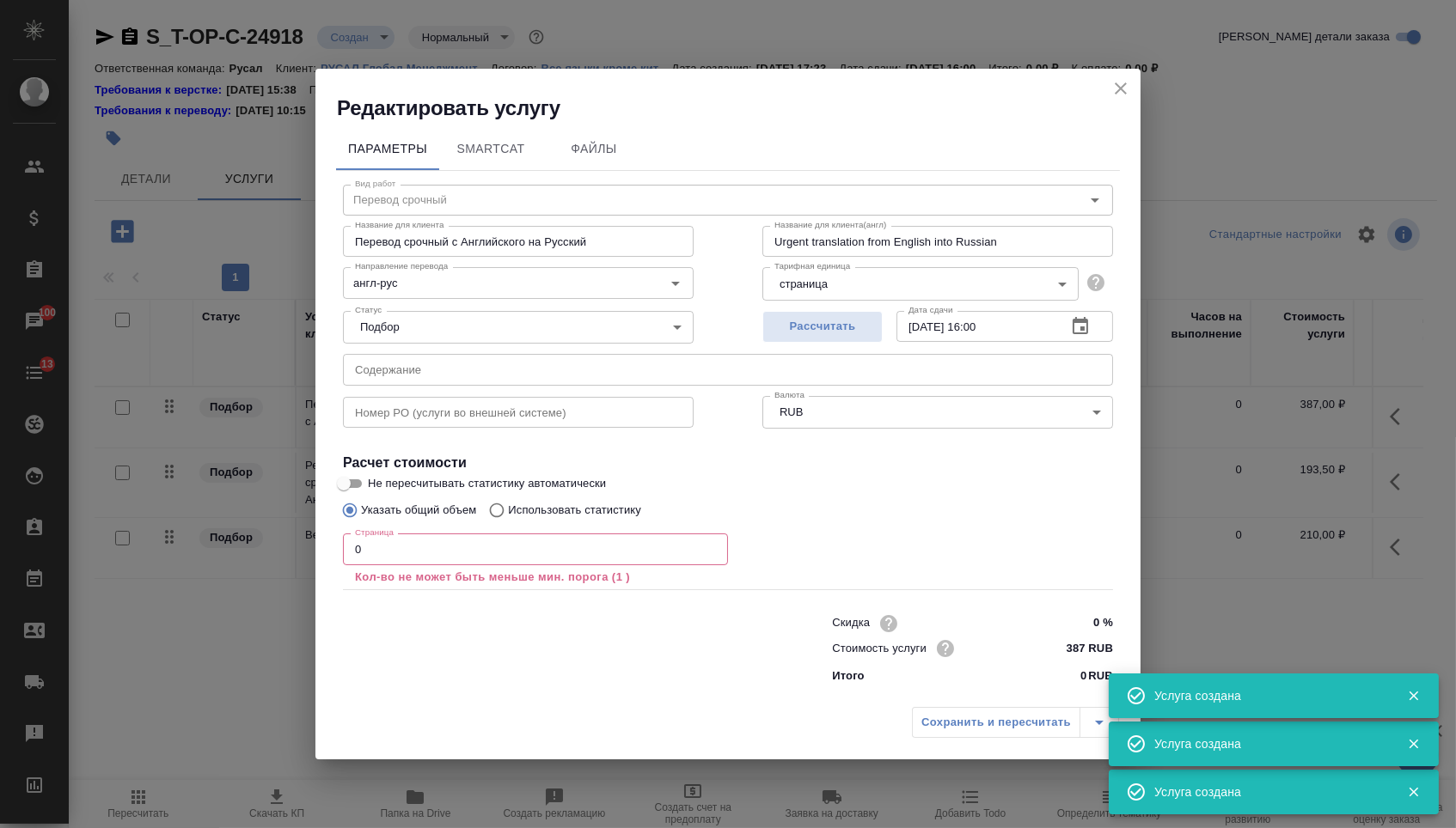
type input "Перевод срочный"
type input "Перевод срочный с Английского на Русский"
type input "Urgent translation from English into Russian"
type input "англ-рус"
type input "387 RUB"
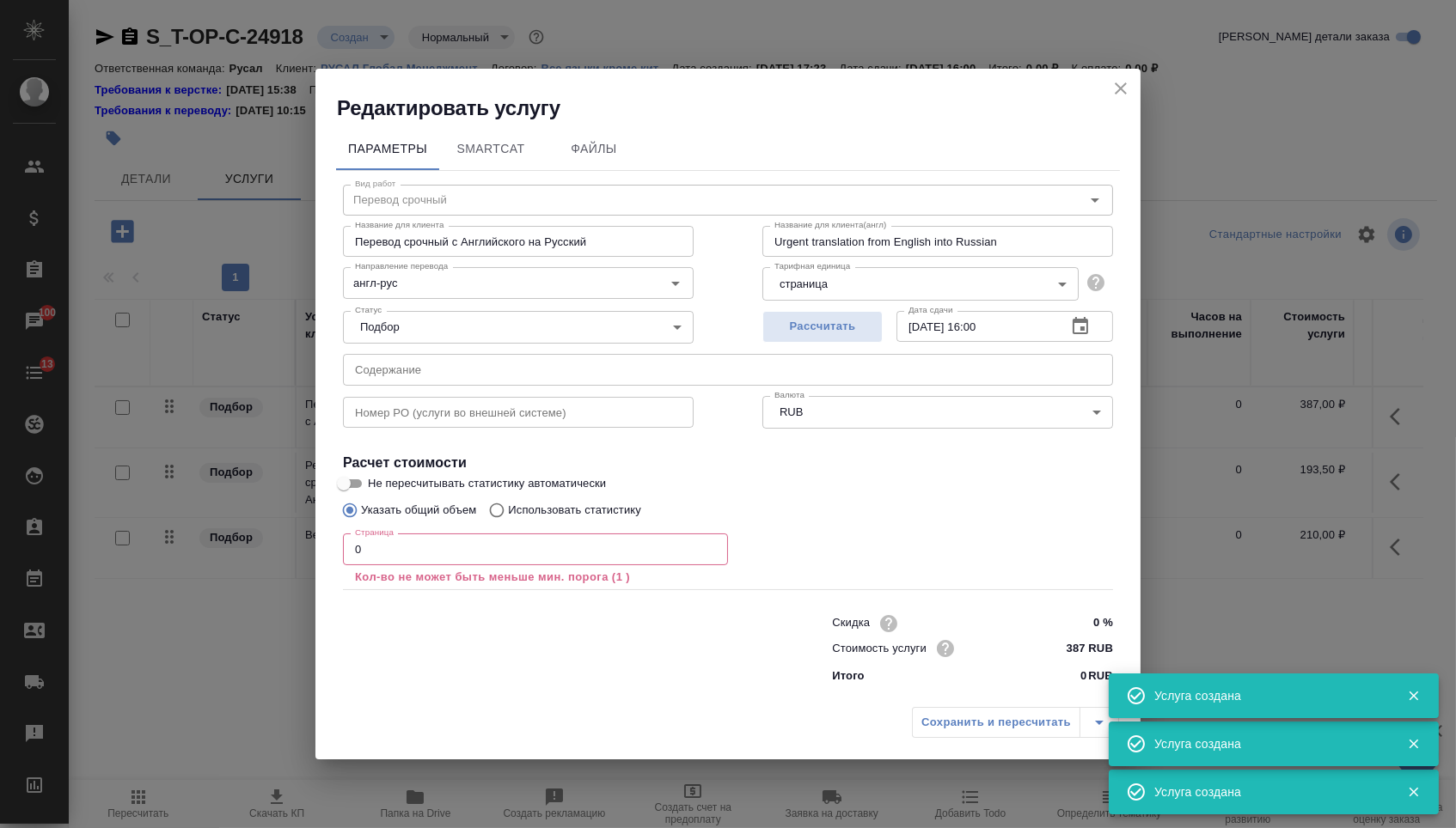
click at [431, 373] on input "text" at bounding box center [727, 369] width 770 height 31
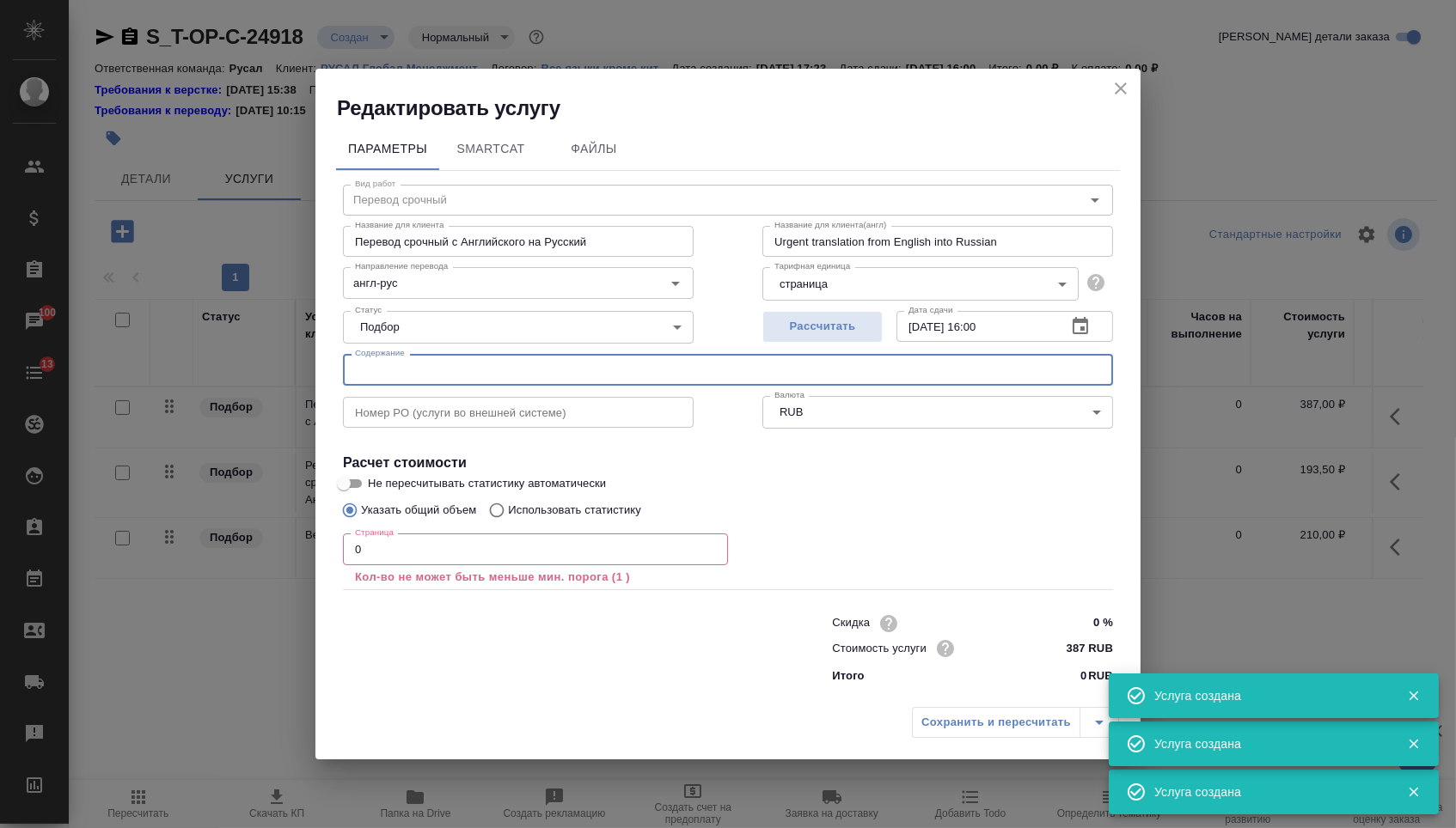
paste input "Write-UP"
type input "Write-UP"
click at [397, 564] on input "0" at bounding box center [535, 548] width 385 height 31
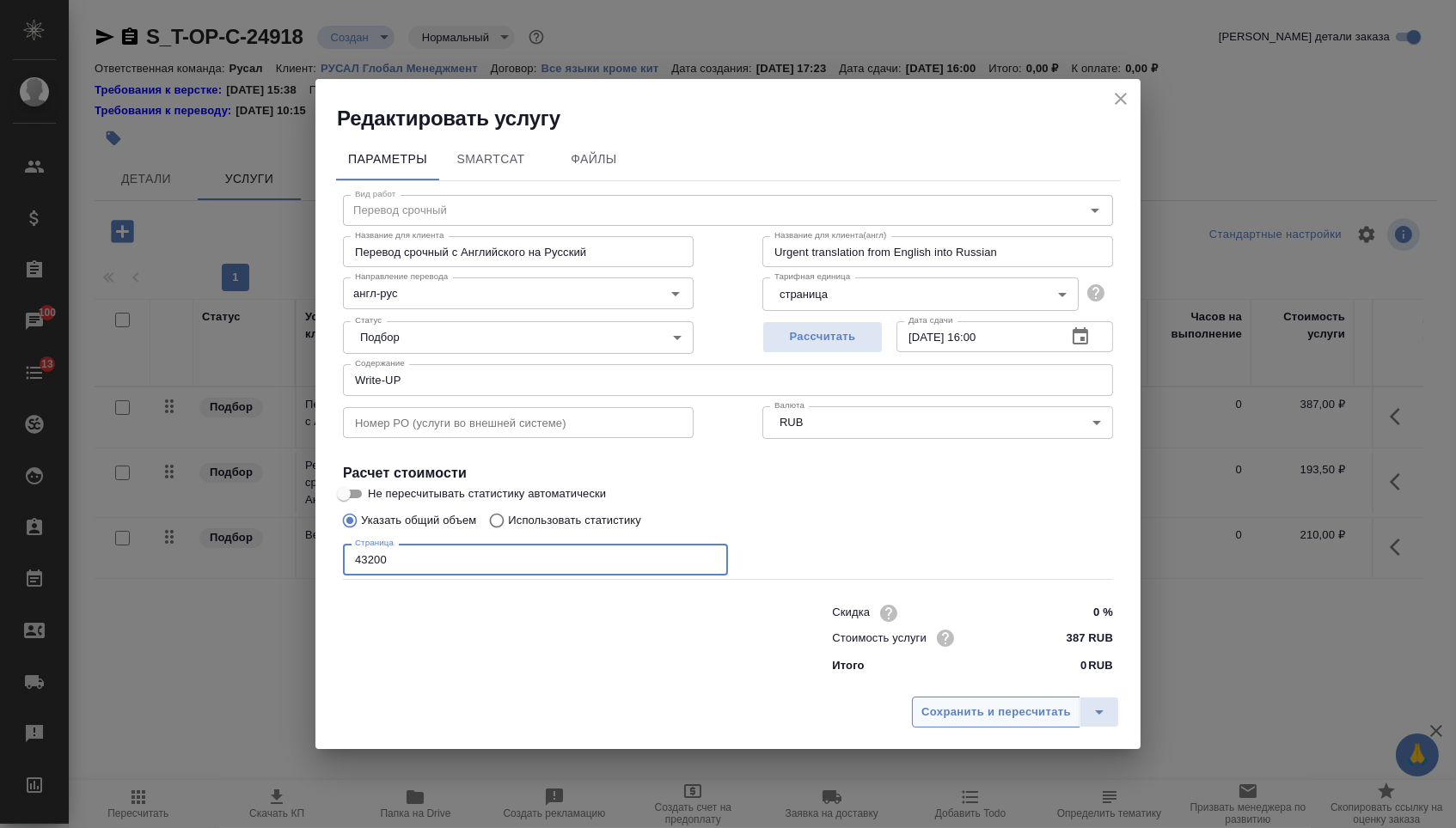
type input "43200"
click at [921, 728] on button "Сохранить и пересчитать" at bounding box center [996, 711] width 169 height 31
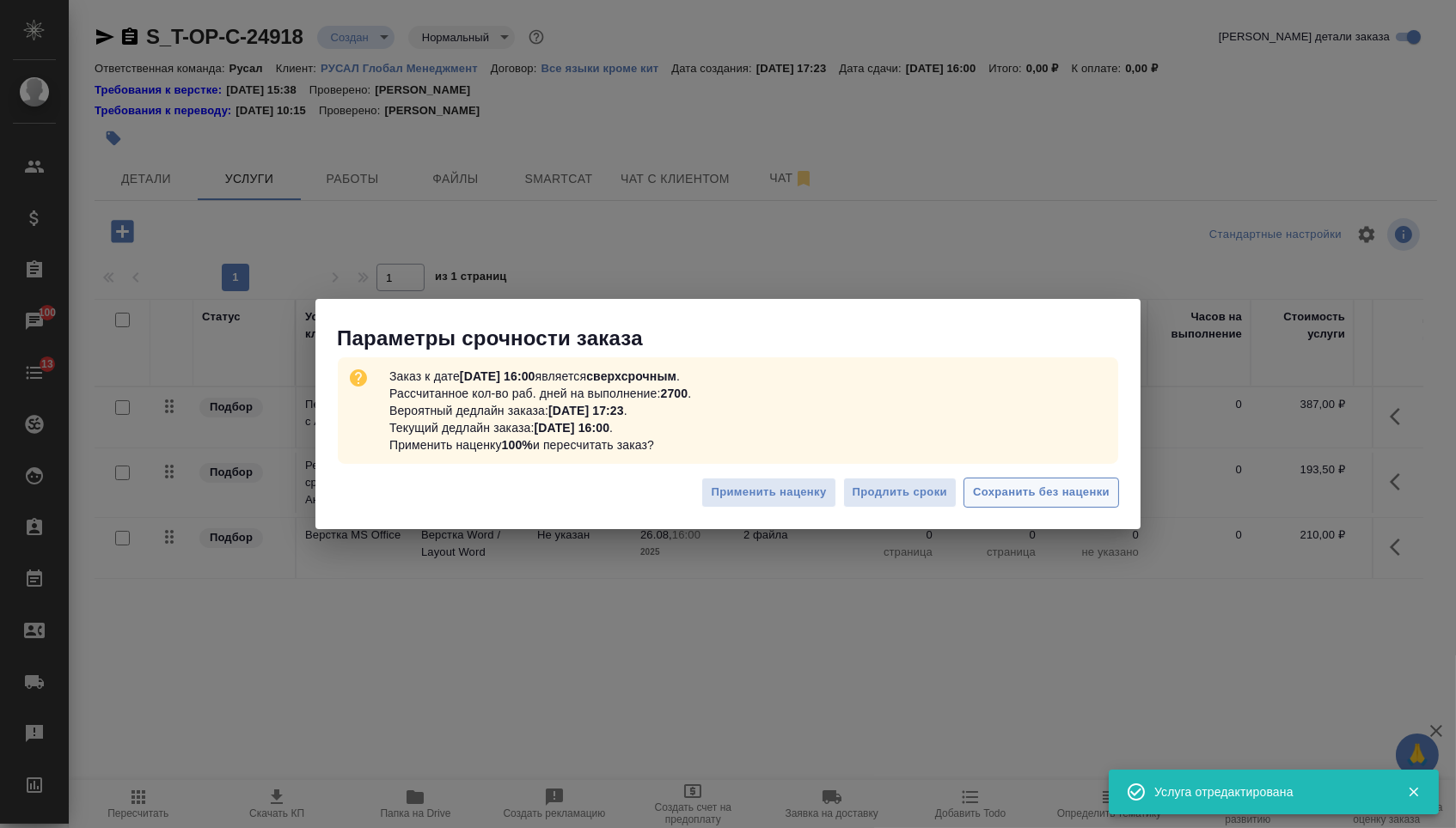
click at [1034, 506] on button "Сохранить без наценки" at bounding box center [1041, 493] width 156 height 30
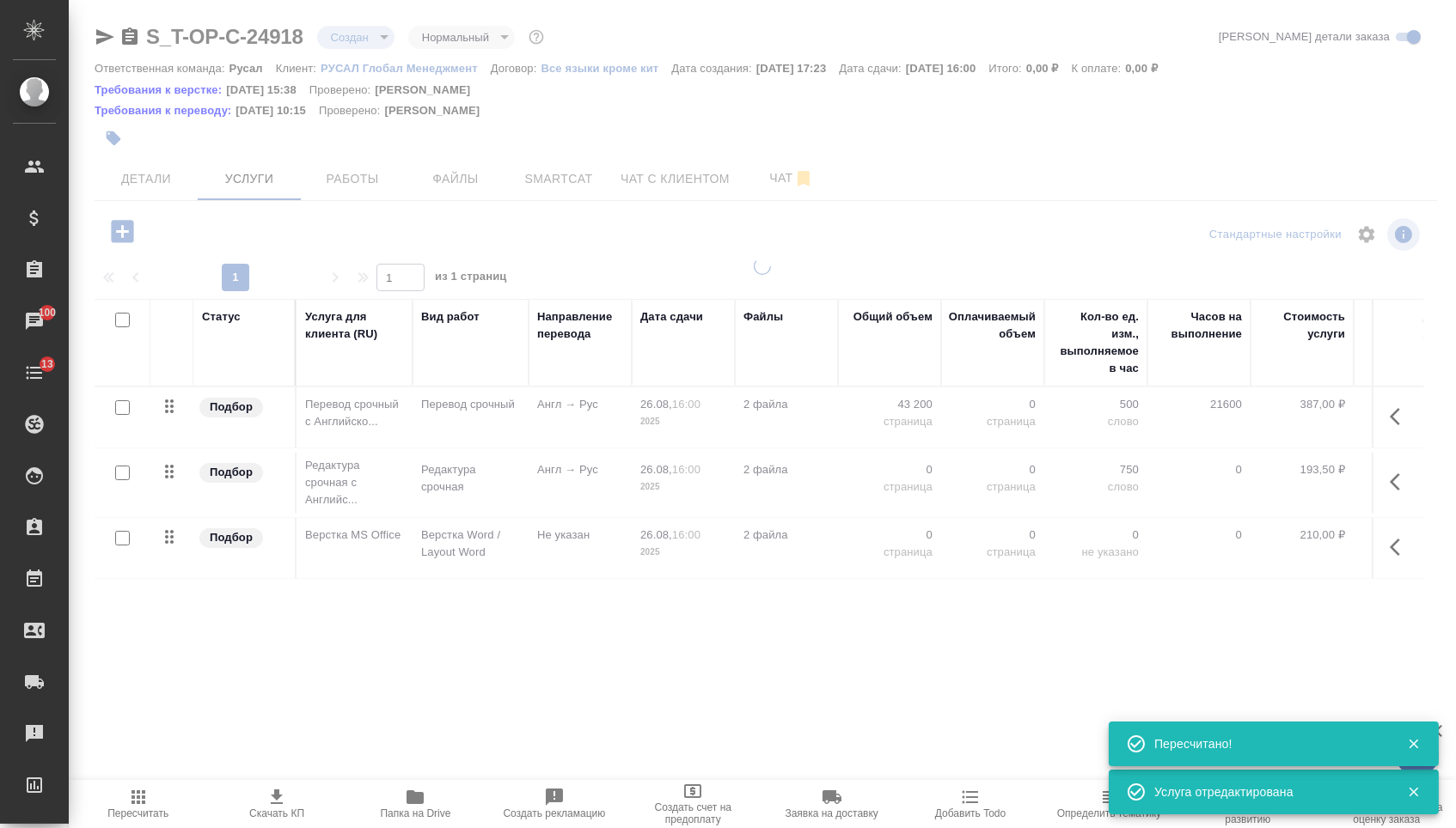
type input "urgent"
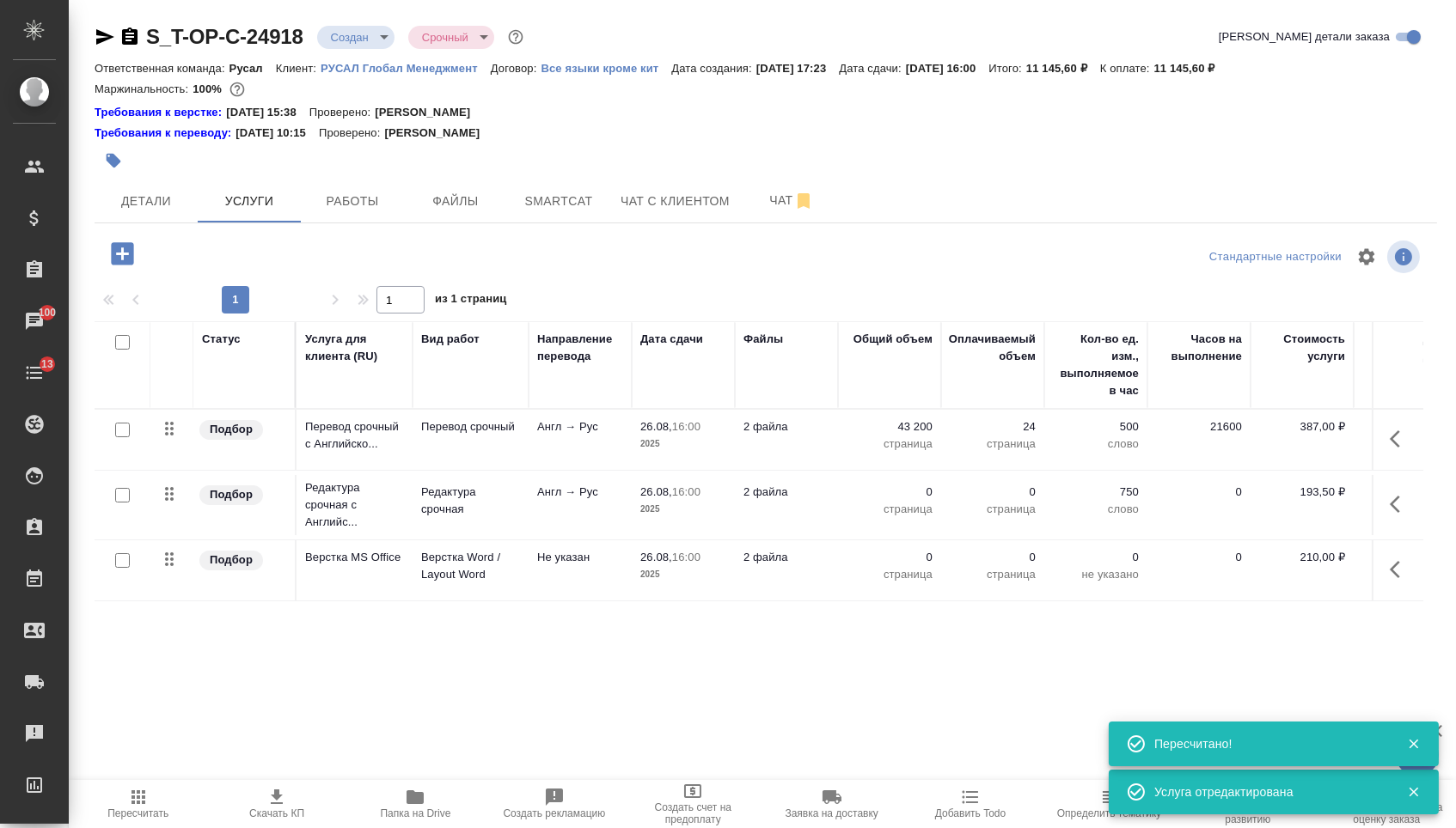
click at [904, 501] on p "0" at bounding box center [889, 492] width 86 height 18
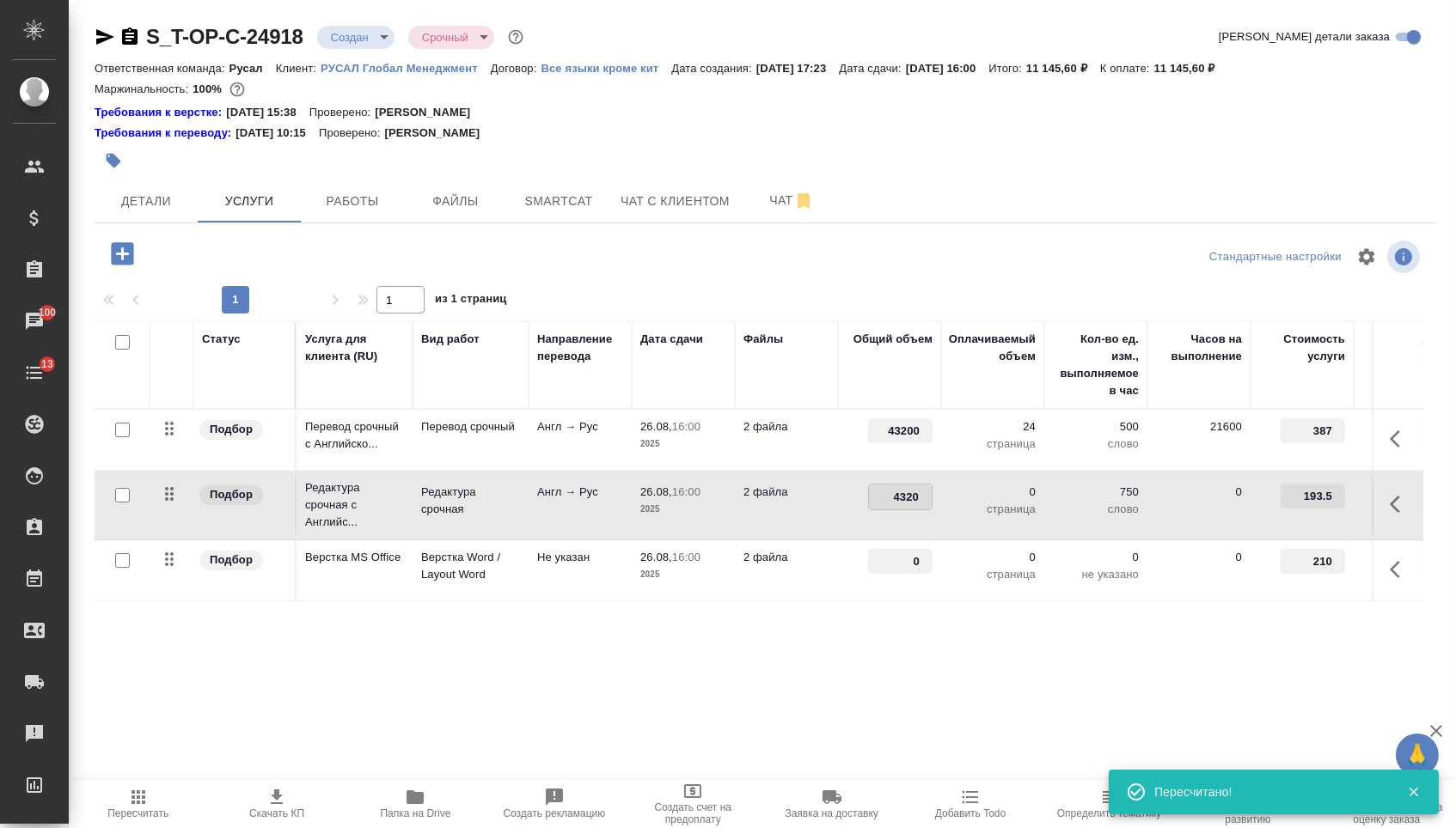
type input "43200"
drag, startPoint x: 900, startPoint y: 576, endPoint x: 947, endPoint y: 576, distance: 47.0
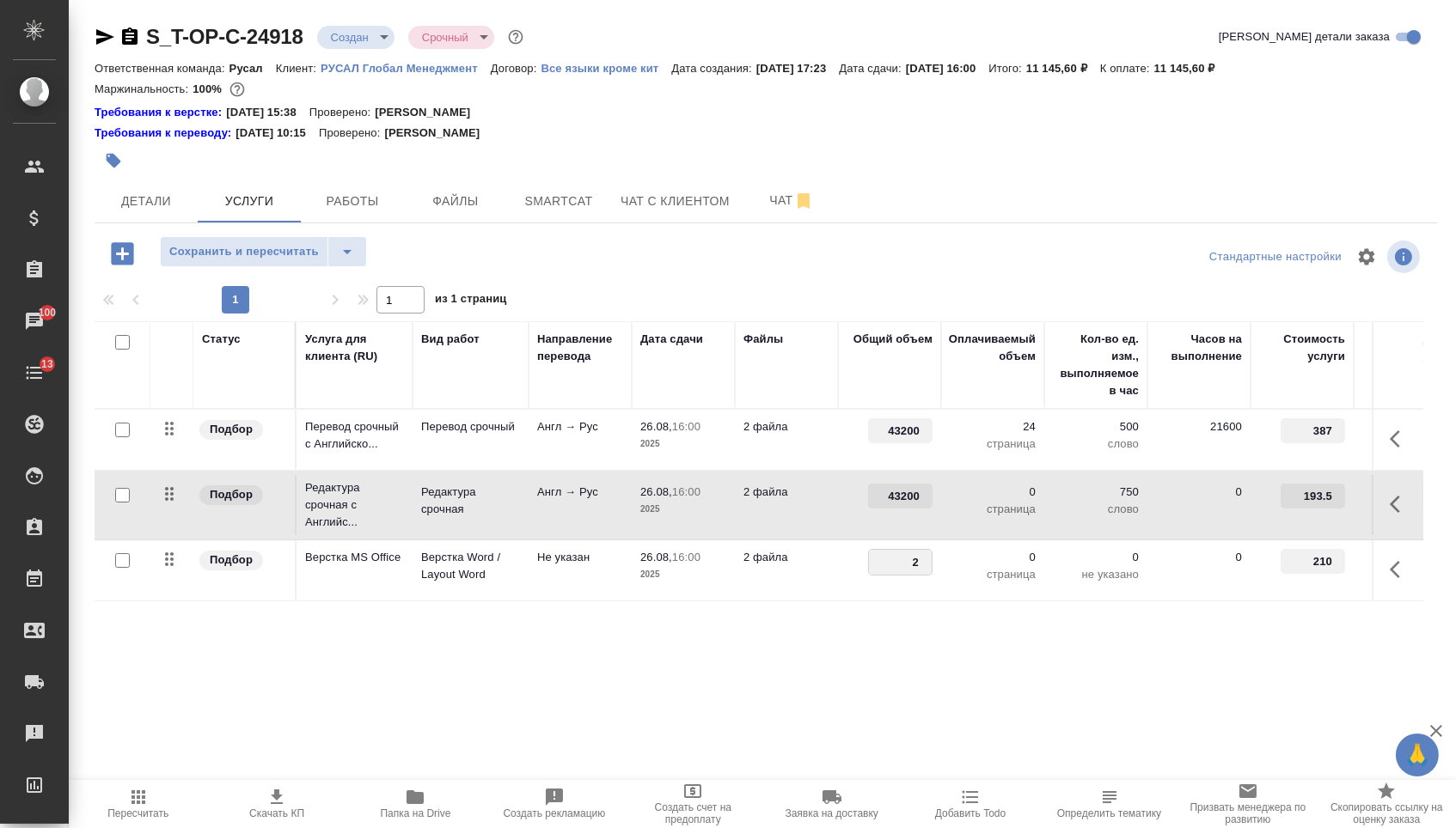
type input "24"
click at [896, 648] on div "Статус Услуга для клиента (RU) Вид работ Направление перевода Дата сдачи Файлы …" at bounding box center [759, 506] width 1328 height 370
click at [248, 258] on span "Сохранить и пересчитать" at bounding box center [244, 252] width 149 height 19
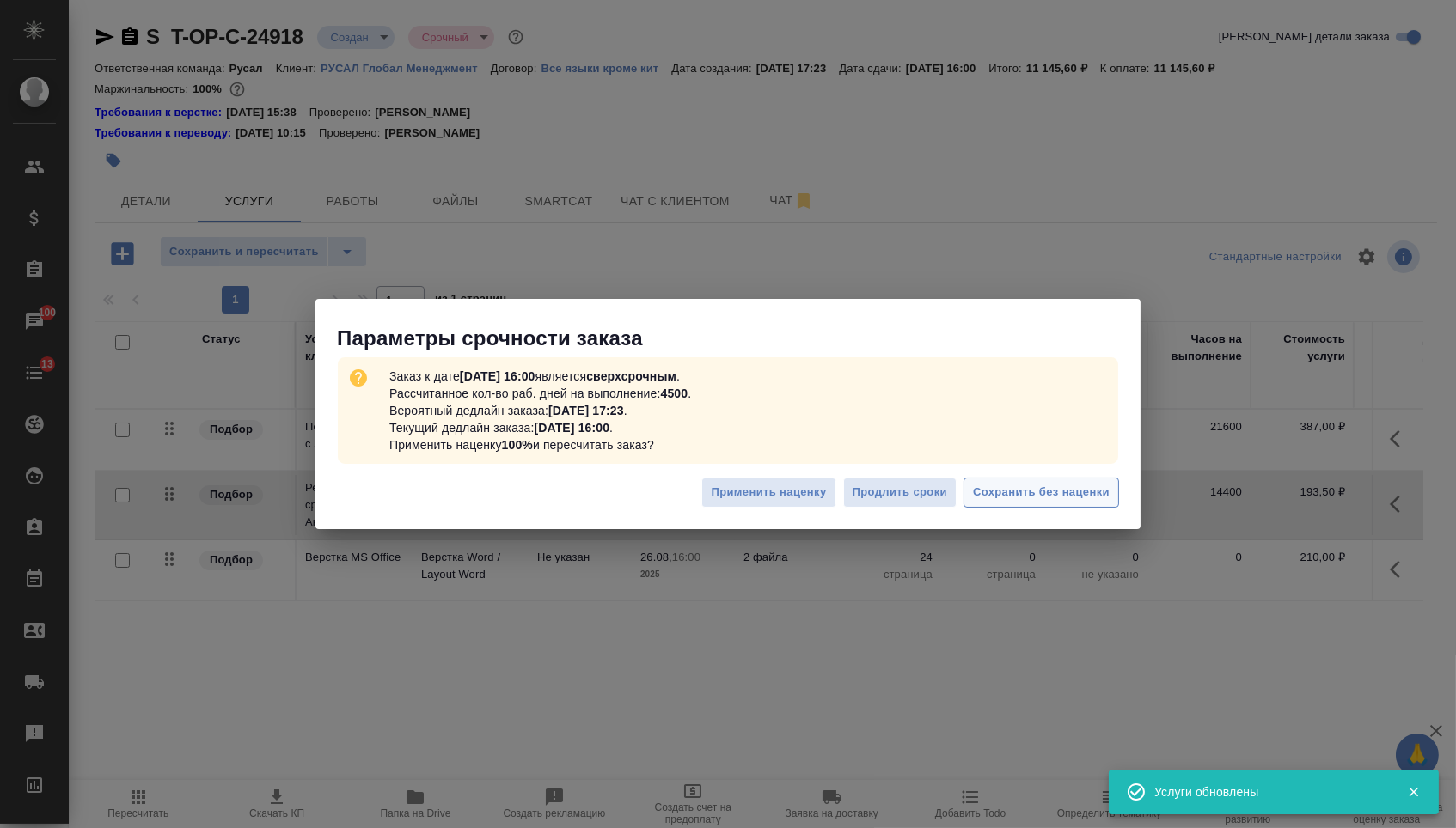
click at [1016, 496] on span "Сохранить без наценки" at bounding box center [1041, 492] width 137 height 19
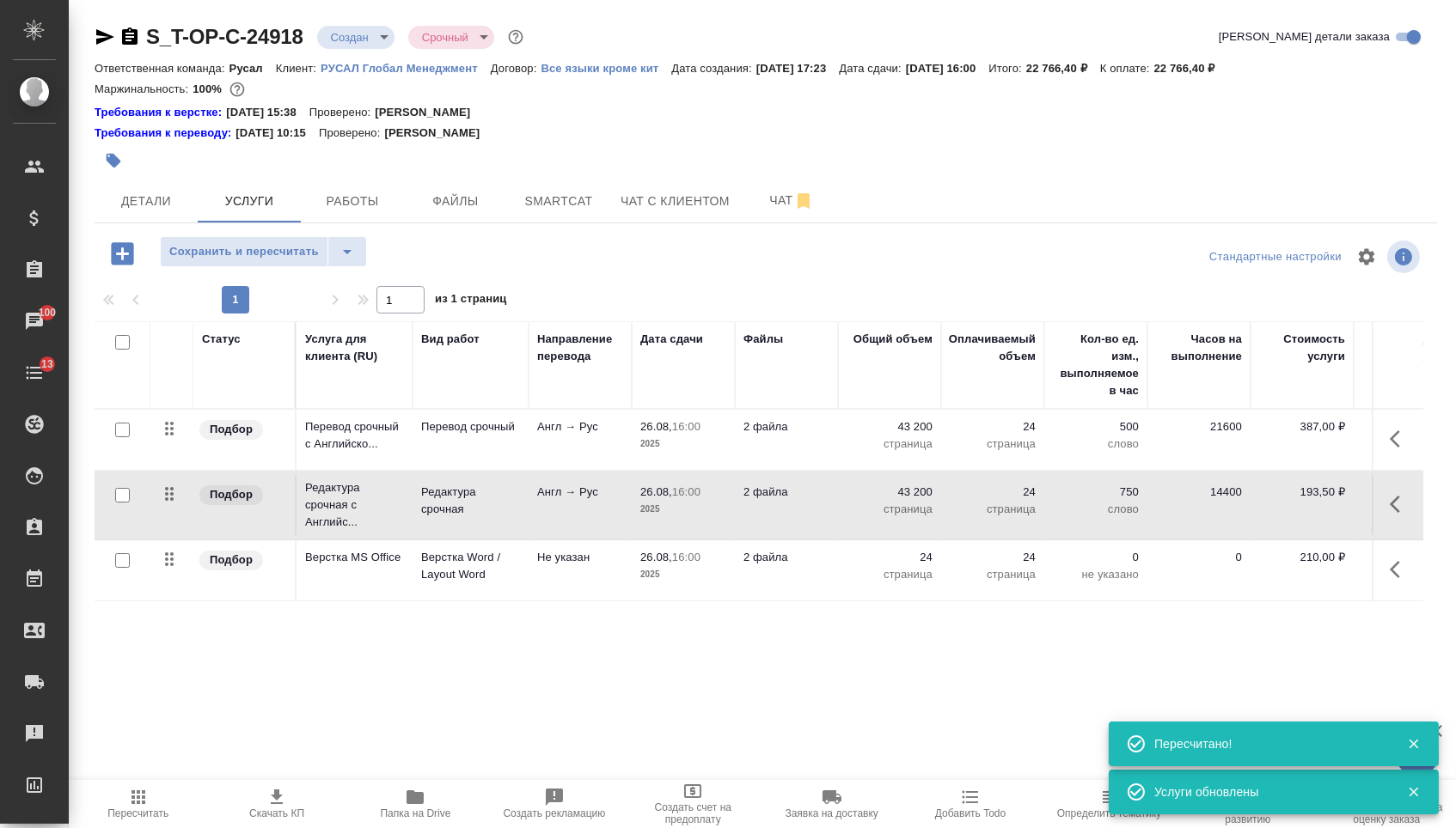
click at [374, 42] on body "🙏 .cls-1 fill:#fff; AWATERA Menshikova Aleksandra Клиенты Спецификации Заказы 1…" at bounding box center [728, 414] width 1456 height 828
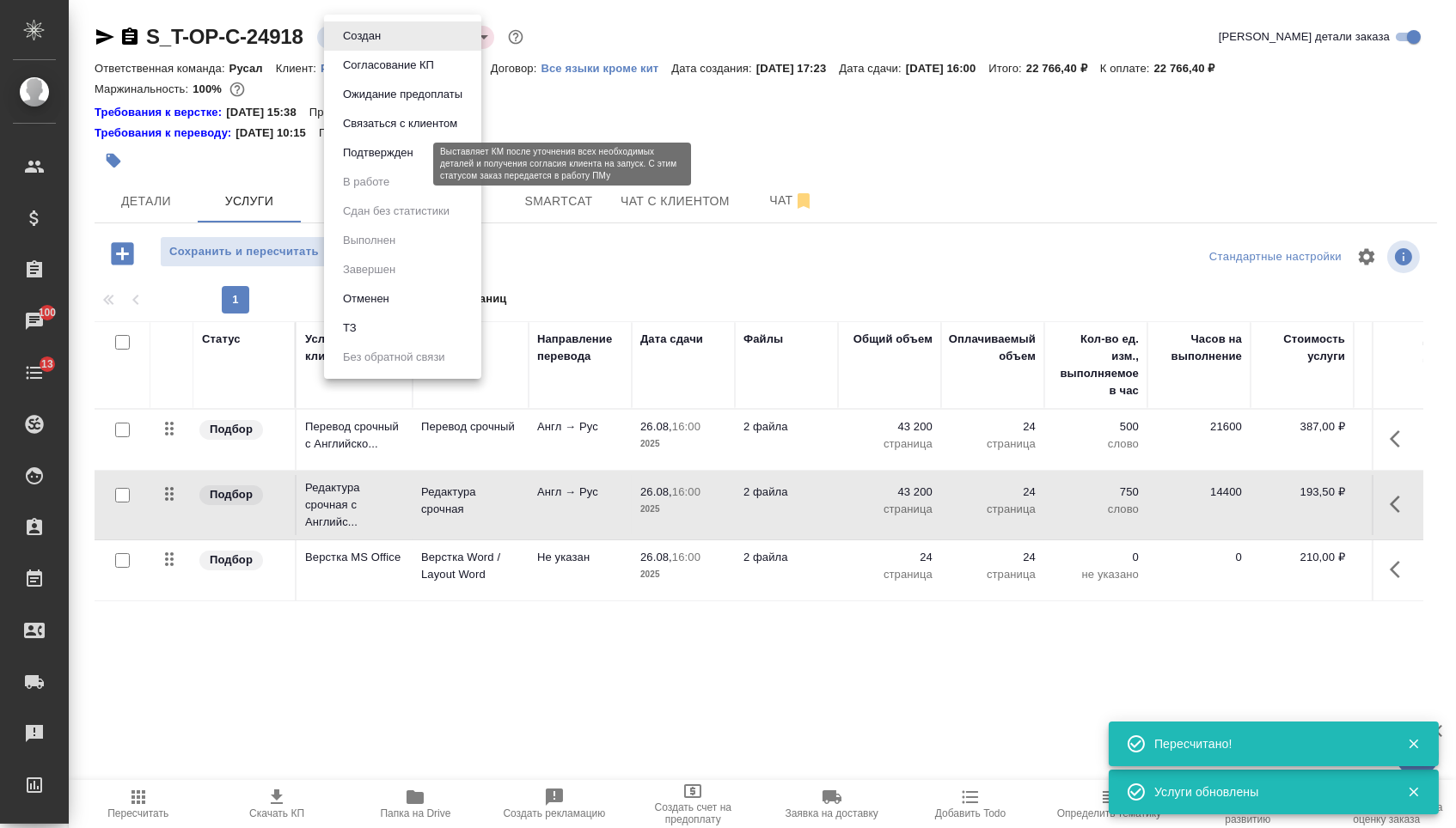
click at [374, 159] on button "Подтвержден" at bounding box center [378, 153] width 81 height 19
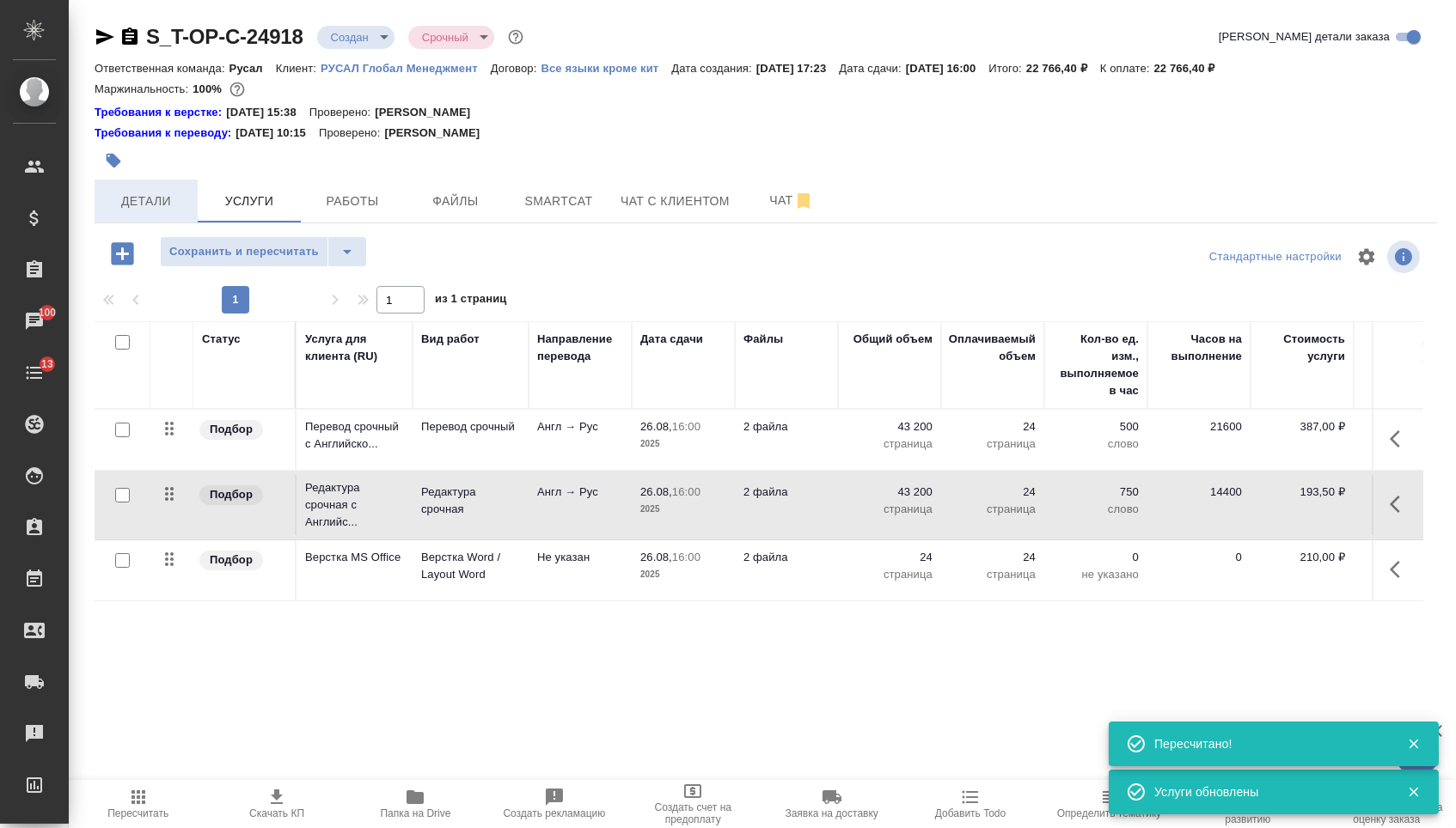
click at [150, 210] on span "Детали" at bounding box center [145, 201] width 82 height 21
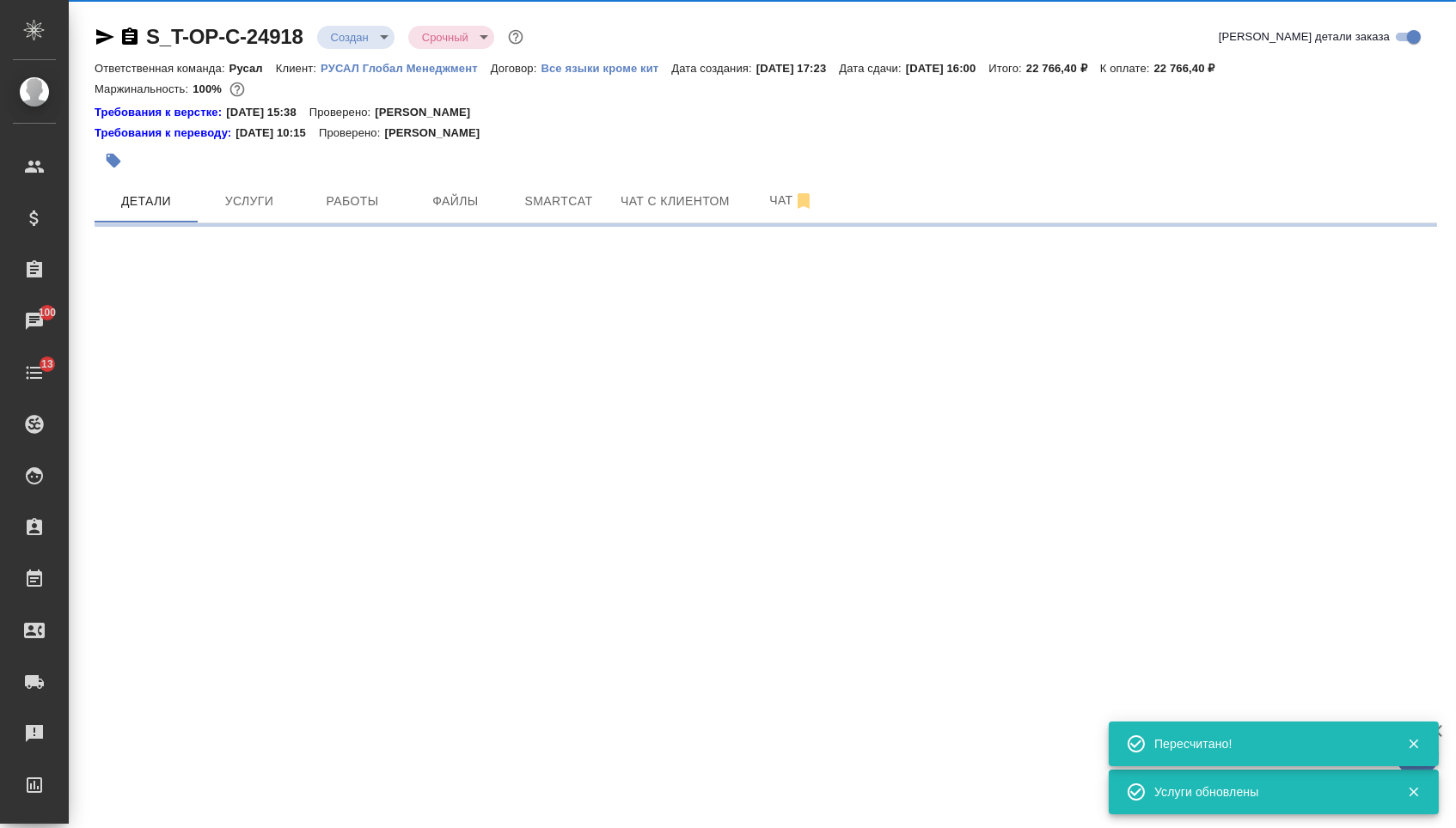
select select "RU"
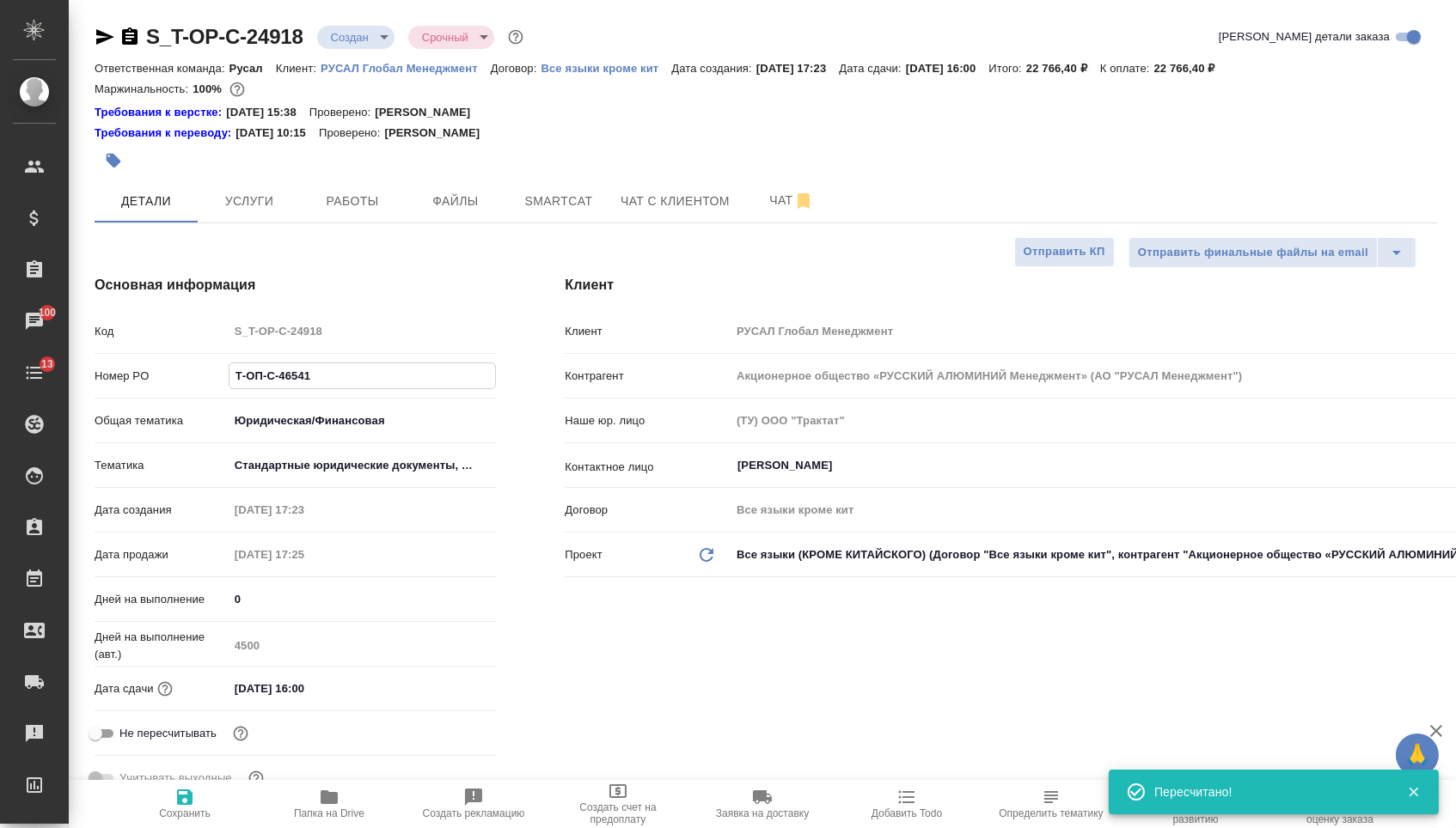
drag, startPoint x: 318, startPoint y: 385, endPoint x: 161, endPoint y: 375, distance: 157.3
click at [167, 377] on div "Номер PO Т-ОП-С-46541" at bounding box center [295, 376] width 401 height 30
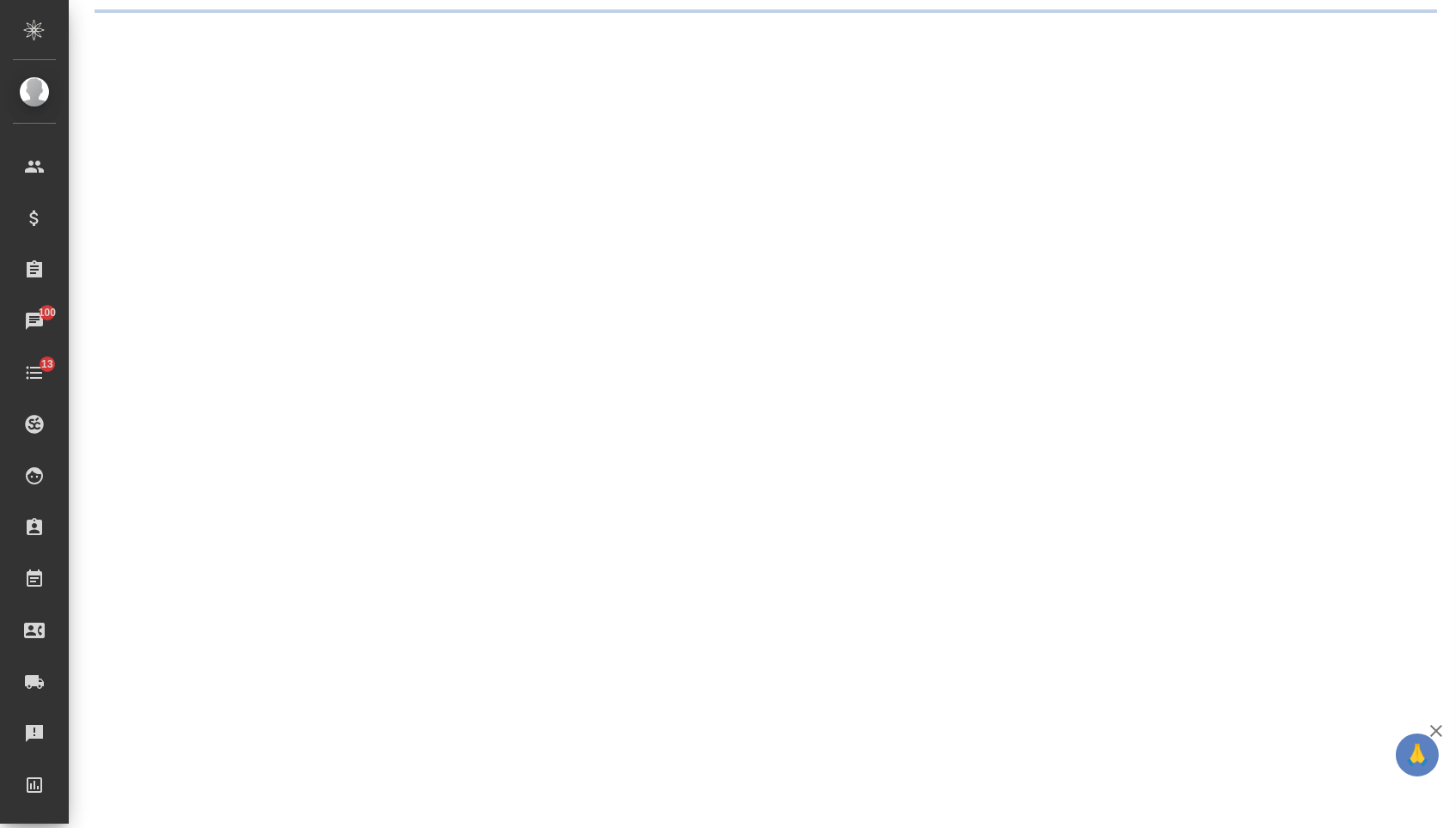
select select "RU"
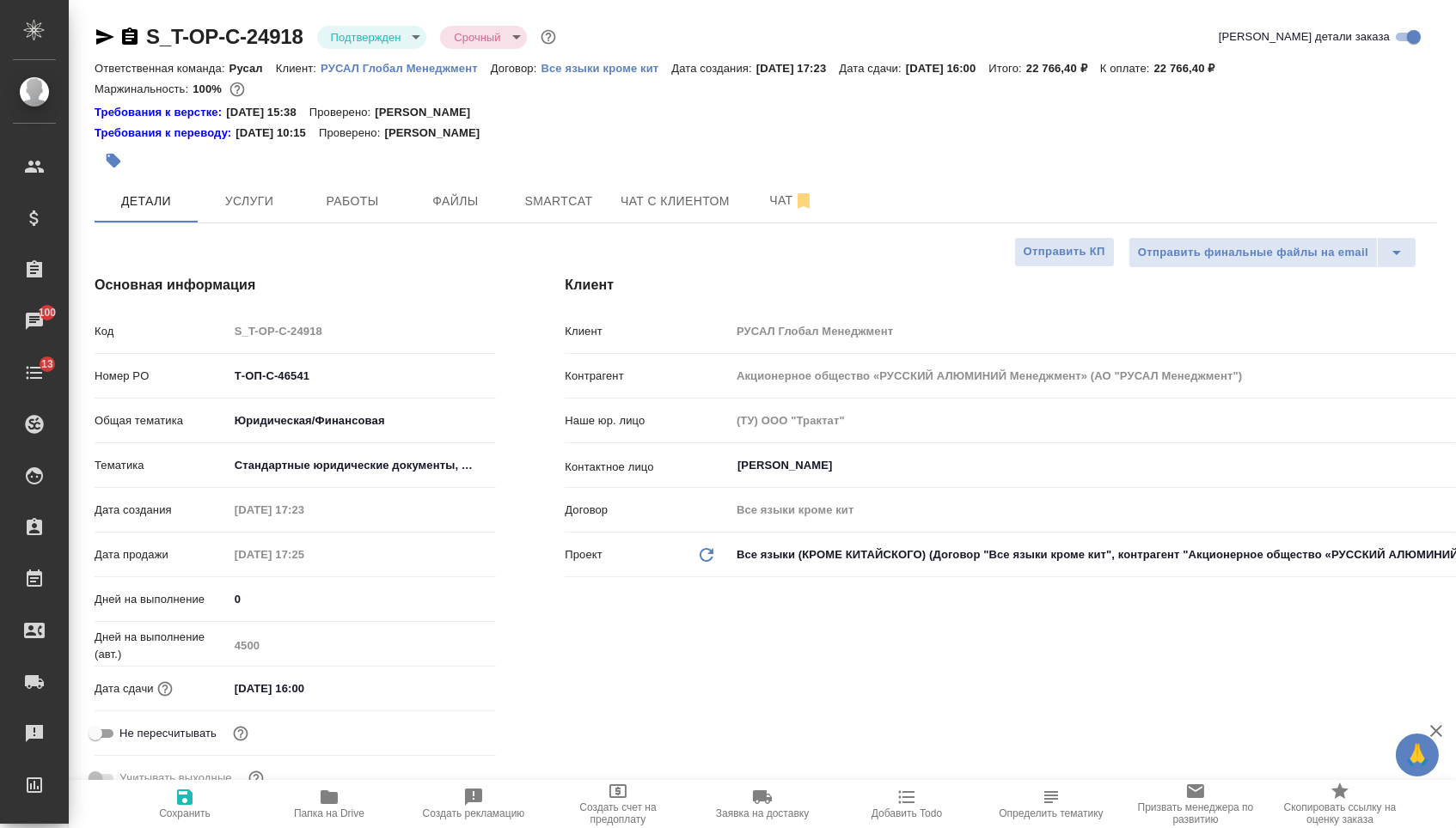
type textarea "x"
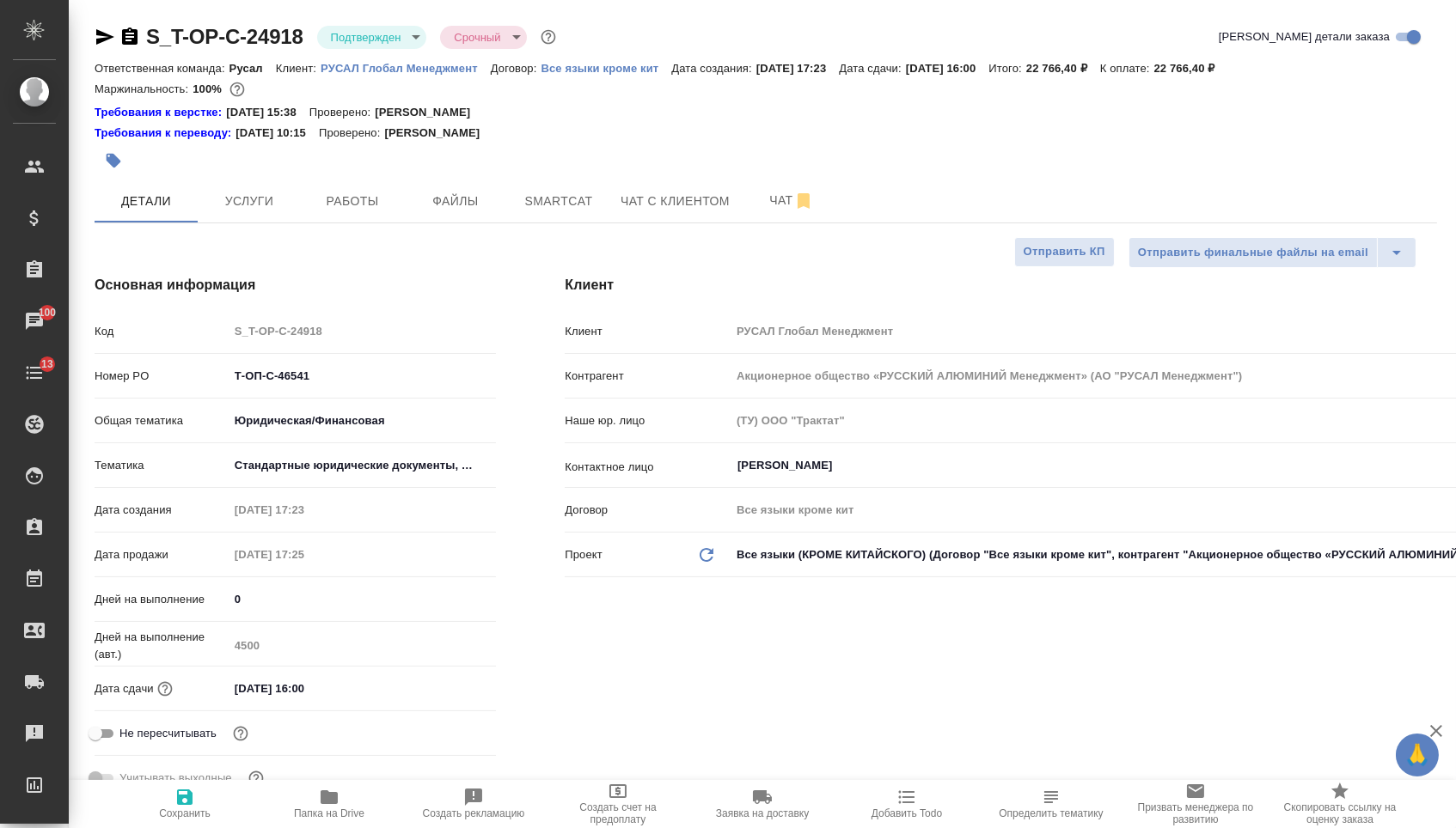
type textarea "x"
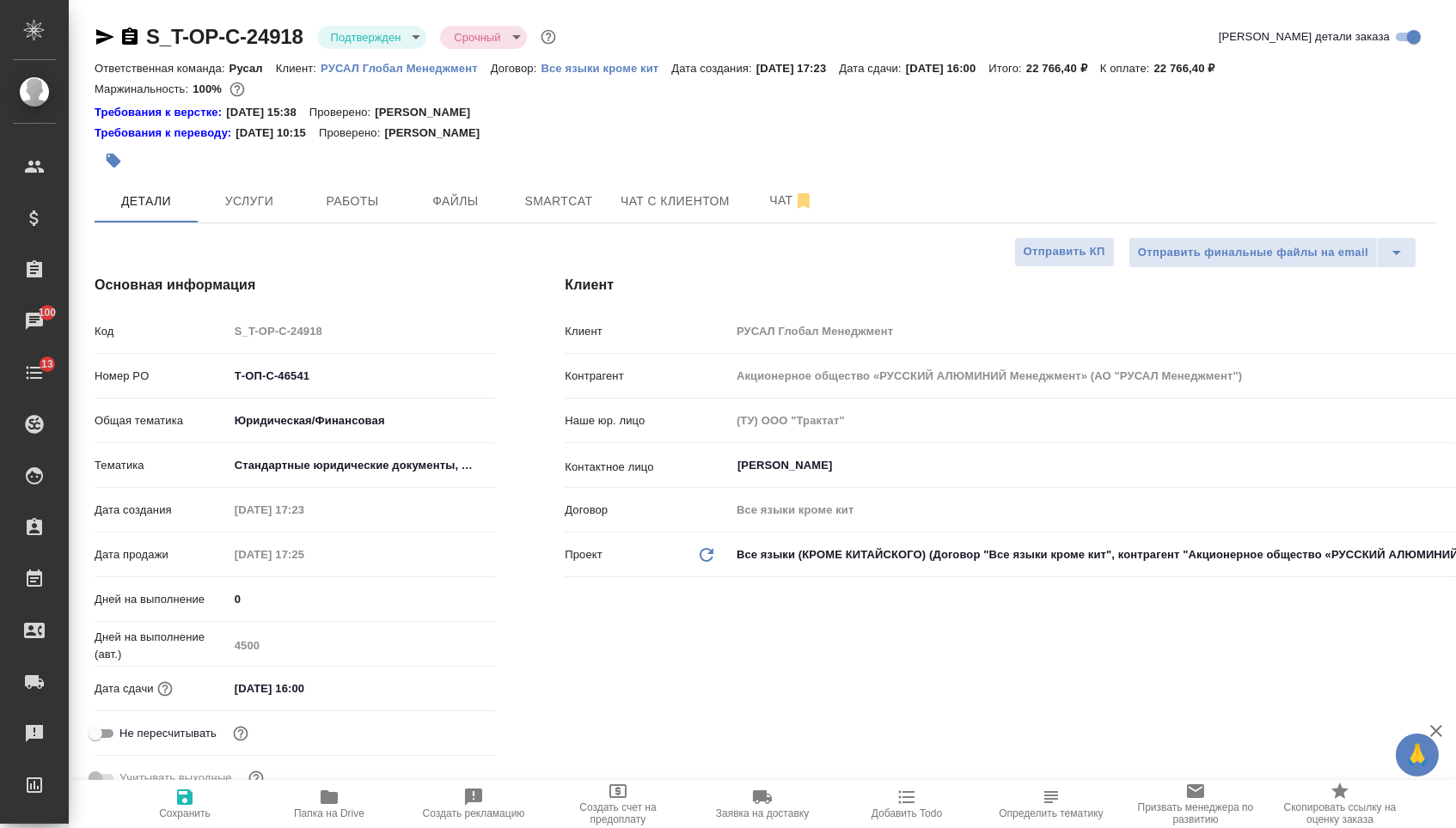
type textarea "x"
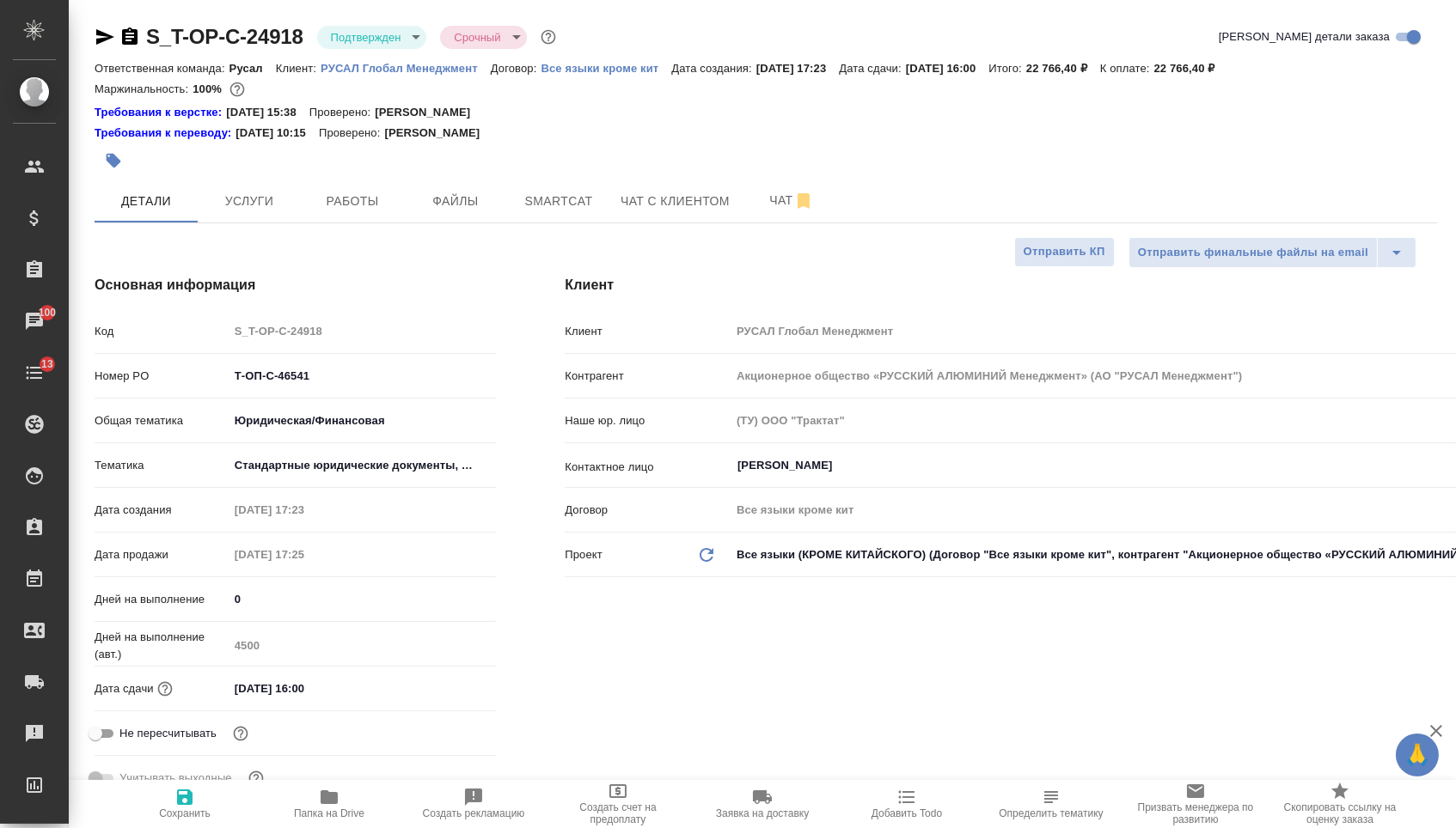
type textarea "x"
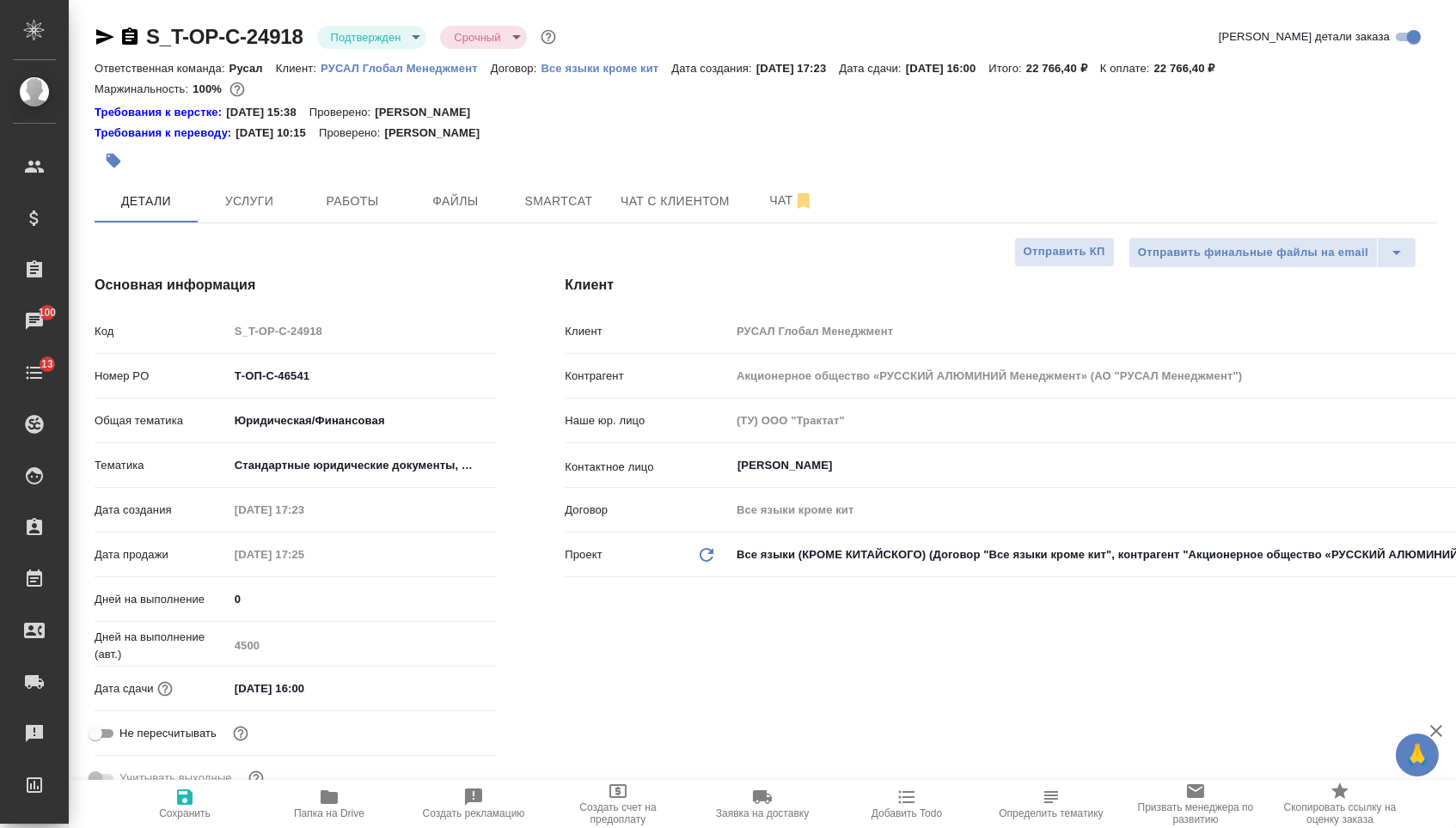
type textarea "x"
click at [137, 35] on icon "button" at bounding box center [130, 36] width 16 height 18
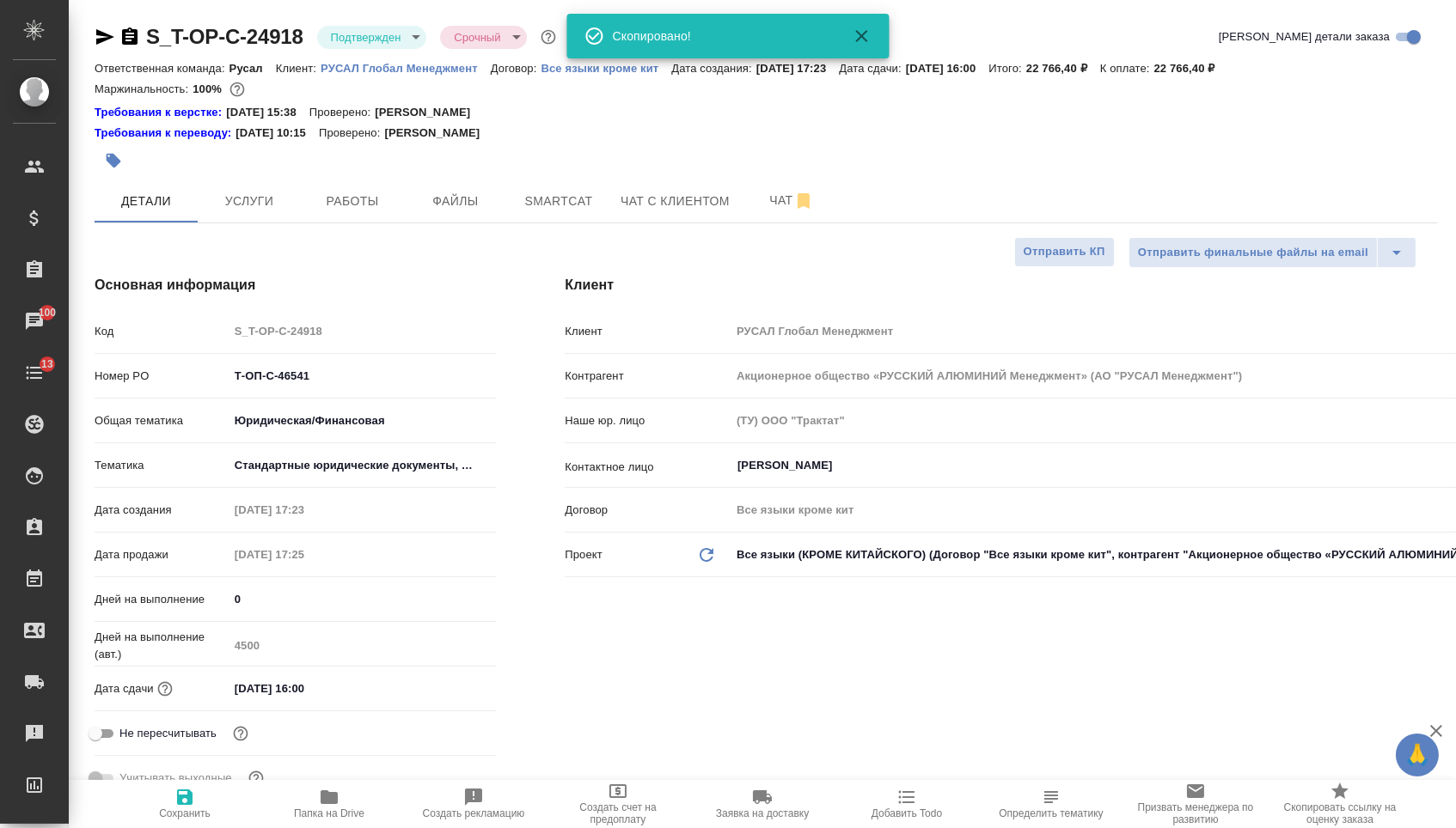
type textarea "x"
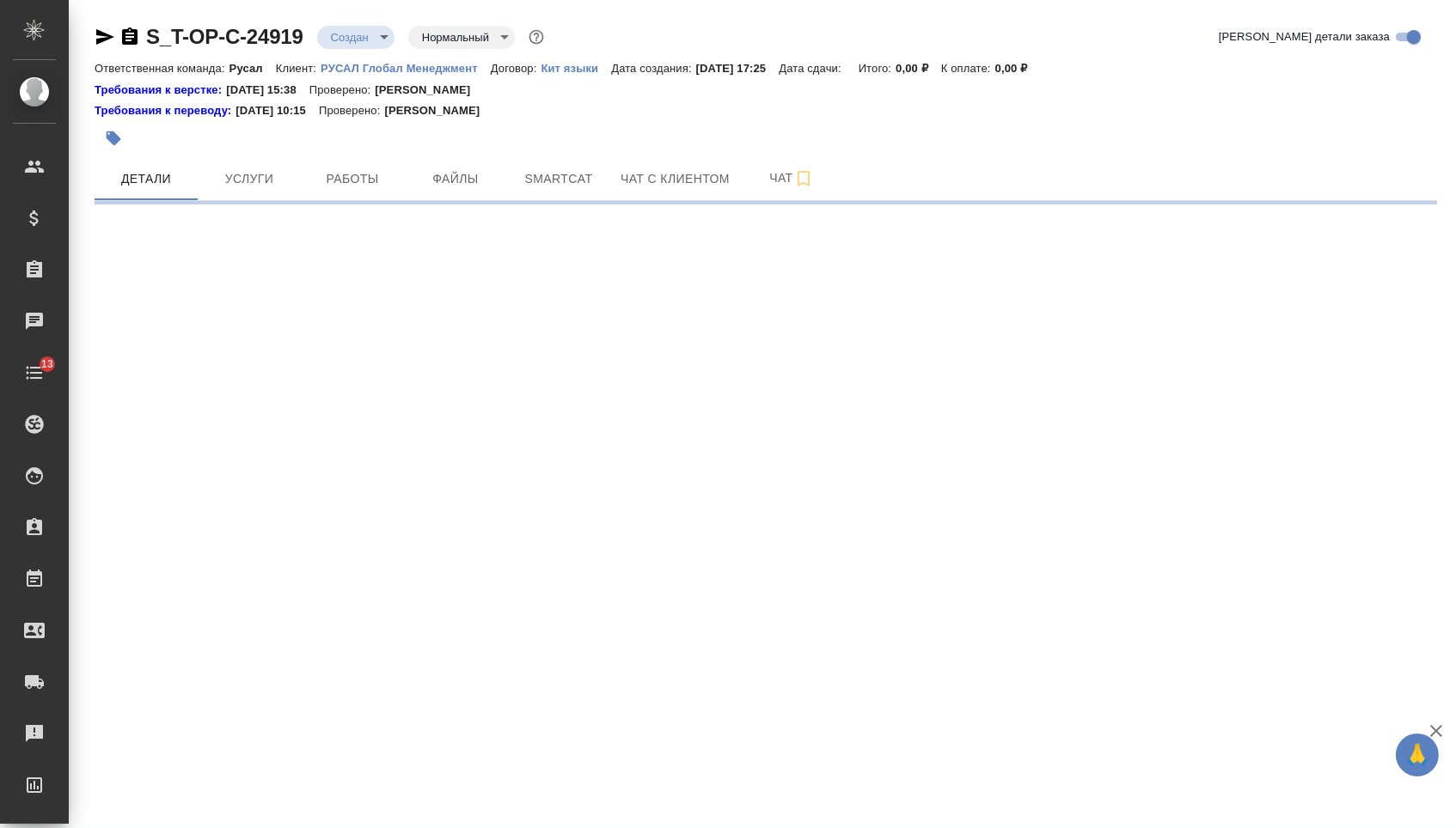
select select "RU"
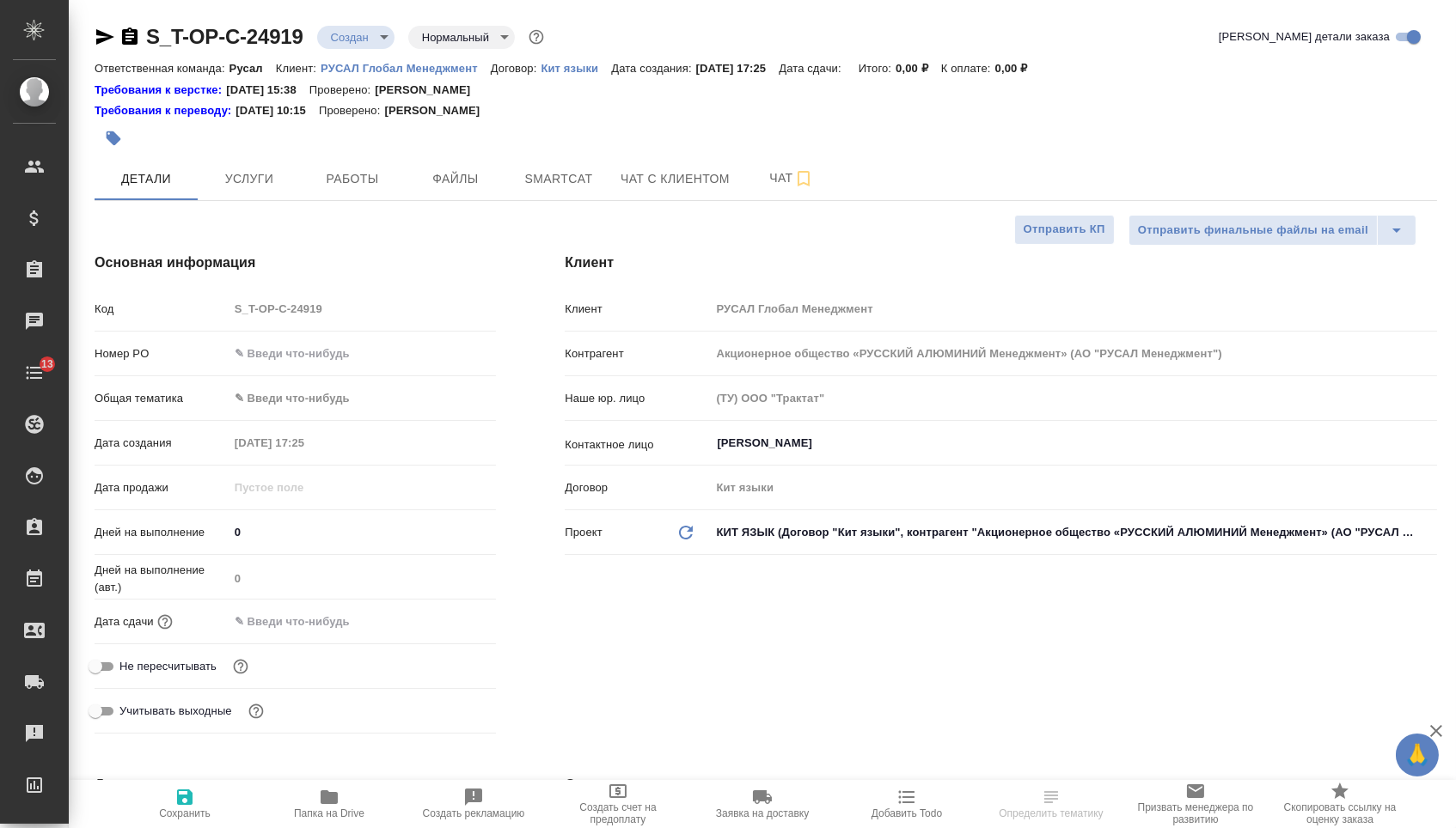
type textarea "x"
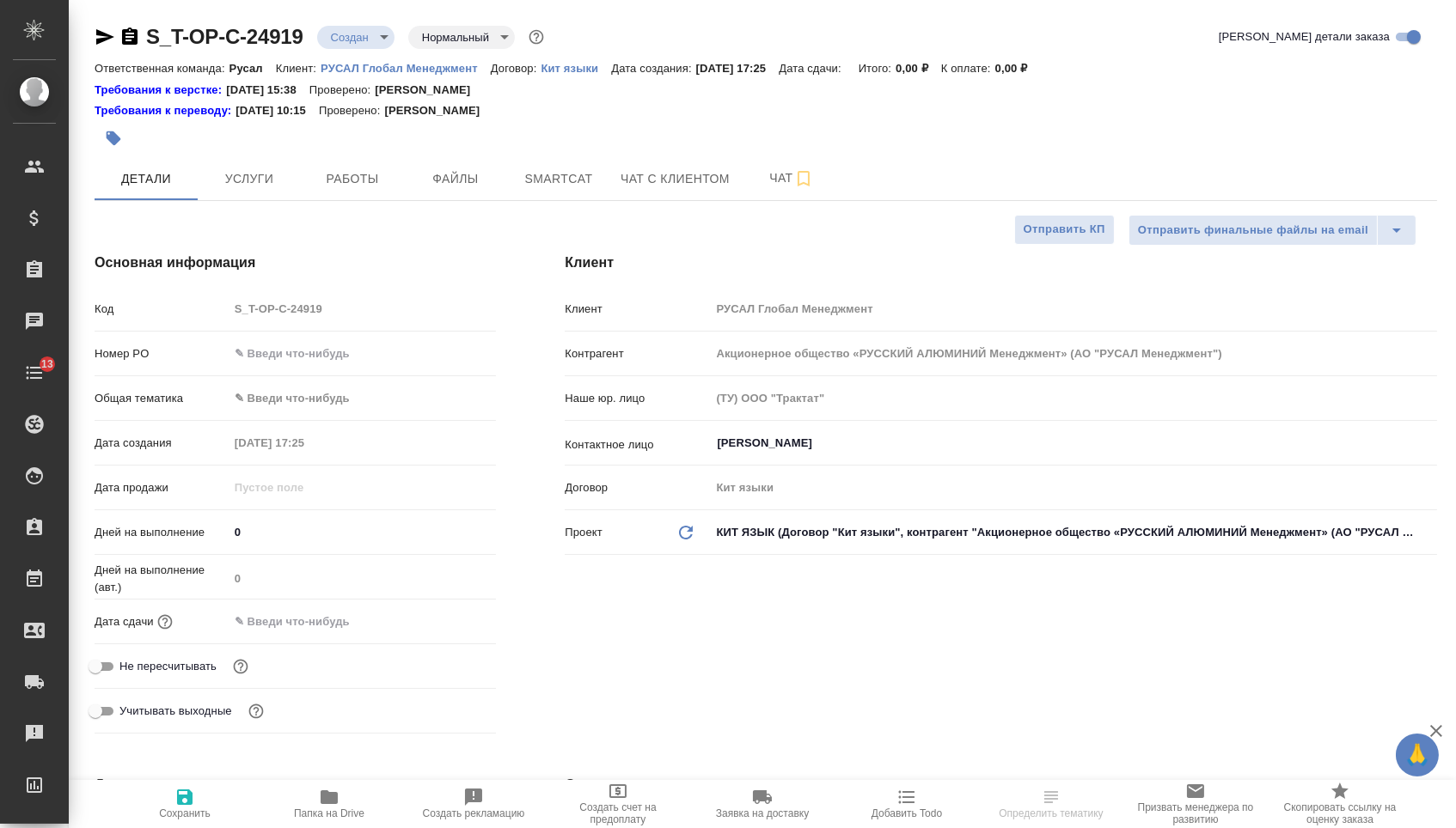
type textarea "x"
click at [325, 358] on input "text" at bounding box center [363, 353] width 267 height 25
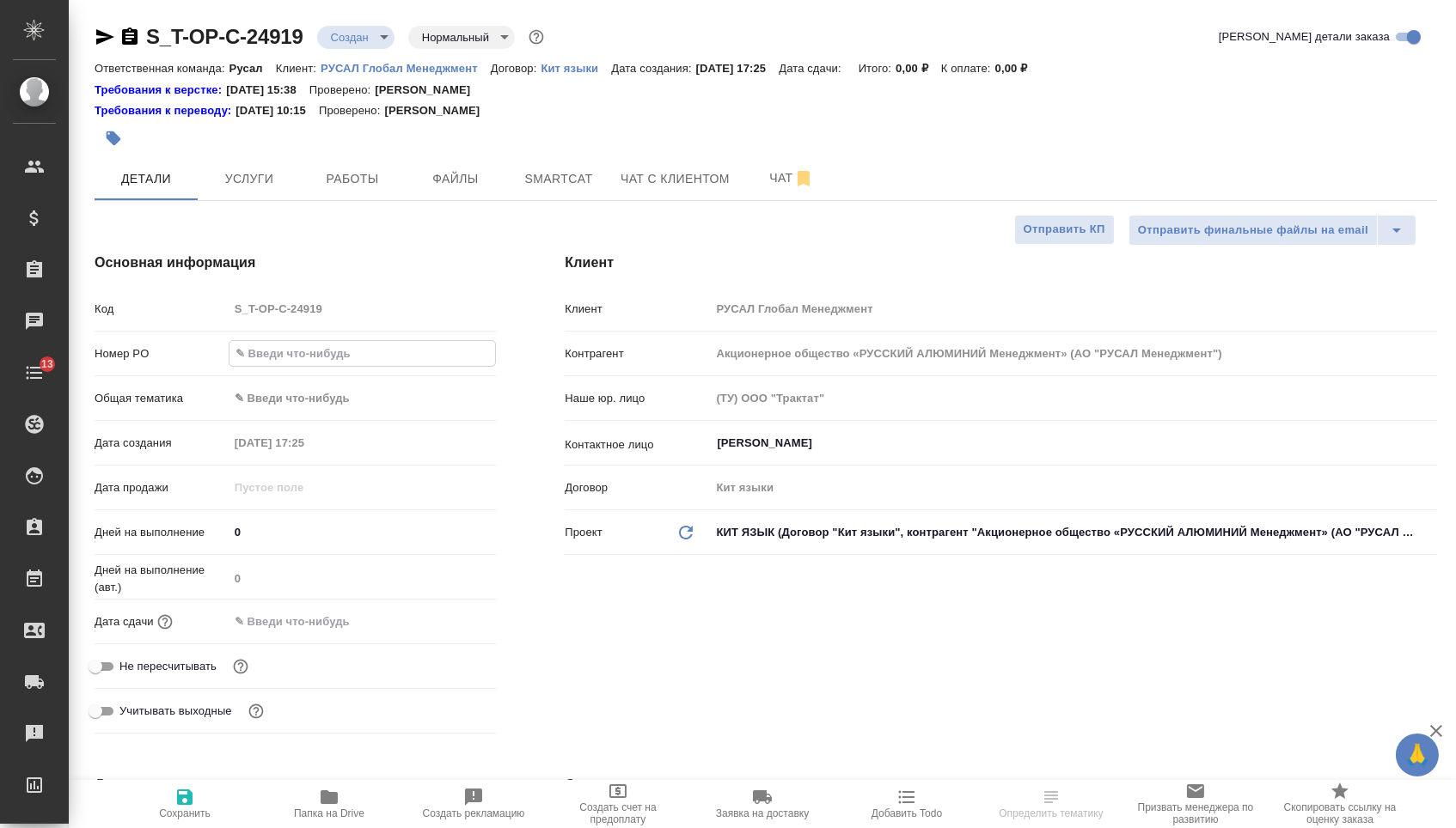
paste input "Т-ОП-С-46542"
type input "Т-ОП-С-46542"
type textarea "x"
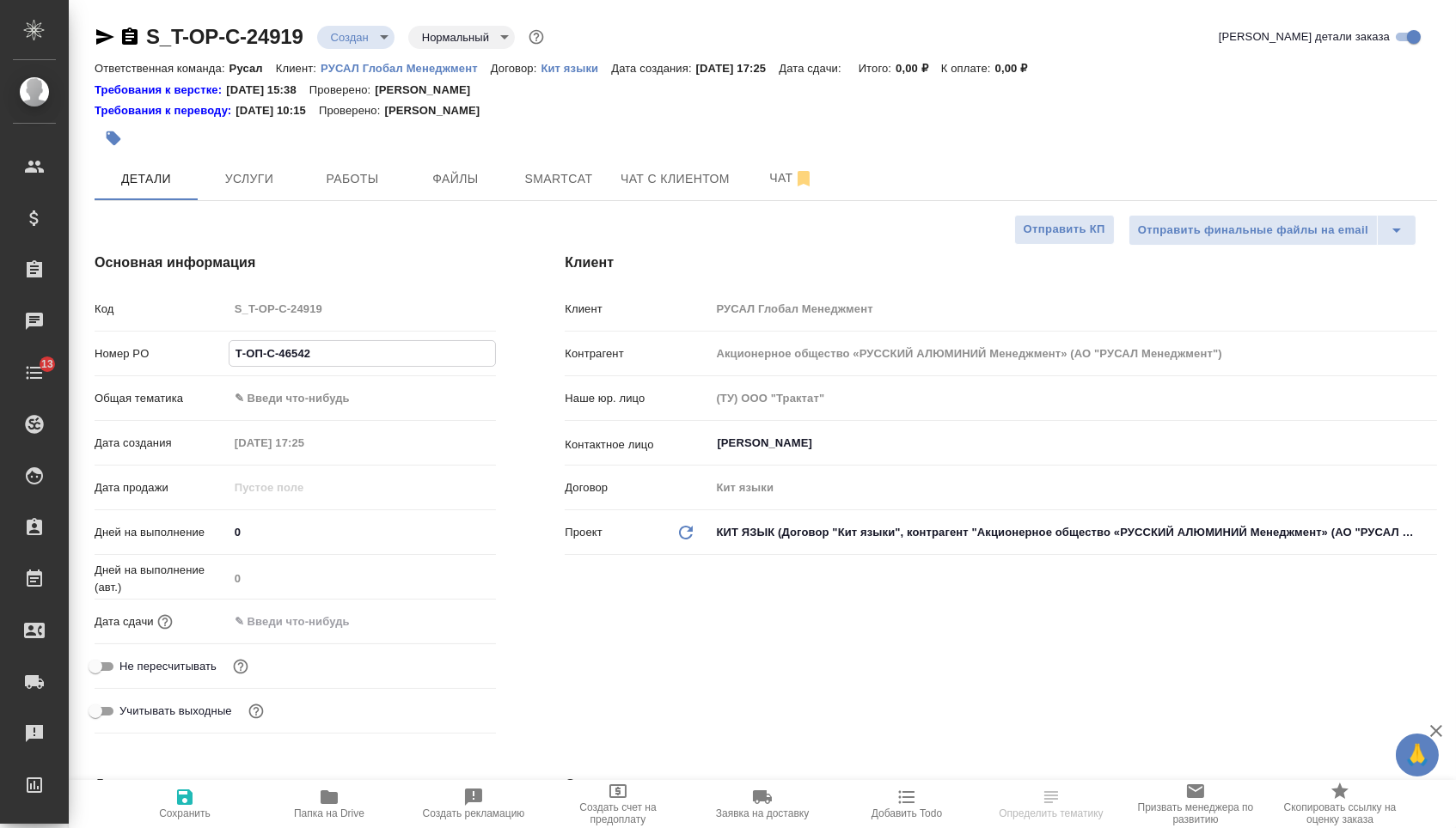
type input "Т-ОП-С-46542"
click at [316, 632] on input "text" at bounding box center [304, 621] width 150 height 25
click at [446, 632] on icon "button" at bounding box center [446, 621] width 20 height 20
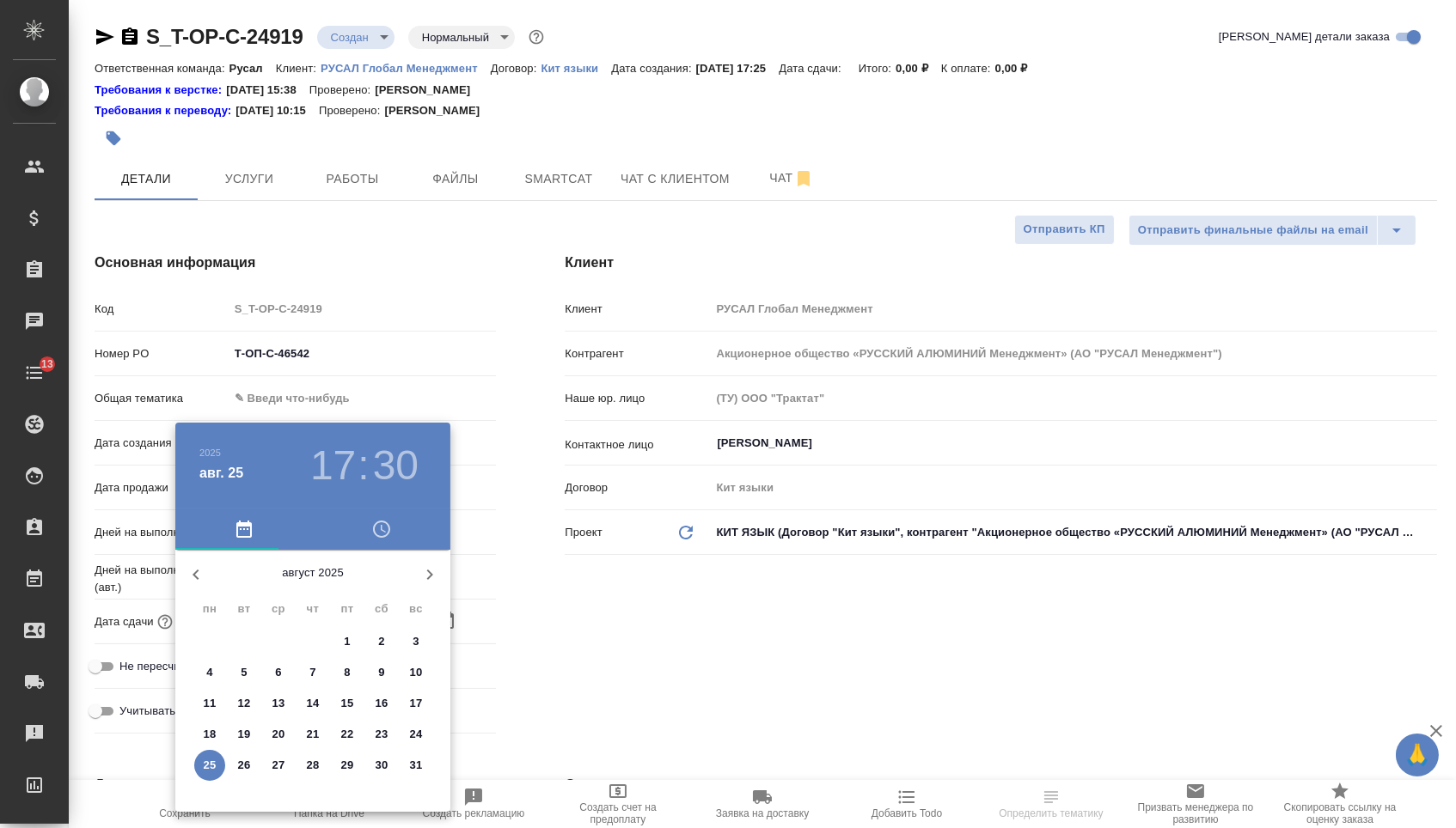
click at [239, 774] on p "26" at bounding box center [245, 765] width 13 height 18
type input "[DATE] 17:30"
type textarea "x"
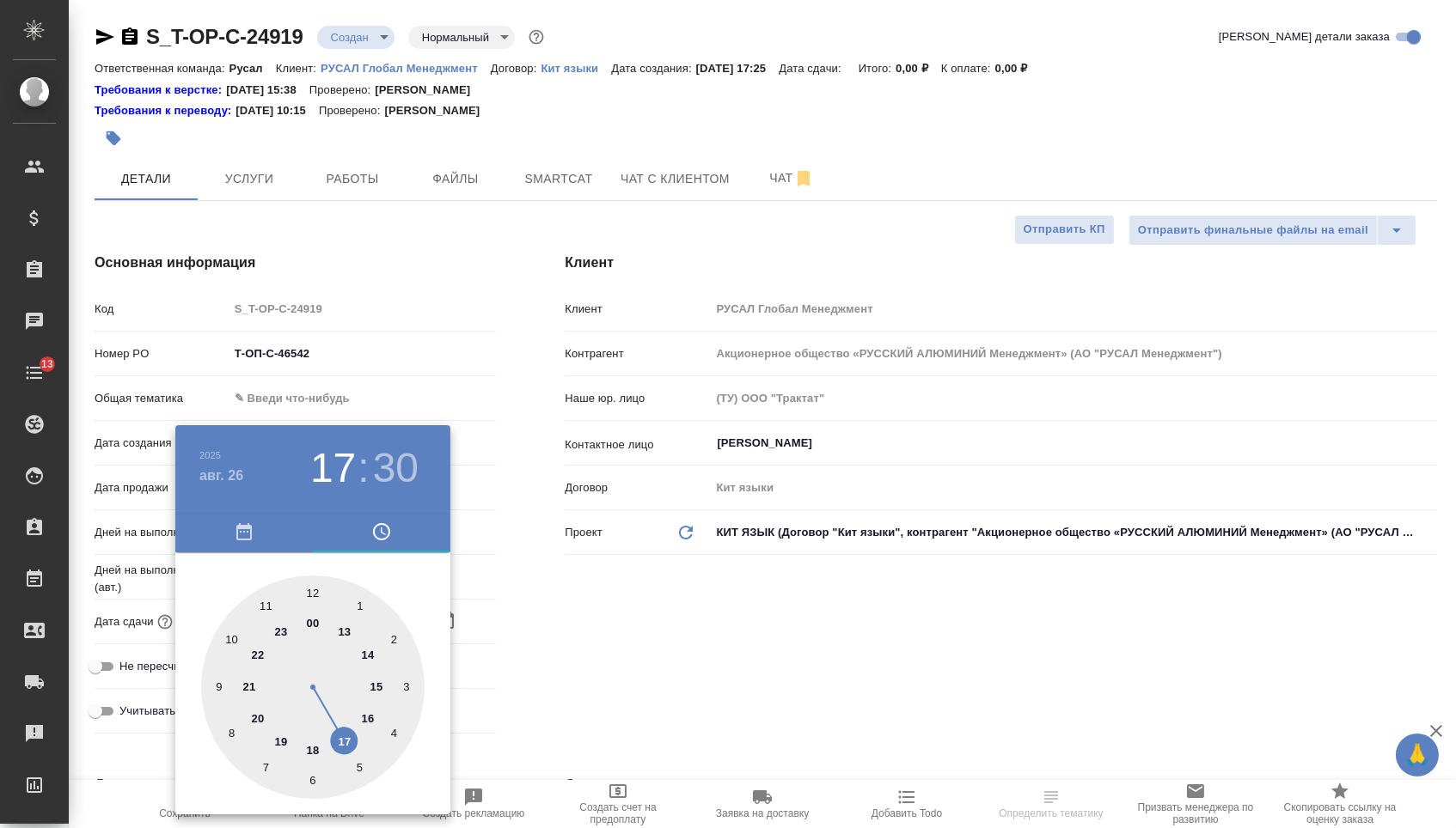
type textarea "x"
type input "[DATE] 15:30"
click at [381, 684] on div at bounding box center [312, 687] width 223 height 223
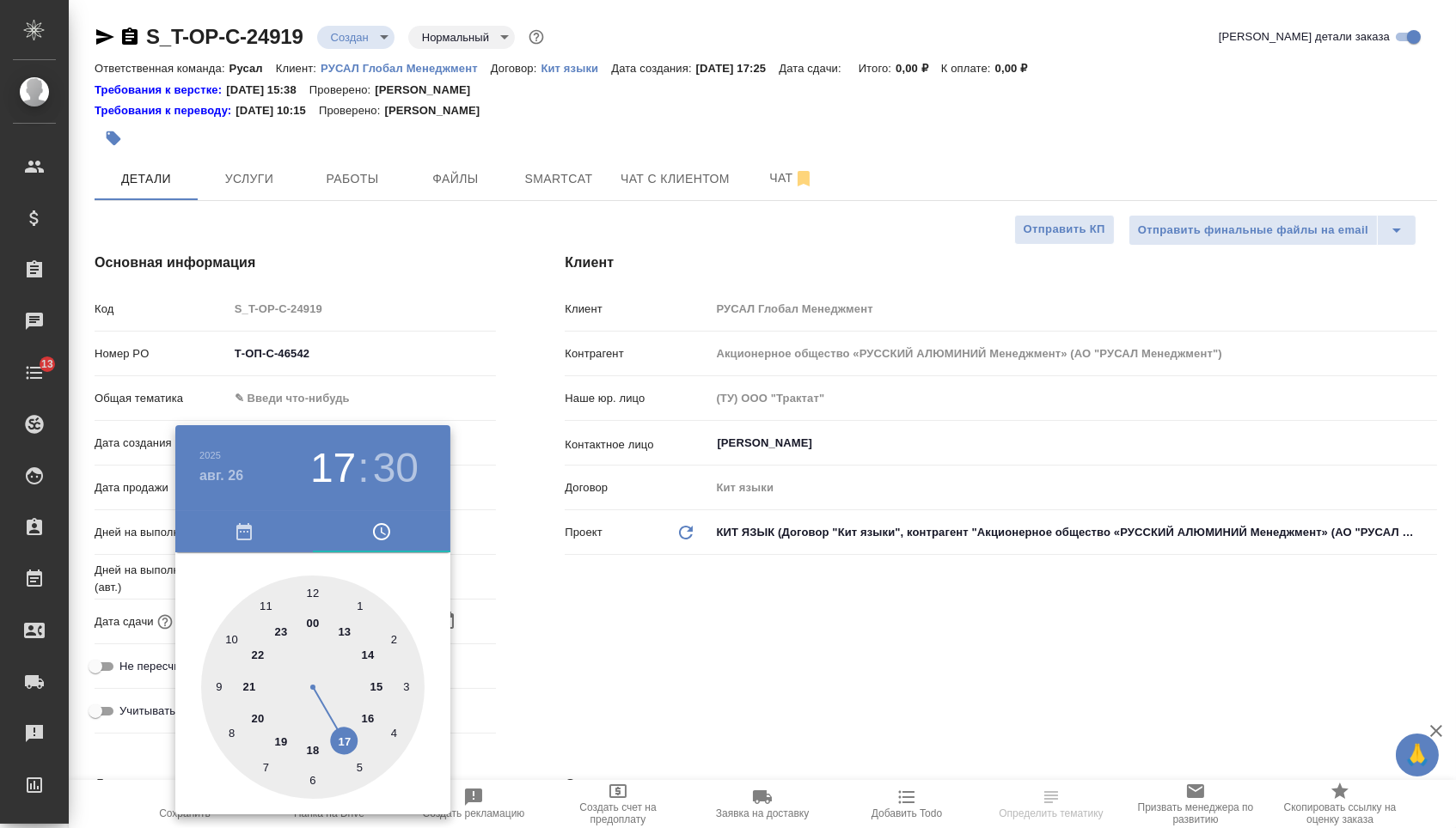
type textarea "x"
click at [595, 661] on div at bounding box center [728, 414] width 1456 height 828
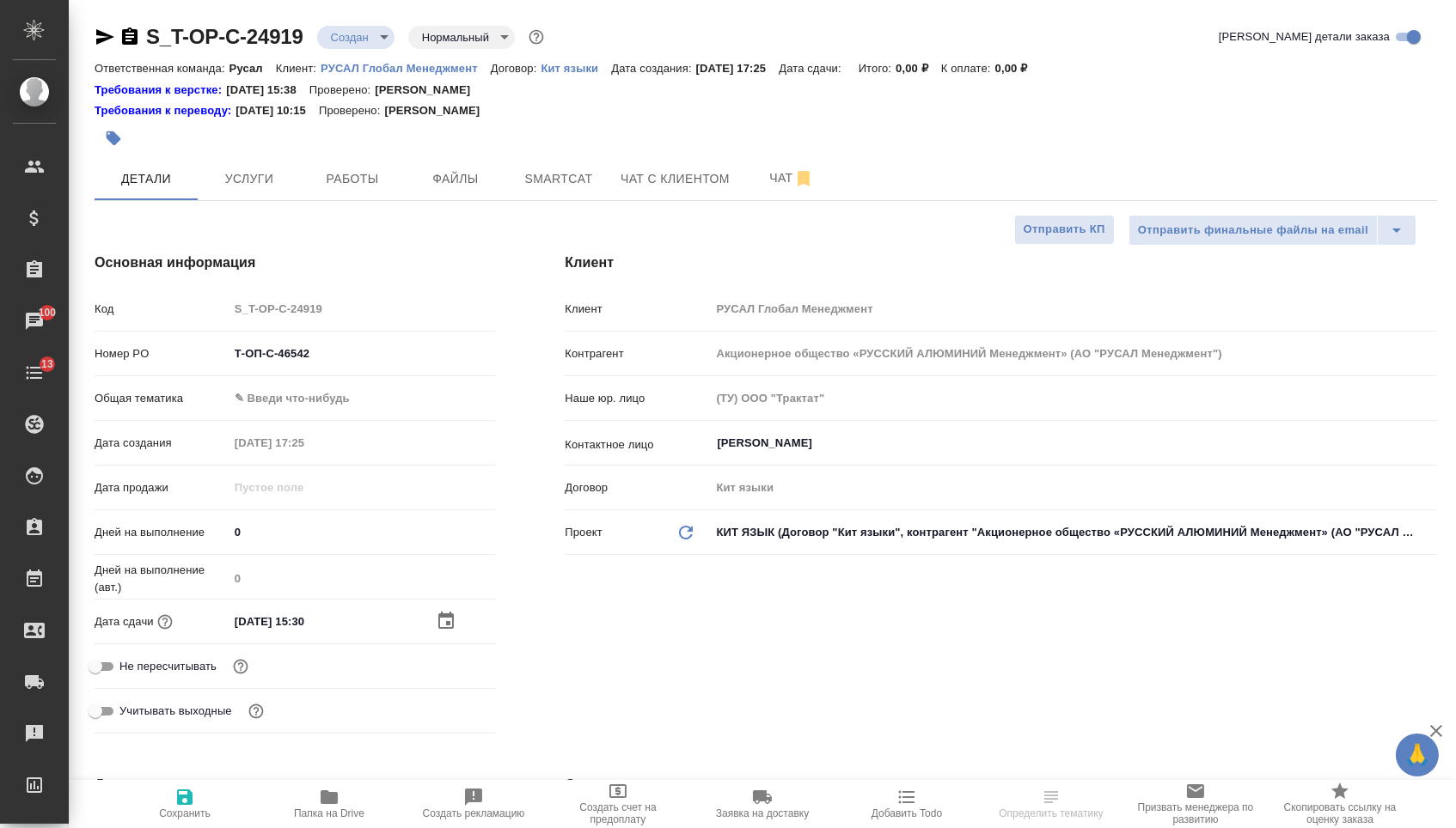
select select "RU"
type textarea "x"
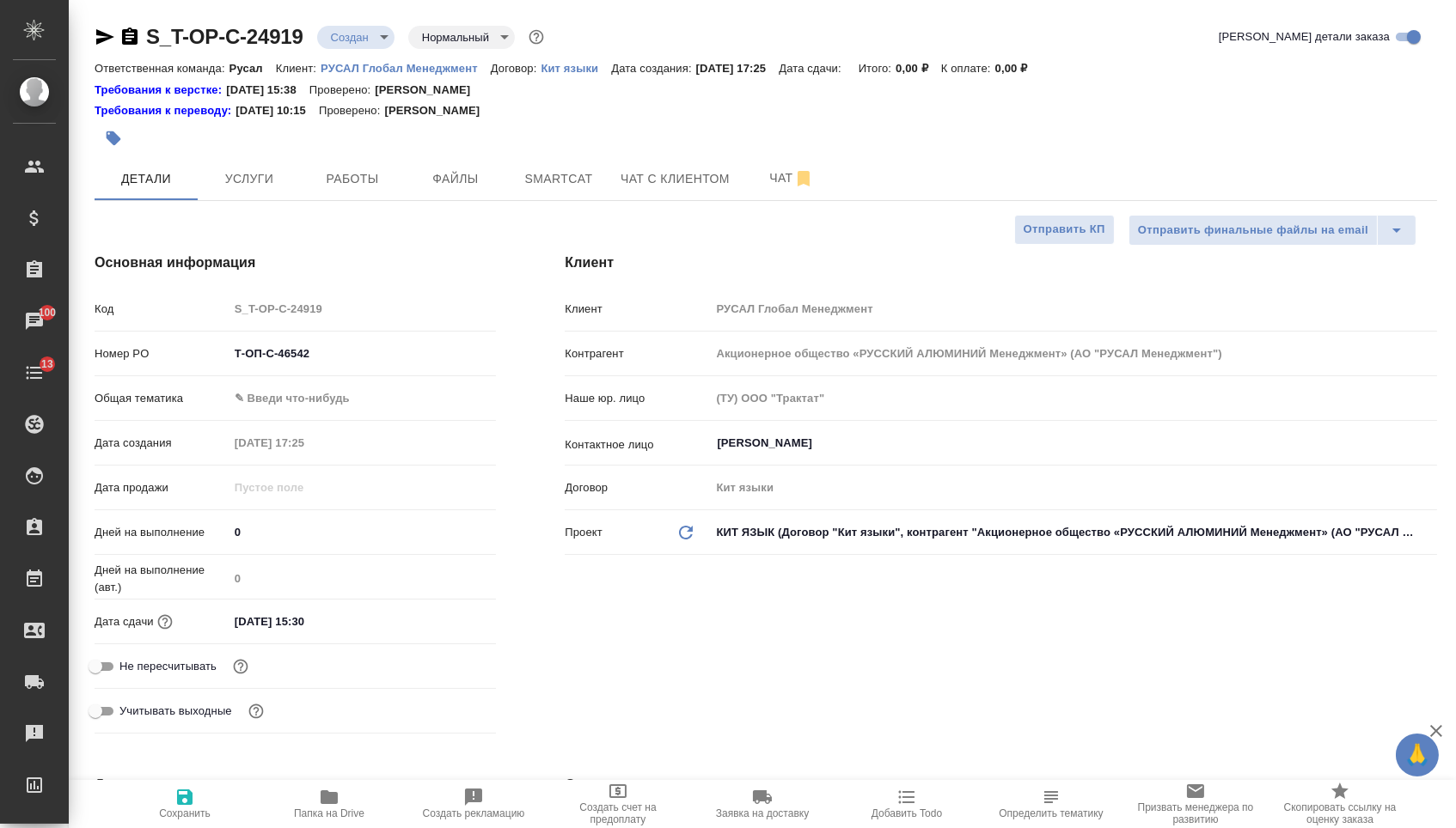
type textarea "x"
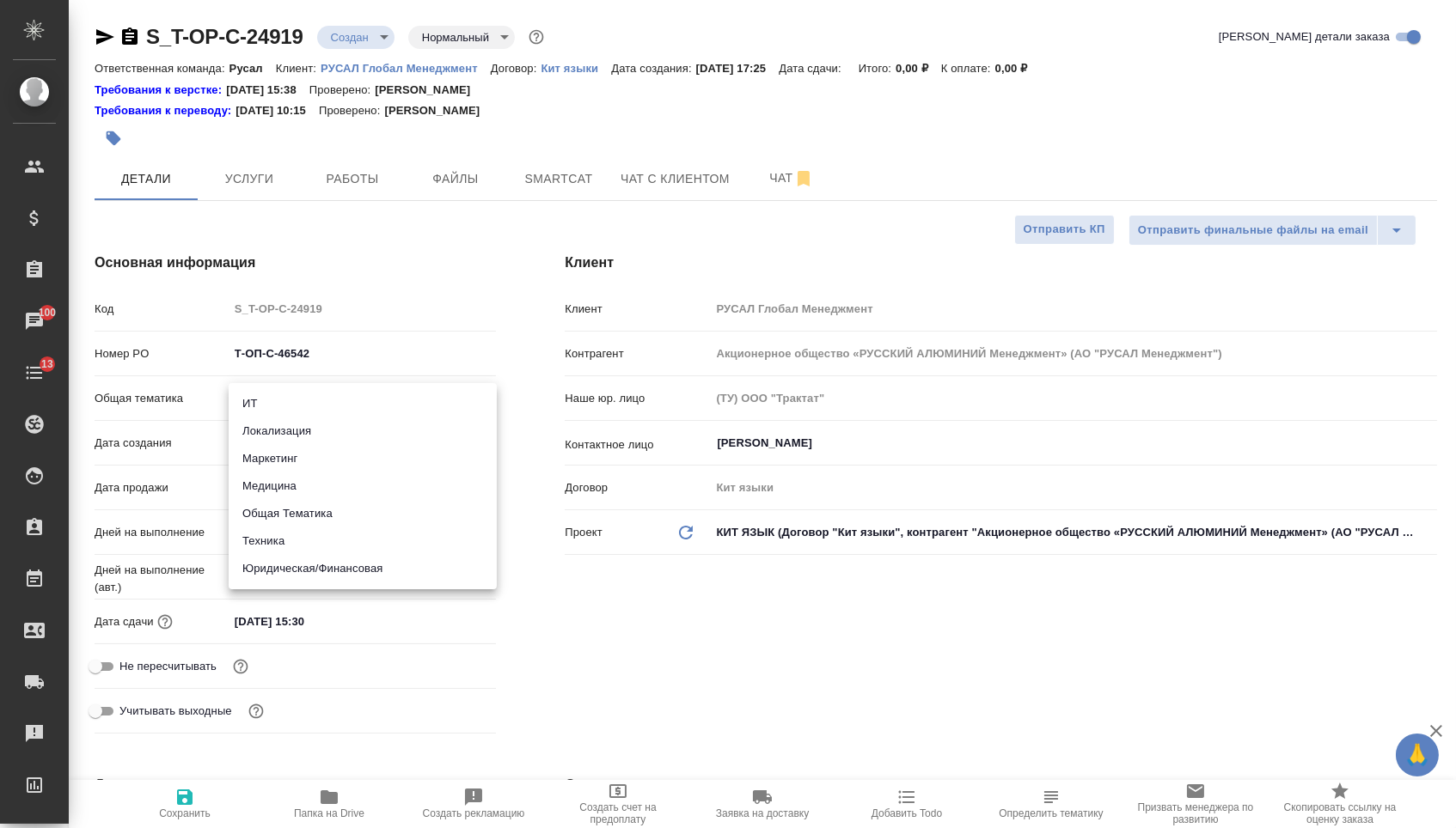
drag, startPoint x: 298, startPoint y: 398, endPoint x: 298, endPoint y: 506, distance: 108.0
click at [298, 398] on body "🙏 .cls-1 fill:#fff; AWATERA [PERSON_NAME] Спецификации Заказы 100 Чаты 13 Todo …" at bounding box center [728, 414] width 1456 height 828
click at [295, 536] on li "Техника" at bounding box center [362, 542] width 268 height 28
type input "tech"
type textarea "x"
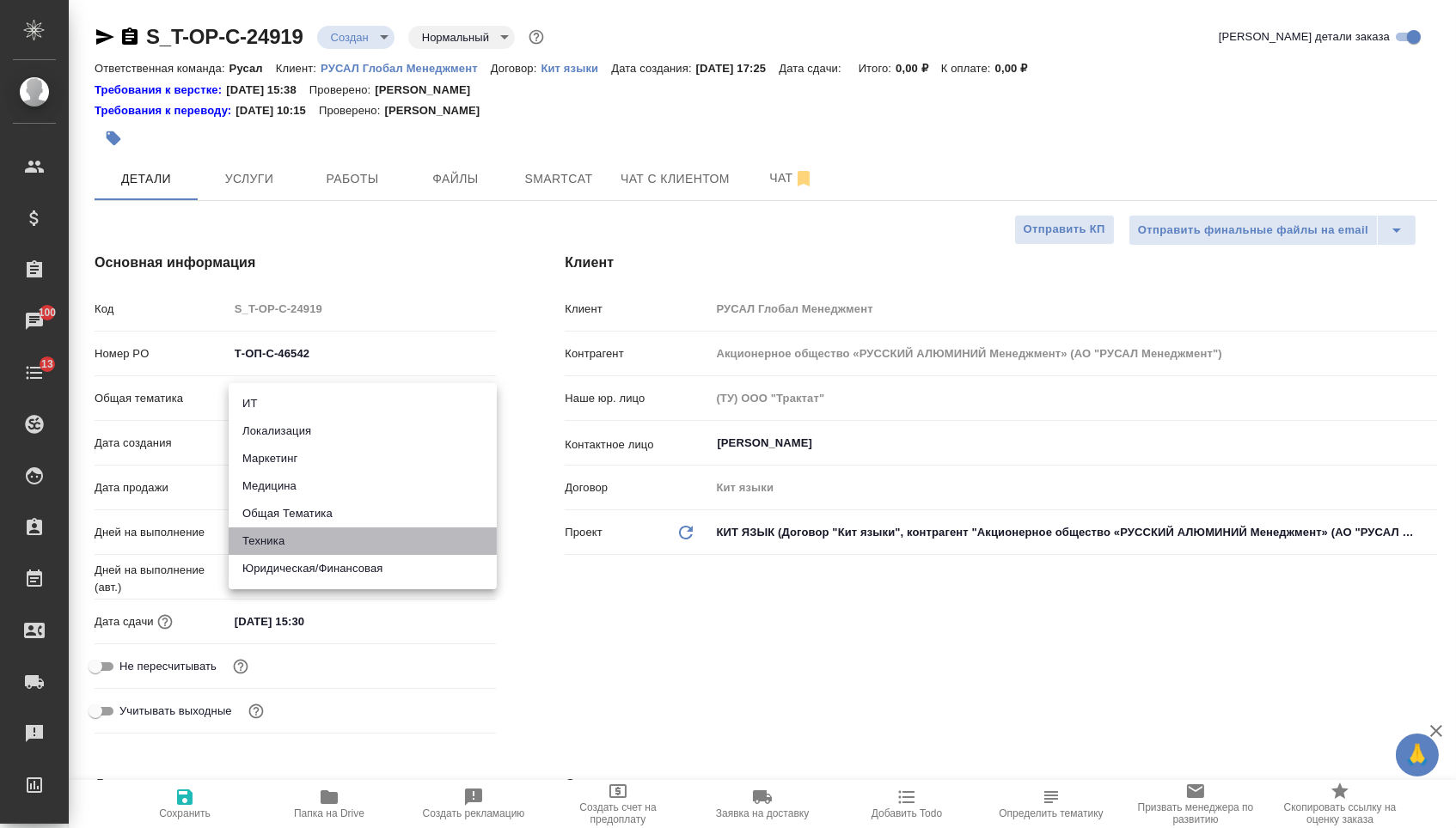
type textarea "x"
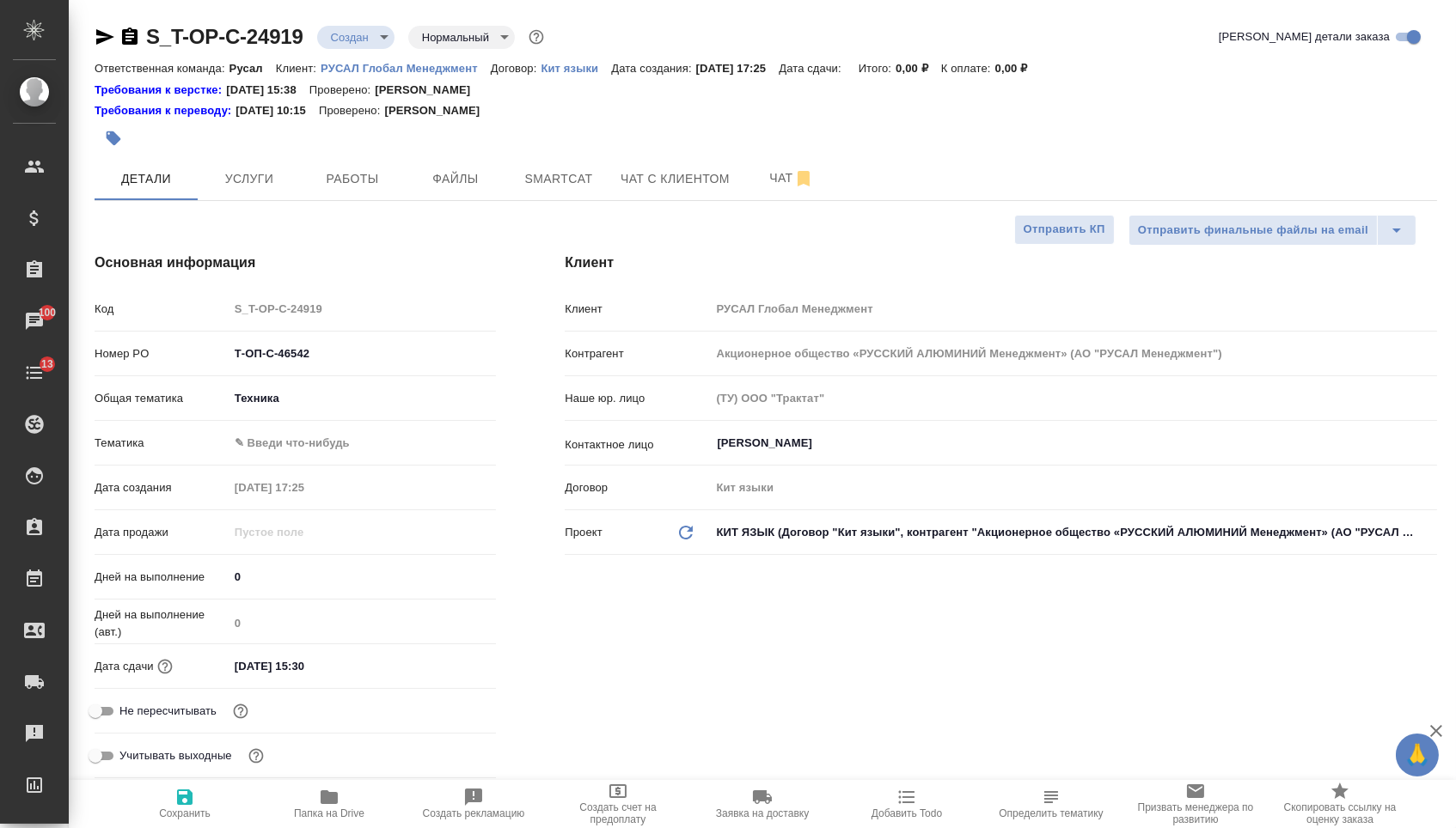
click at [293, 463] on div "[PERSON_NAME] ✎ Введи что-нибудь" at bounding box center [295, 450] width 401 height 44
click at [293, 460] on body "🙏 .cls-1 fill:#fff; AWATERA [PERSON_NAME] Спецификации Заказы 100 Чаты 13 Todo …" at bounding box center [728, 414] width 1456 height 828
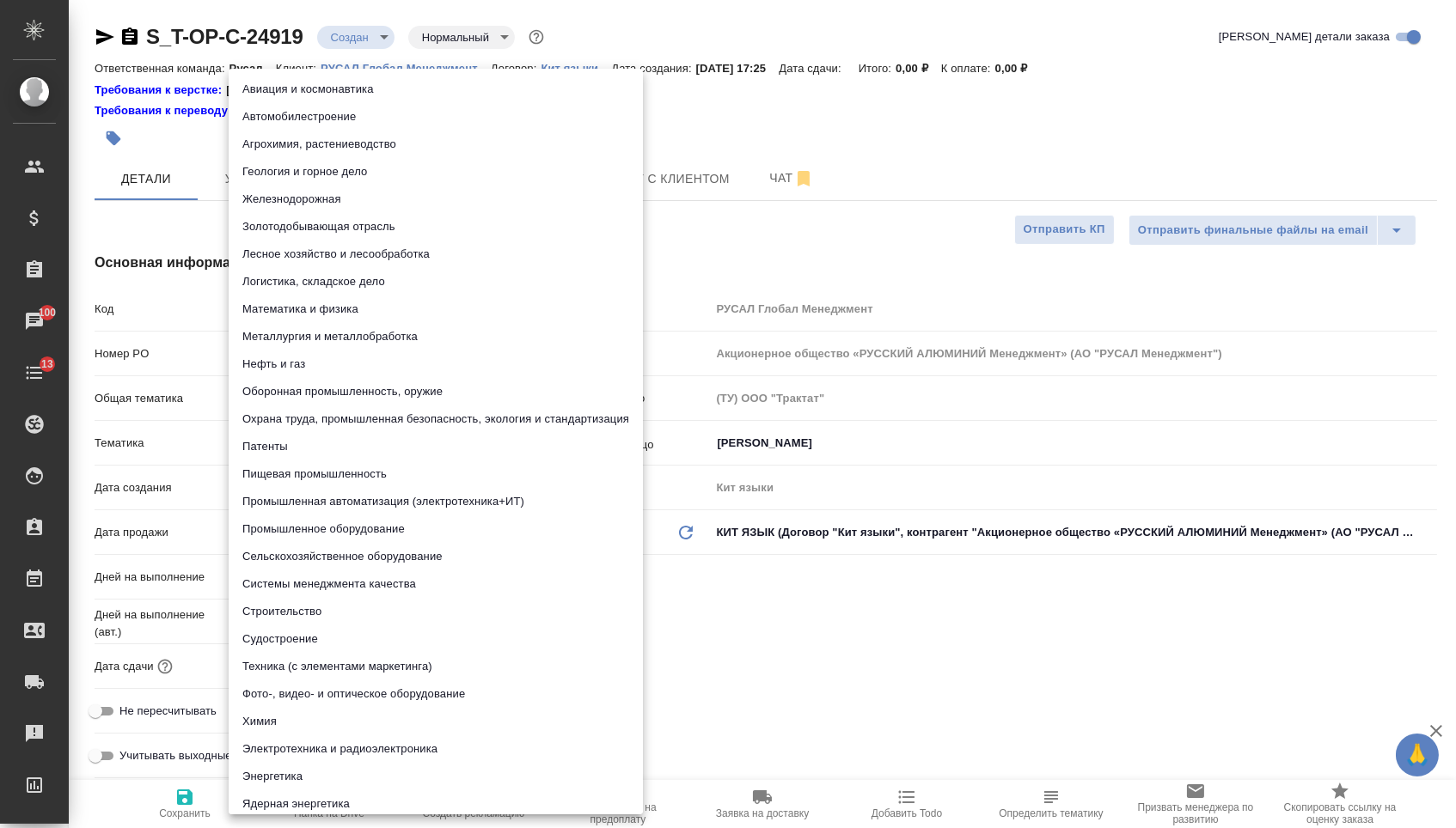
click at [288, 534] on li "Промышленное оборудование" at bounding box center [435, 530] width 414 height 28
type textarea "x"
type input "5f647205b73bc97568ca66bc"
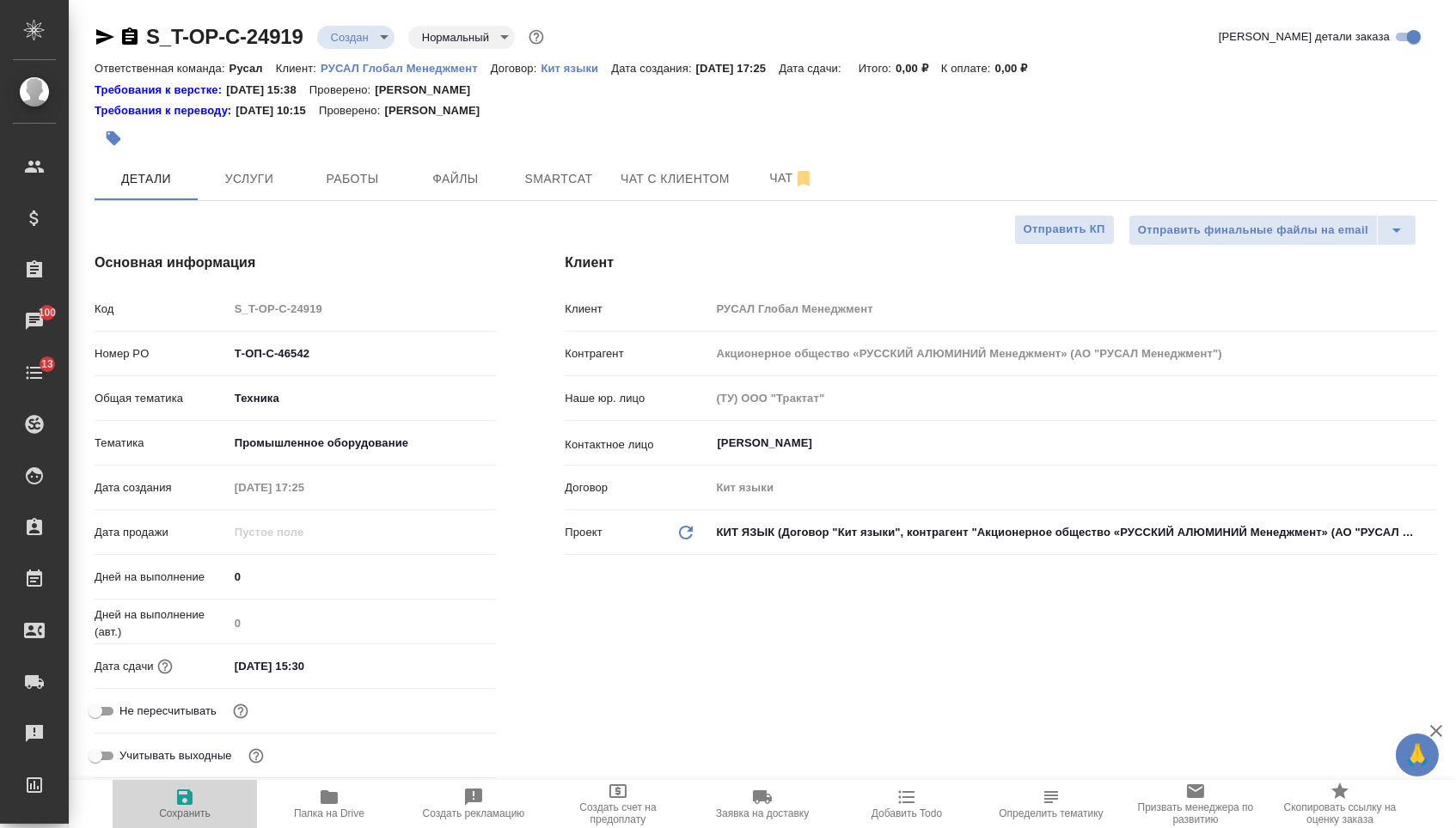
click at [198, 822] on button "Сохранить" at bounding box center [185, 804] width 144 height 48
type textarea "x"
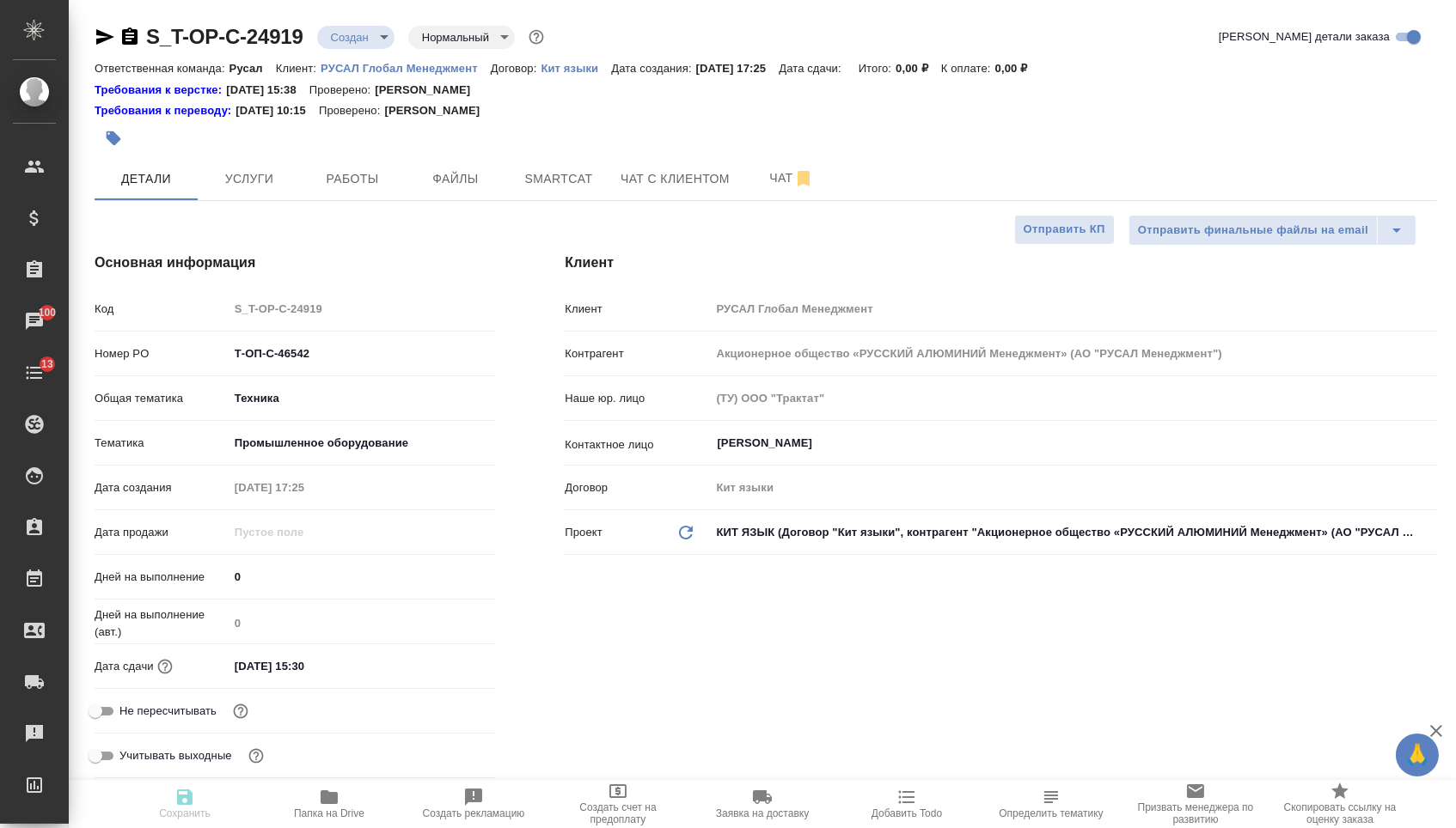
type textarea "x"
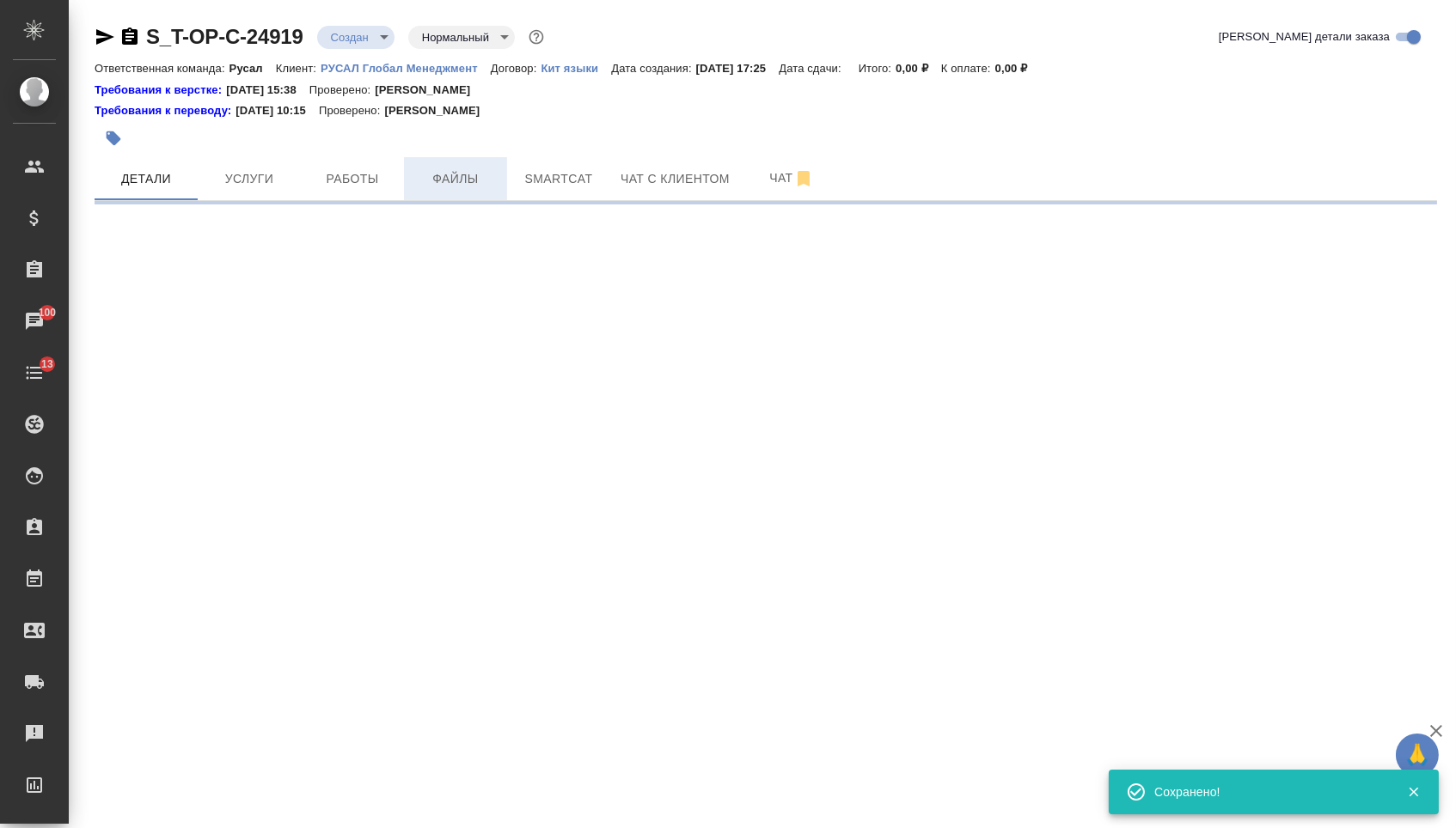
select select "RU"
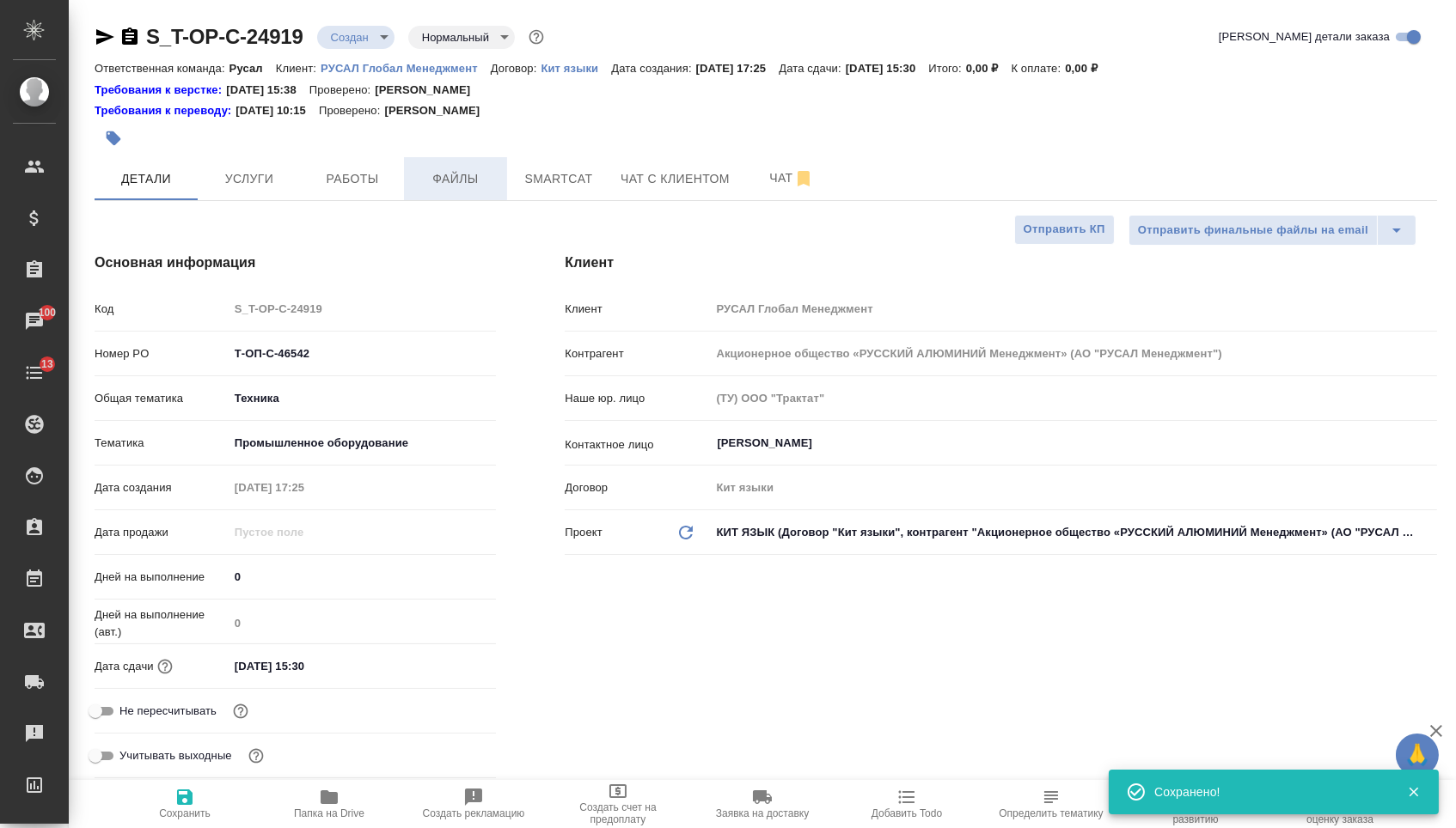
click at [446, 178] on span "Файлы" at bounding box center [455, 179] width 82 height 21
type textarea "x"
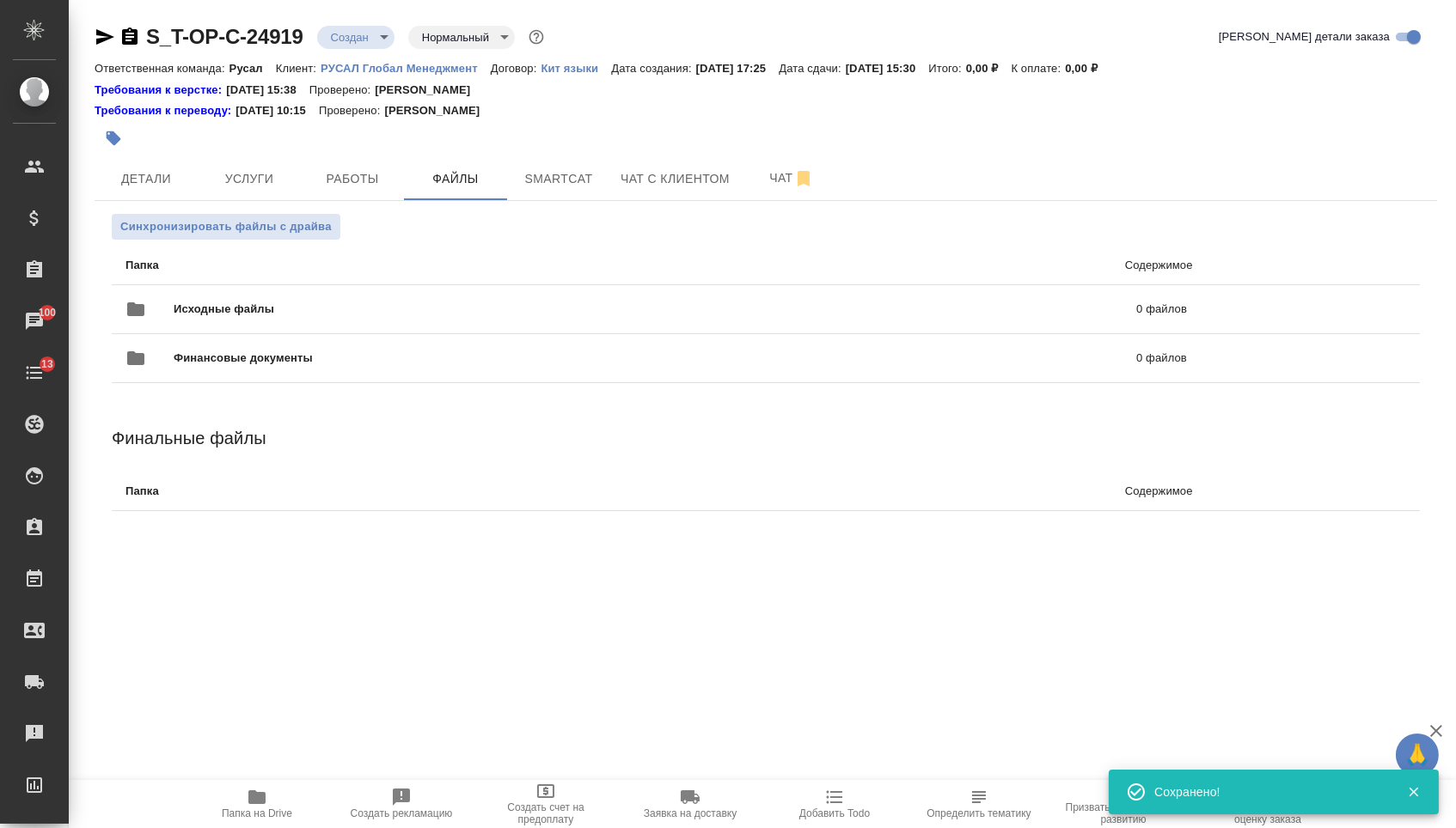
click at [316, 274] on div "Исходные файлы 0 файлов" at bounding box center [656, 309] width 1096 height 76
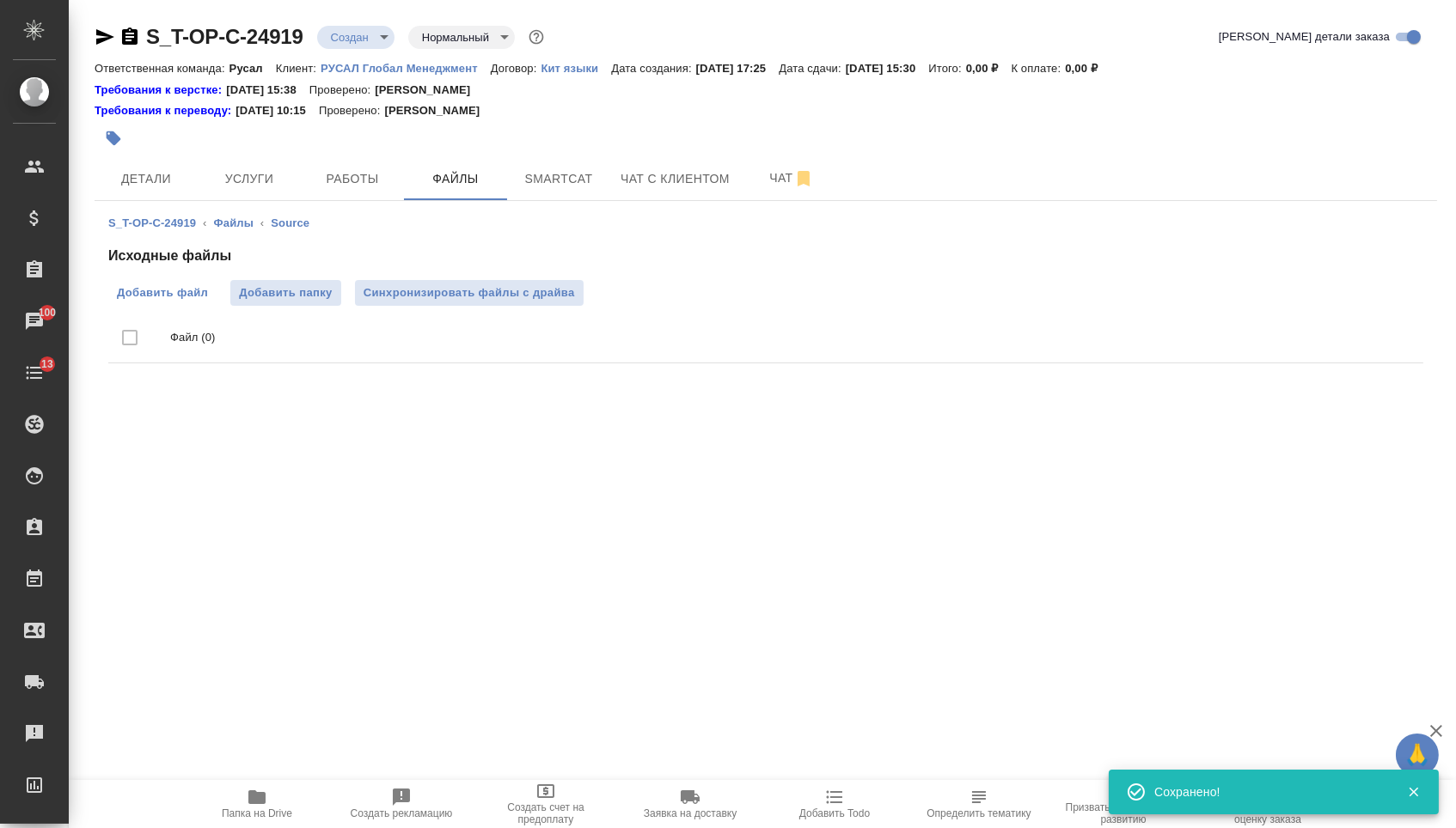
click at [196, 298] on span "Добавить файл" at bounding box center [162, 293] width 91 height 18
click at [0, 0] on input "Добавить файл" at bounding box center [0, 0] width 0 height 0
click at [212, 178] on span "Услуги" at bounding box center [249, 179] width 82 height 21
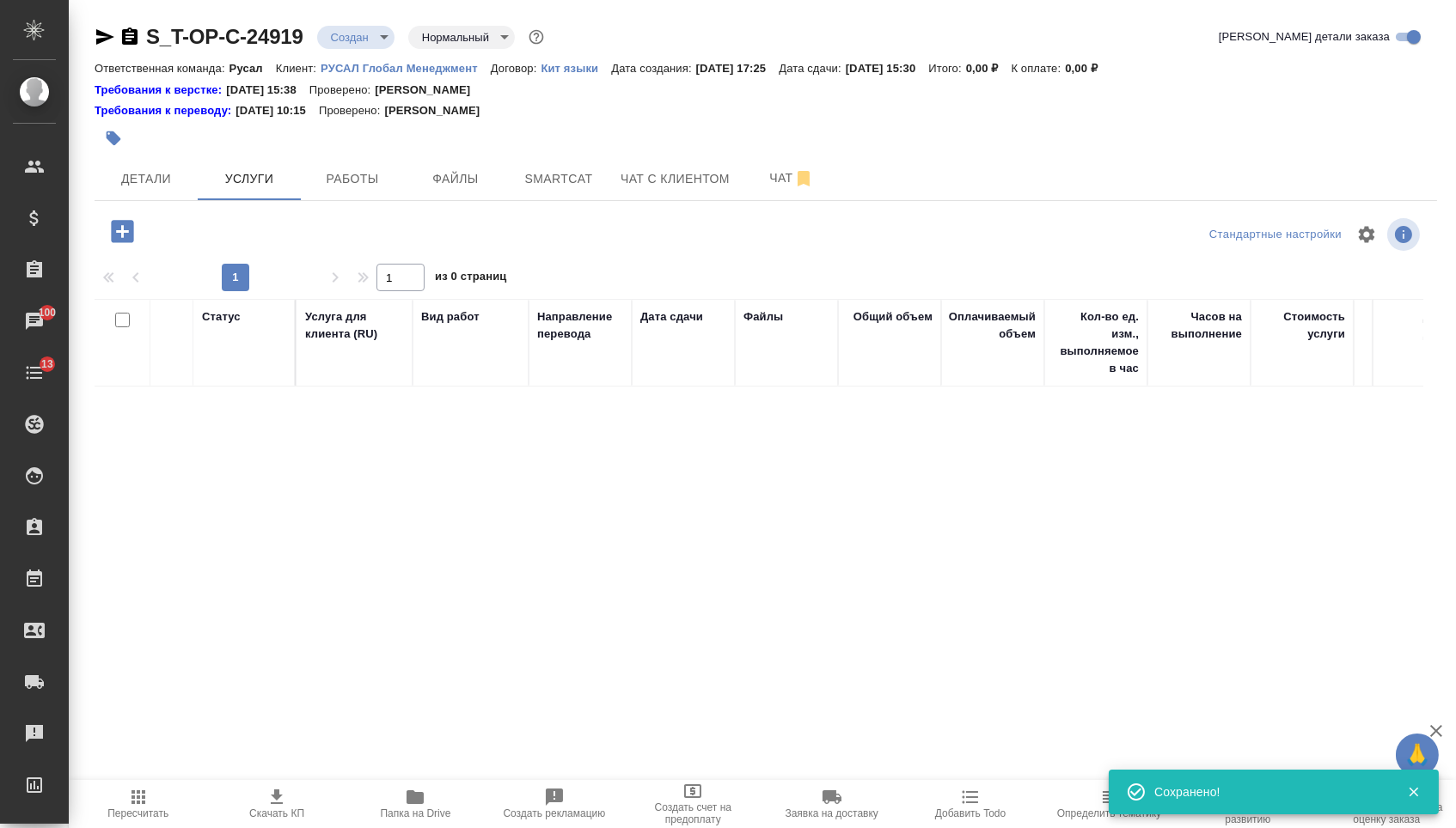
click at [128, 237] on icon "button" at bounding box center [122, 232] width 30 height 30
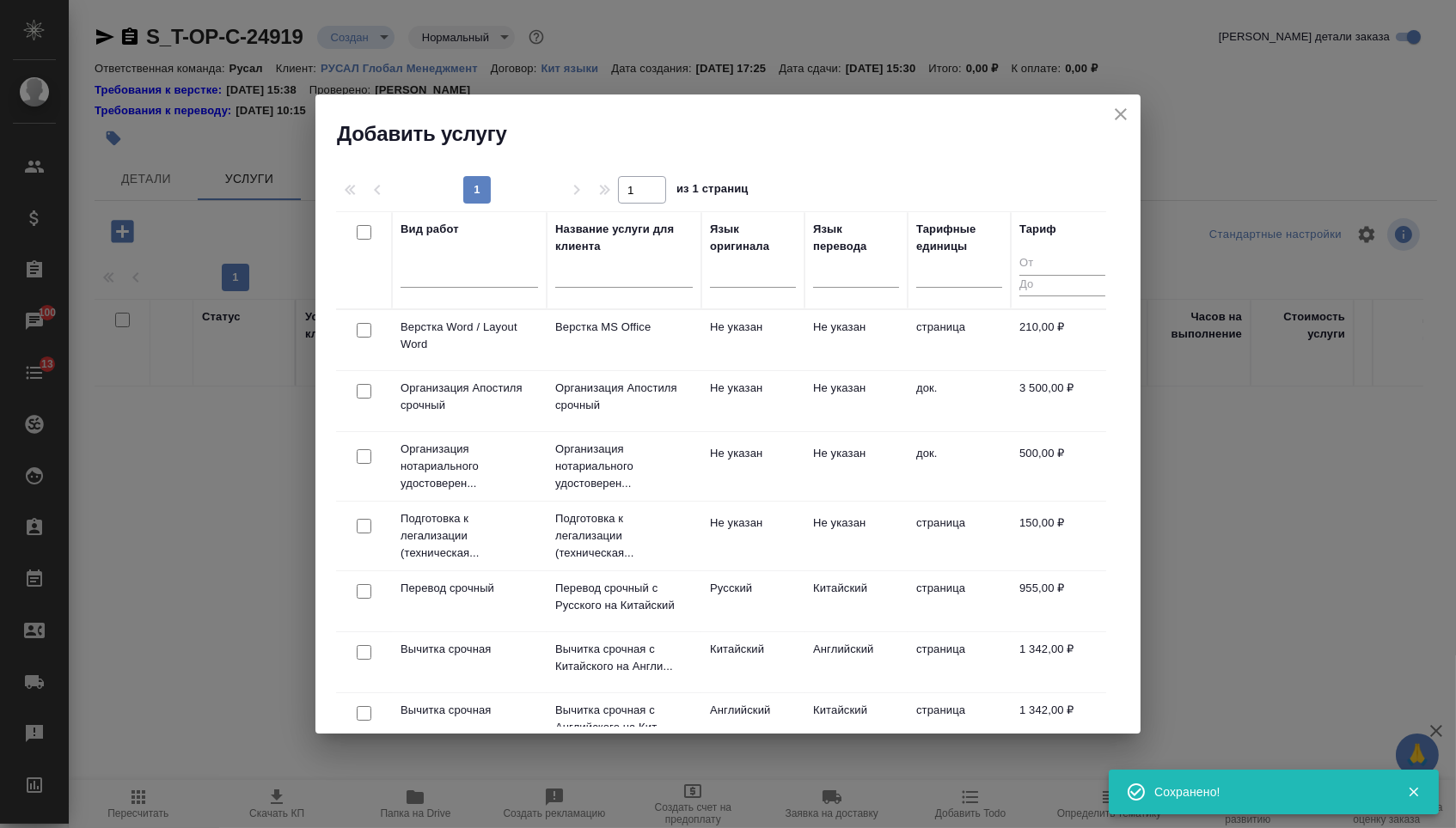
drag, startPoint x: 861, startPoint y: 270, endPoint x: 861, endPoint y: 294, distance: 24.0
click at [861, 270] on div at bounding box center [856, 270] width 86 height 25
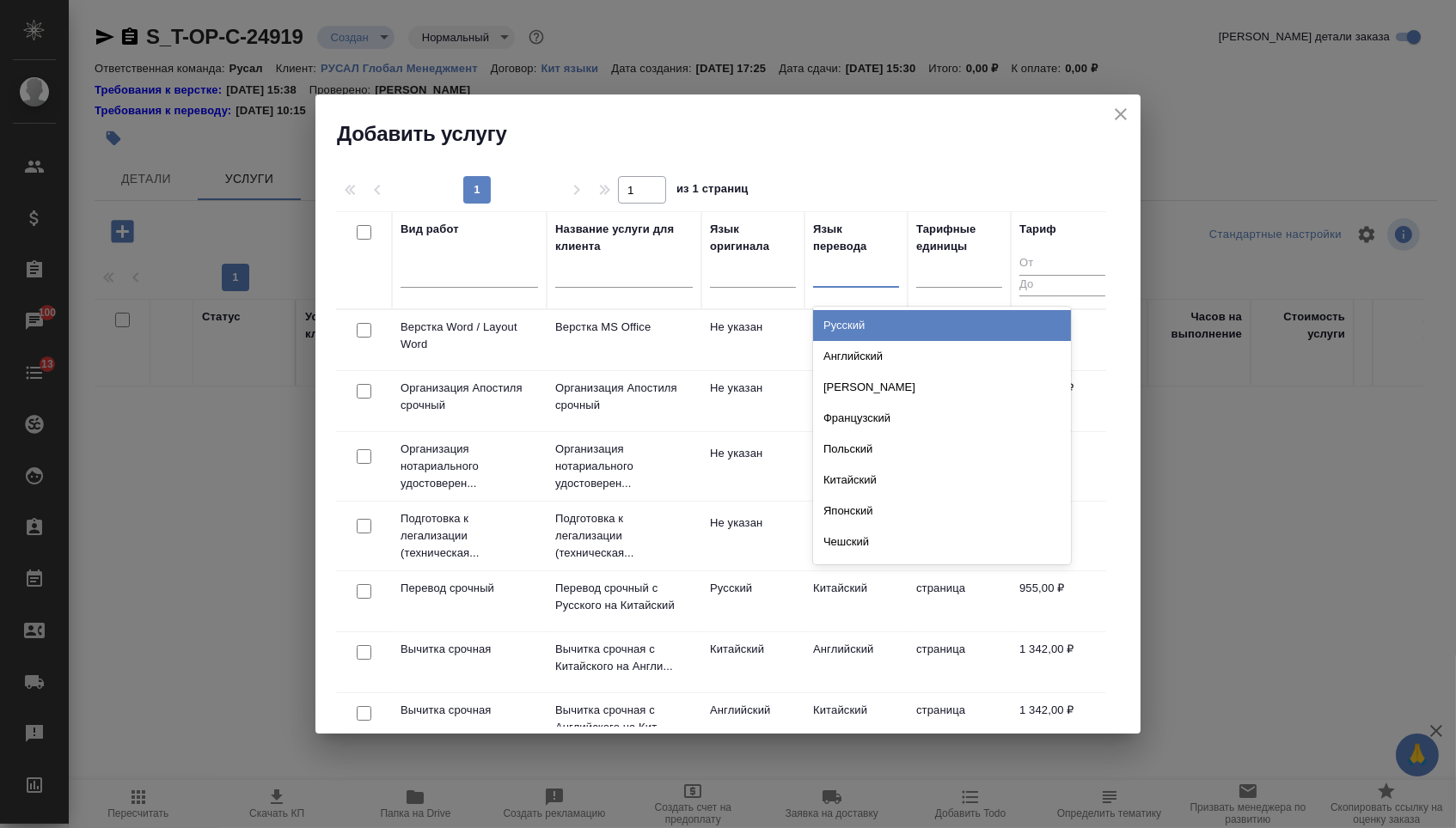
click at [857, 326] on div "Русский" at bounding box center [942, 325] width 257 height 31
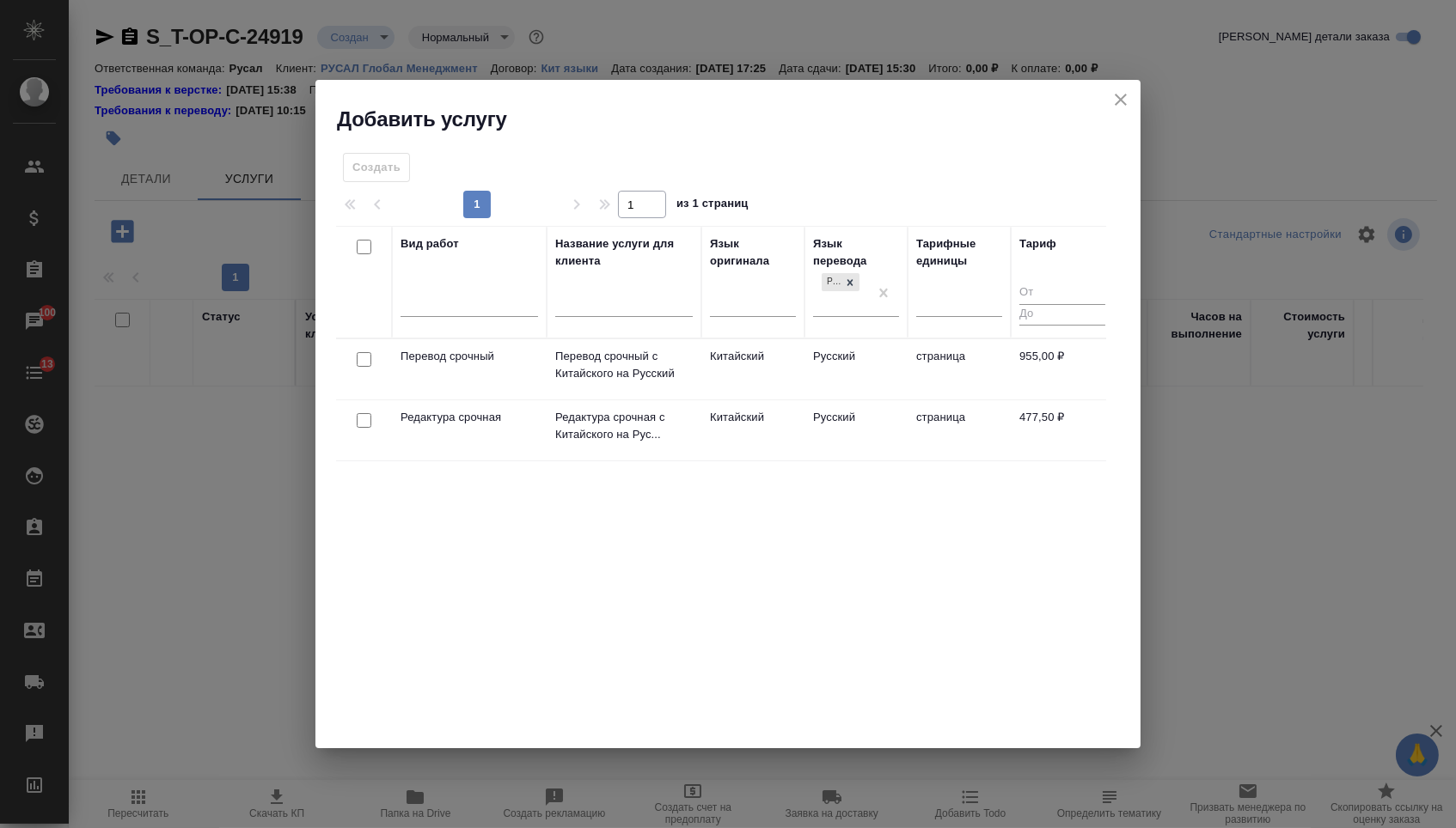
click at [363, 358] on input "checkbox" at bounding box center [364, 359] width 15 height 15
checkbox input "true"
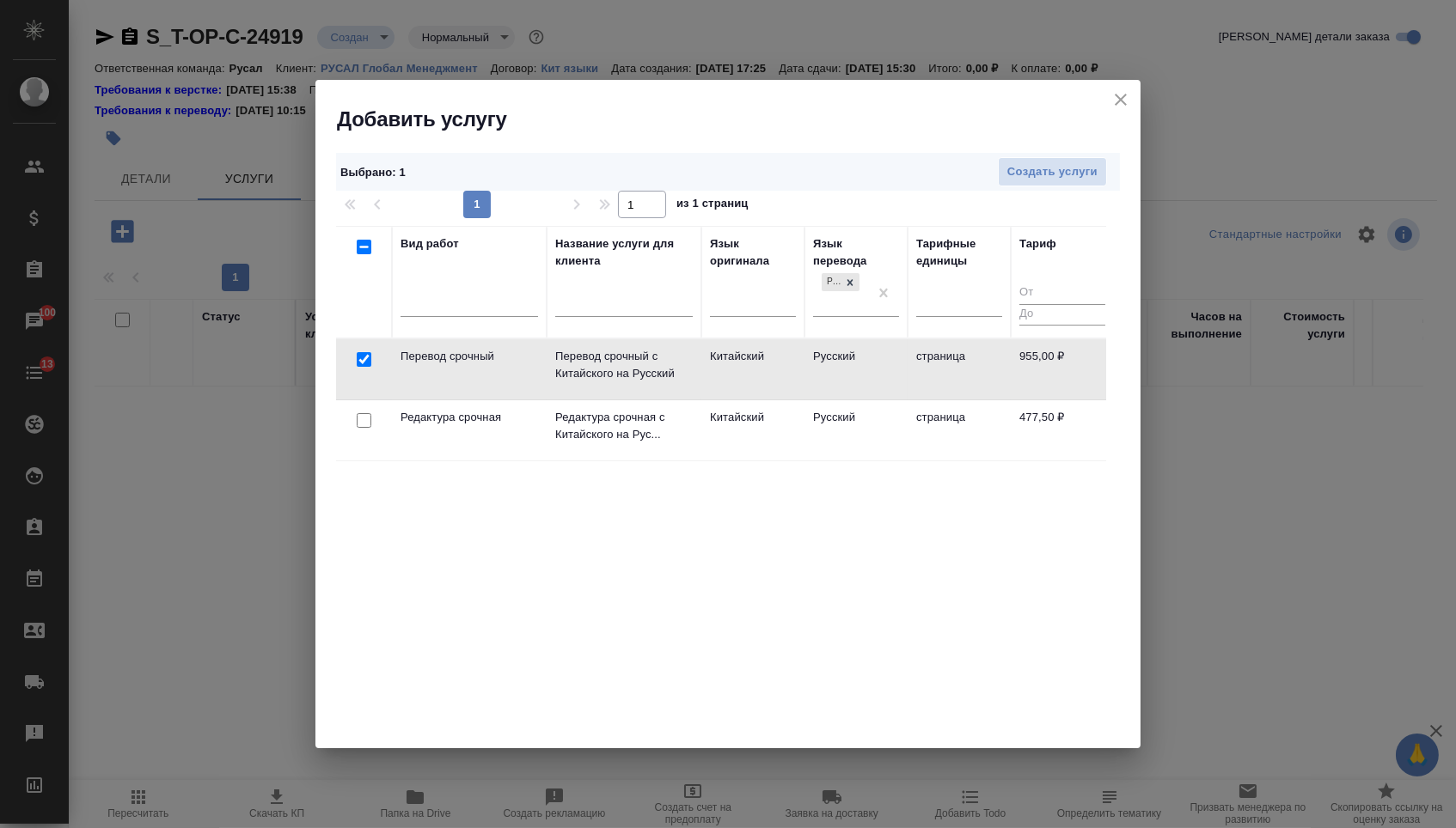
click at [362, 417] on input "checkbox" at bounding box center [364, 420] width 15 height 15
checkbox input "true"
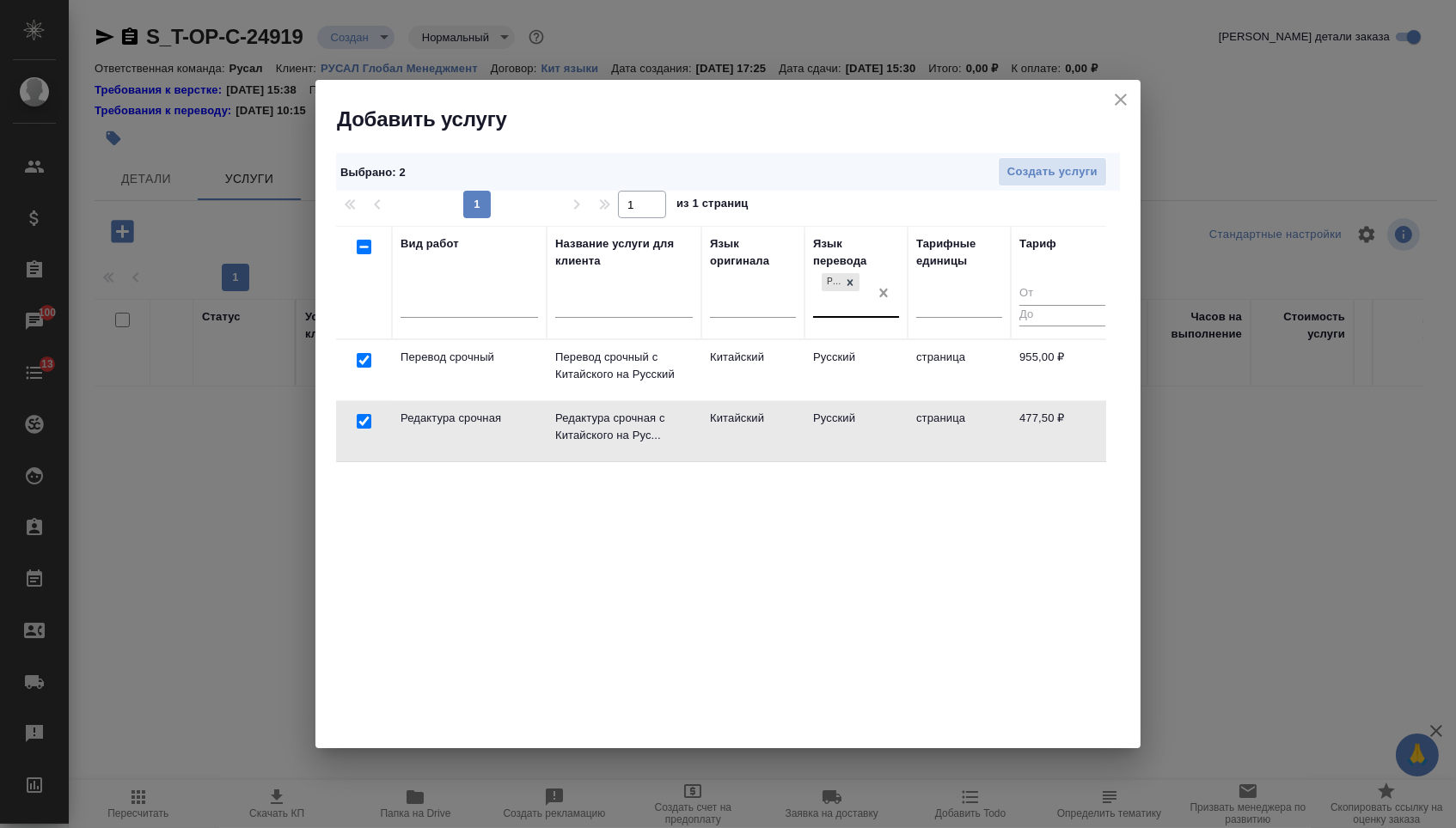
checkbox input "false"
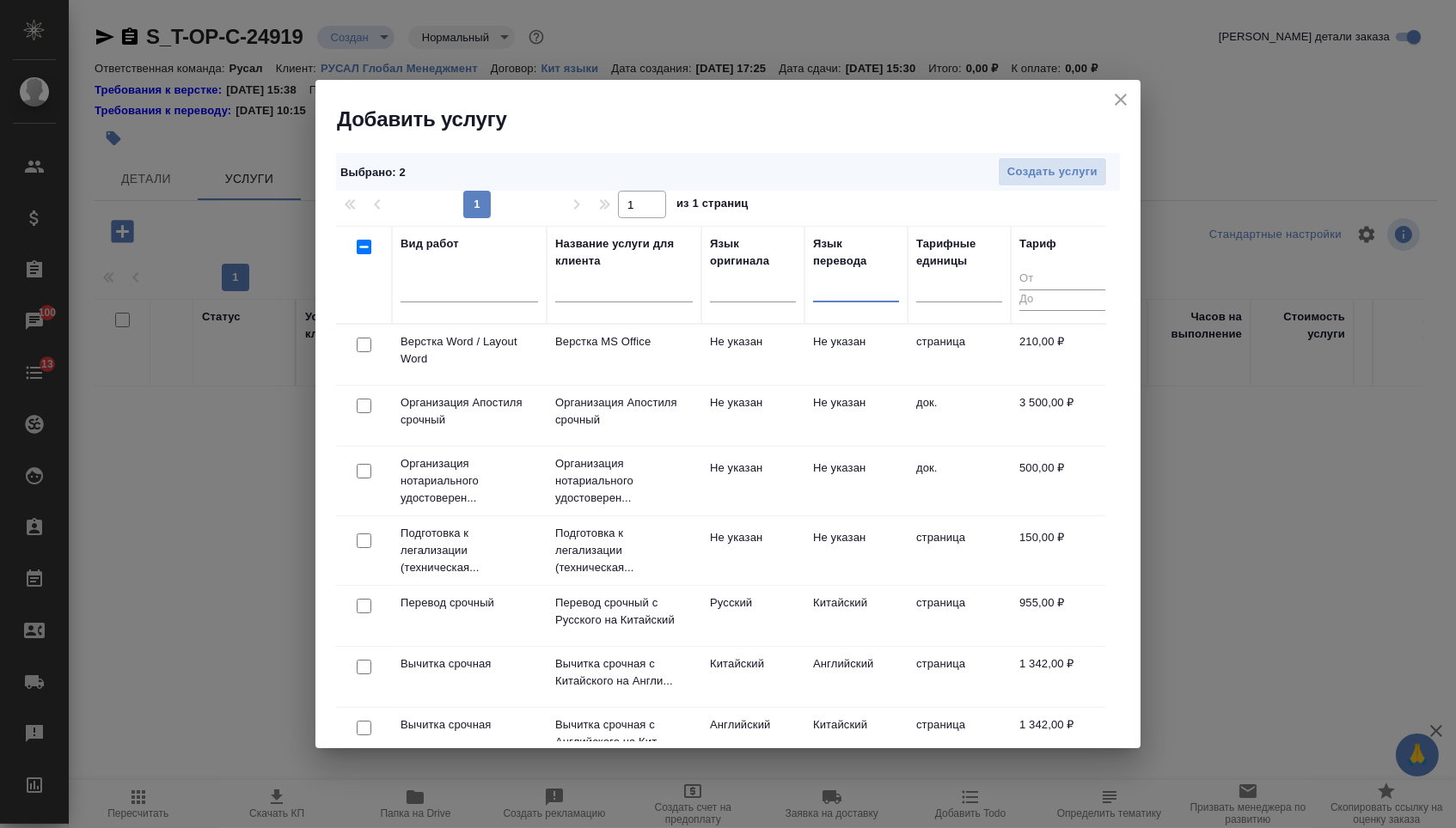
click at [363, 348] on input "checkbox" at bounding box center [364, 345] width 15 height 15
checkbox input "true"
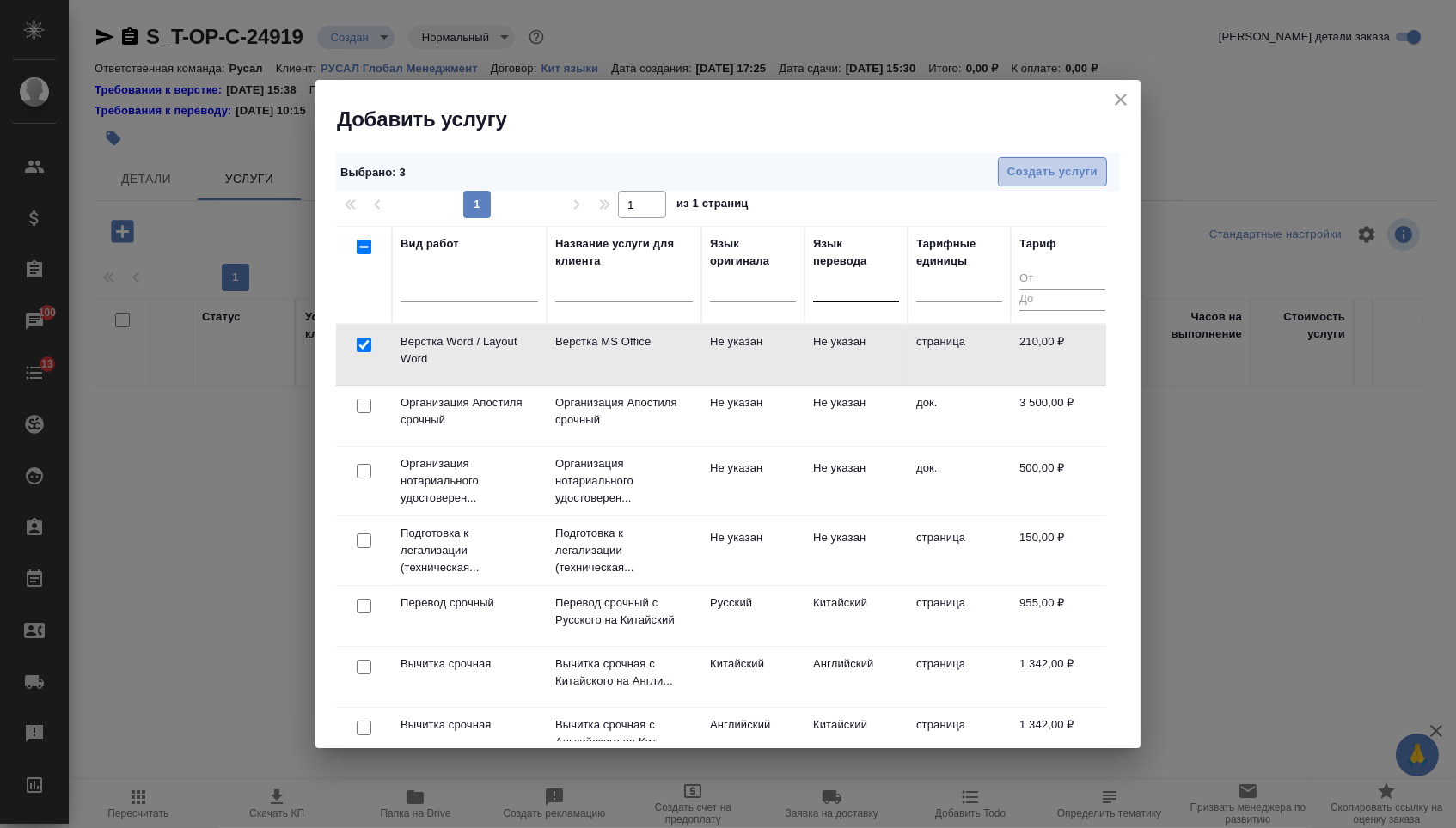
click at [1055, 180] on span "Создать услуги" at bounding box center [1051, 171] width 90 height 19
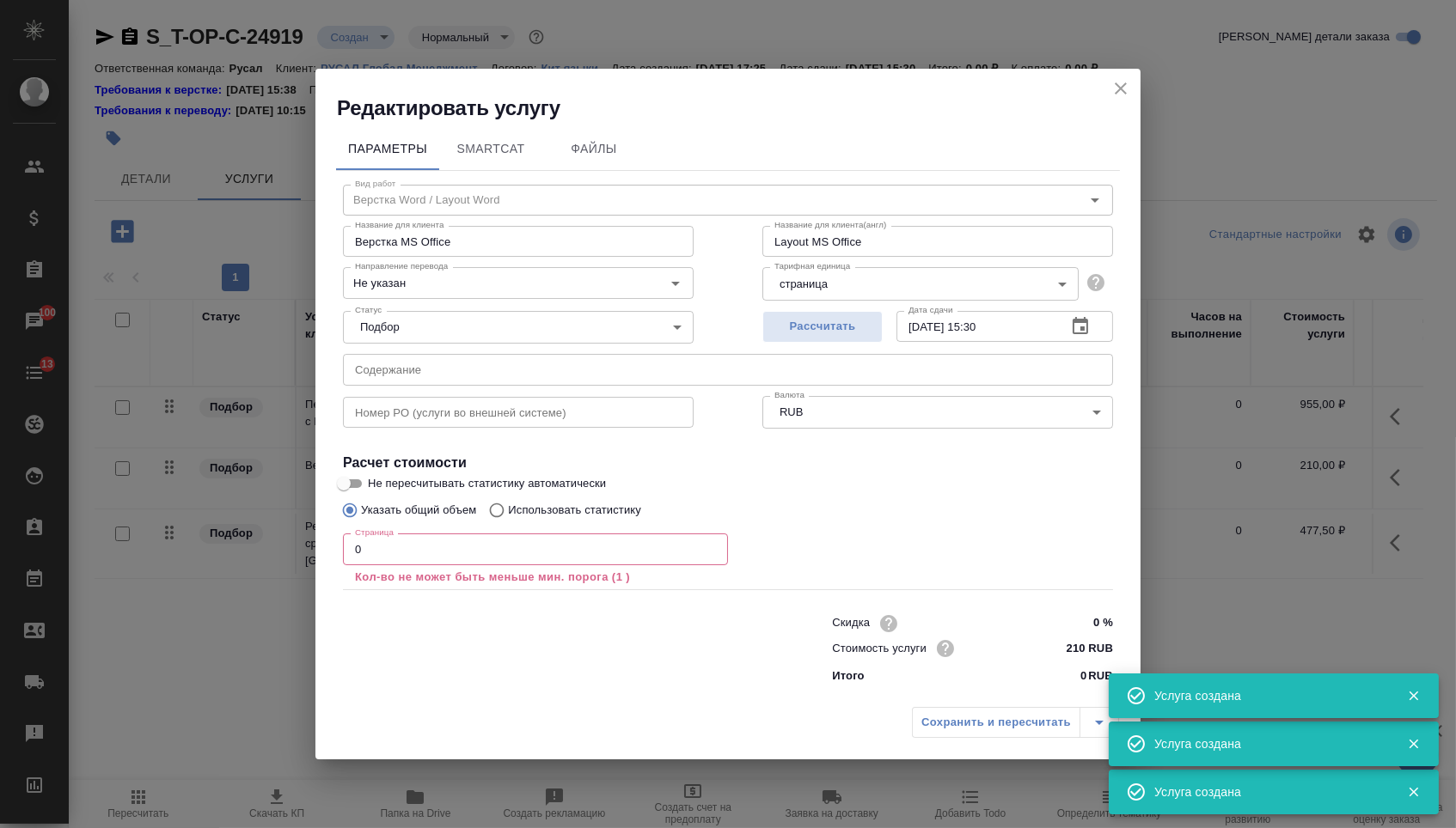
type input "Верстка Word / Layout Word"
type input "Верстка MS Office"
type input "Layout MS Office"
type input "Не указан"
type input "210 RUB"
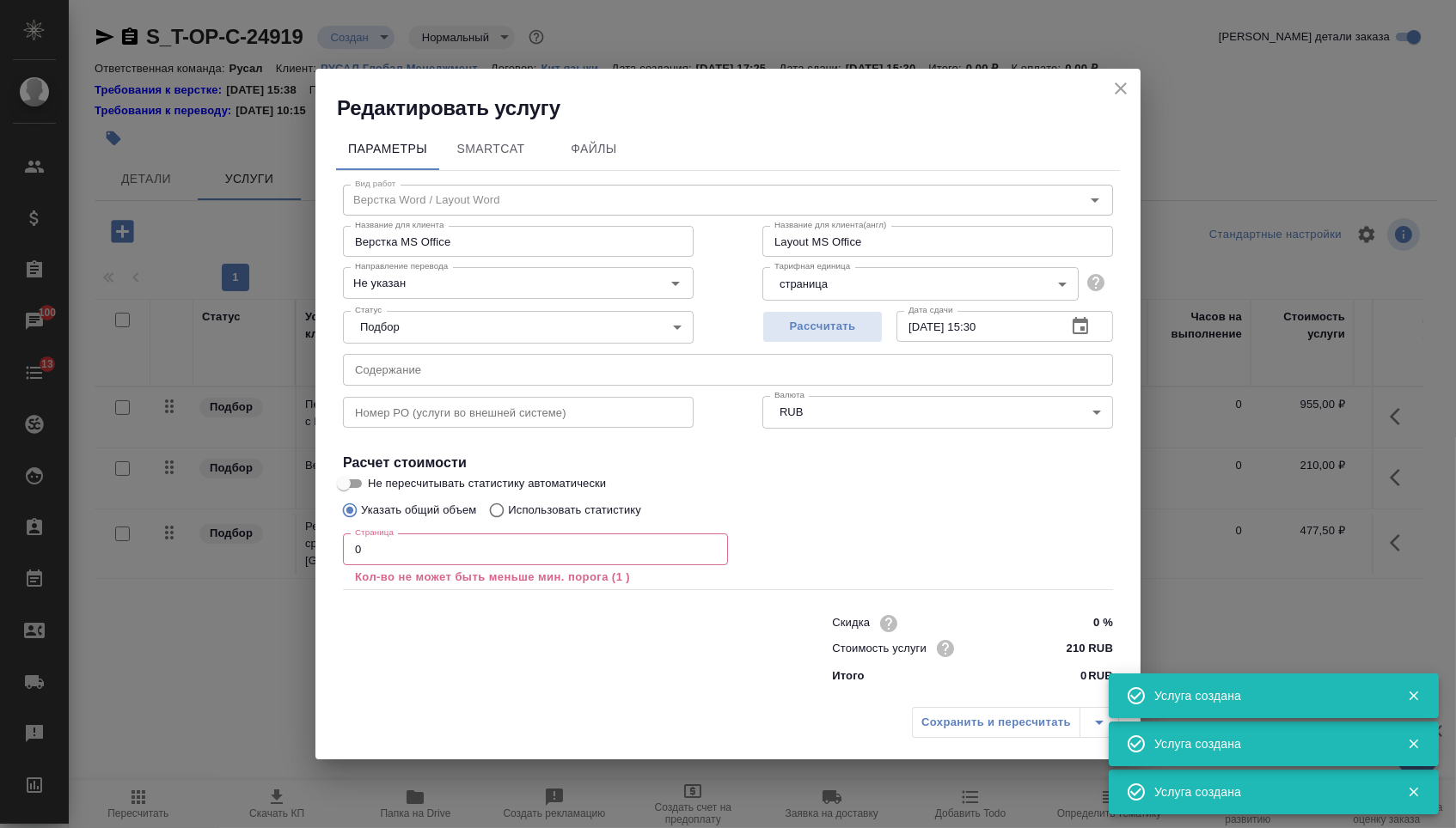
click at [422, 563] on input "0" at bounding box center [535, 548] width 385 height 31
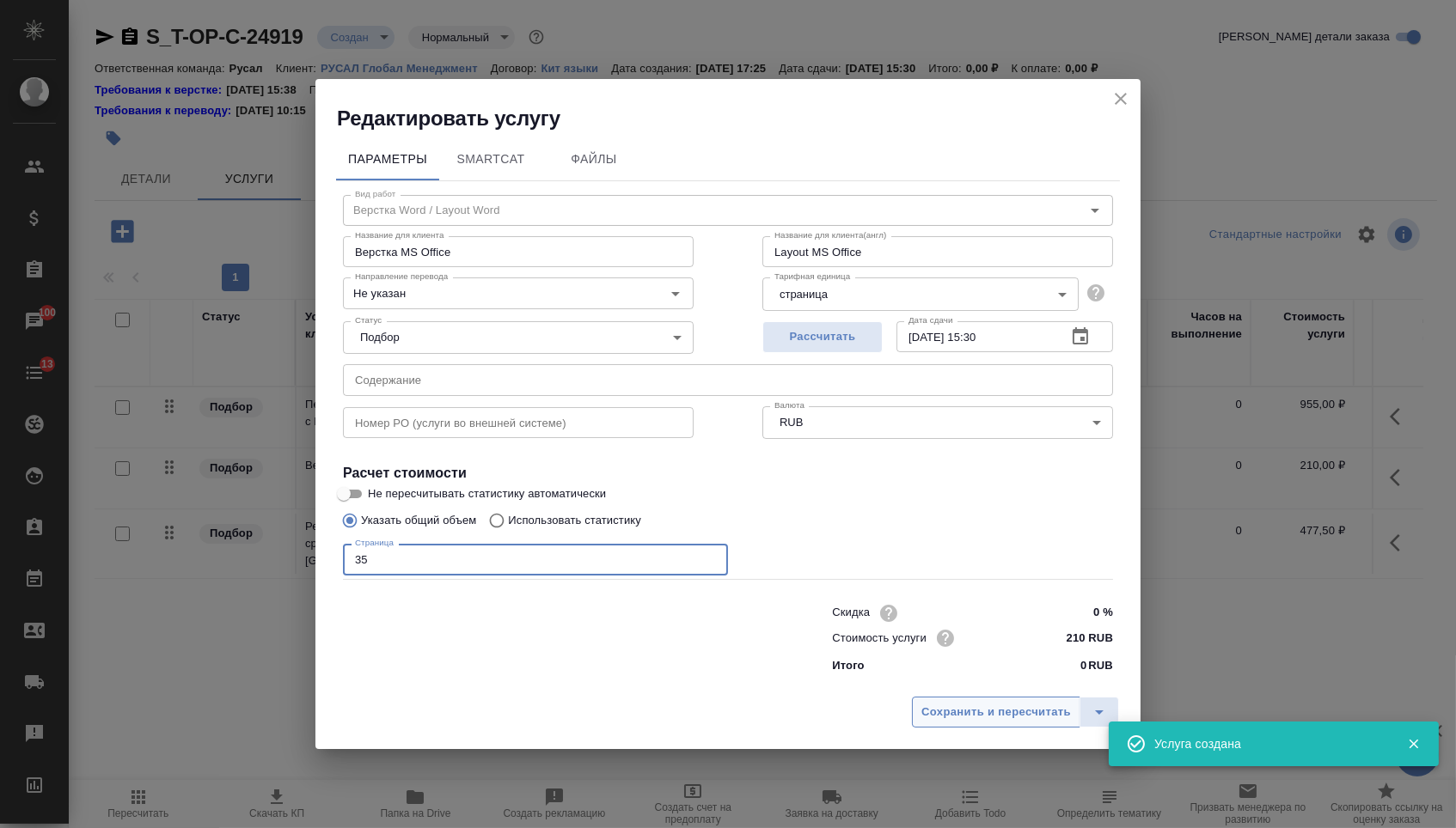
type input "35"
click at [949, 722] on span "Сохранить и пересчитать" at bounding box center [996, 712] width 149 height 19
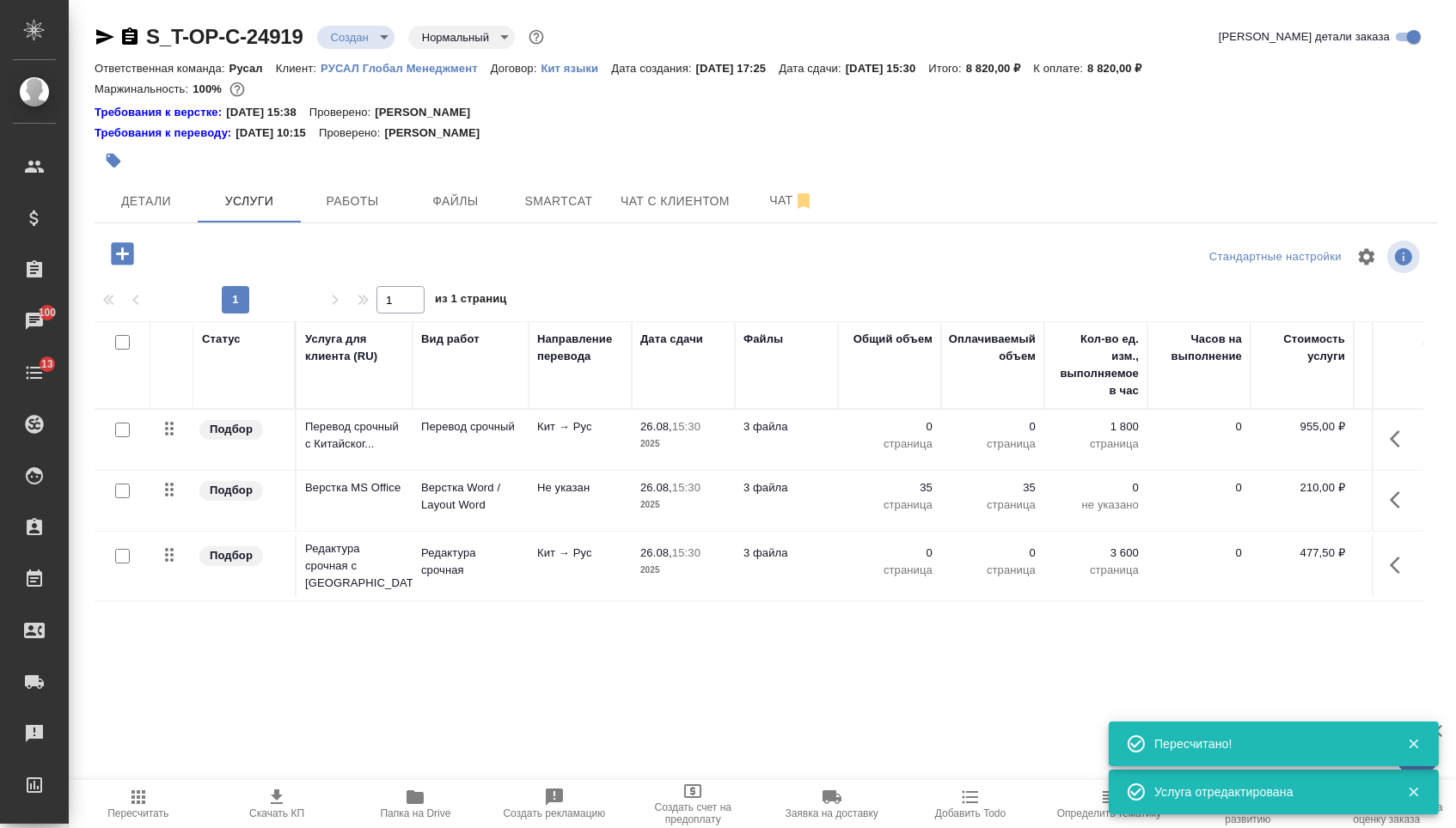
click at [885, 445] on p "страница" at bounding box center [889, 444] width 86 height 18
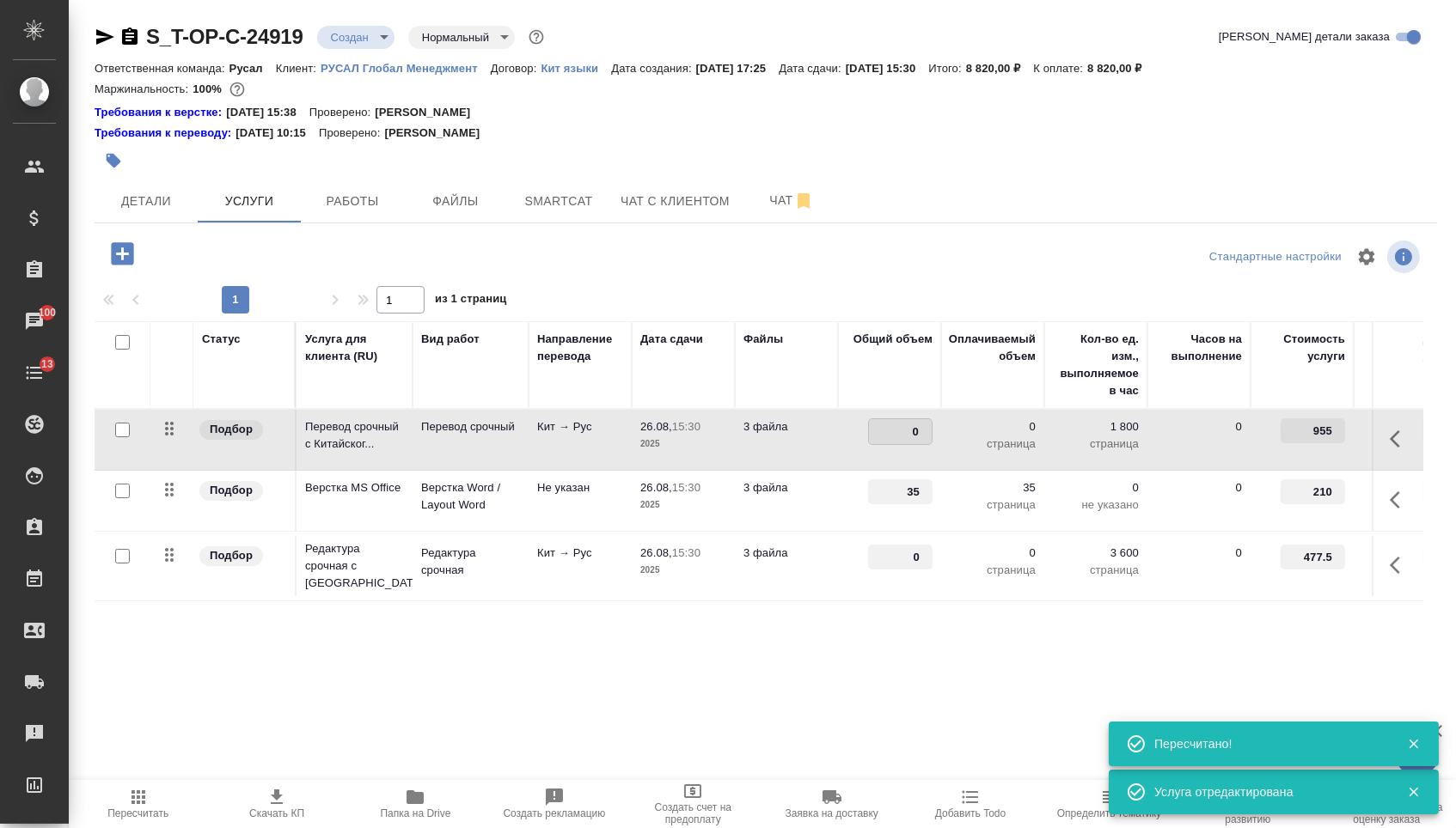
click at [884, 436] on input "0" at bounding box center [900, 432] width 63 height 25
type input "63000"
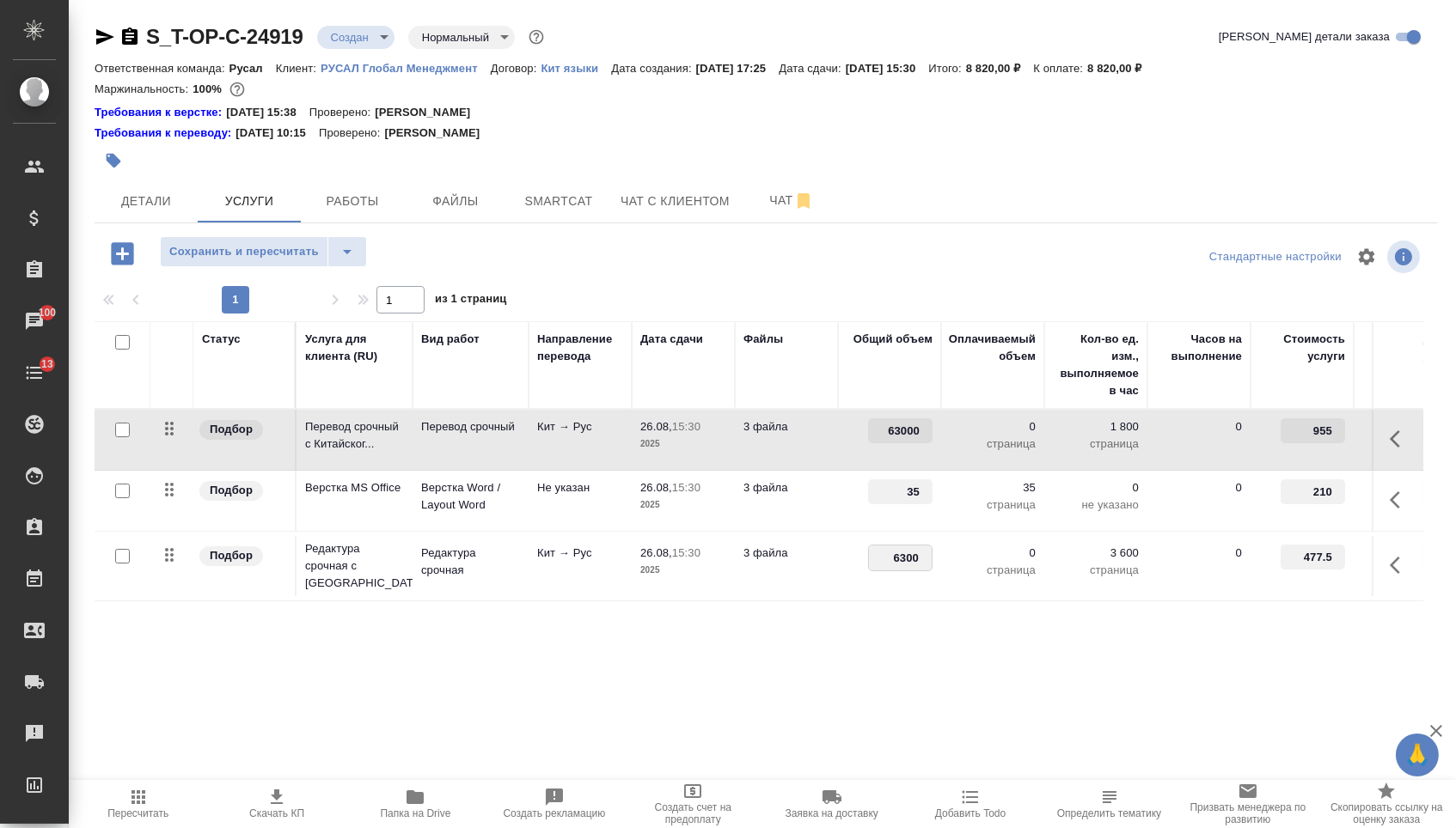
click at [889, 571] on input "6300" at bounding box center [900, 558] width 63 height 25
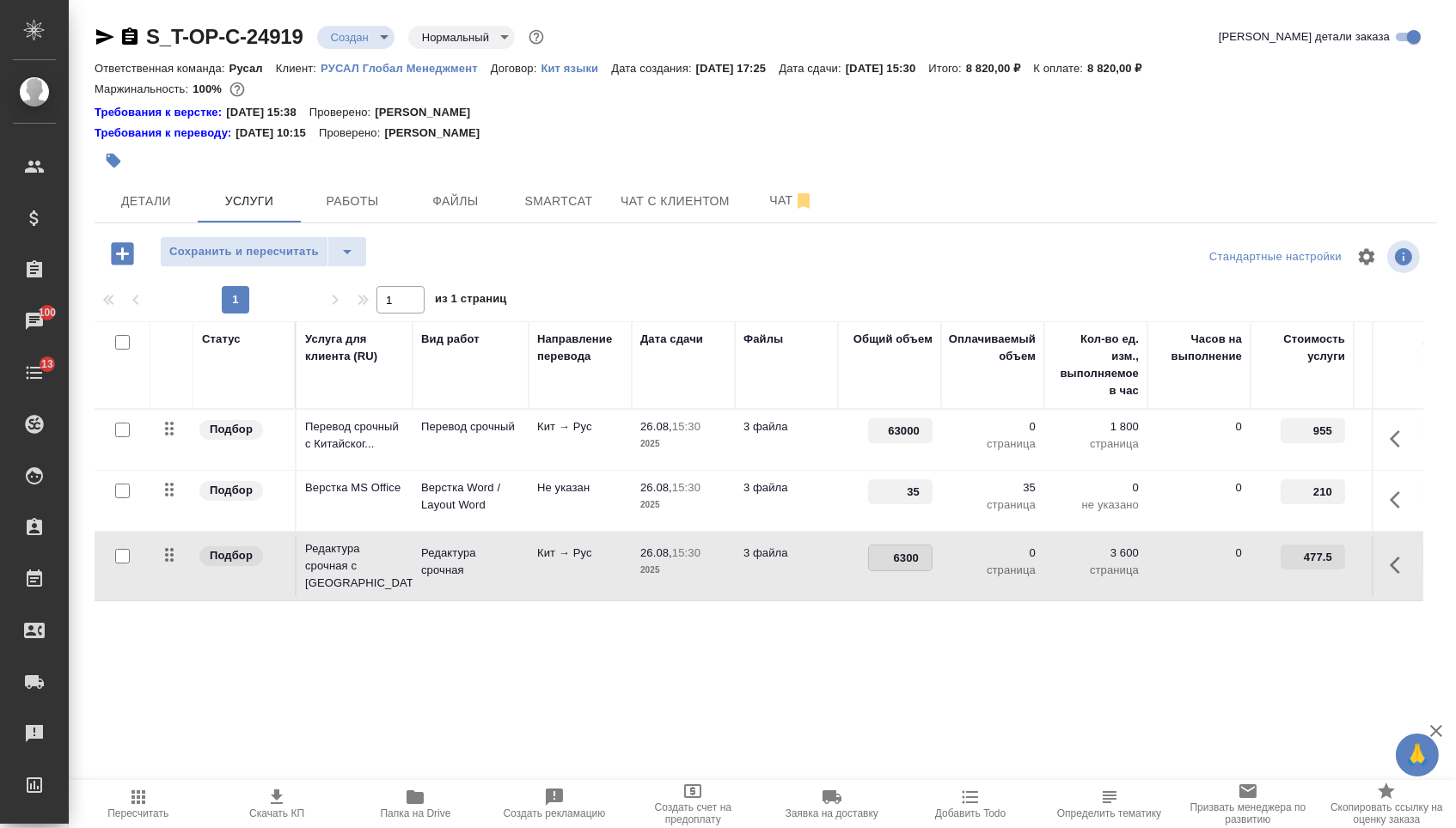
type input "06300"
click at [839, 640] on div "Статус Услуга для клиента (RU) Вид работ Направление перевода Дата сдачи Файлы …" at bounding box center [759, 506] width 1328 height 370
click at [899, 570] on input "06300" at bounding box center [900, 557] width 65 height 25
type input "63000"
click at [877, 670] on div "Статус Услуга для клиента (RU) Вид работ Направление перевода Дата сдачи Файлы …" at bounding box center [759, 506] width 1328 height 370
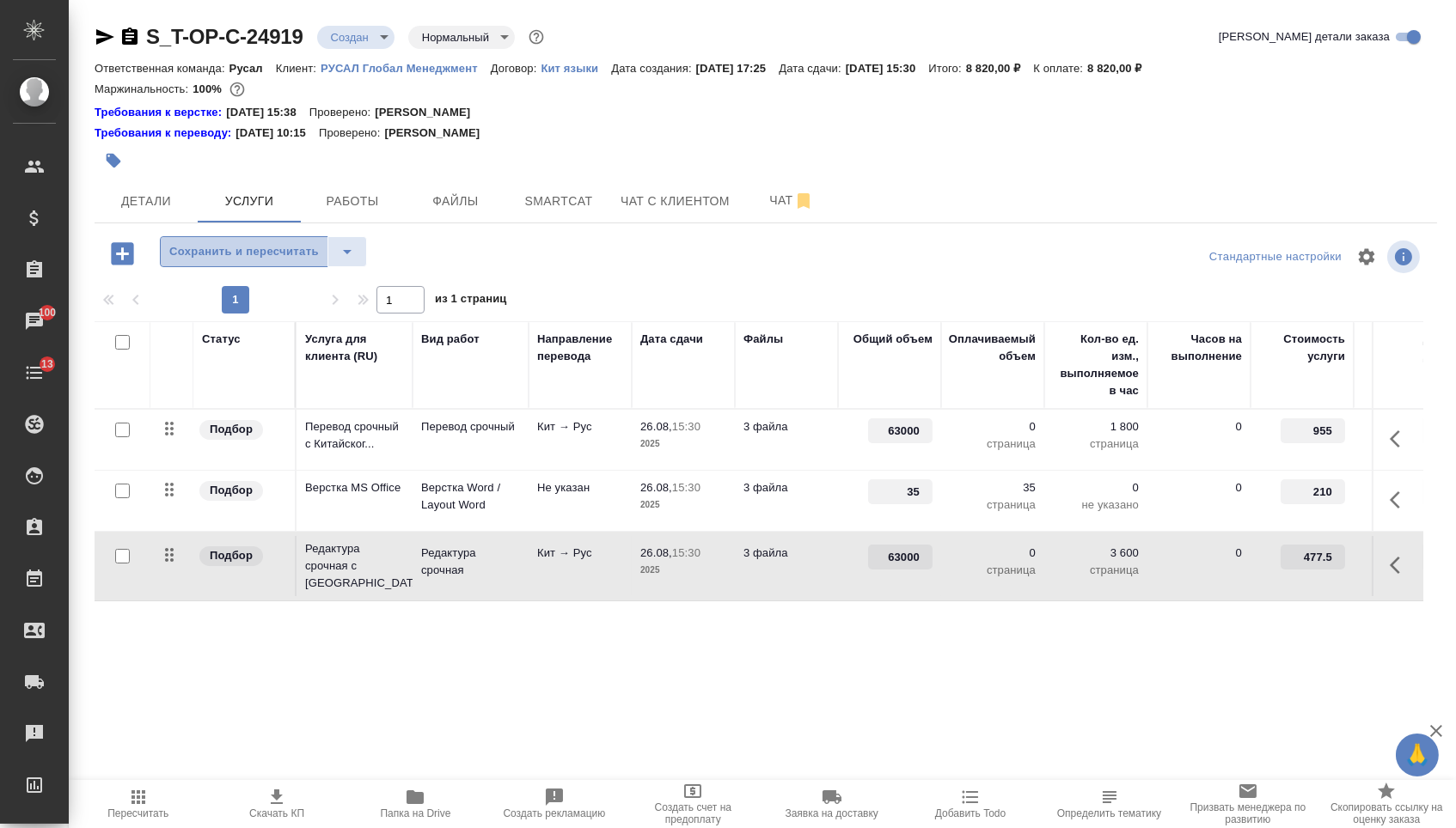
click at [293, 256] on span "Сохранить и пересчитать" at bounding box center [244, 252] width 149 height 19
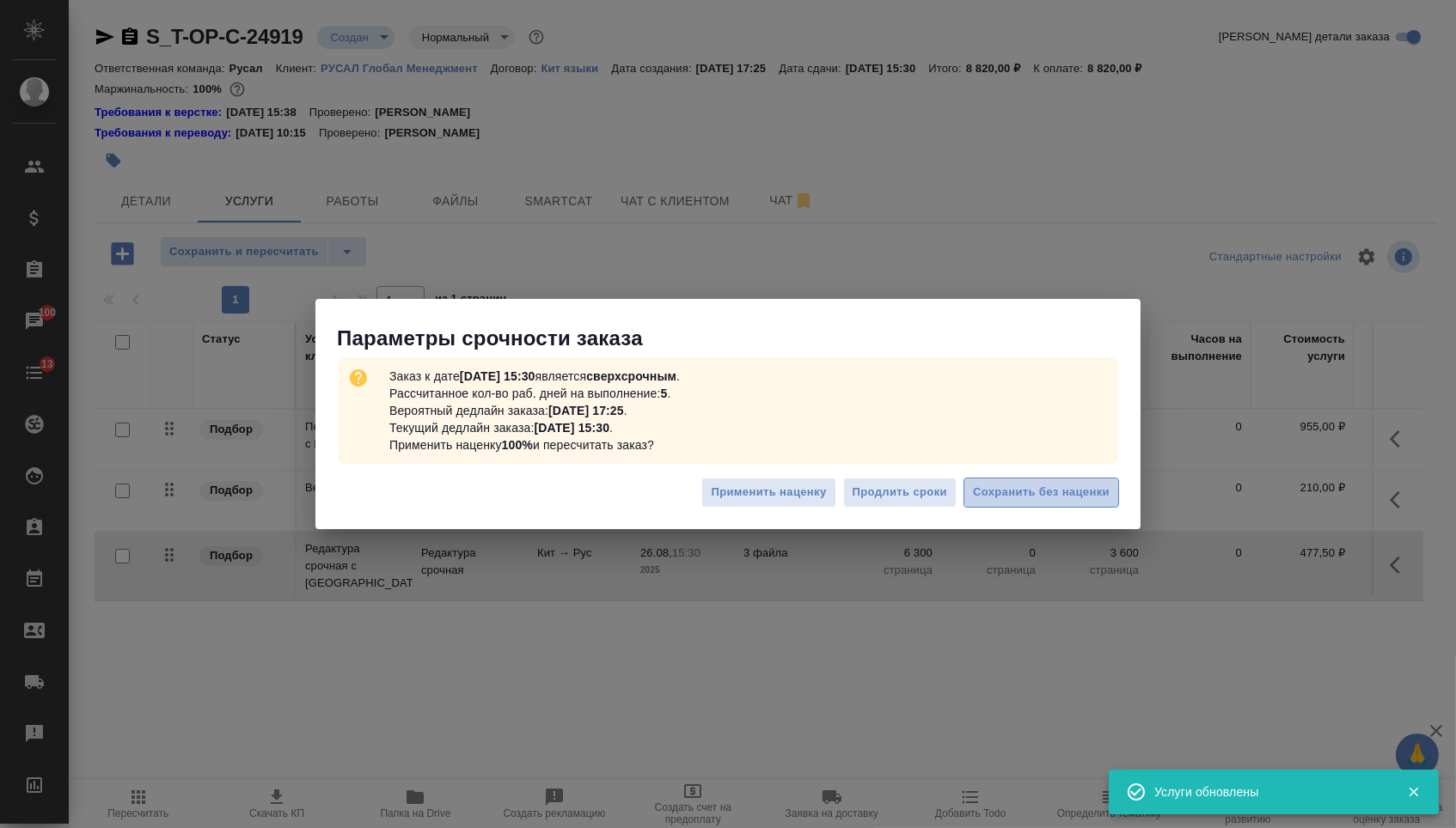
click at [1024, 488] on span "Сохранить без наценки" at bounding box center [1041, 492] width 137 height 19
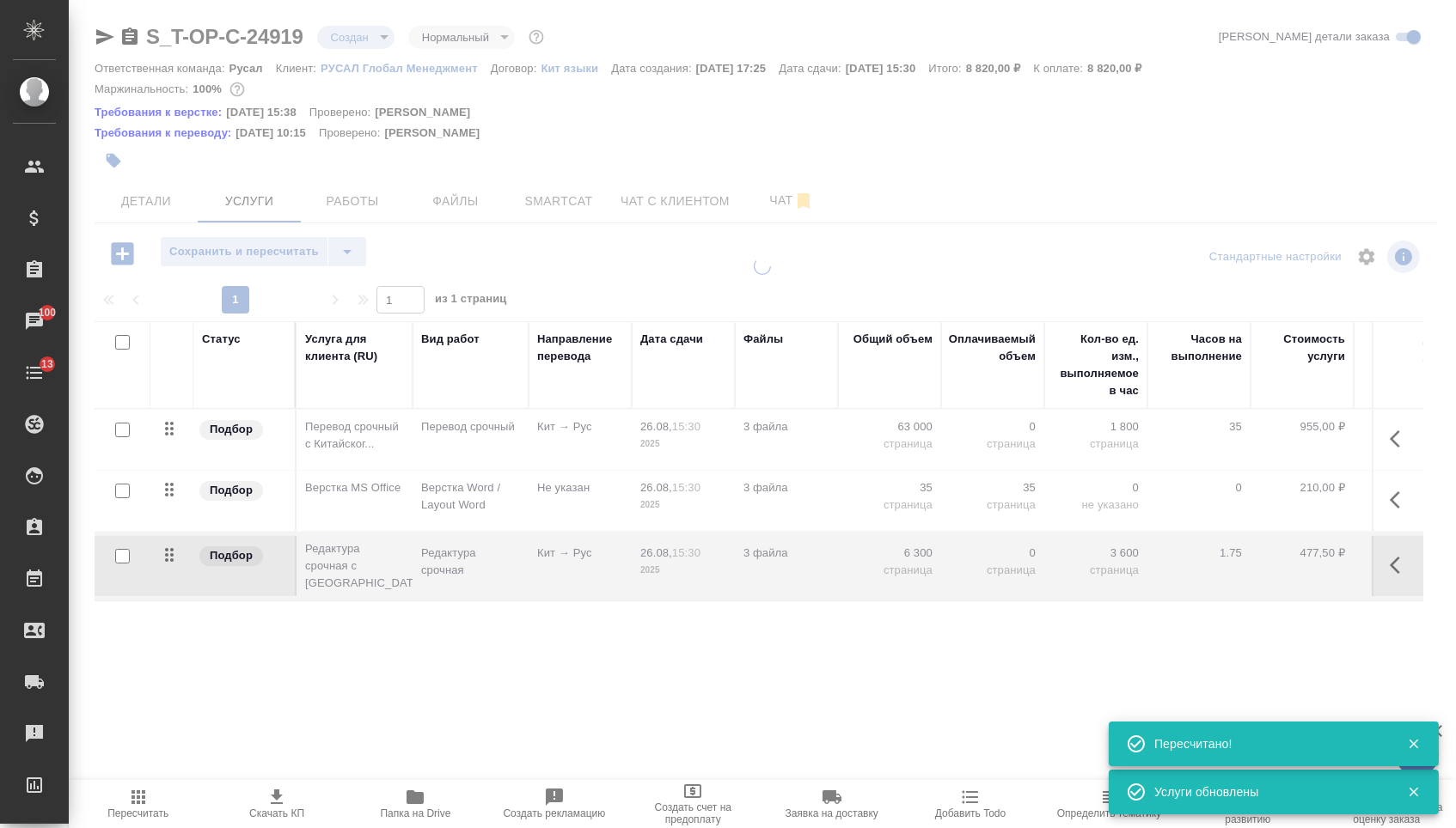
type input "urgent"
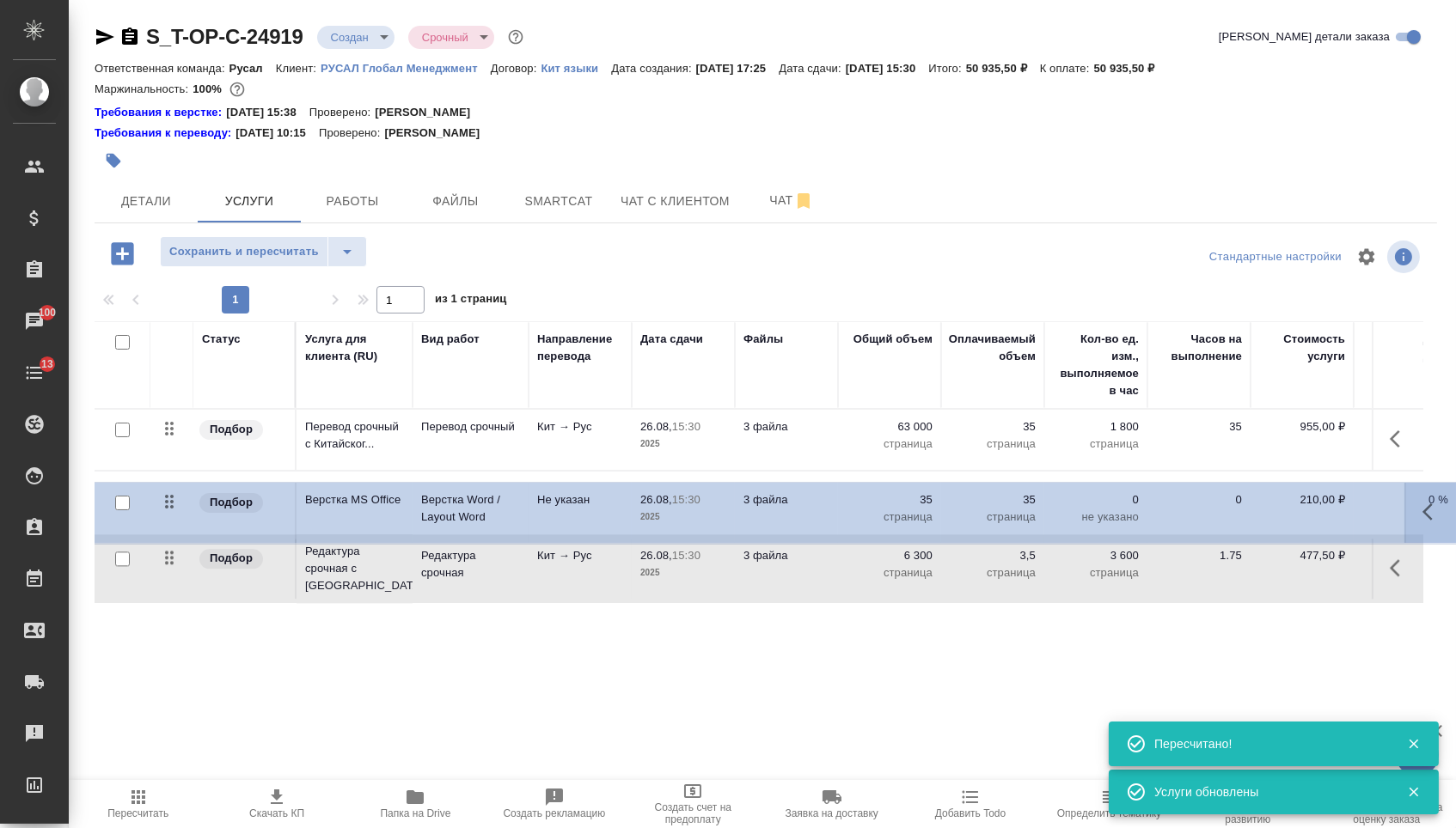
drag, startPoint x: 170, startPoint y: 501, endPoint x: 170, endPoint y: 591, distance: 90.0
click at [170, 591] on tbody "Подбор Перевод срочный с Китайског... Перевод срочный Кит → Рус 26.08, 15:30 20…" at bounding box center [904, 508] width 1620 height 194
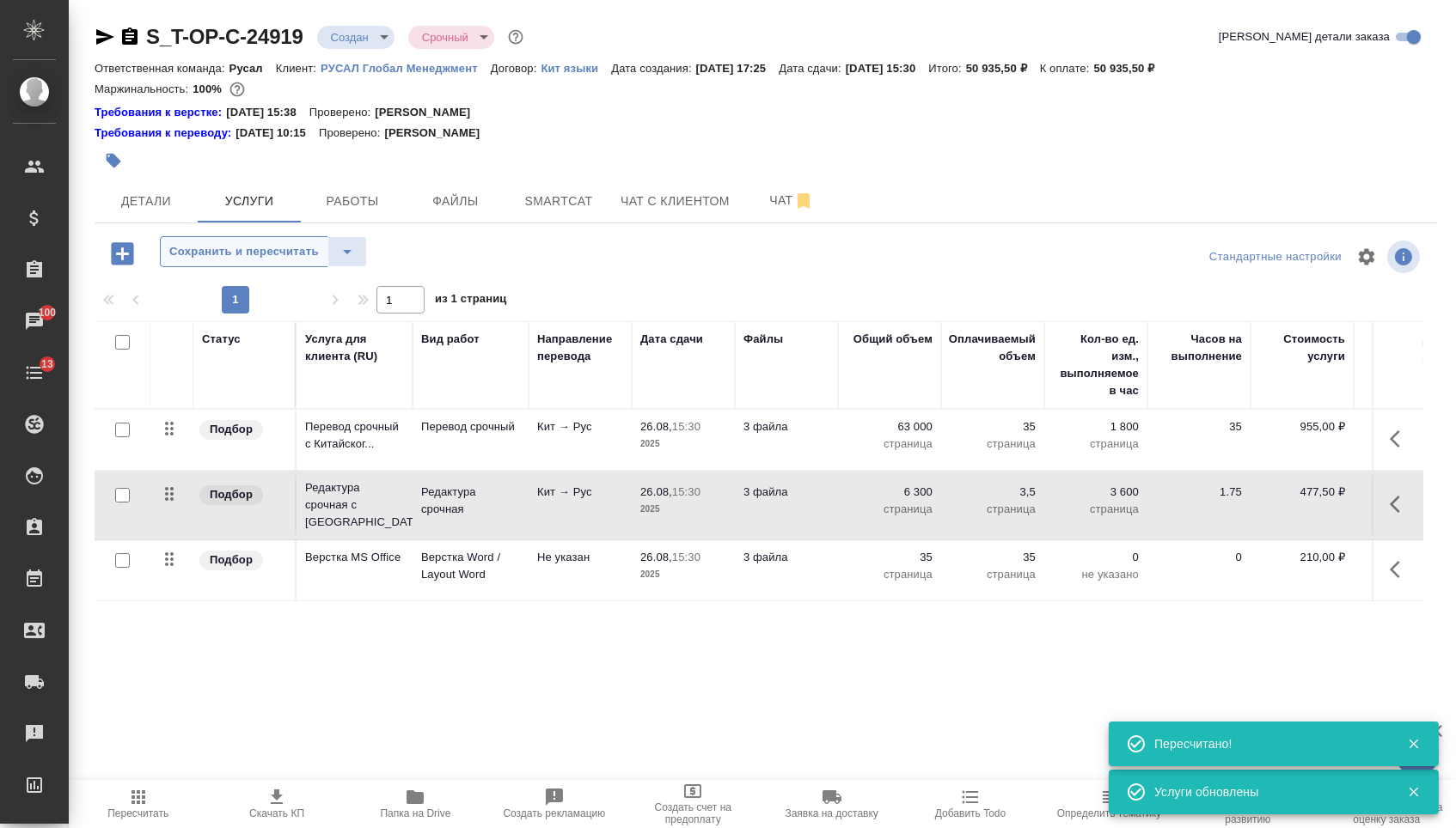
click at [279, 244] on button "Сохранить и пересчитать" at bounding box center [245, 251] width 169 height 31
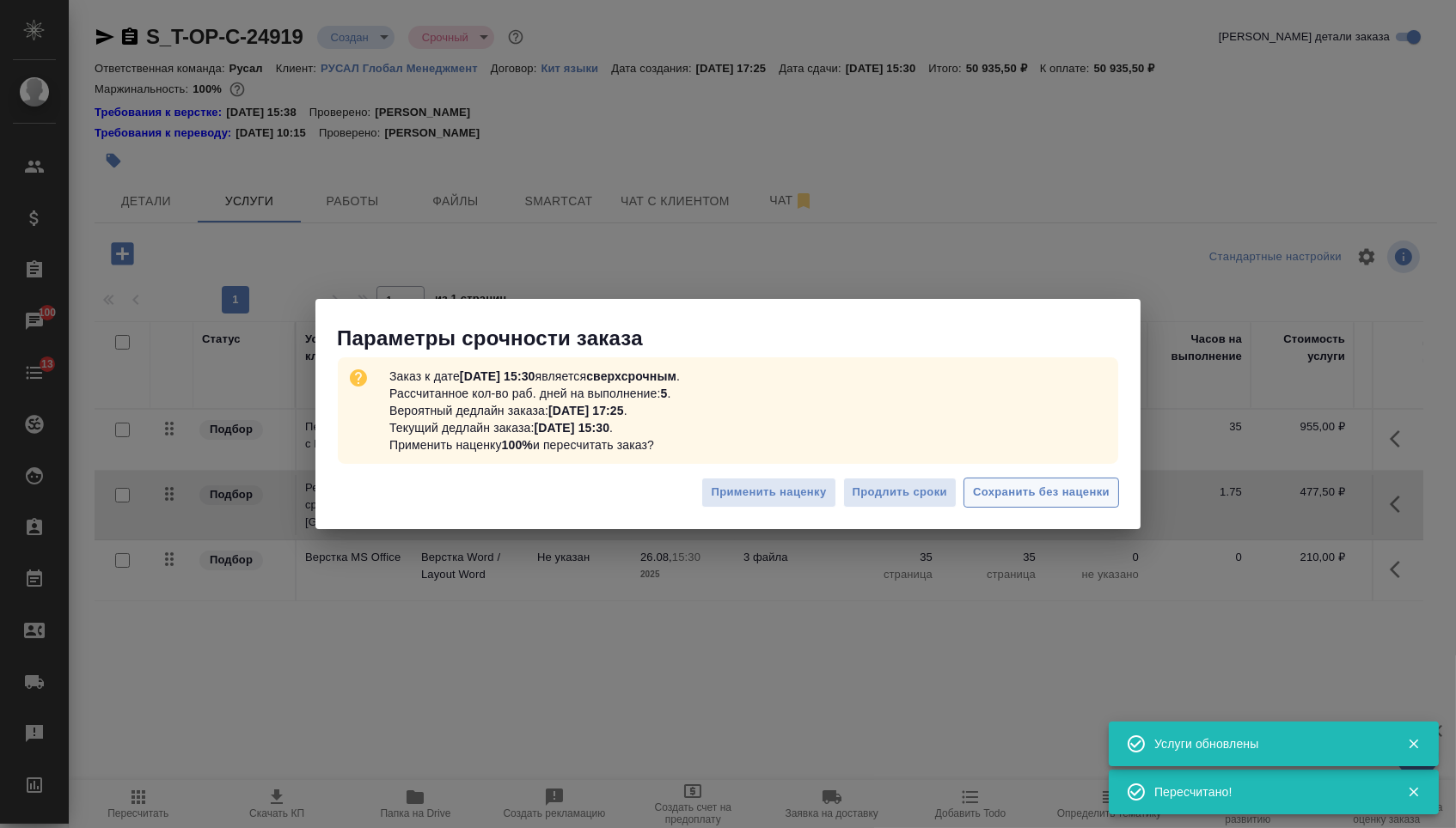
click at [1029, 499] on span "Сохранить без наценки" at bounding box center [1041, 492] width 137 height 19
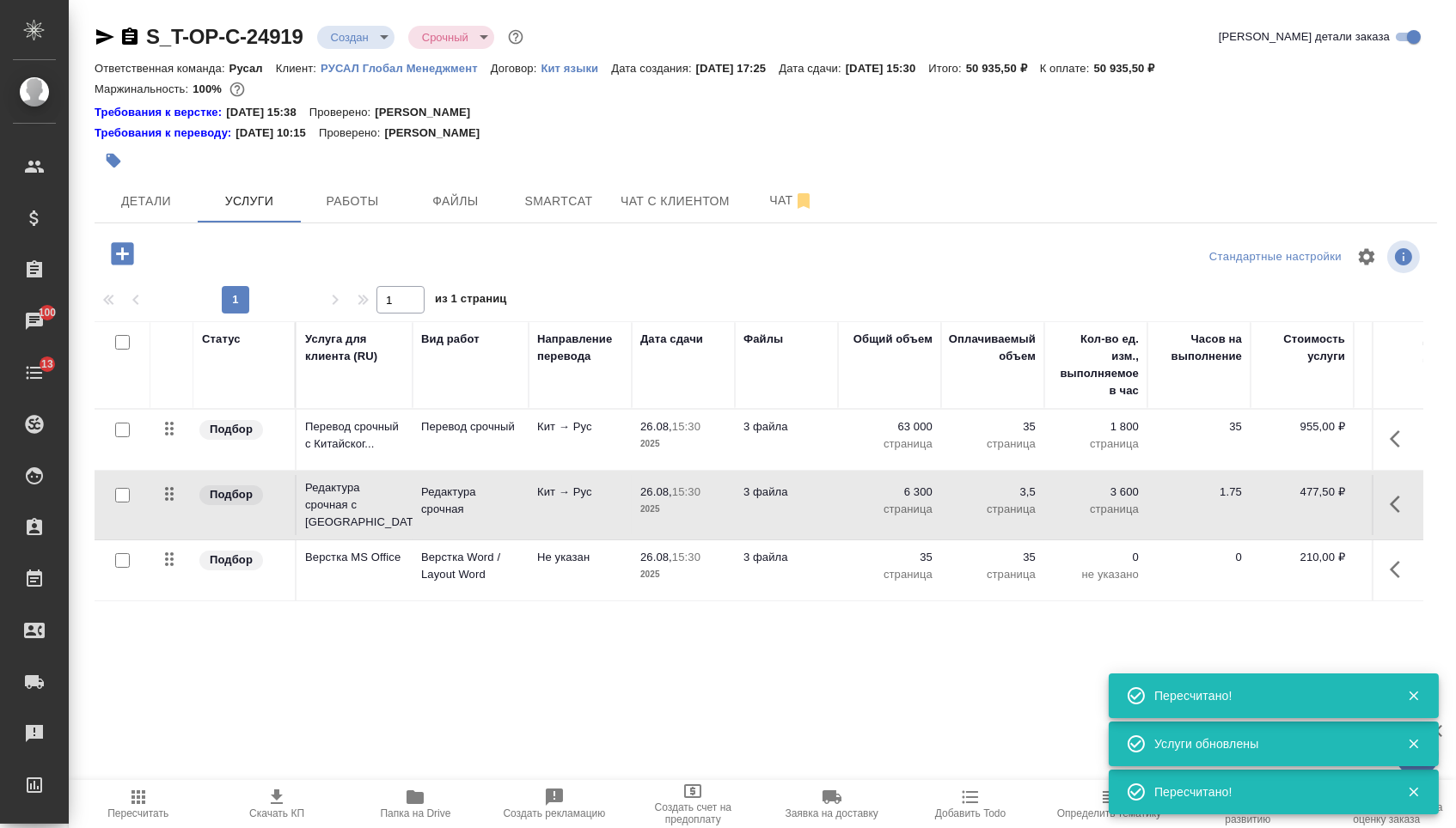
click at [1394, 447] on icon "button" at bounding box center [1394, 439] width 10 height 18
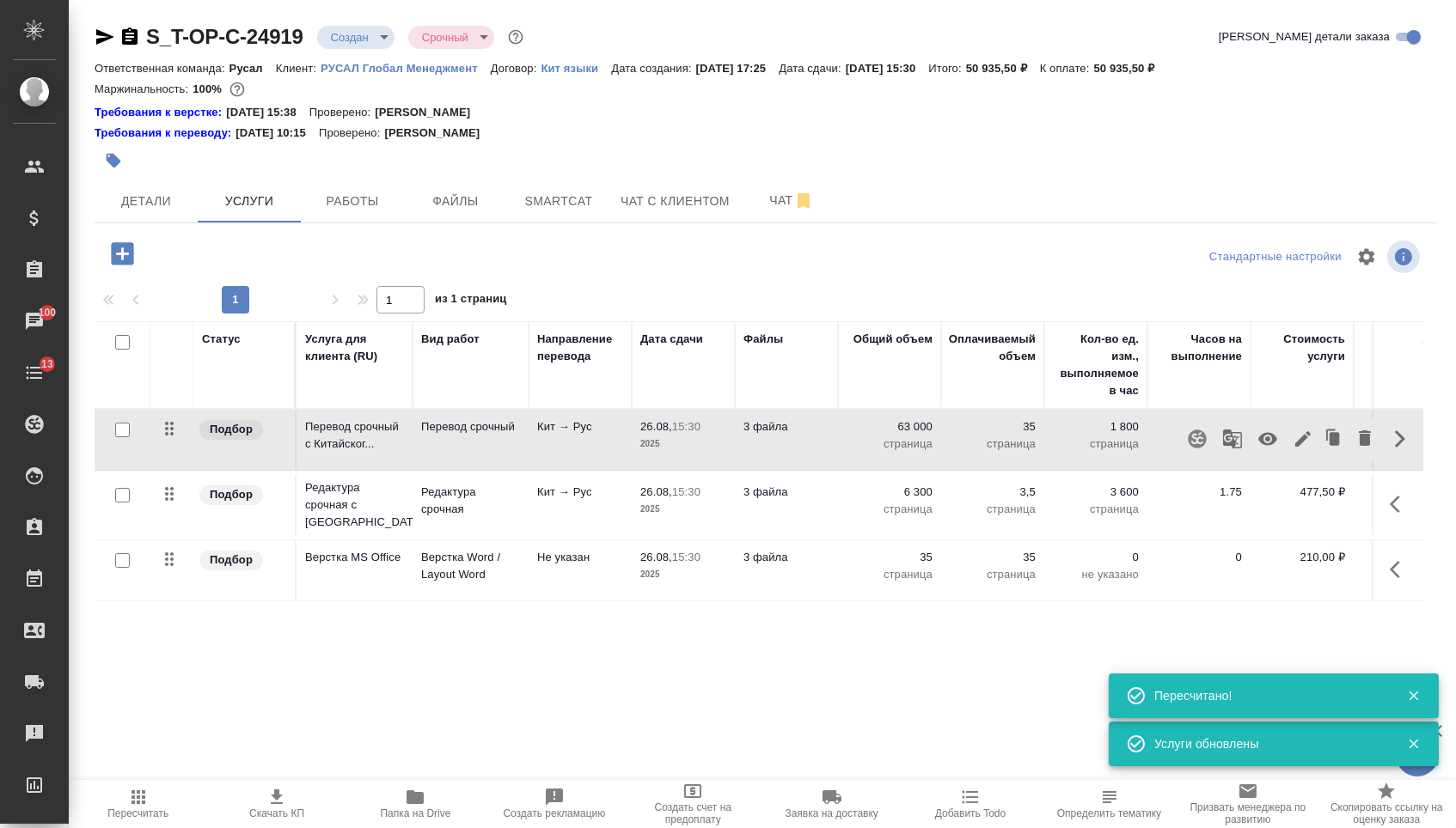
click at [1292, 449] on icon "button" at bounding box center [1302, 439] width 20 height 20
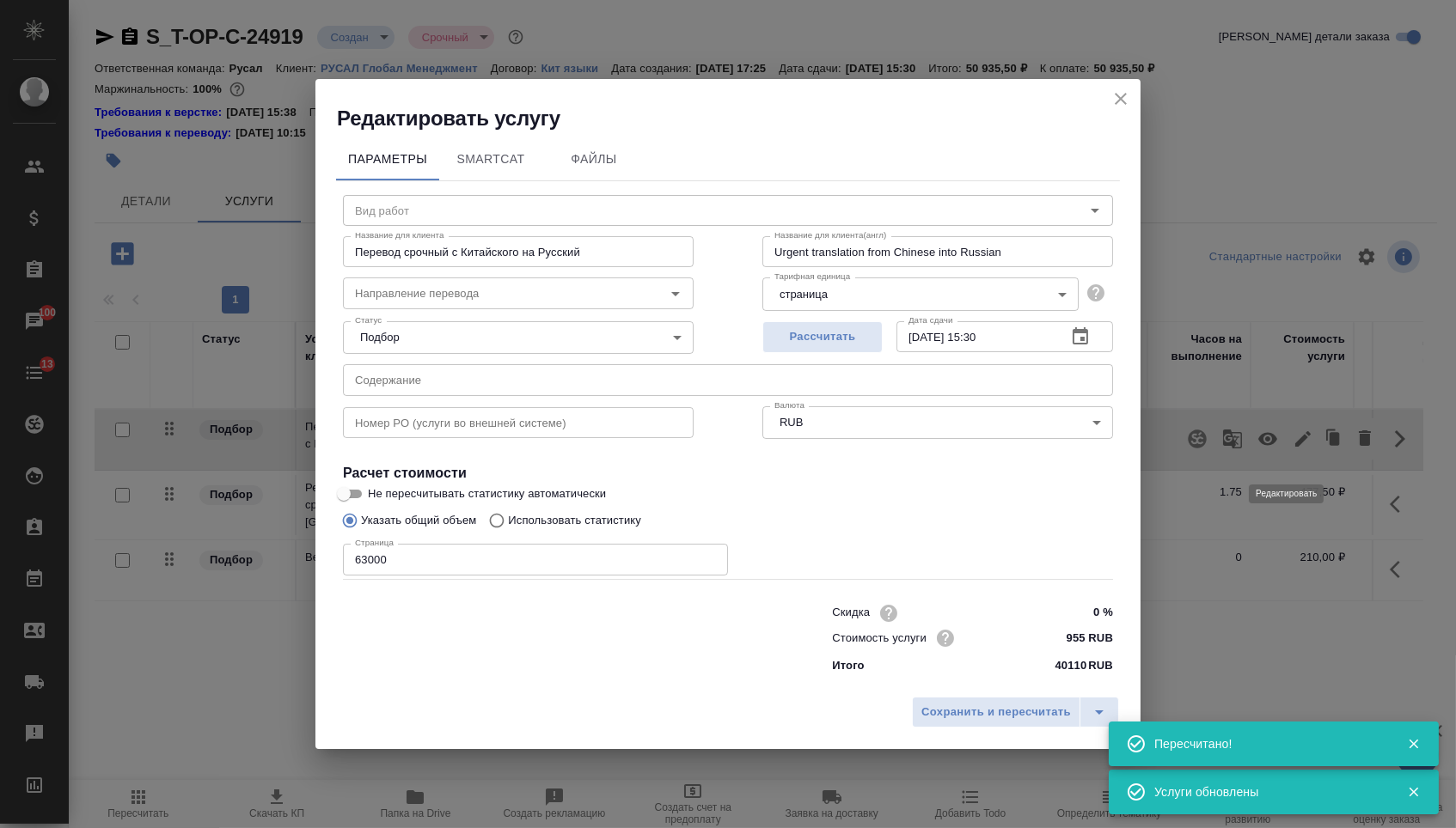
type input "Перевод срочный"
type input "кит-рус"
click at [710, 382] on input "text" at bounding box center [727, 379] width 770 height 31
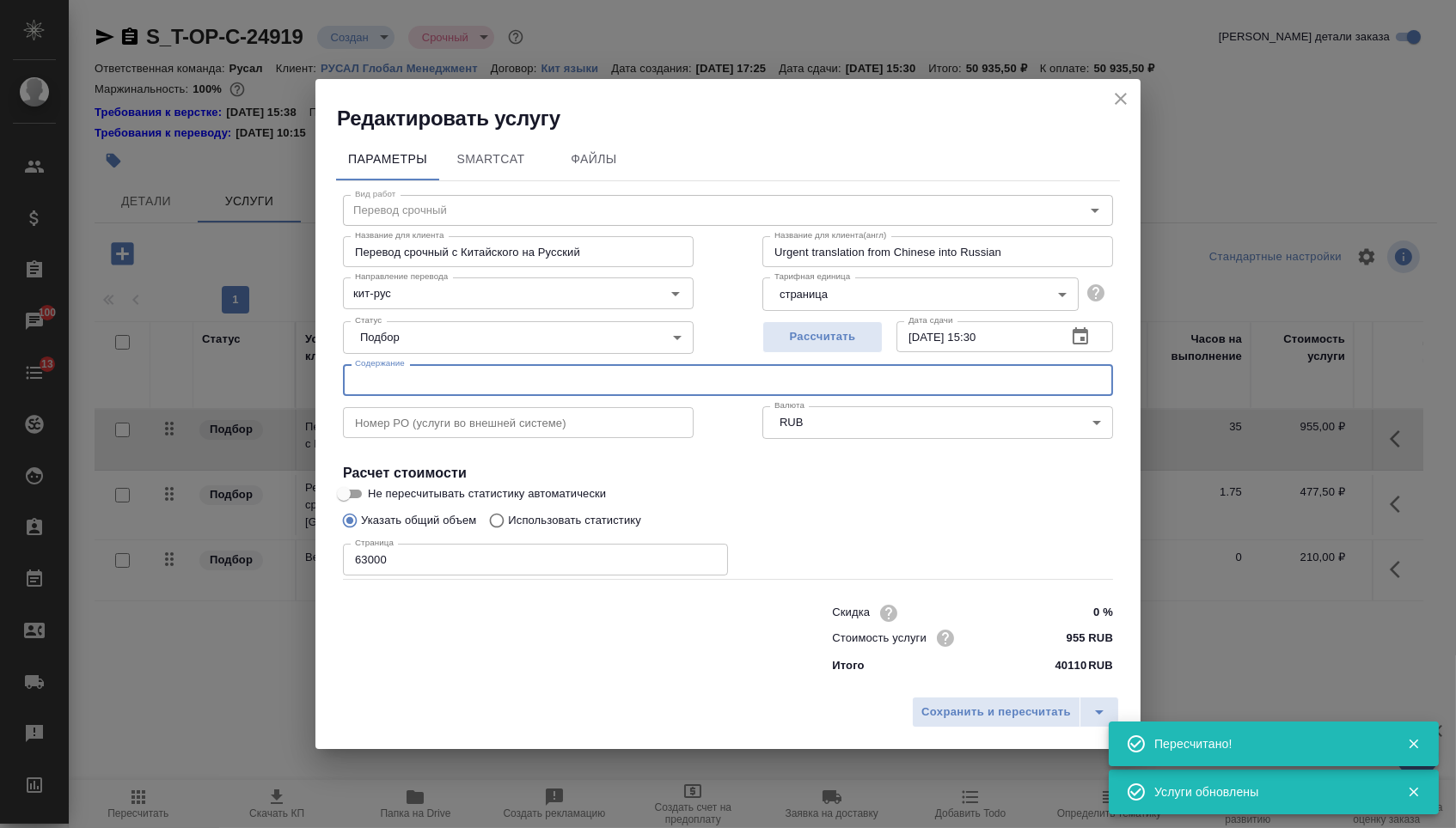
paste input "РСФ, ПСО лицензия"
type input "РСФ, ПСО лицензия"
click at [952, 720] on span "Сохранить и пересчитать" at bounding box center [996, 712] width 149 height 19
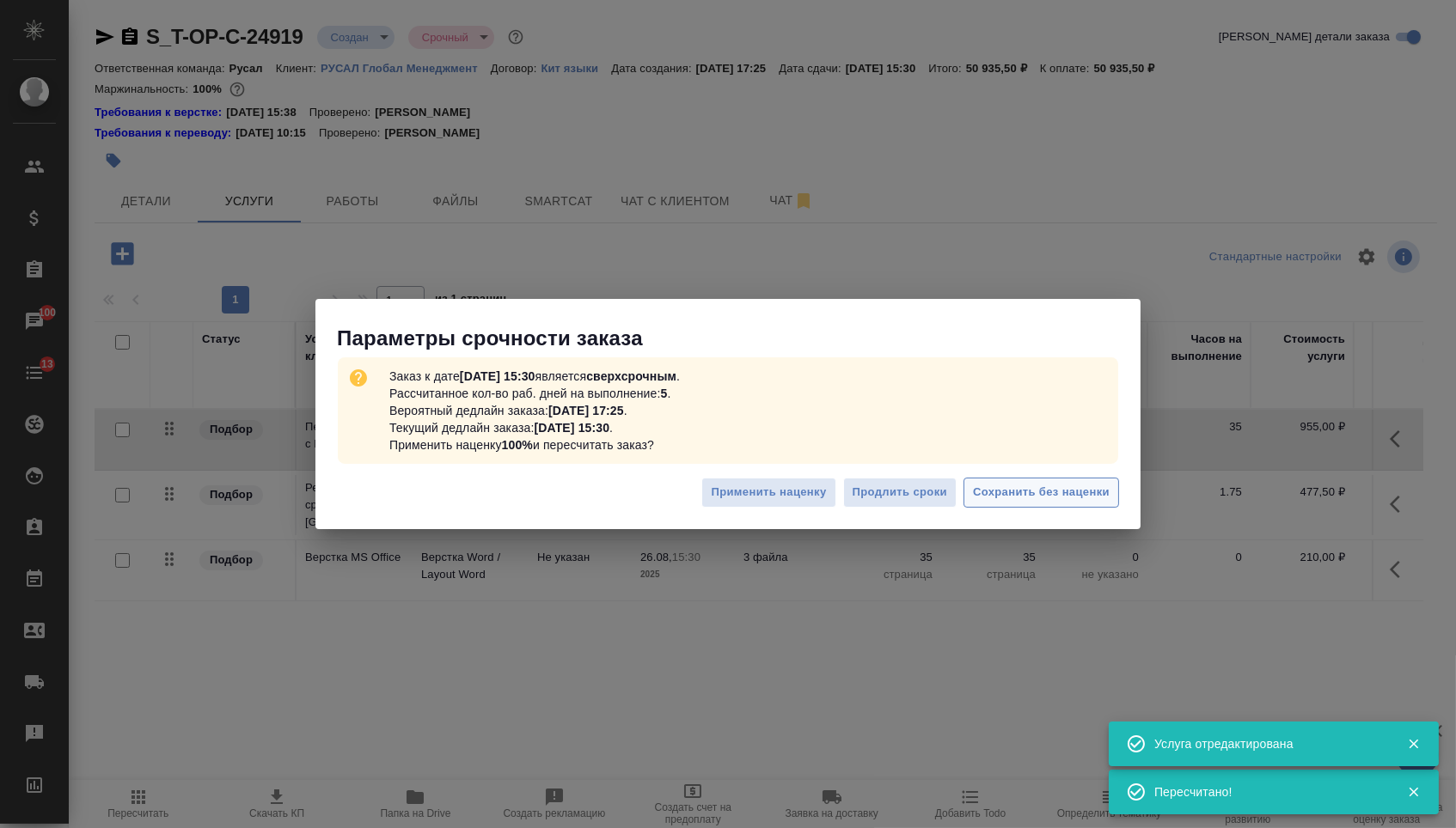
click at [992, 497] on span "Сохранить без наценки" at bounding box center [1041, 492] width 137 height 19
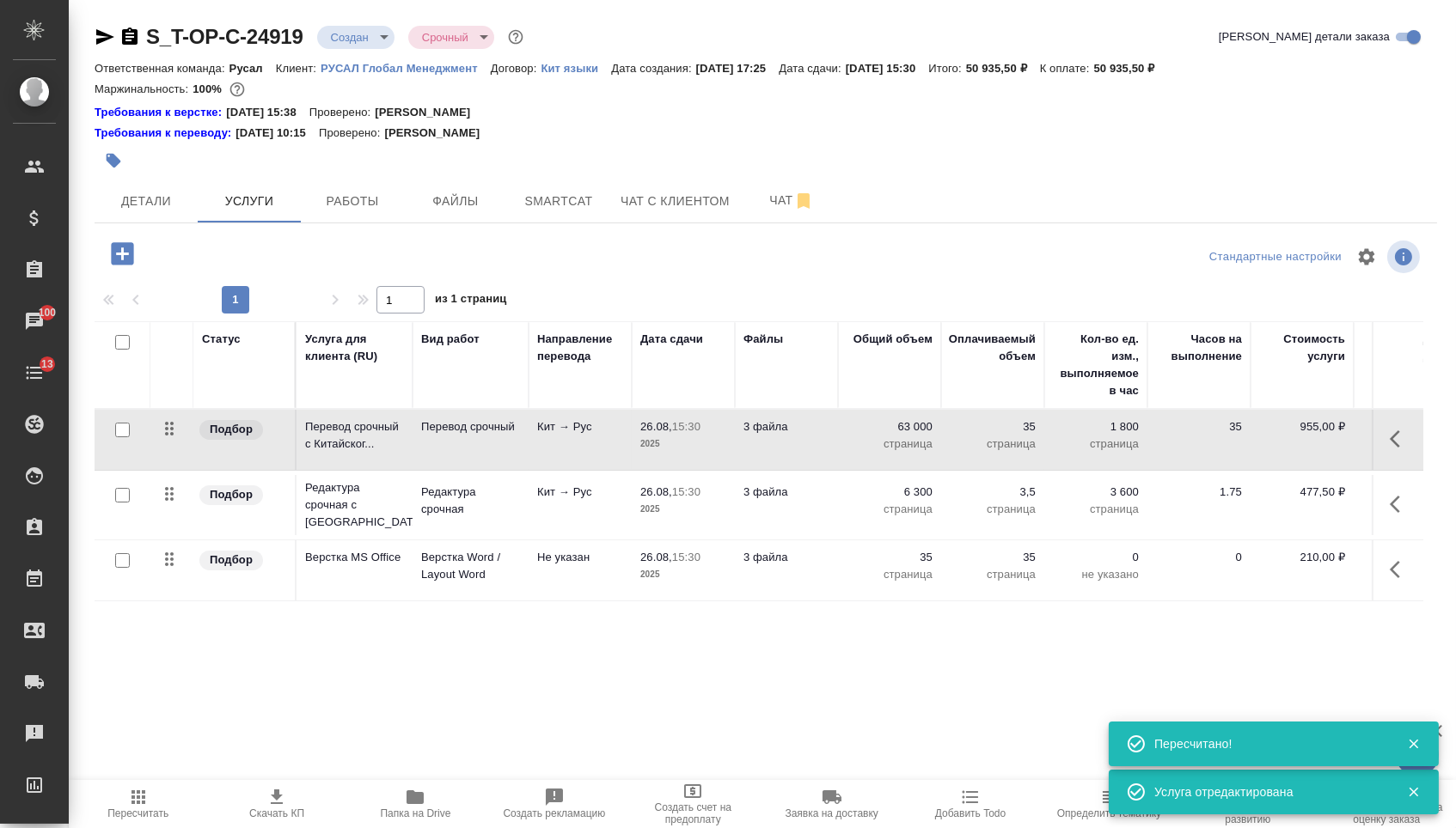
click at [358, 31] on body "🙏 .cls-1 fill:#fff; AWATERA [PERSON_NAME] Спецификации Заказы 100 Чаты 13 Todo …" at bounding box center [728, 414] width 1456 height 828
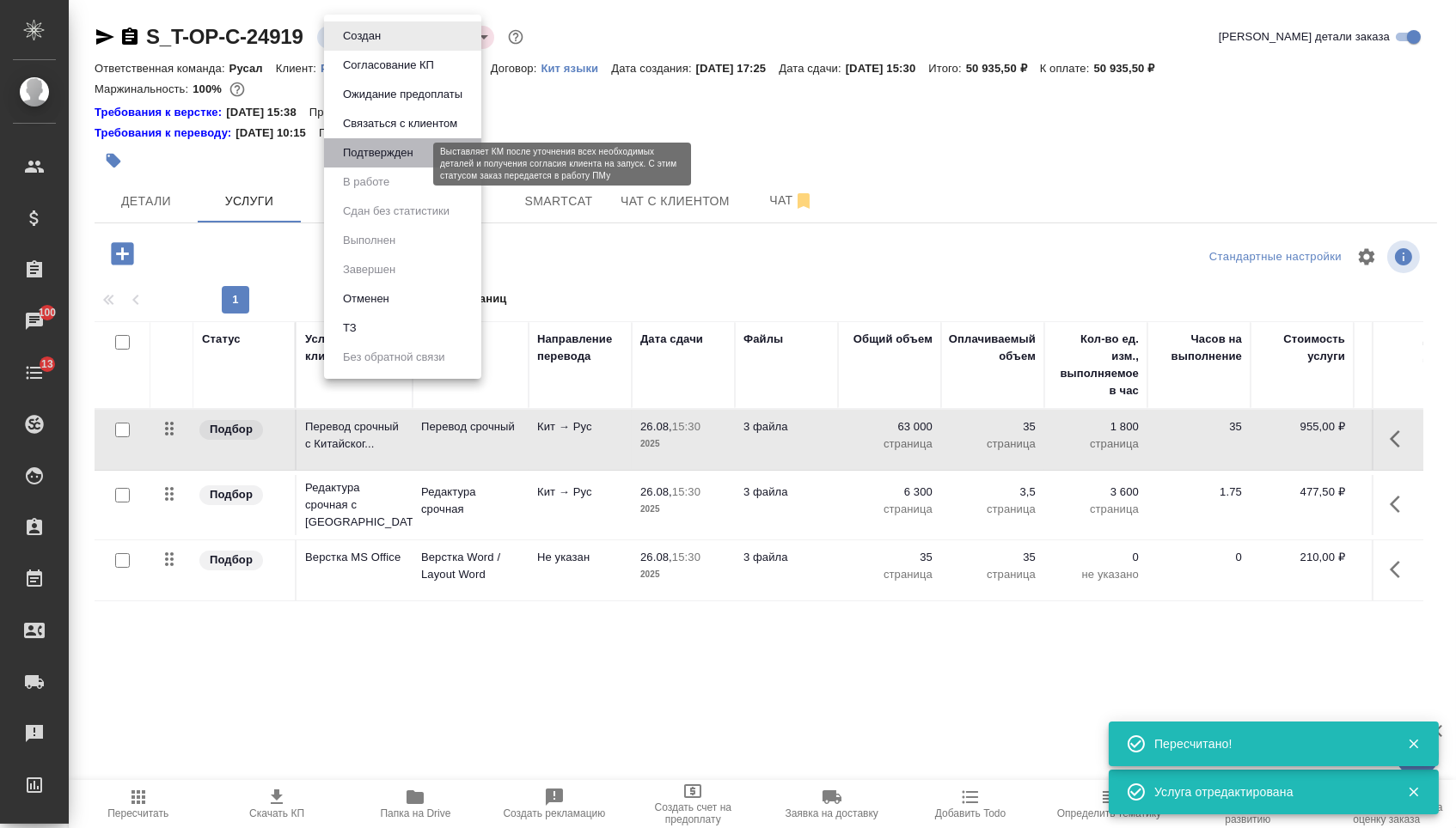
click at [363, 156] on button "Подтвержден" at bounding box center [378, 153] width 81 height 19
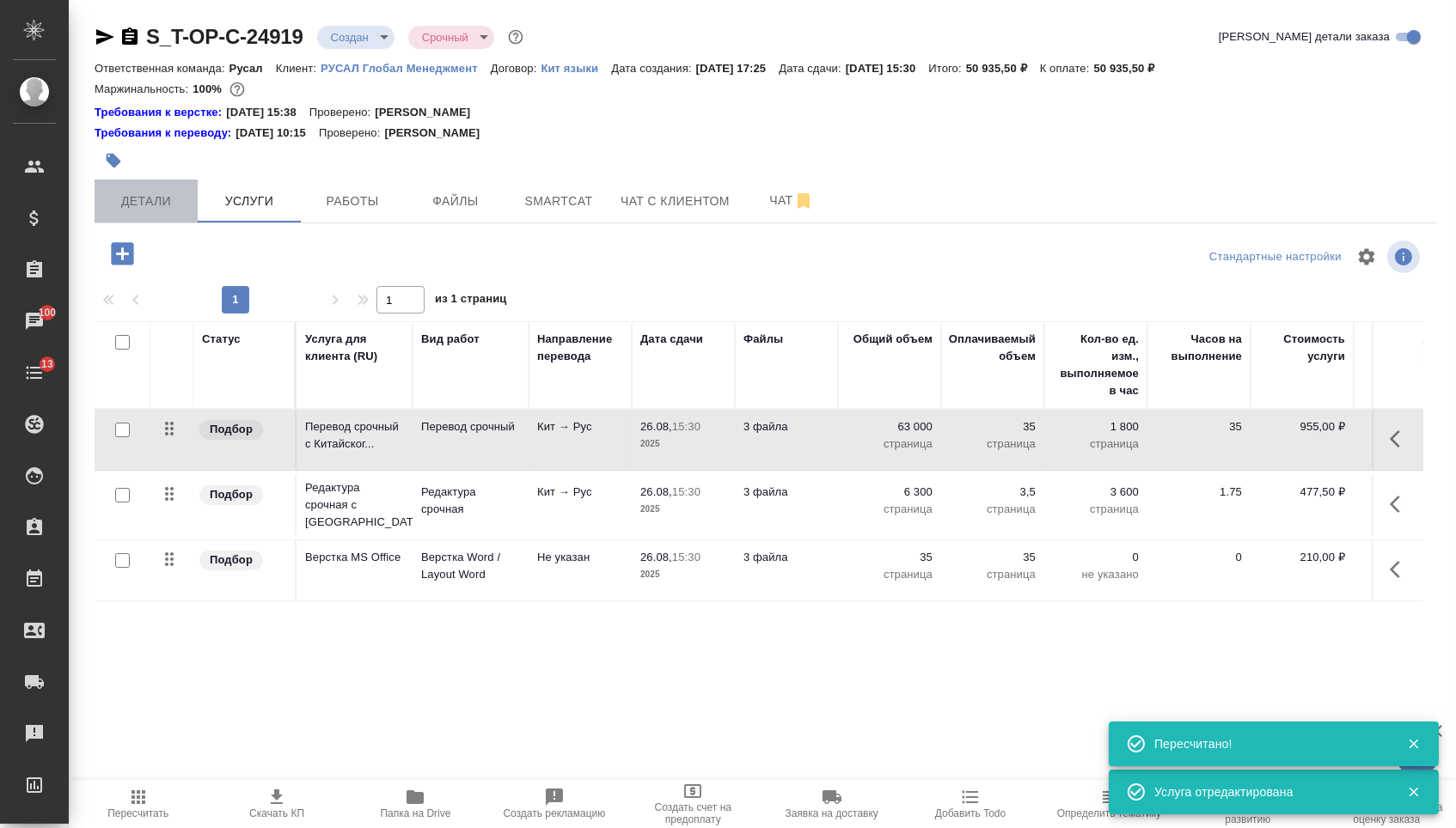
click at [147, 188] on button "Детали" at bounding box center [145, 201] width 103 height 43
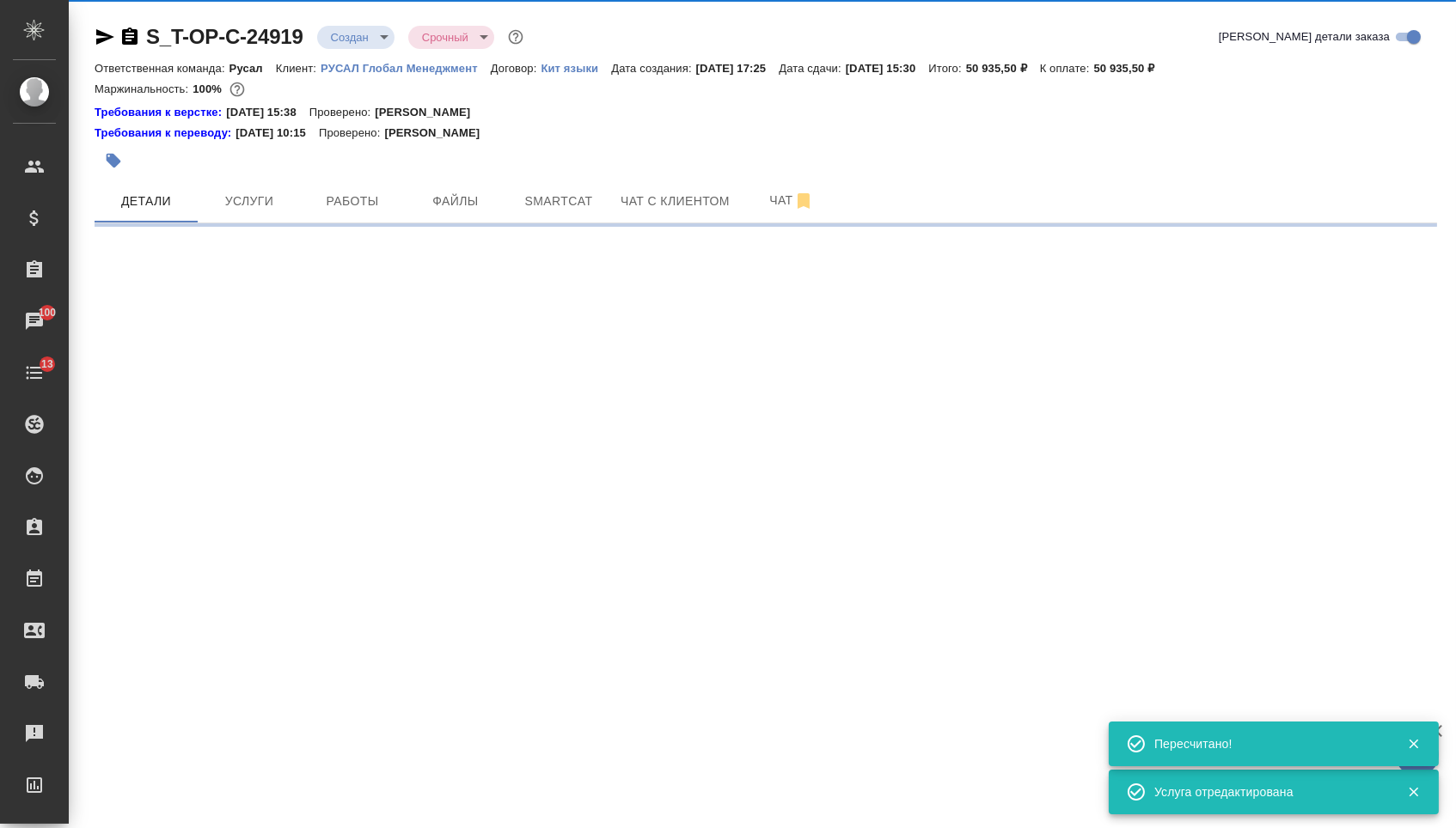
select select "RU"
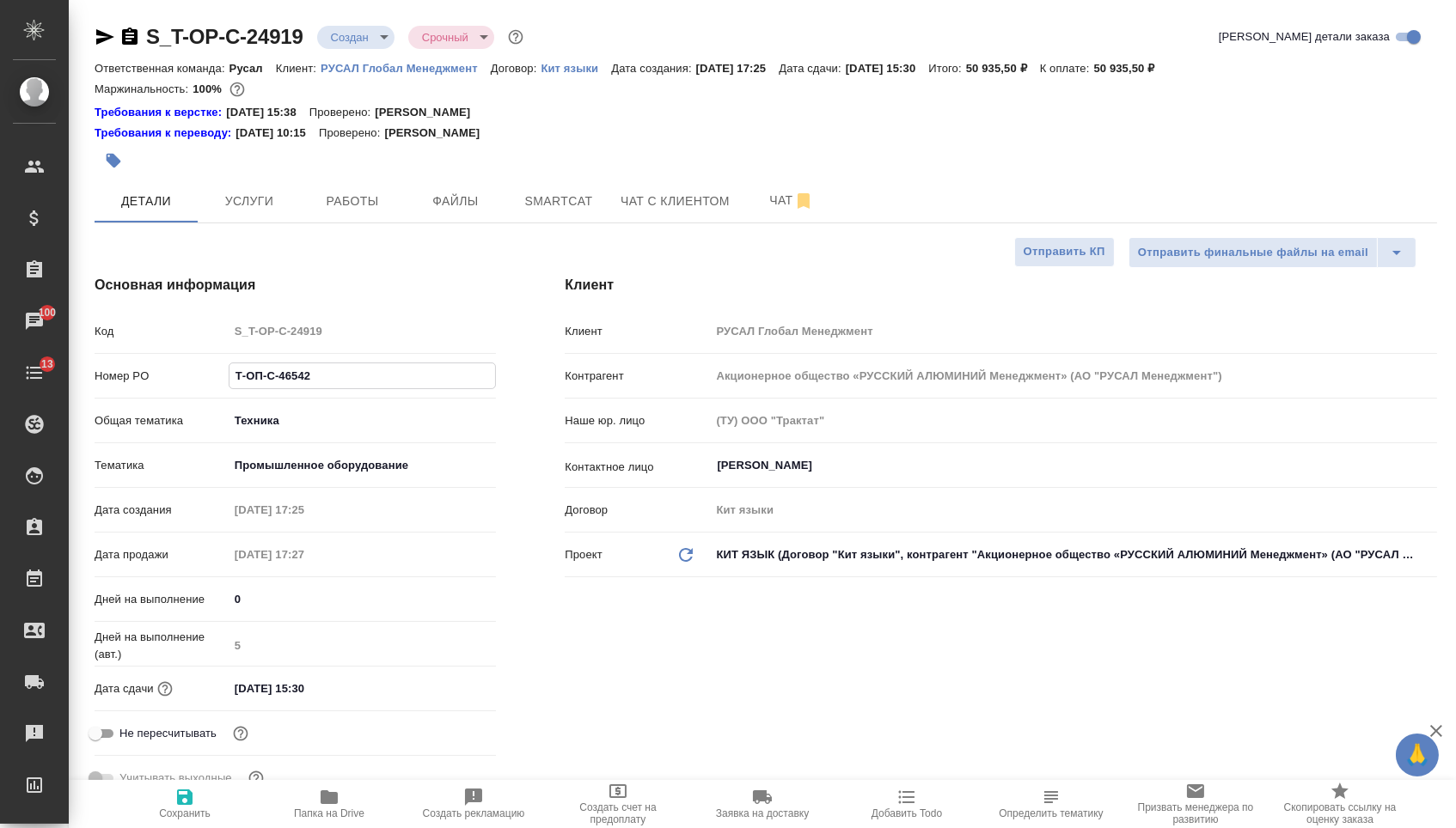
drag, startPoint x: 314, startPoint y: 395, endPoint x: 156, endPoint y: 359, distance: 162.0
click at [156, 359] on div "Код S_T-OP-C-24919 Номер PO Т-ОП-С-46542 Общая тематика Техника tech Тематика П…" at bounding box center [295, 561] width 401 height 492
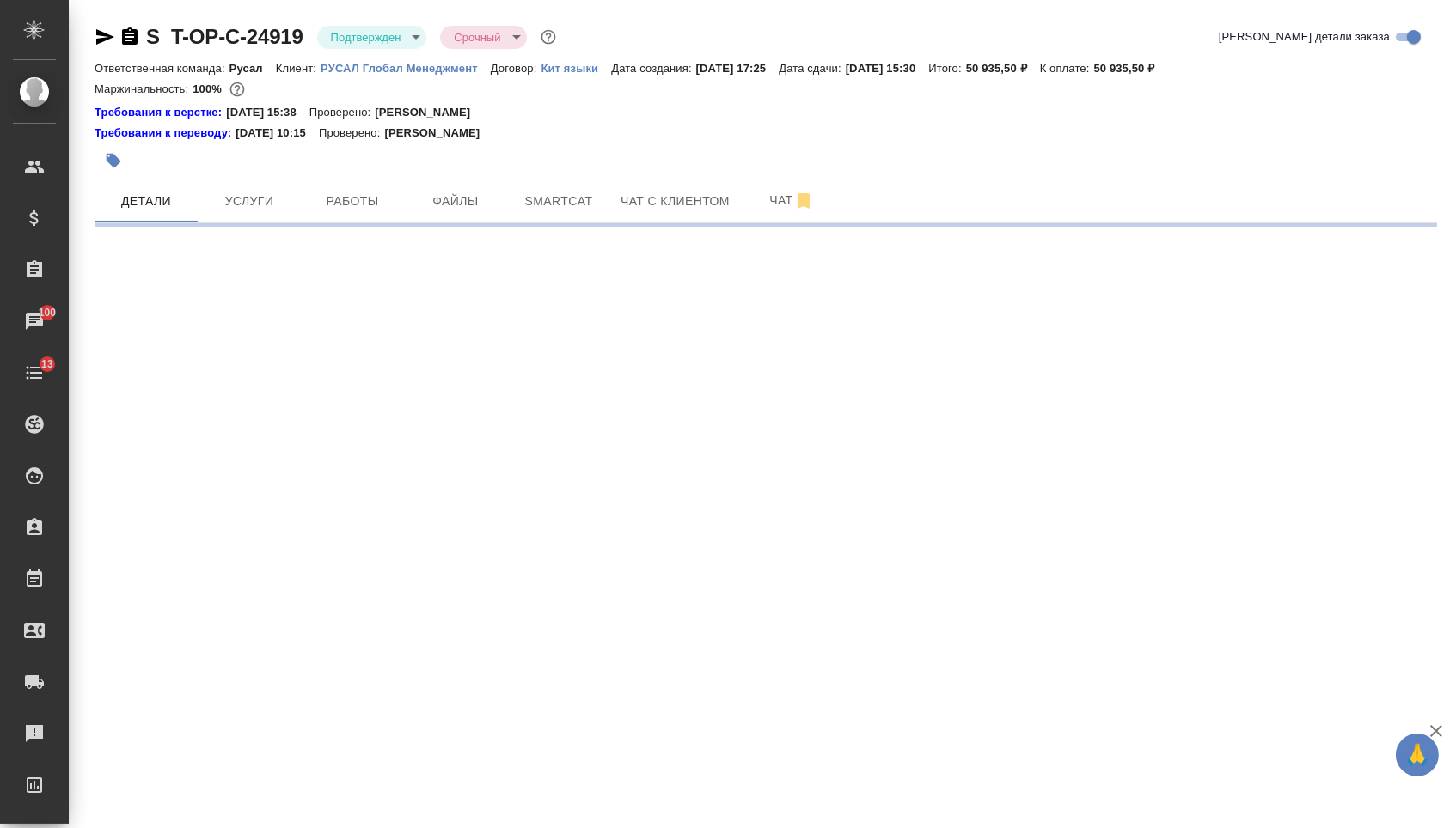
select select "RU"
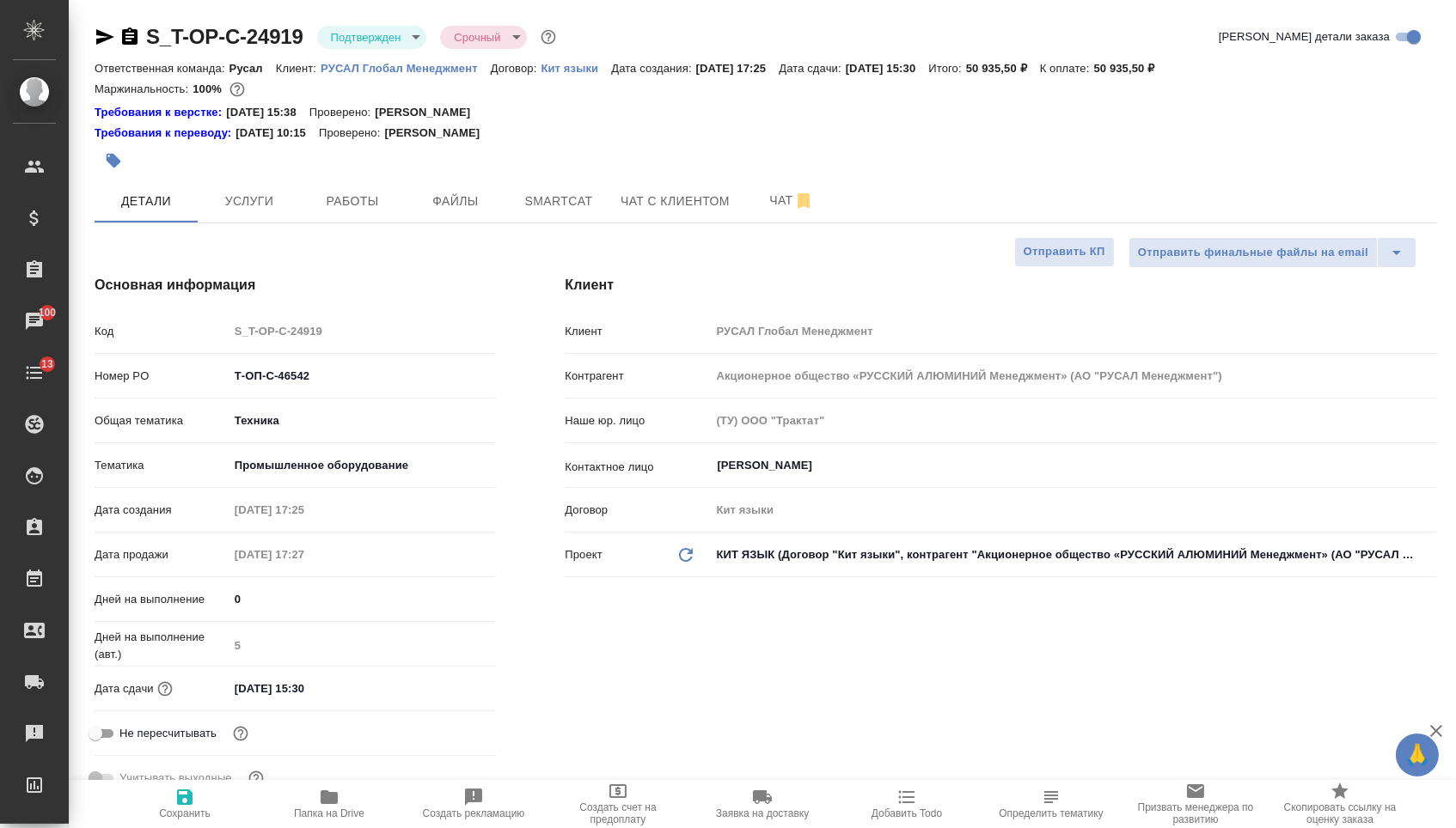
type textarea "x"
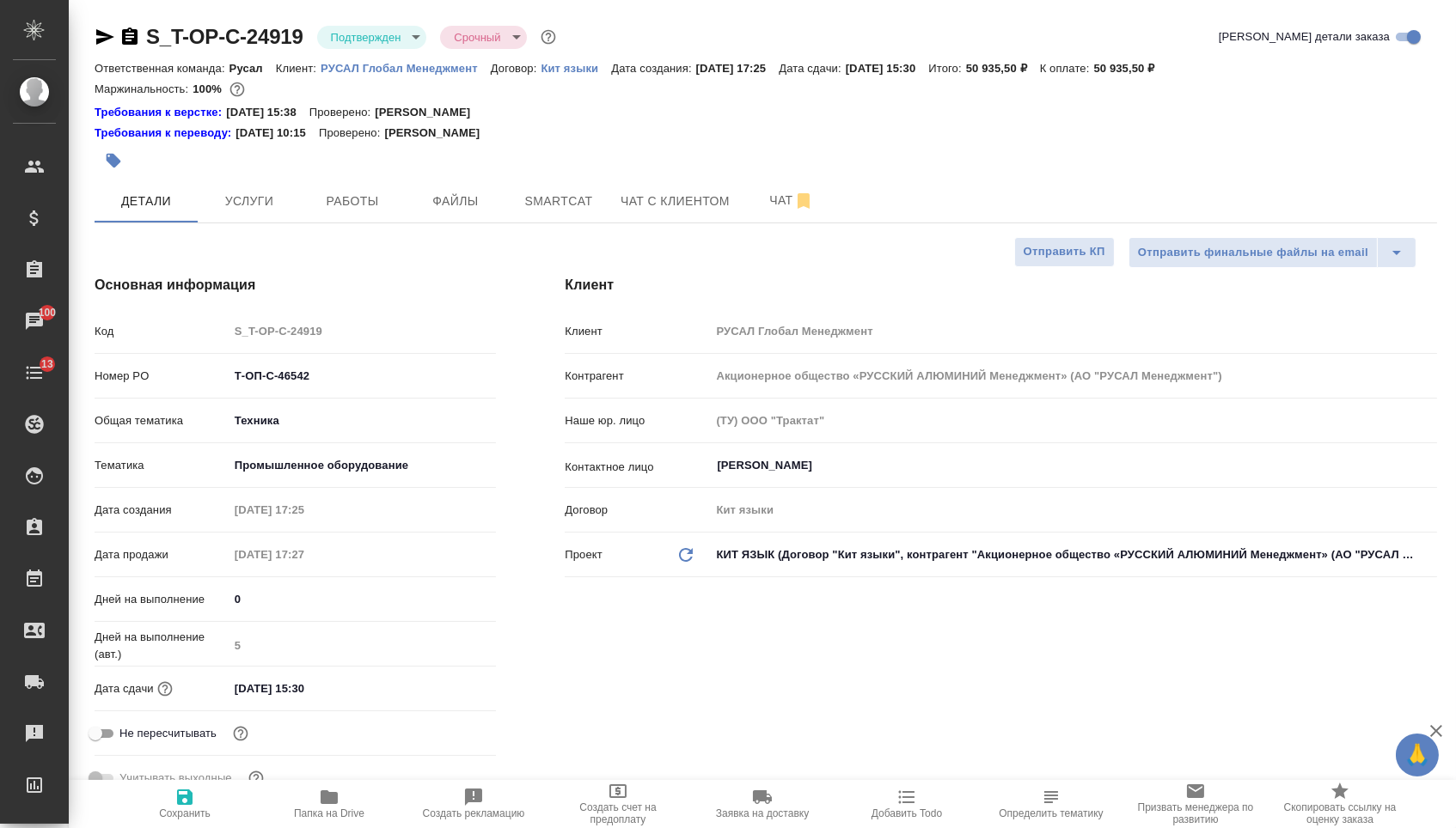
type textarea "x"
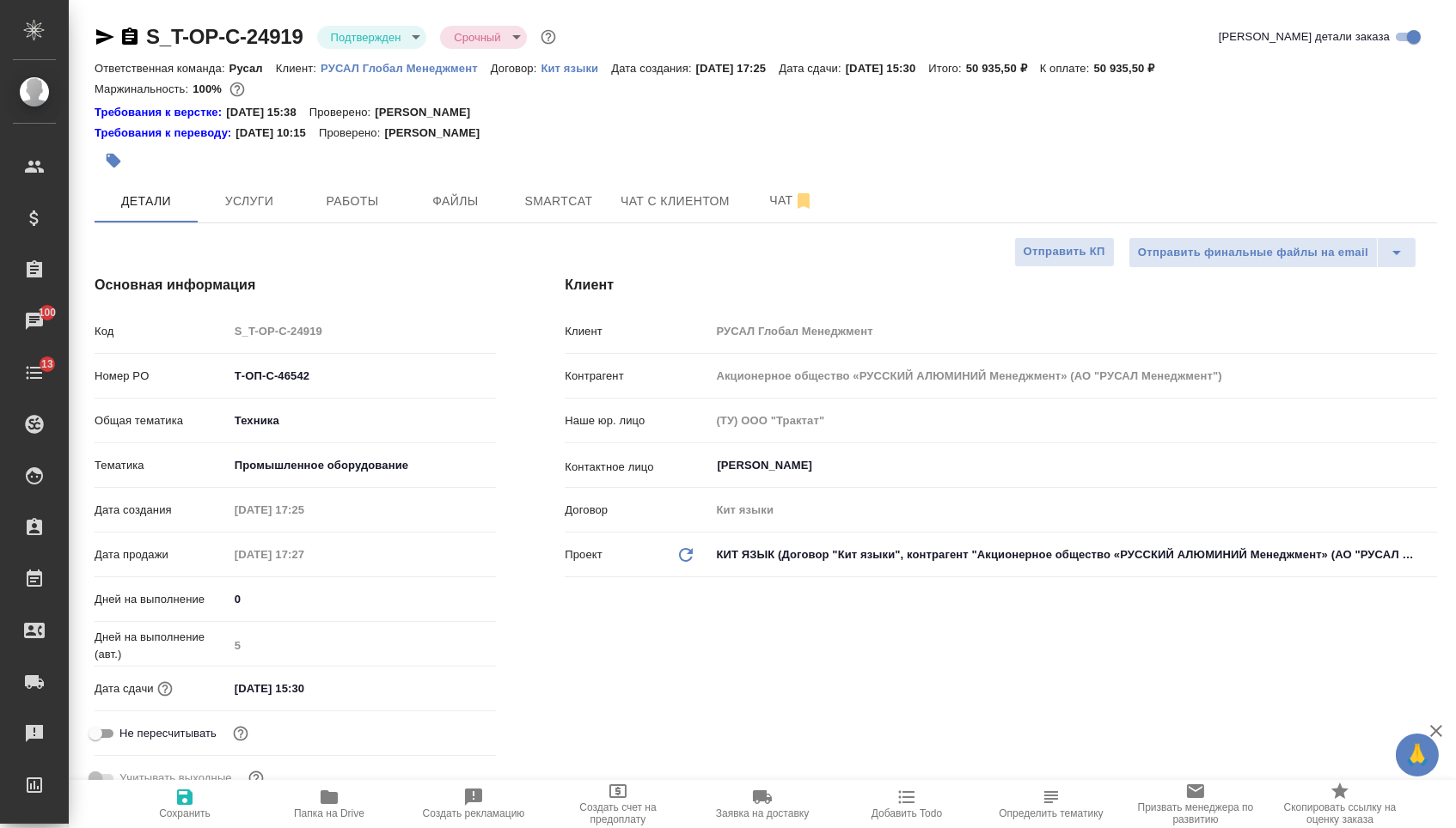
type textarea "x"
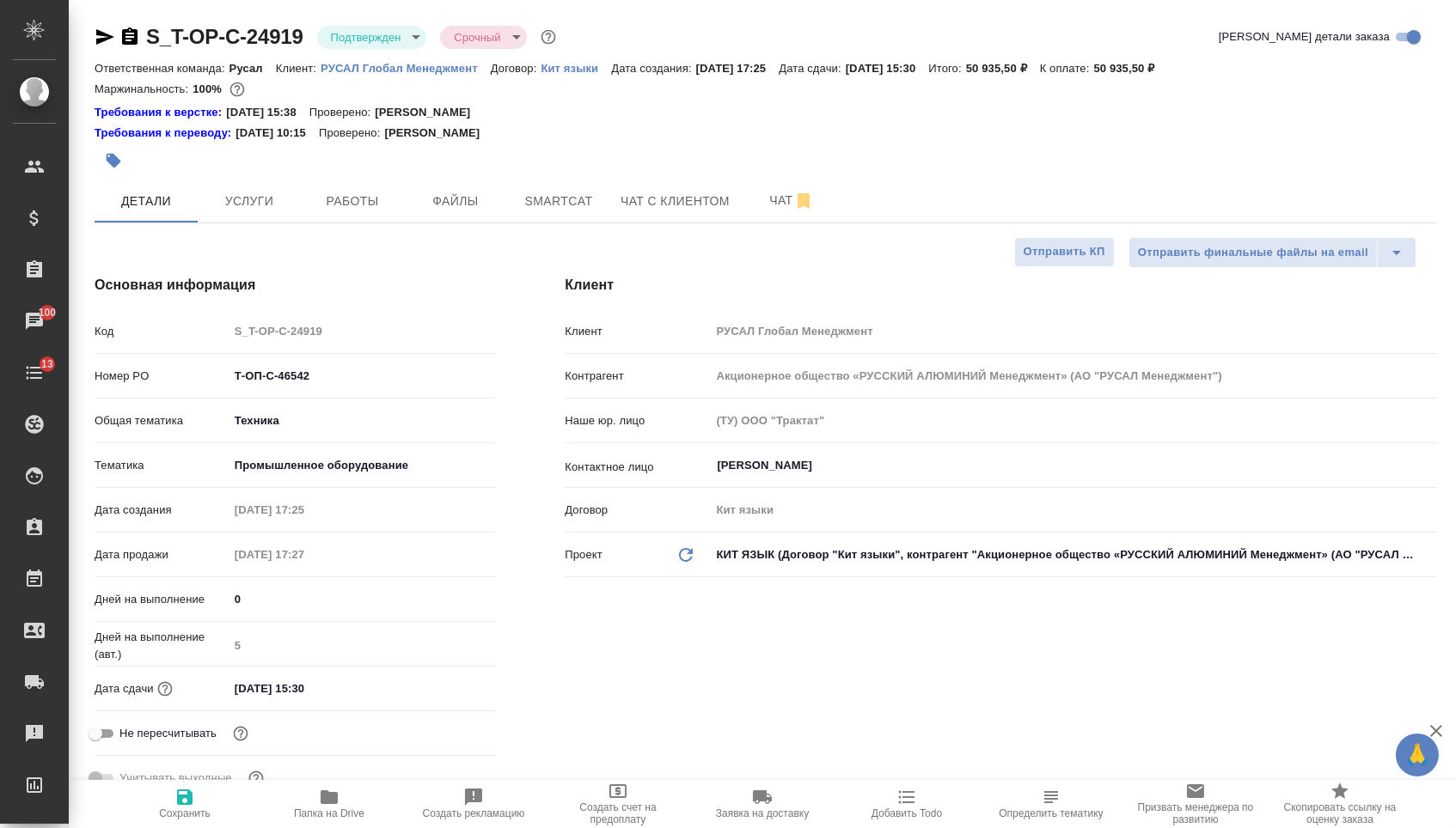
click at [135, 43] on icon "button" at bounding box center [130, 36] width 16 height 18
type textarea "x"
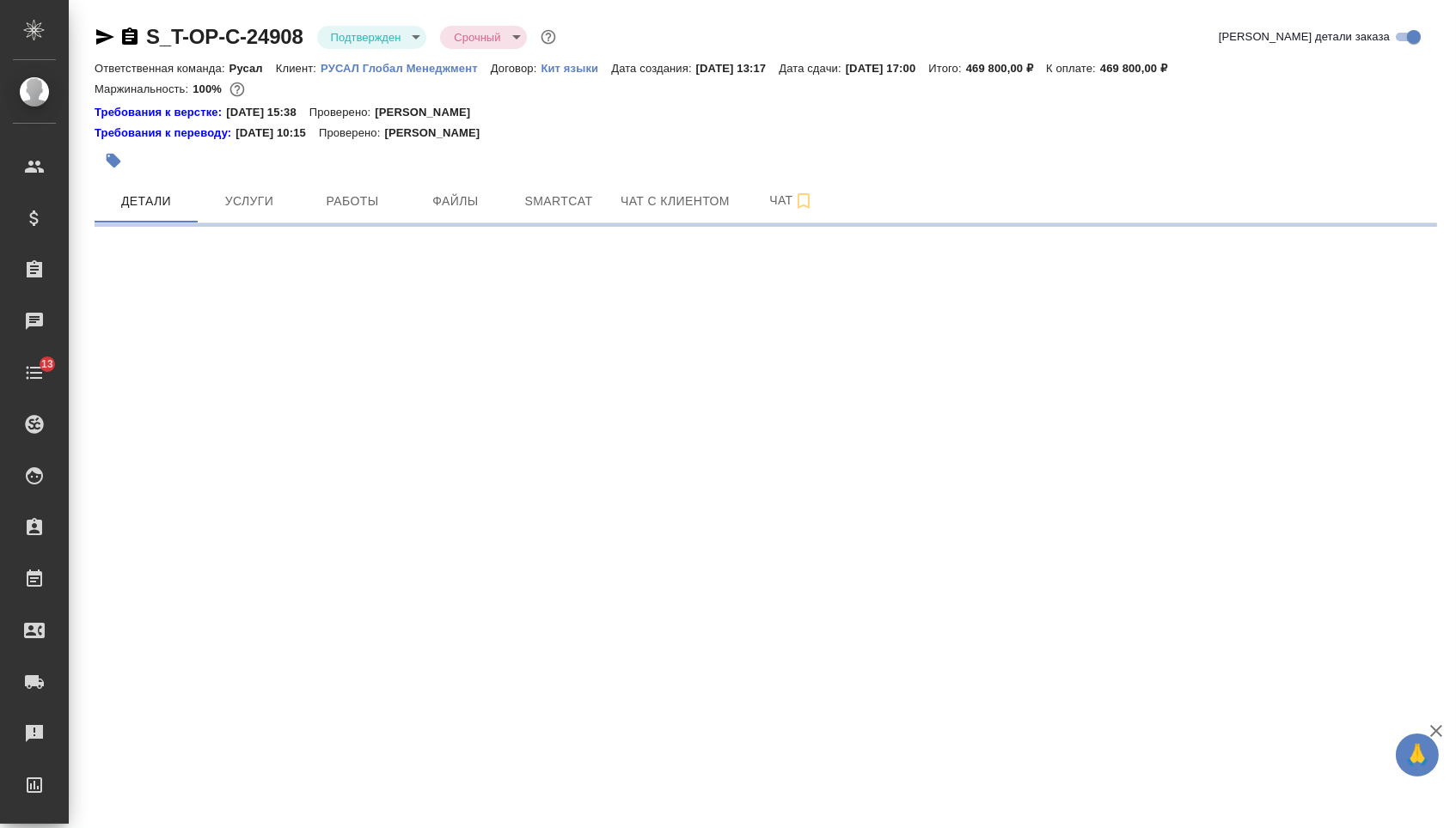
select select "RU"
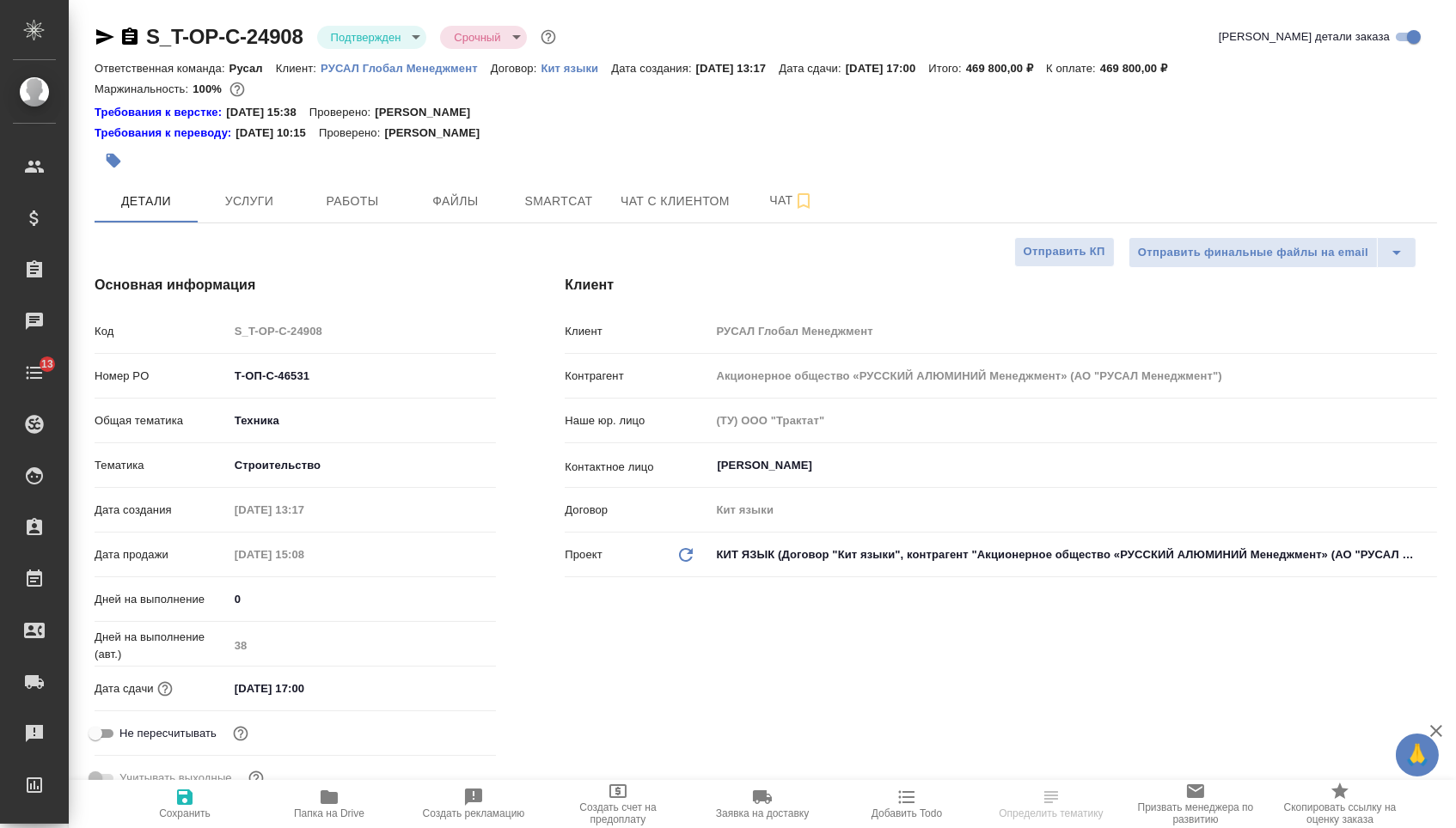
type textarea "x"
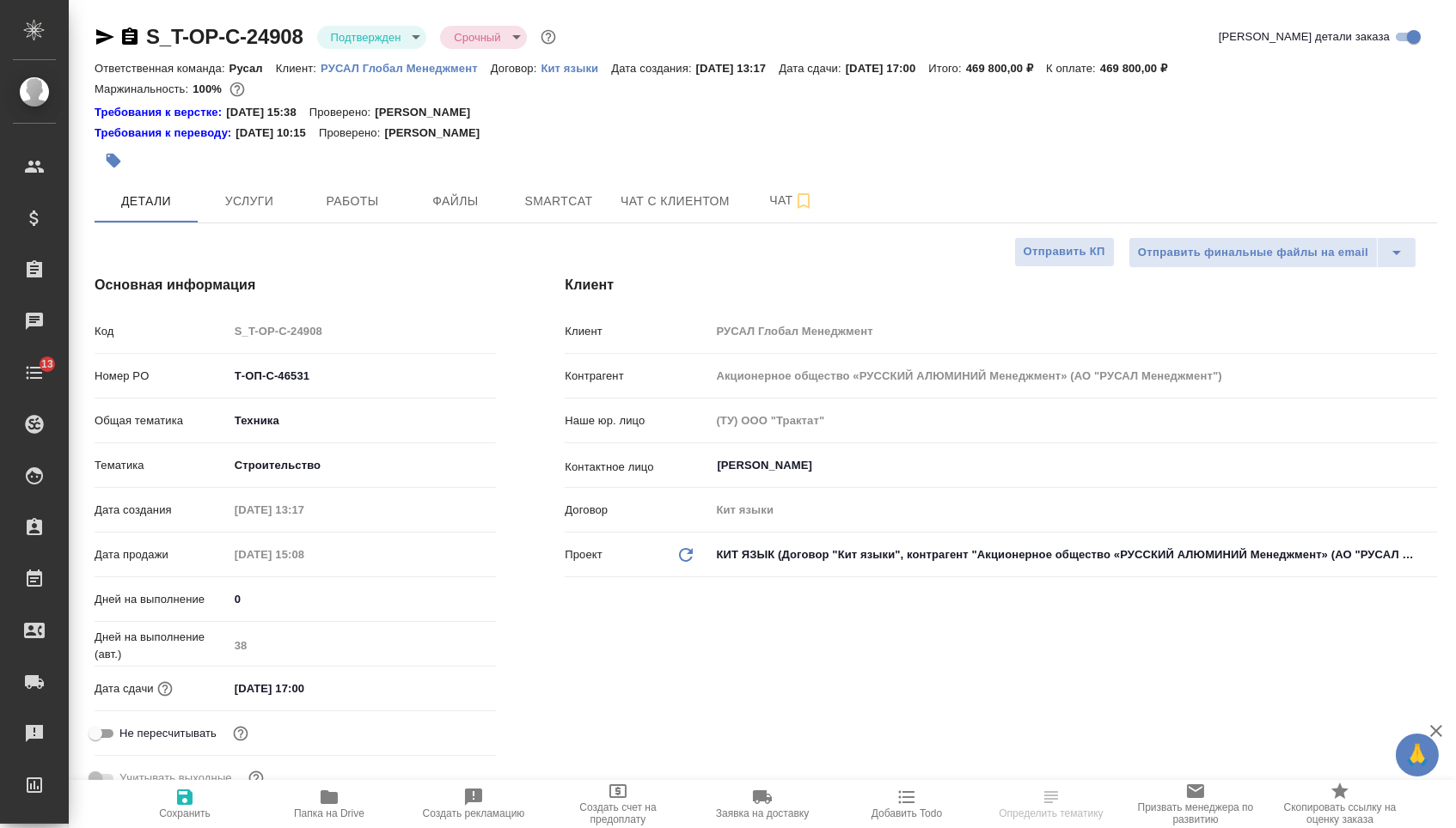
type textarea "x"
select select "RU"
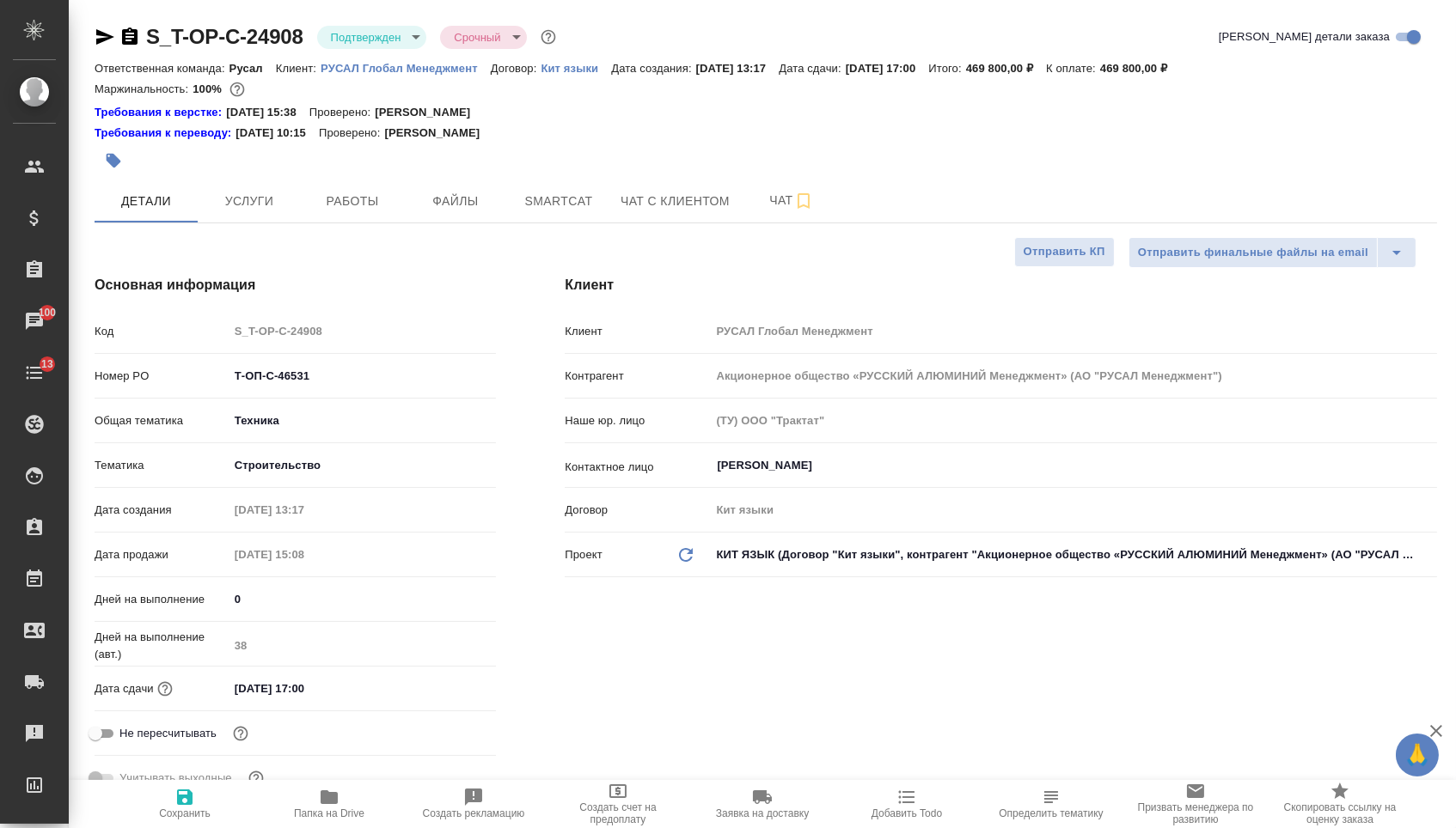
type textarea "x"
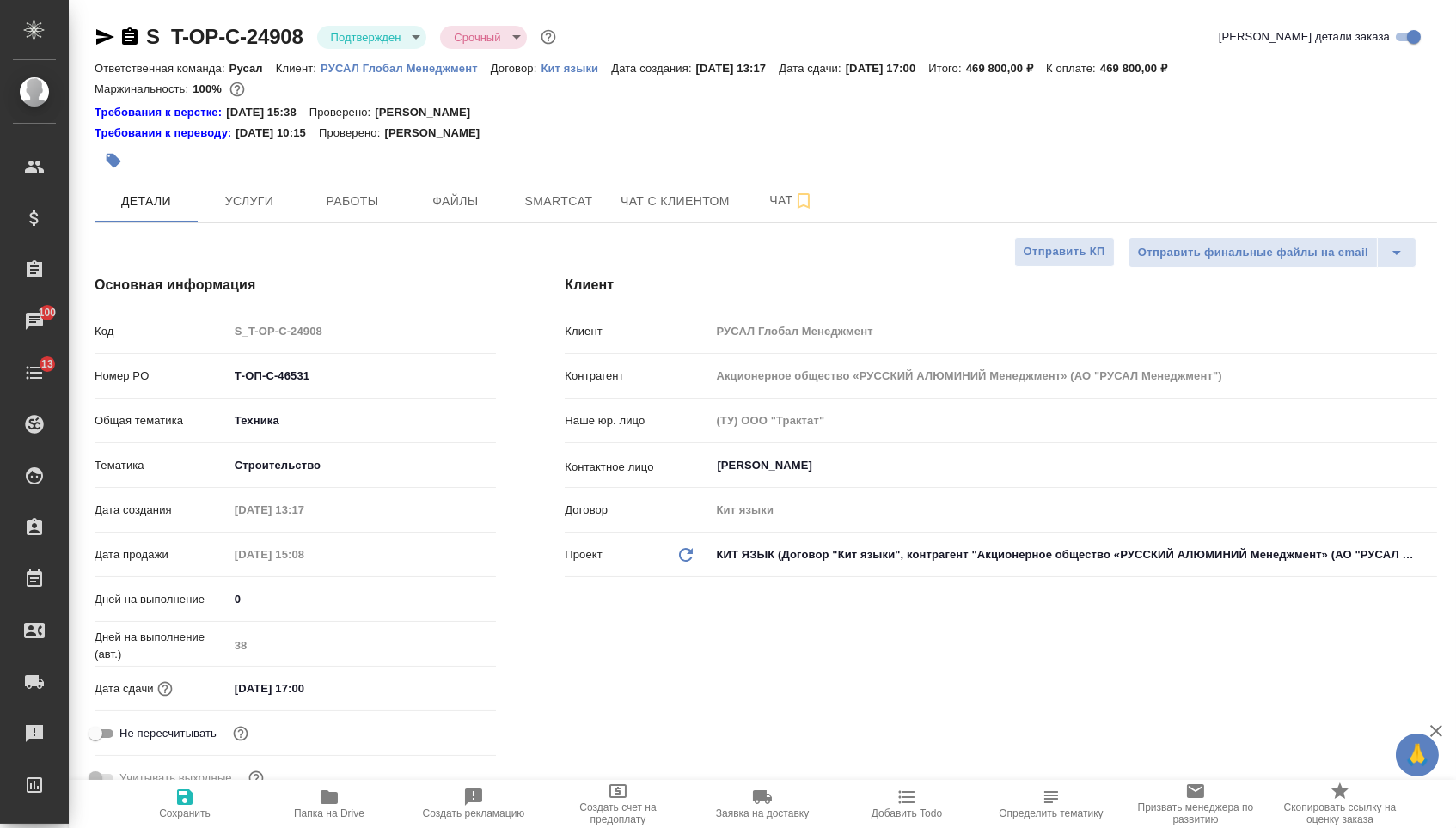
type textarea "x"
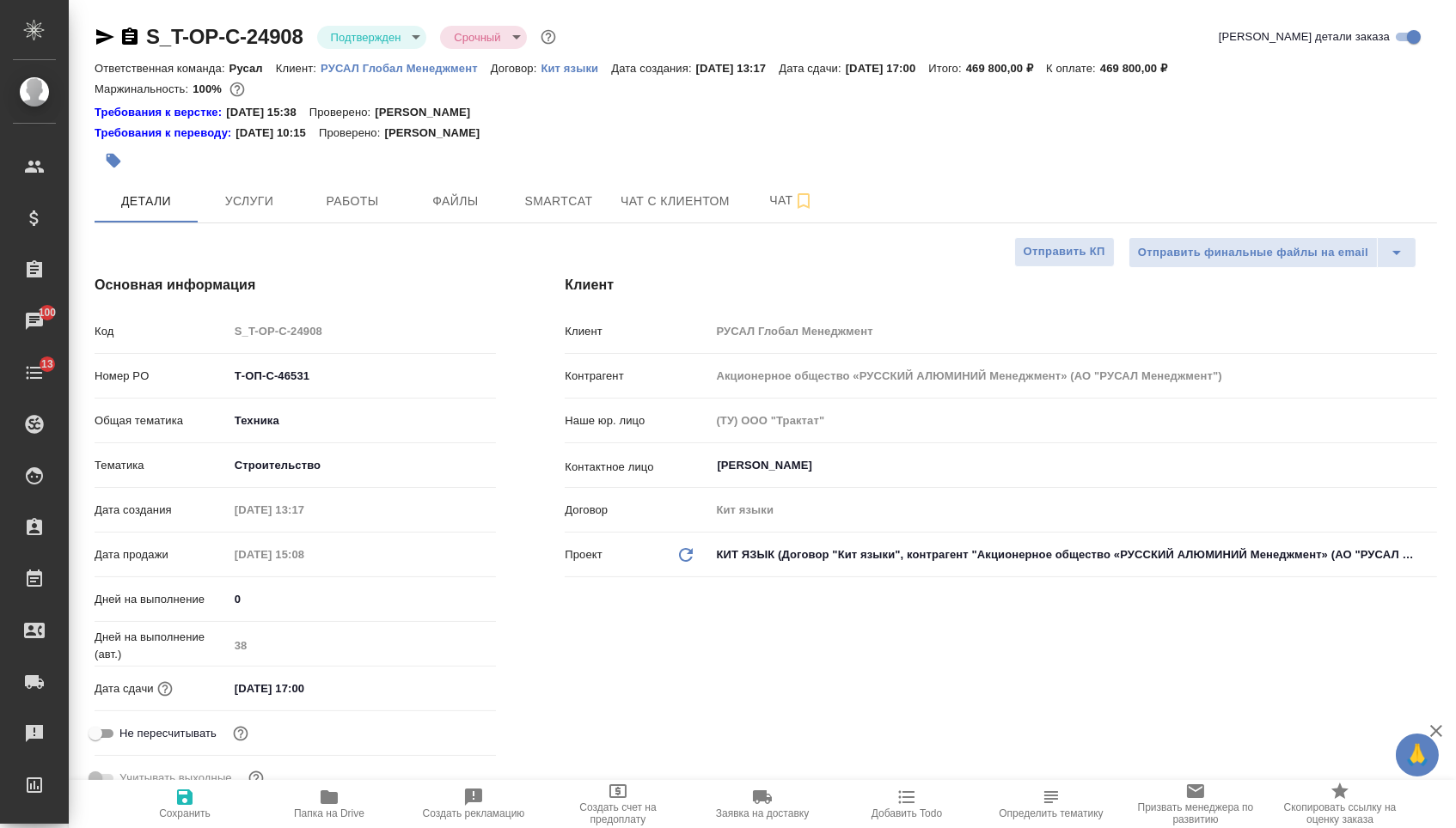
type textarea "x"
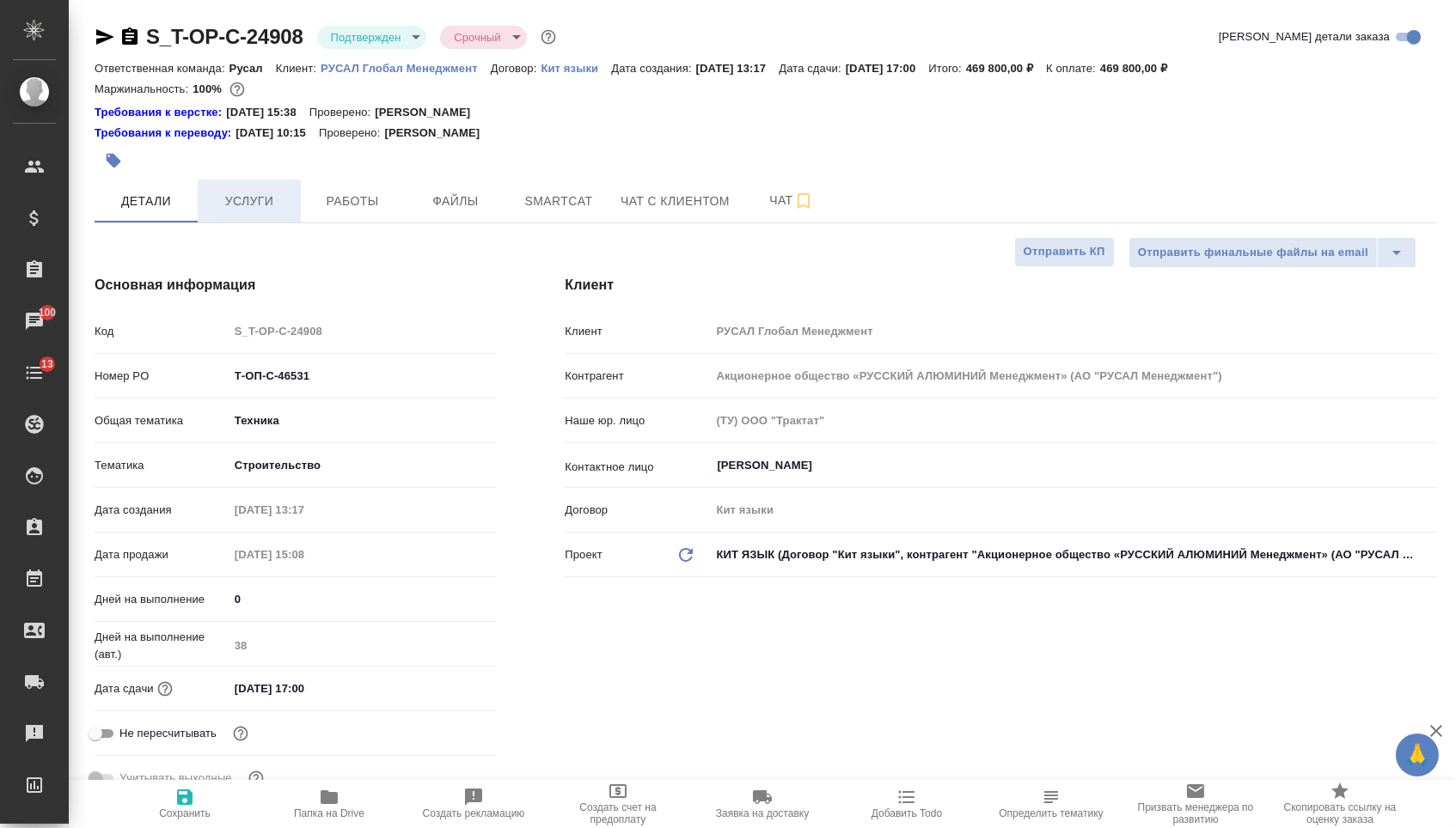
type textarea "x"
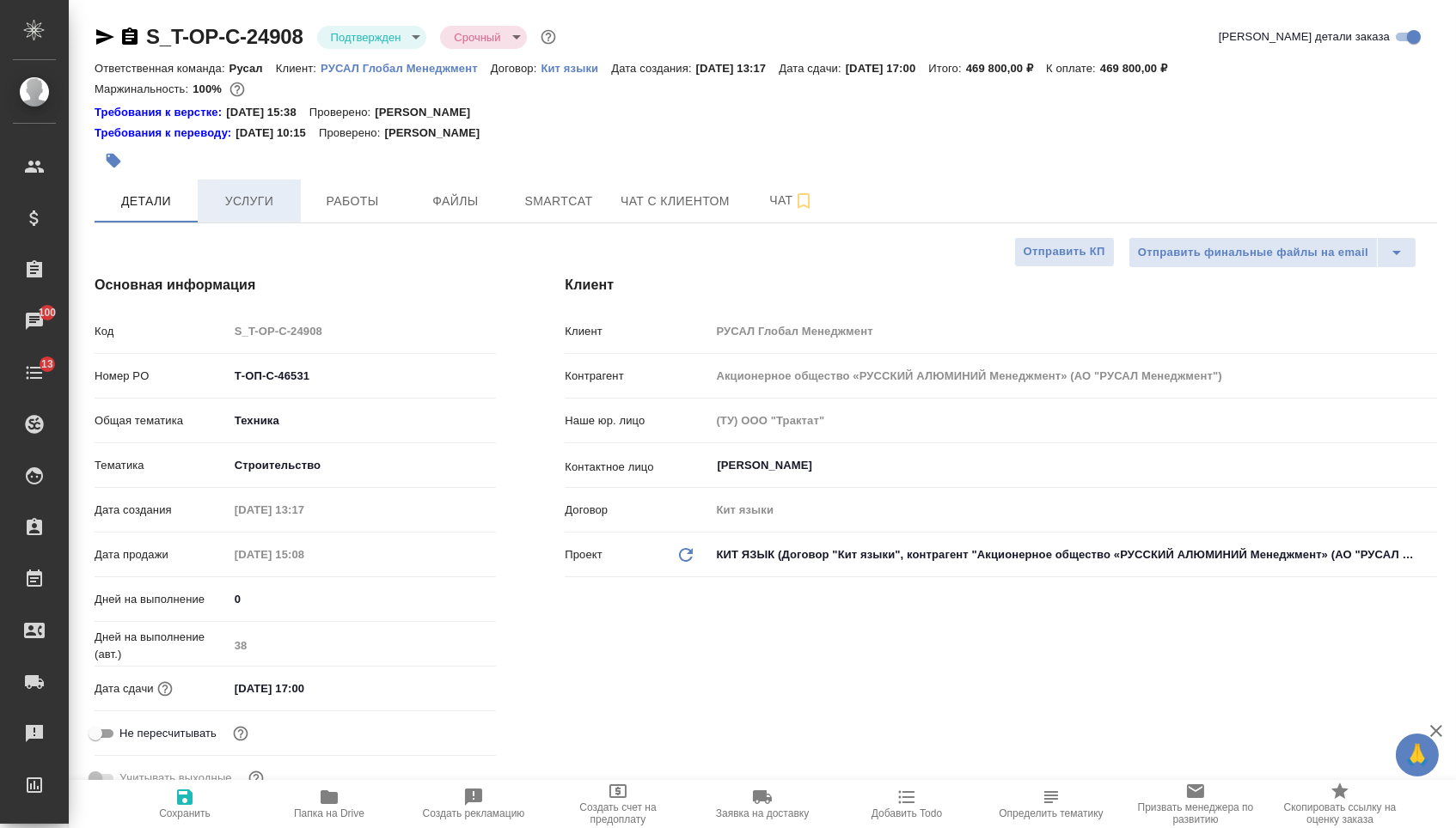
type textarea "x"
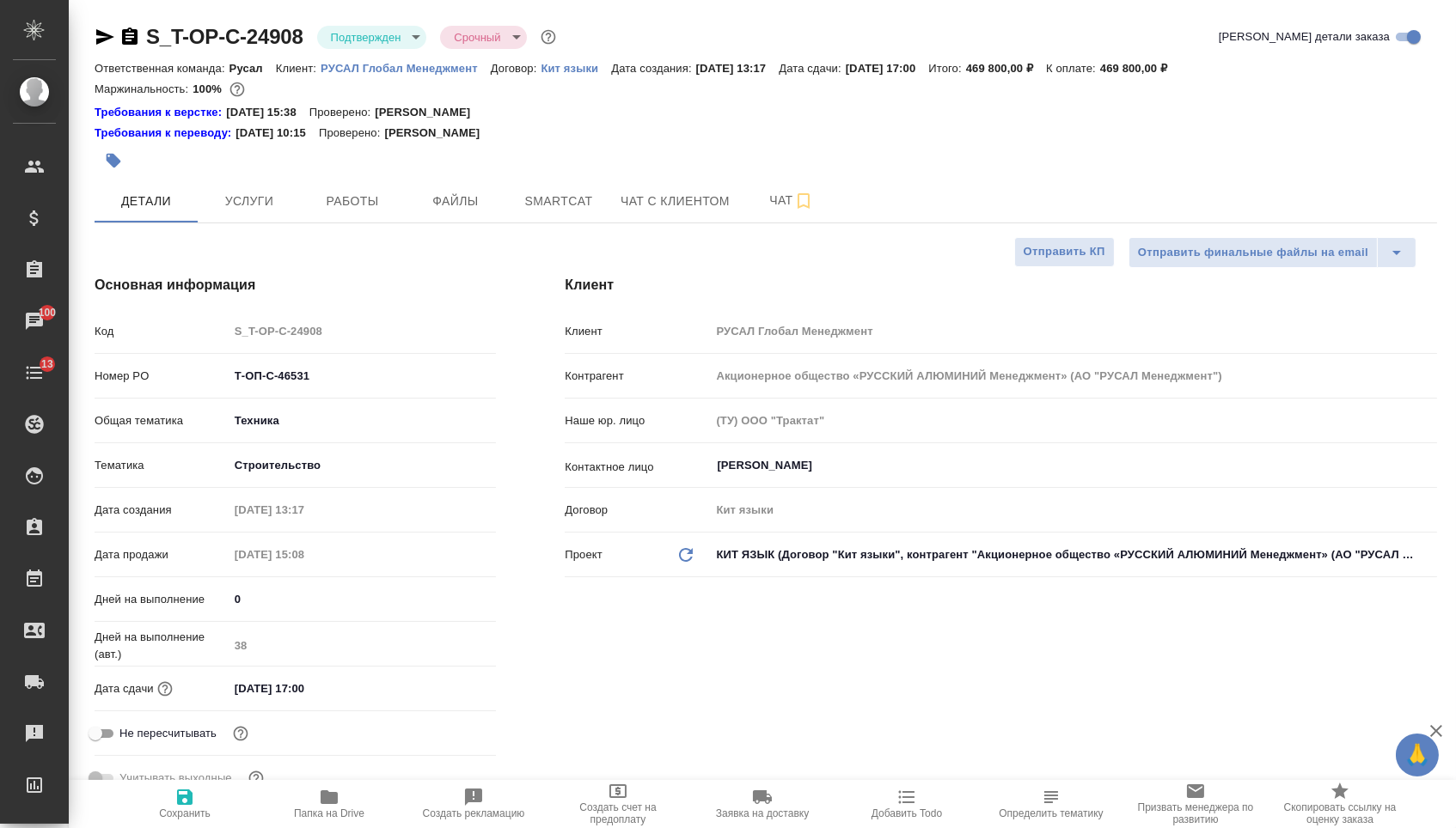
type textarea "x"
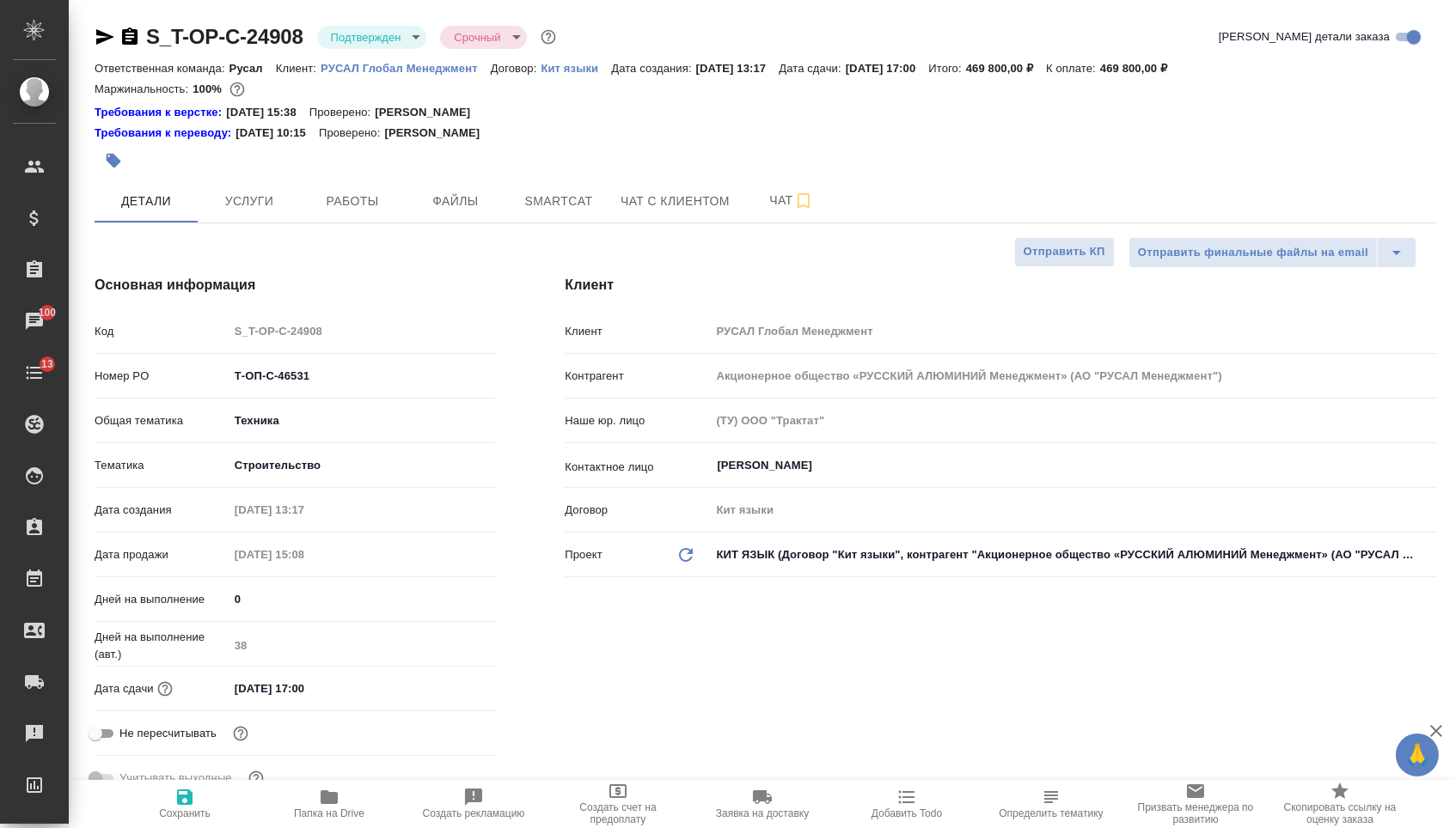
type textarea "x"
